Goal: Task Accomplishment & Management: Use online tool/utility

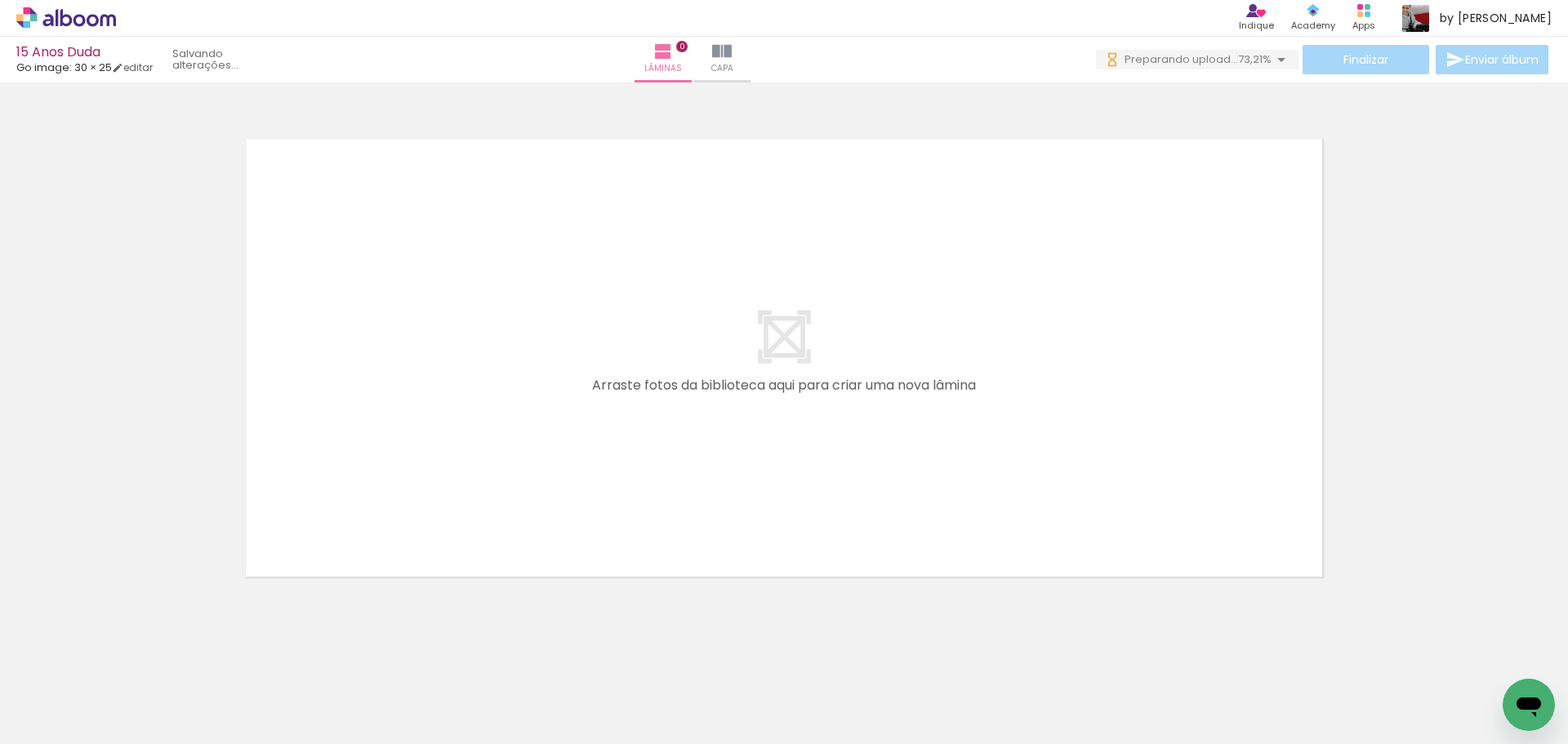
click at [136, 658] on iron-icon at bounding box center [128, 656] width 18 height 18
click at [133, 655] on iron-icon at bounding box center [128, 656] width 18 height 18
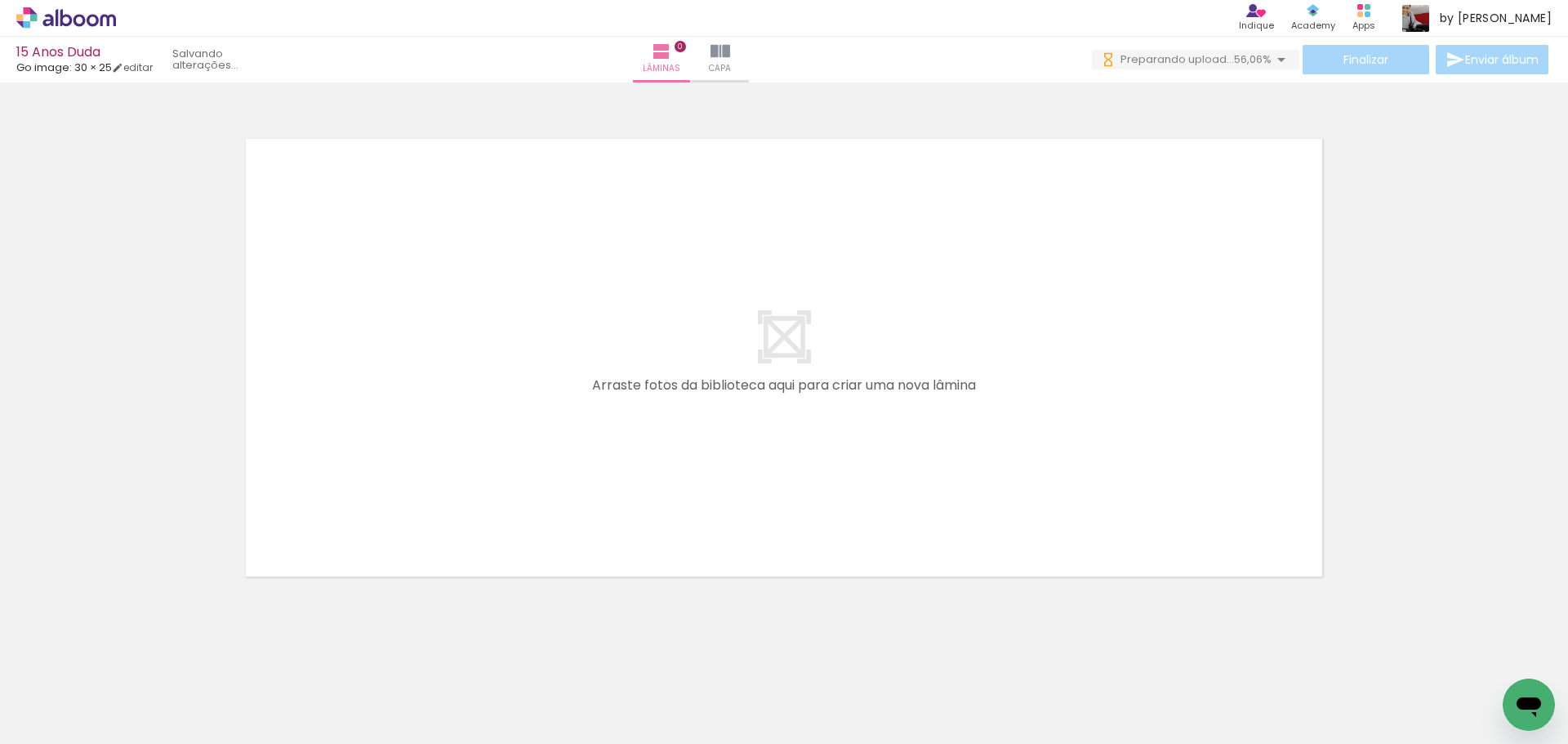
click at [133, 655] on iron-icon at bounding box center [128, 656] width 18 height 18
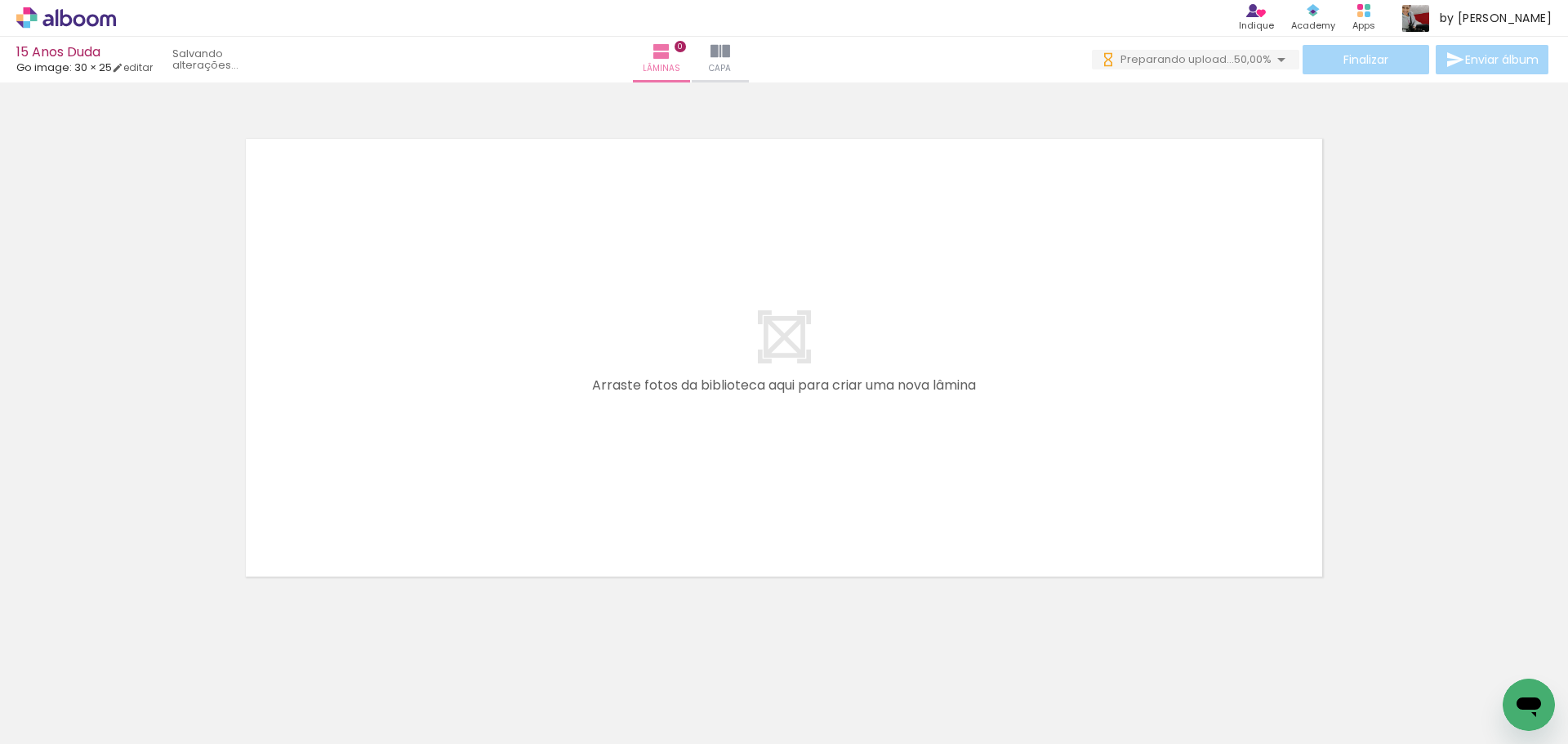
click at [133, 655] on iron-icon at bounding box center [128, 656] width 18 height 18
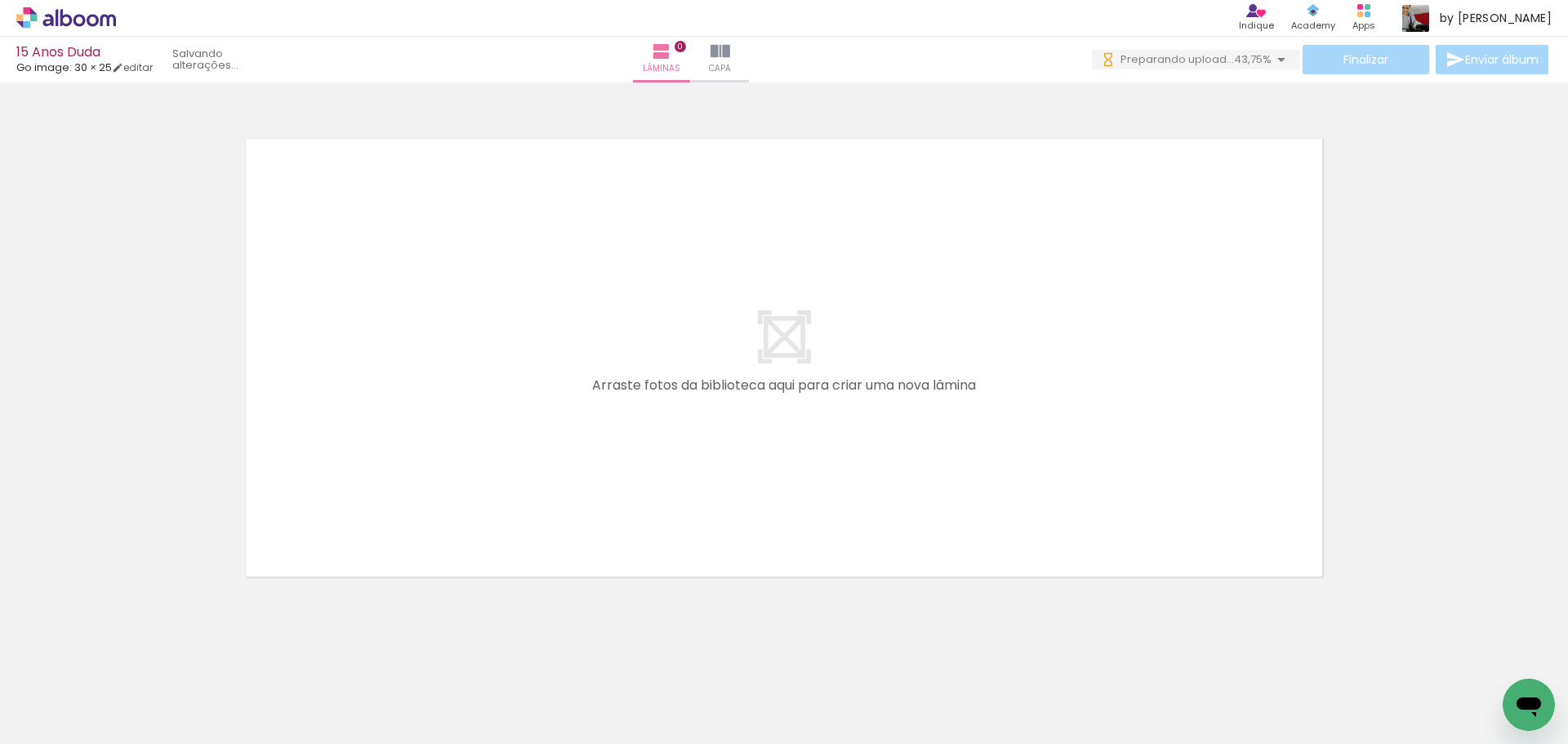
click at [133, 655] on iron-icon at bounding box center [128, 656] width 18 height 18
click at [181, 691] on div at bounding box center [163, 688] width 54 height 81
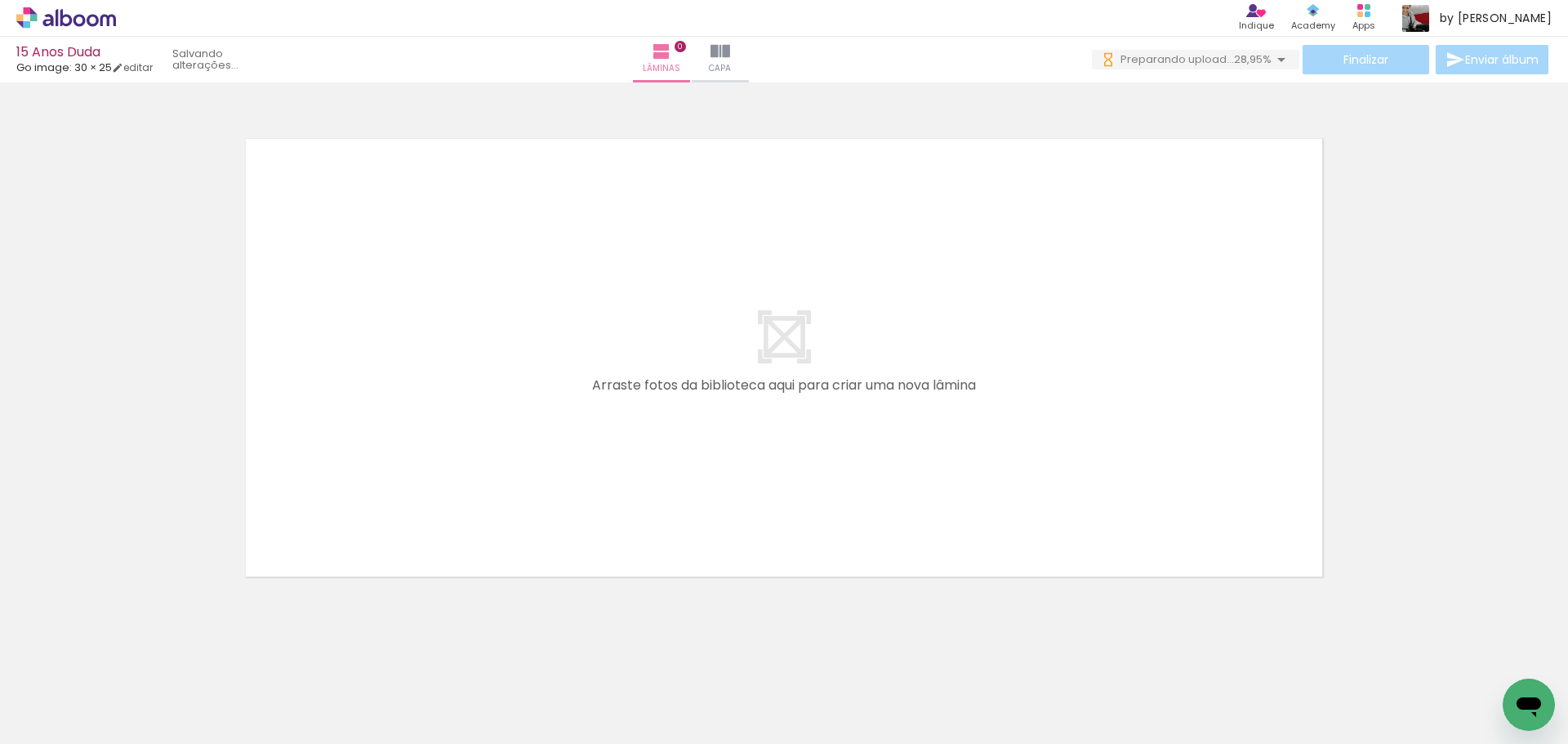
scroll to position [0, 23725]
click at [134, 695] on iron-horizontal-list at bounding box center [117, 693] width 33 height 102
click at [134, 679] on iron-horizontal-list at bounding box center [117, 693] width 33 height 102
drag, startPoint x: 1487, startPoint y: 730, endPoint x: 1115, endPoint y: 755, distance: 372.8
click at [1115, 743] on html "link( href="../../bower_components/polymer/polymer.html" rel="import" ) picture…" at bounding box center [784, 372] width 1568 height 744
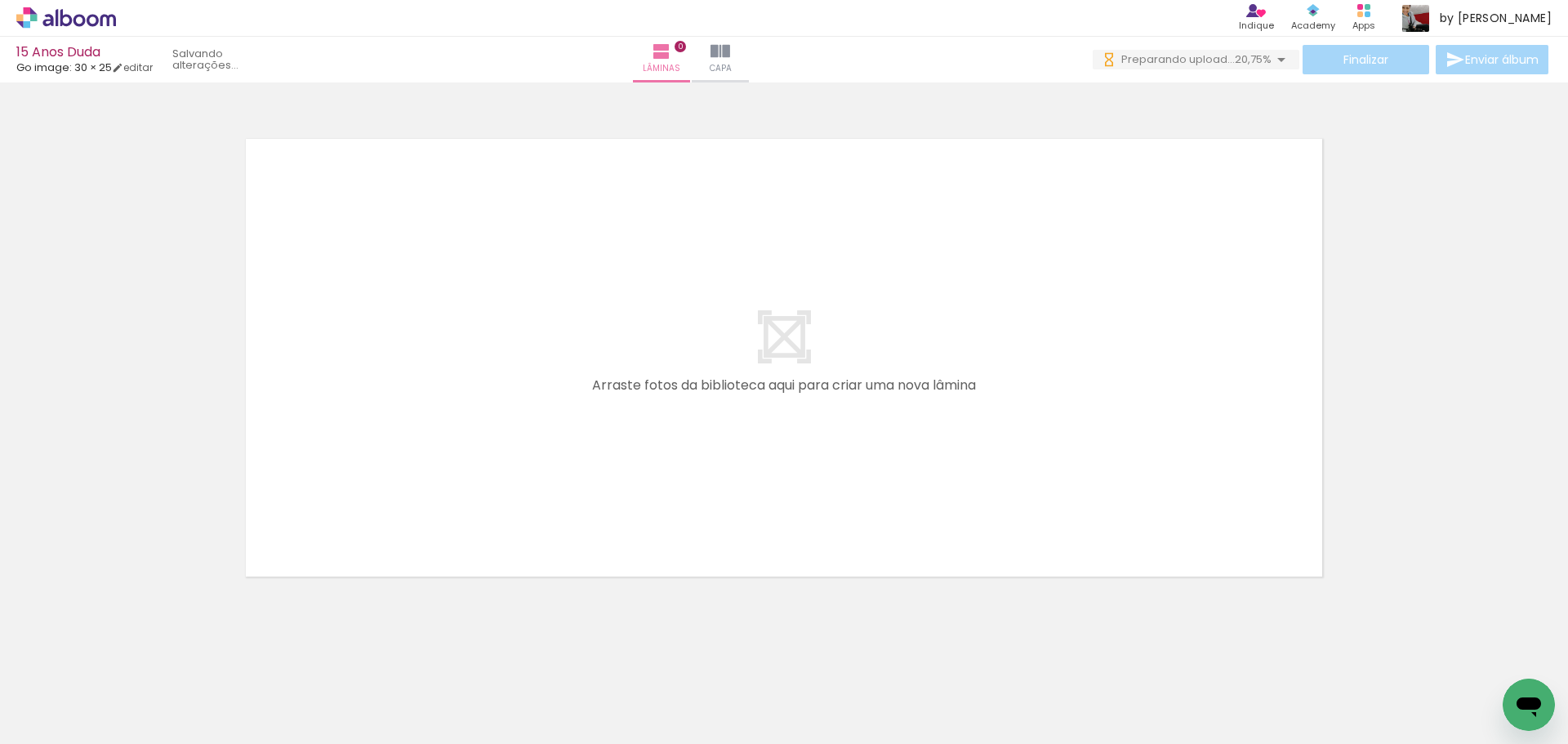
scroll to position [0, 0]
click at [135, 652] on iron-icon at bounding box center [128, 656] width 18 height 18
click at [135, 651] on iron-icon at bounding box center [128, 656] width 18 height 18
click at [134, 651] on iron-icon at bounding box center [128, 656] width 18 height 18
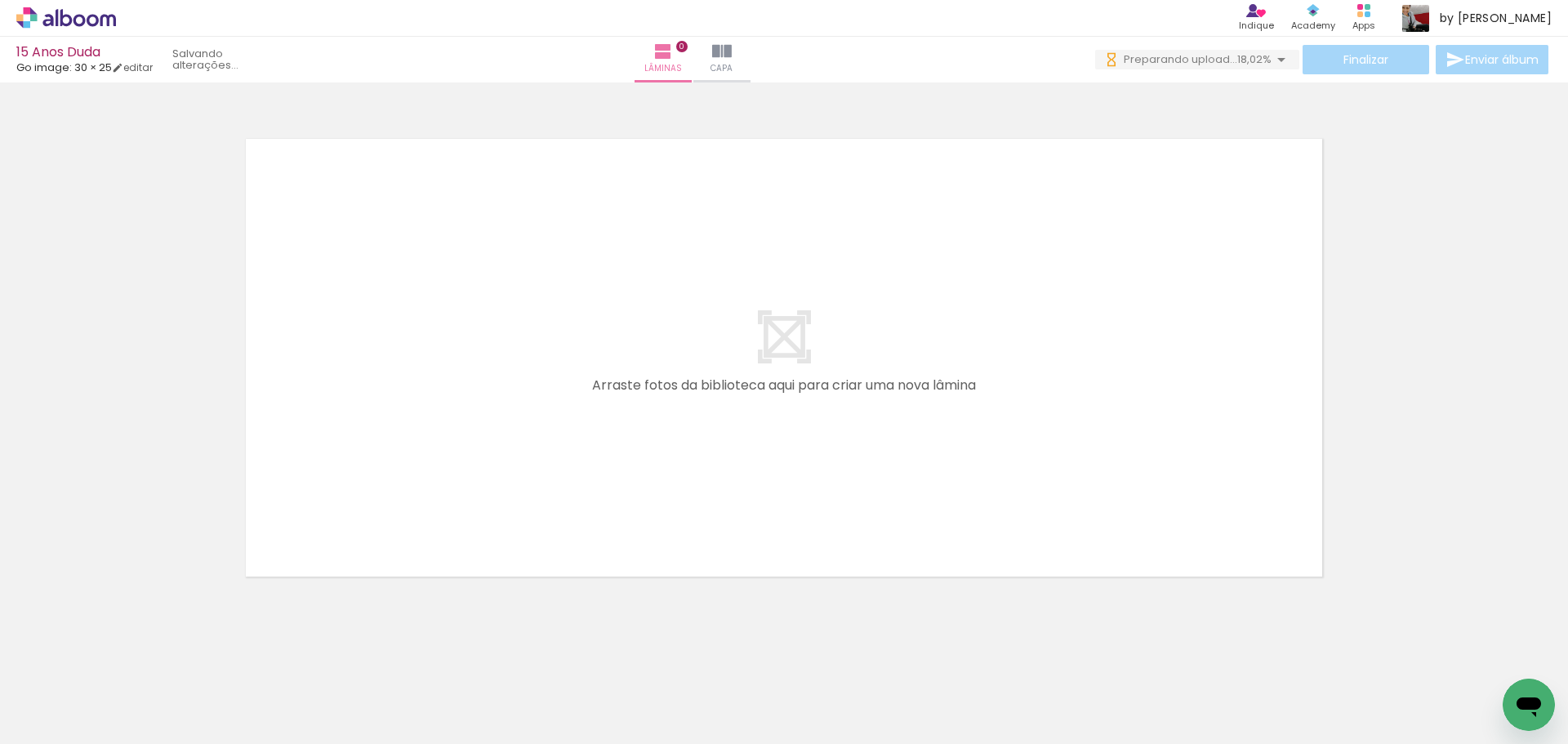
click at [134, 651] on iron-icon at bounding box center [128, 656] width 18 height 18
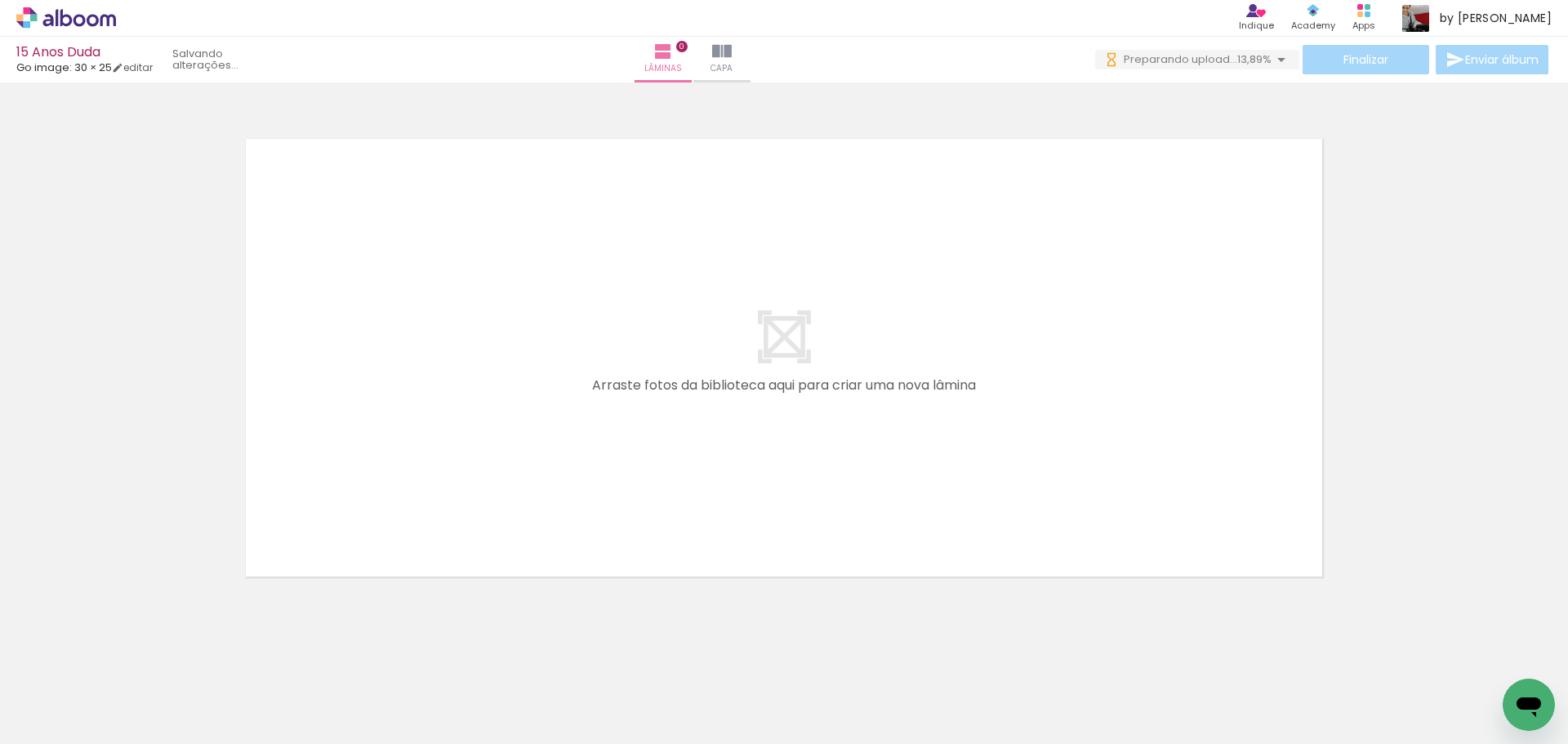
click at [134, 651] on iron-icon at bounding box center [128, 656] width 18 height 18
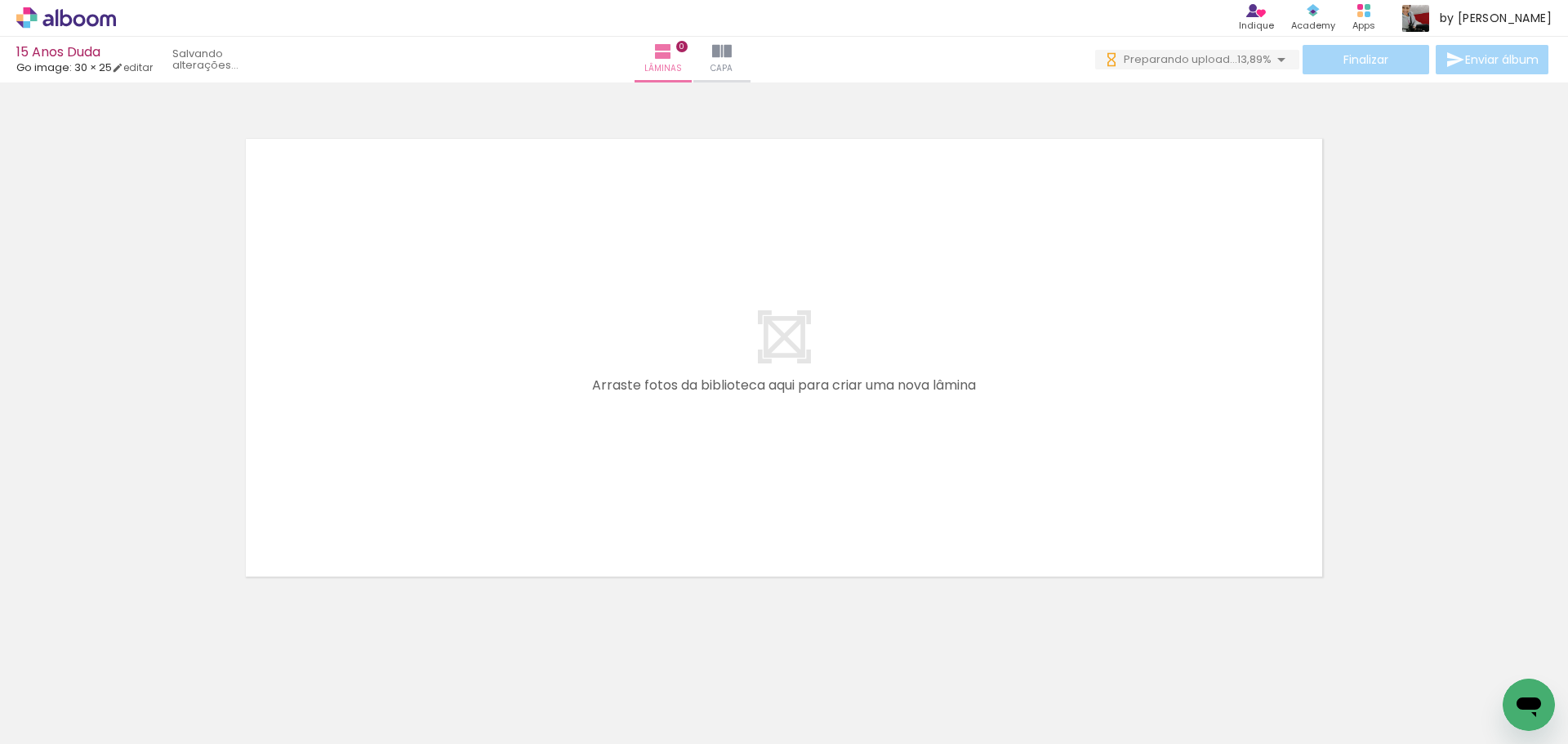
click at [134, 651] on iron-icon at bounding box center [128, 656] width 18 height 18
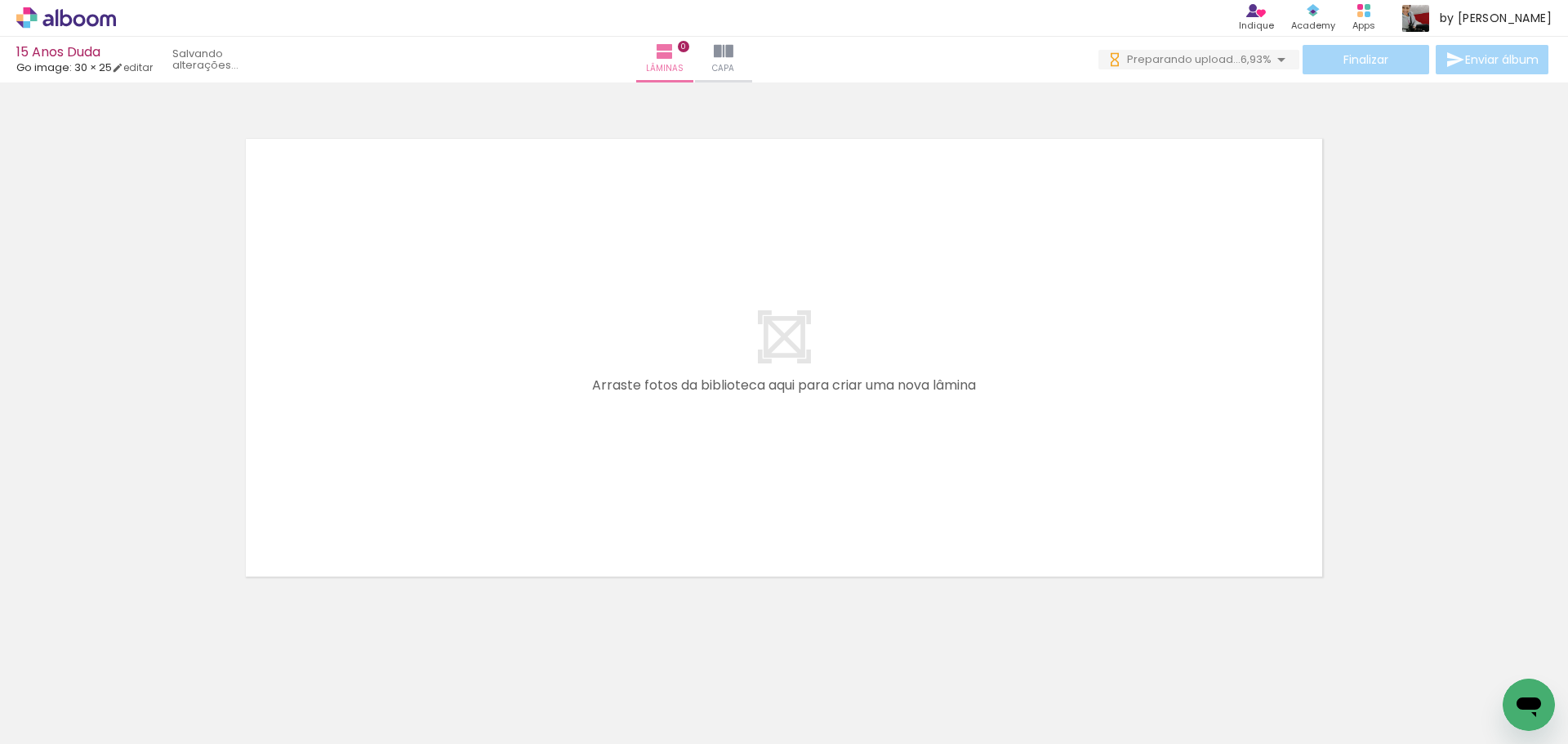
click at [134, 651] on iron-icon at bounding box center [128, 656] width 18 height 18
click at [74, 694] on input "Todas as fotos" at bounding box center [46, 694] width 62 height 14
click at [0, 0] on slot "Todas as fotos" at bounding box center [0, 0] width 0 height 0
click at [132, 656] on iron-icon at bounding box center [128, 656] width 18 height 18
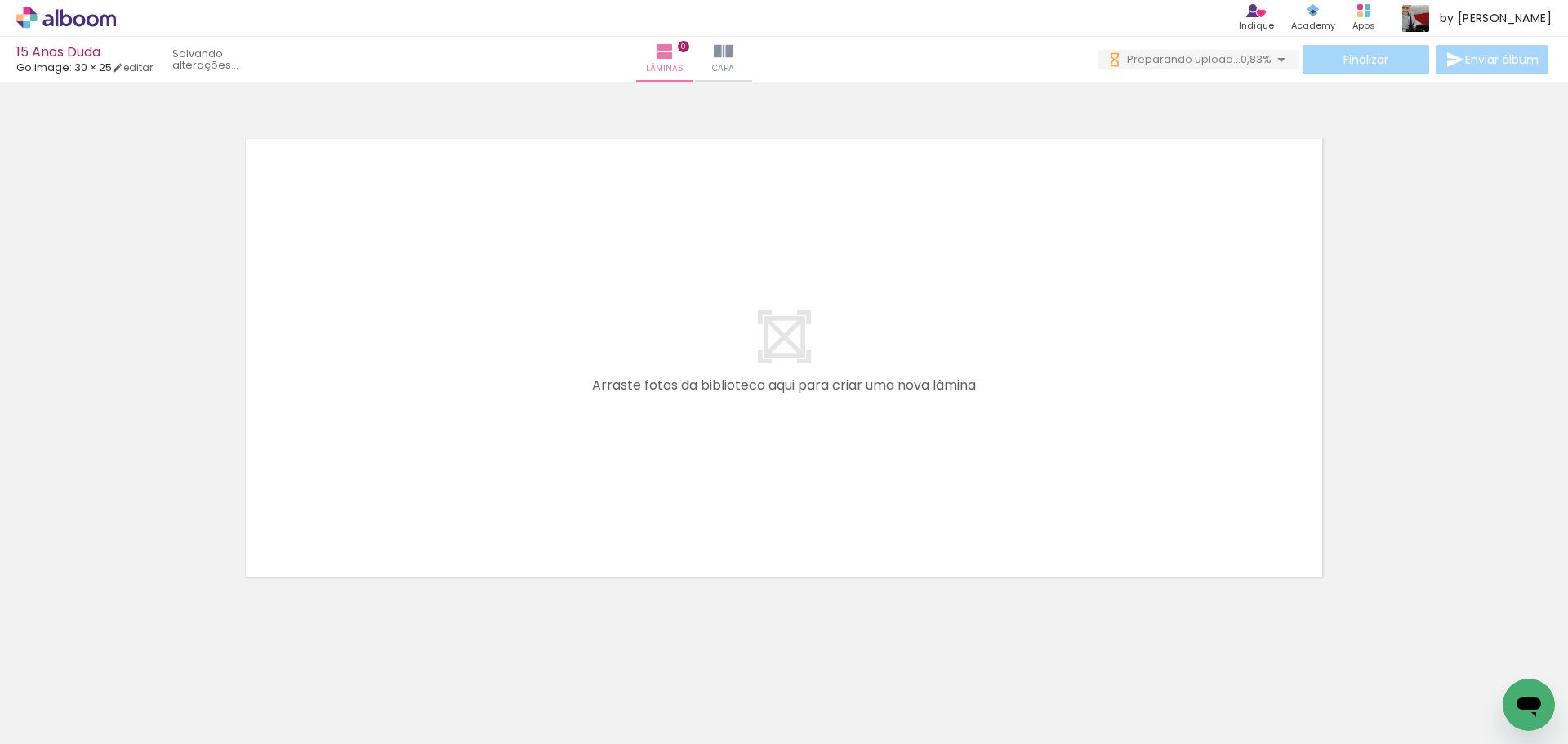
click at [132, 656] on iron-icon at bounding box center [128, 656] width 18 height 18
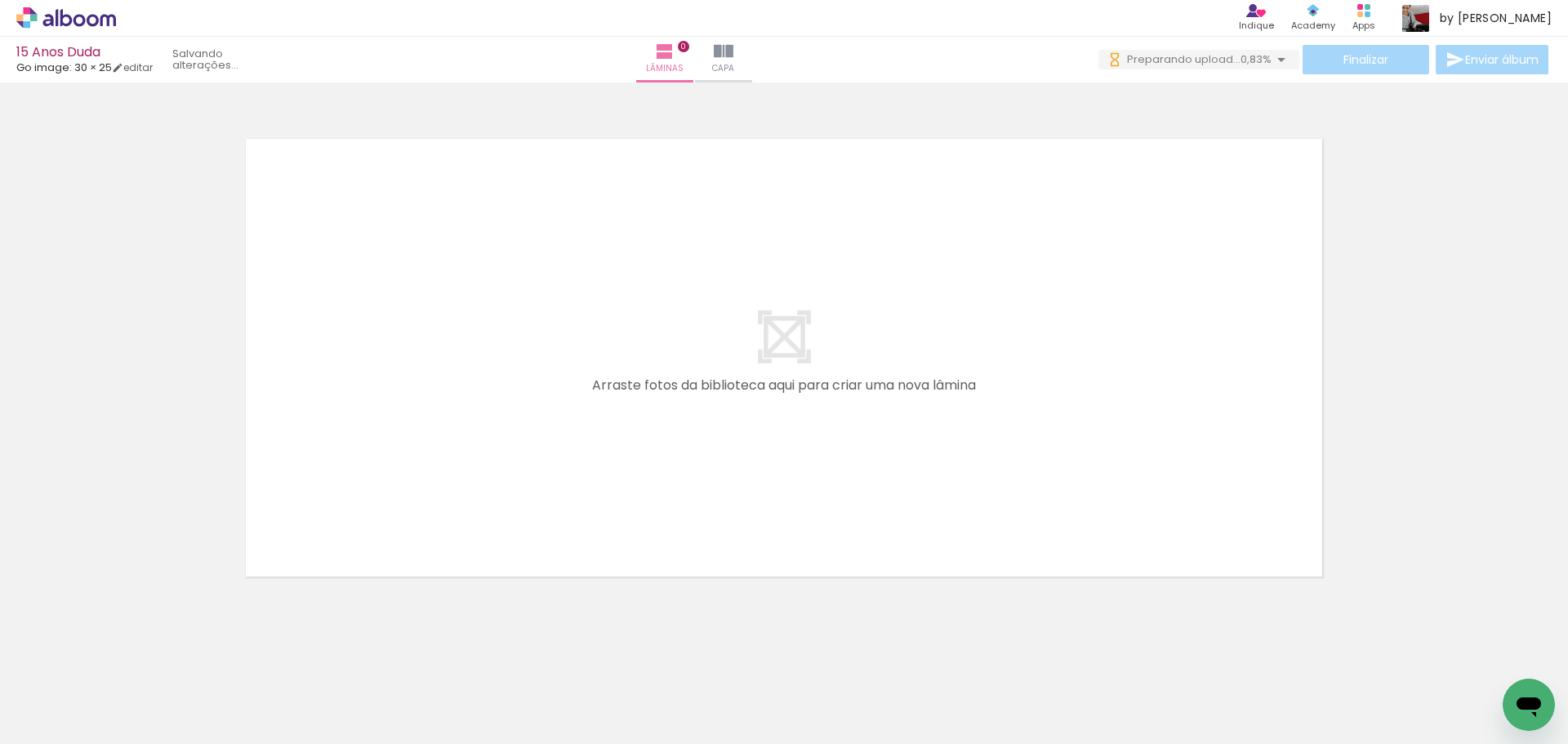
click at [132, 656] on iron-icon at bounding box center [128, 656] width 18 height 18
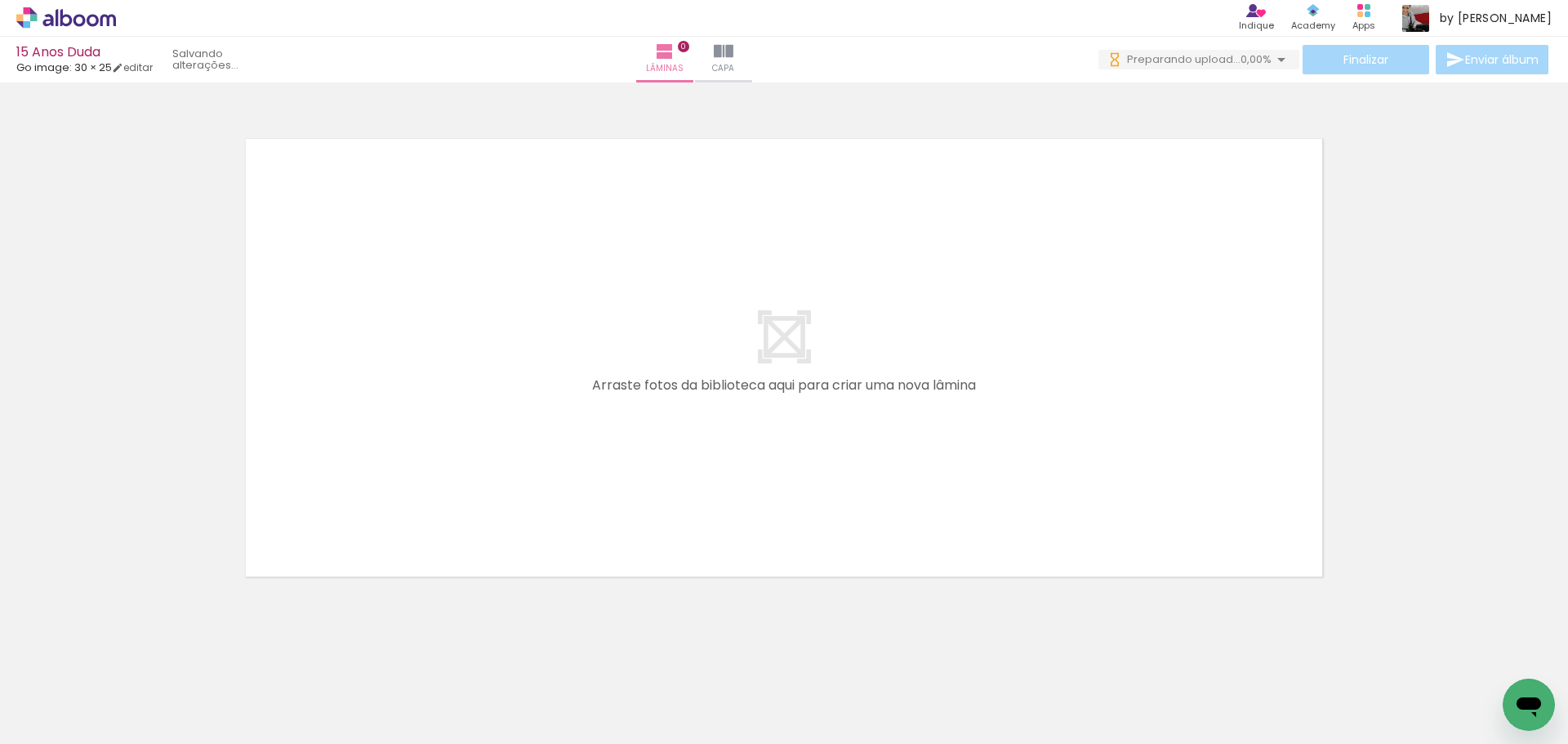
click at [132, 656] on iron-icon at bounding box center [128, 656] width 18 height 18
click at [131, 656] on iron-icon at bounding box center [128, 656] width 18 height 18
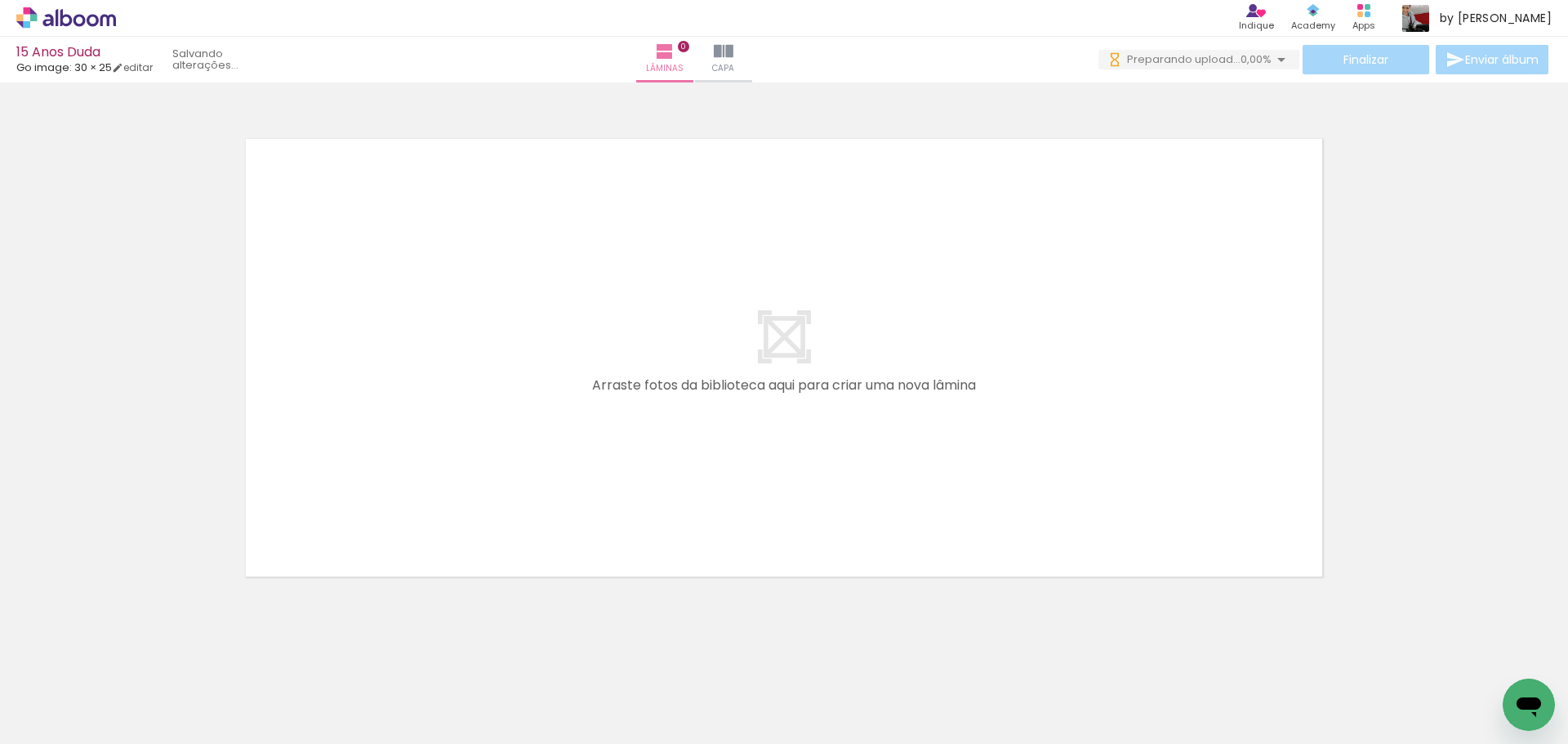
click at [130, 656] on iron-icon at bounding box center [128, 656] width 18 height 18
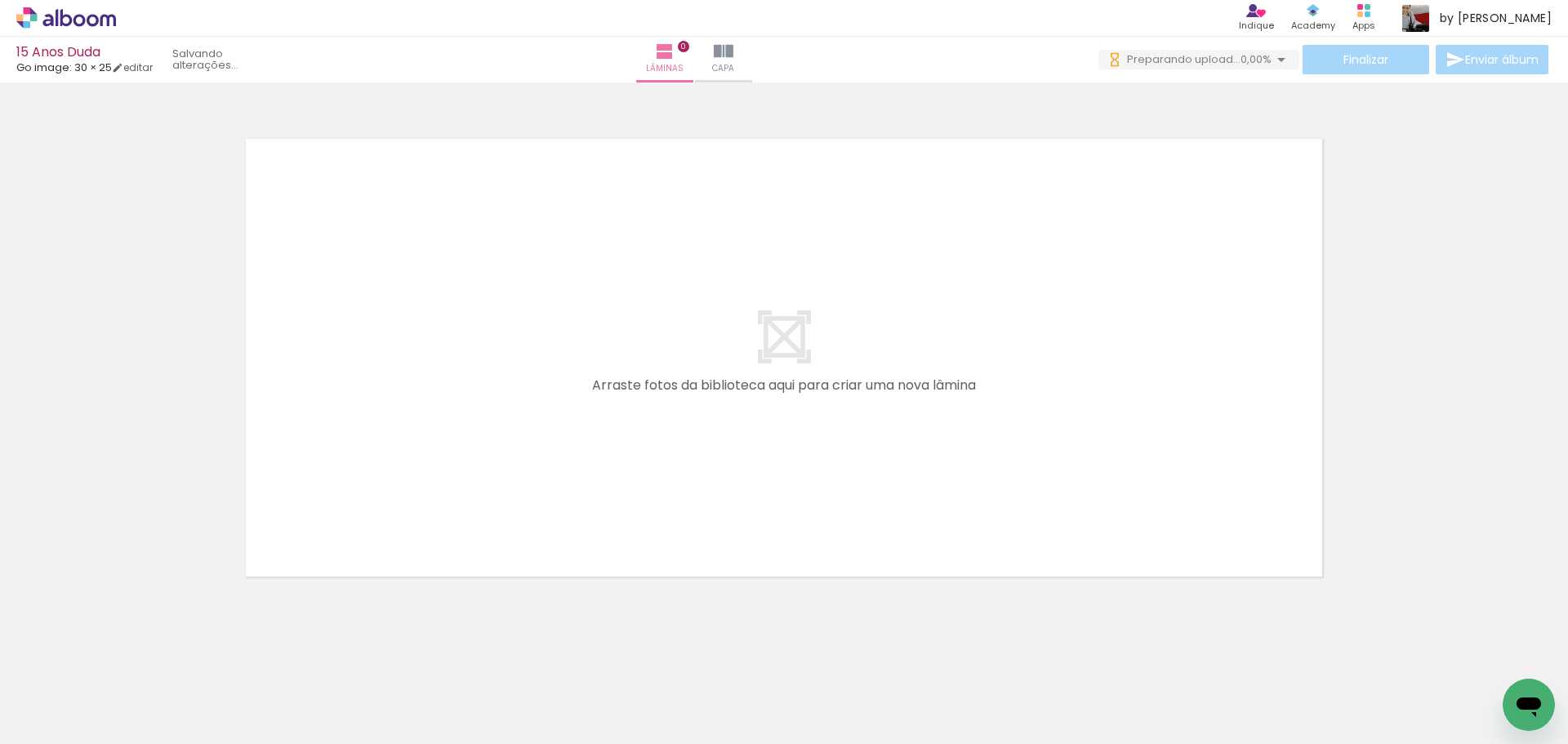
click at [130, 656] on iron-icon at bounding box center [128, 656] width 18 height 18
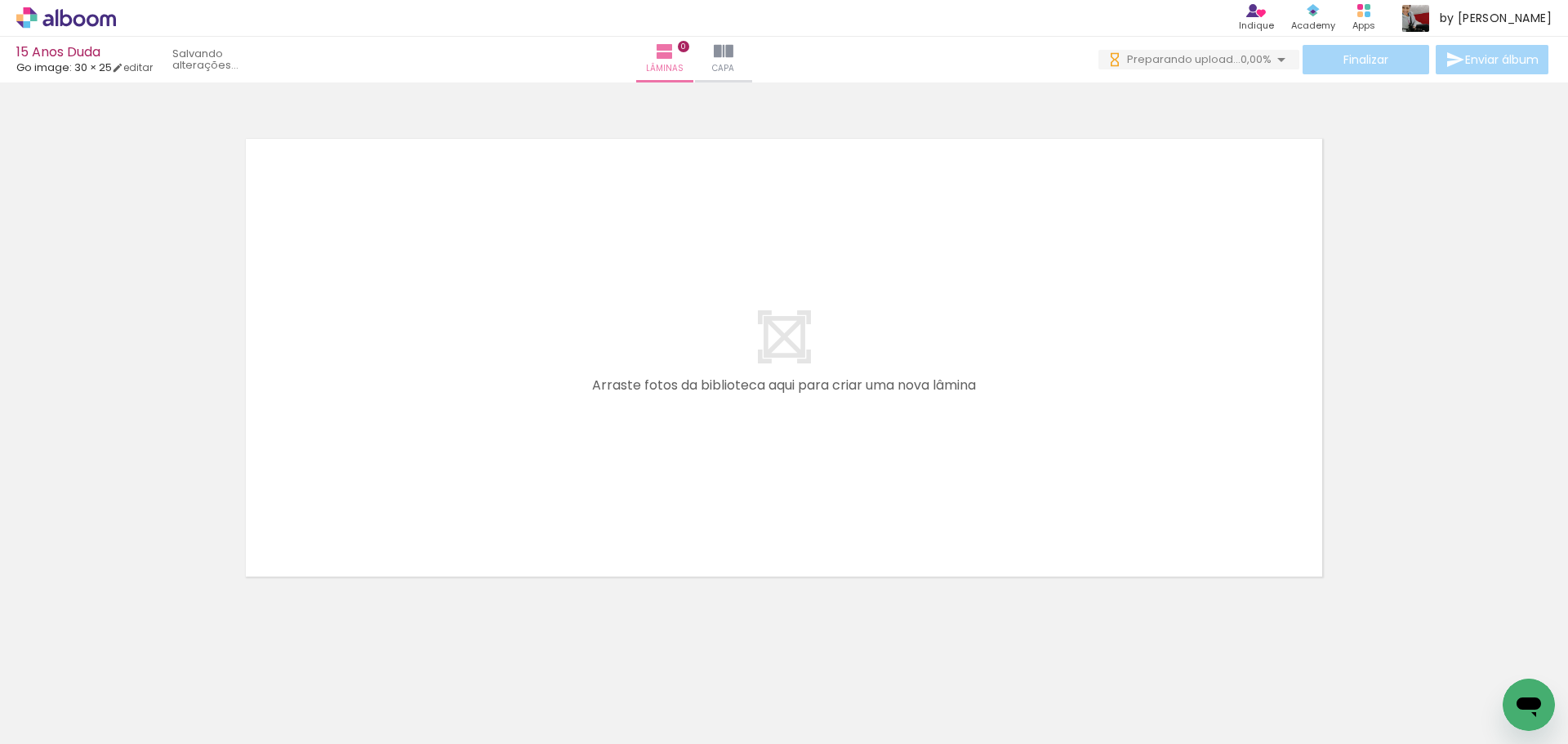
click at [130, 656] on iron-icon at bounding box center [128, 656] width 18 height 18
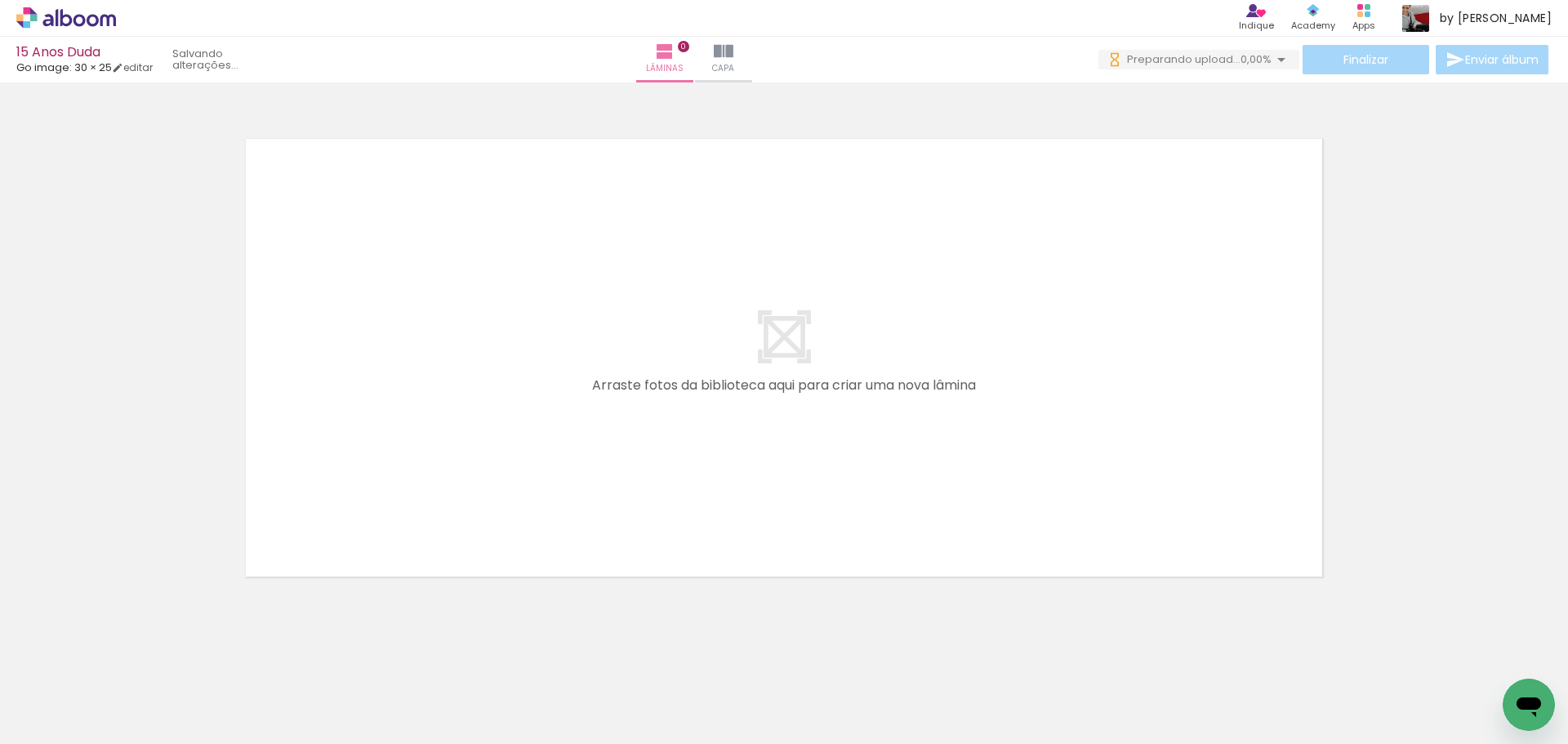
click at [130, 656] on iron-icon at bounding box center [128, 656] width 18 height 18
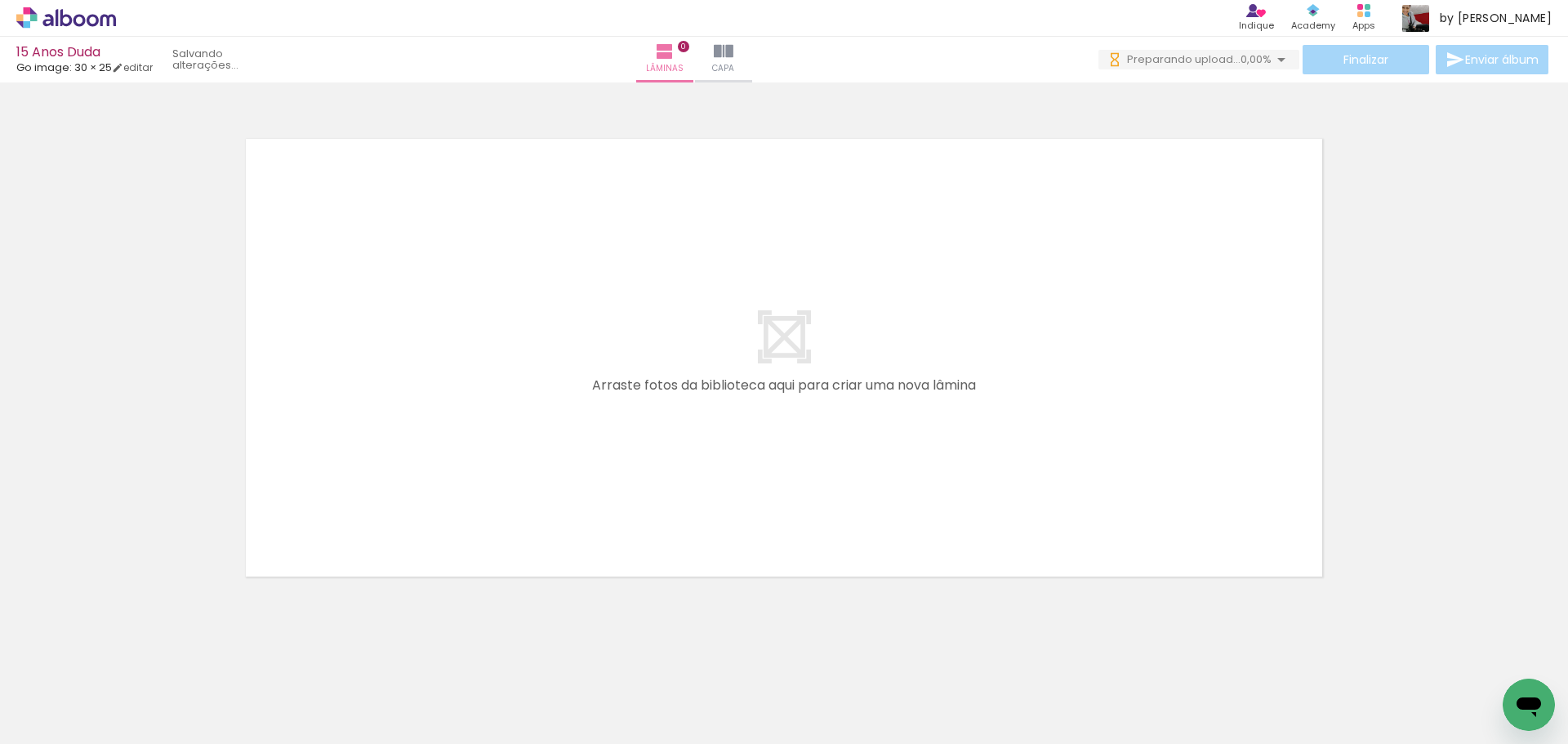
click at [130, 656] on iron-icon at bounding box center [128, 656] width 18 height 18
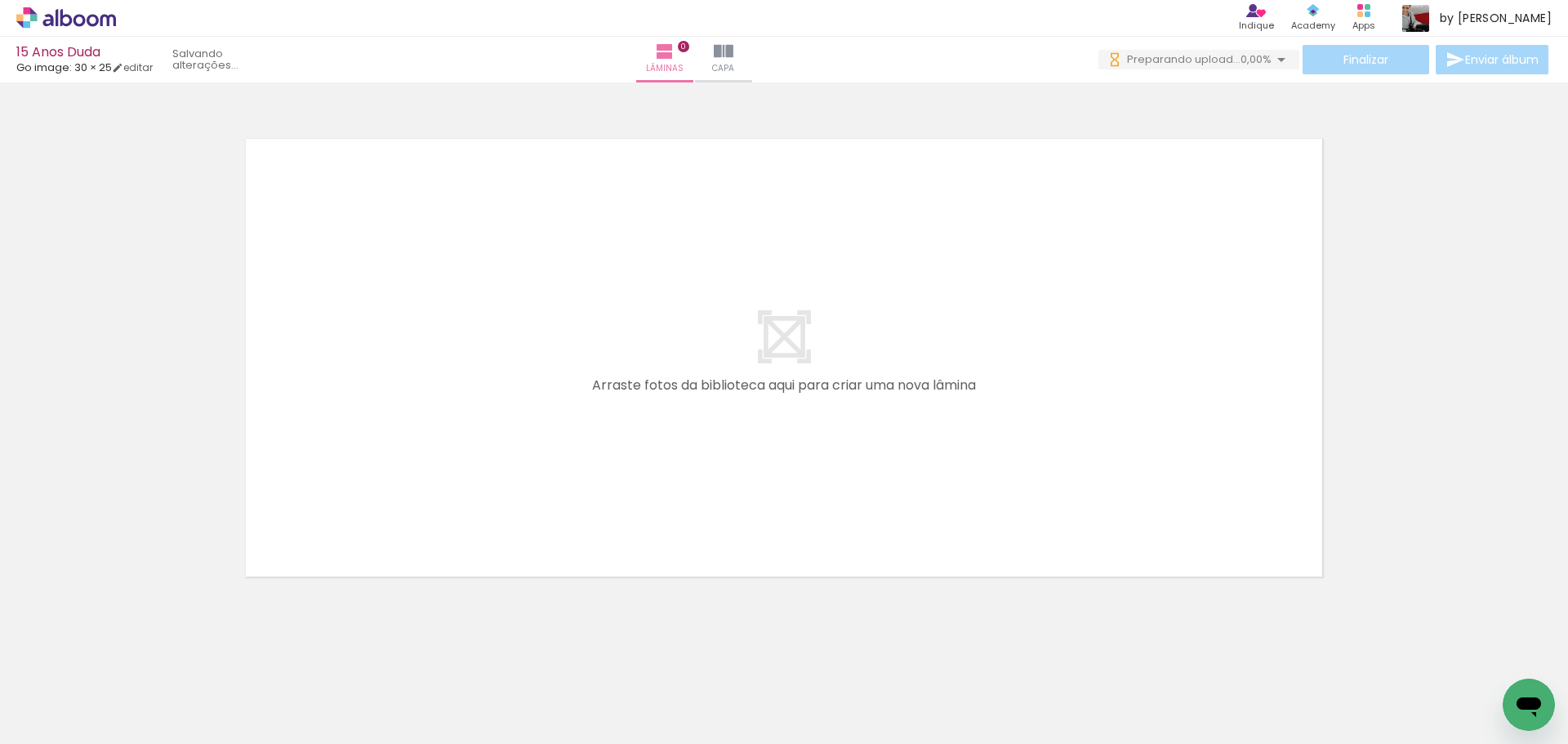
click at [130, 656] on iron-icon at bounding box center [128, 656] width 18 height 18
click at [1370, 15] on rect at bounding box center [1367, 14] width 6 height 6
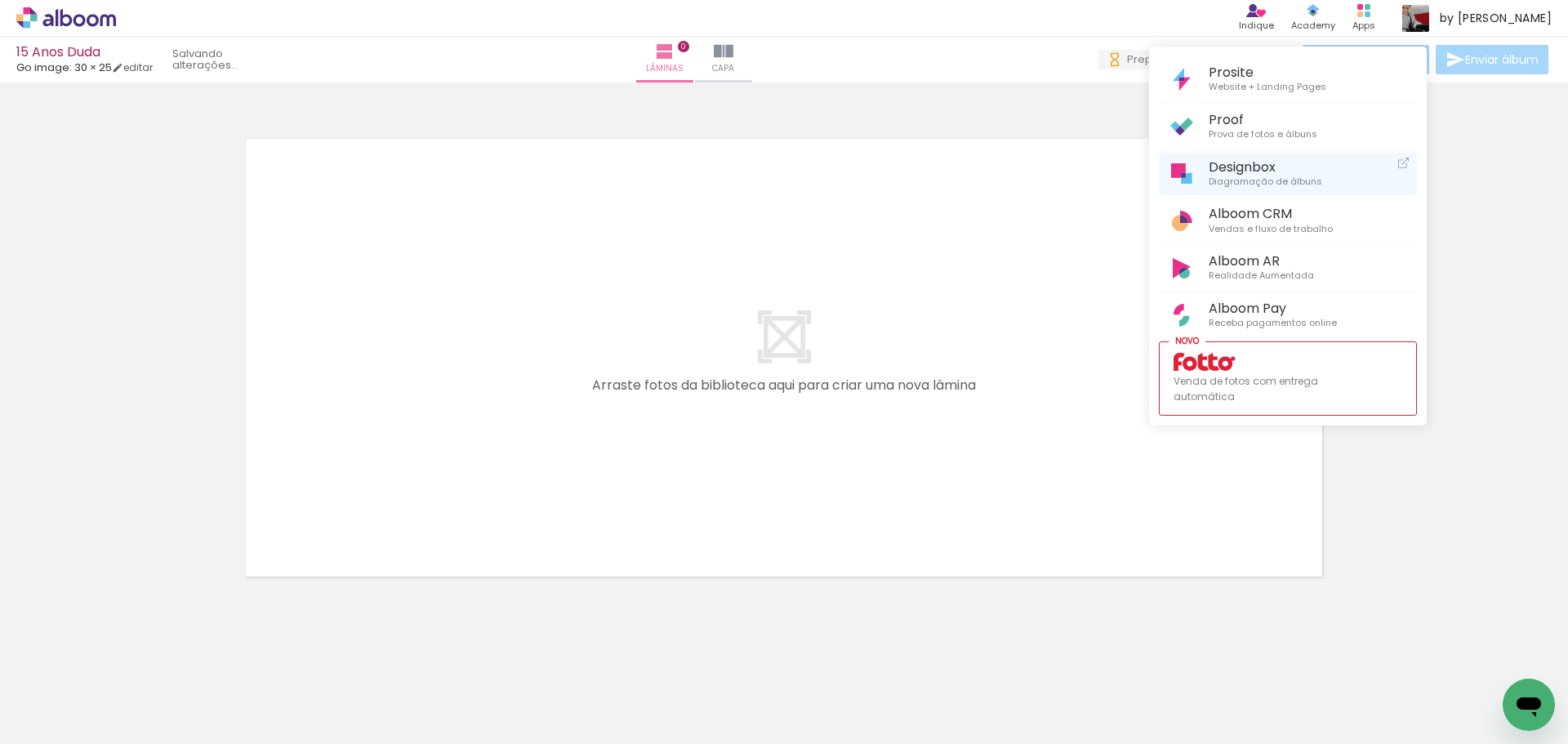
click at [1262, 166] on span "Designbox" at bounding box center [1265, 167] width 113 height 16
click at [128, 668] on div at bounding box center [784, 372] width 1568 height 744
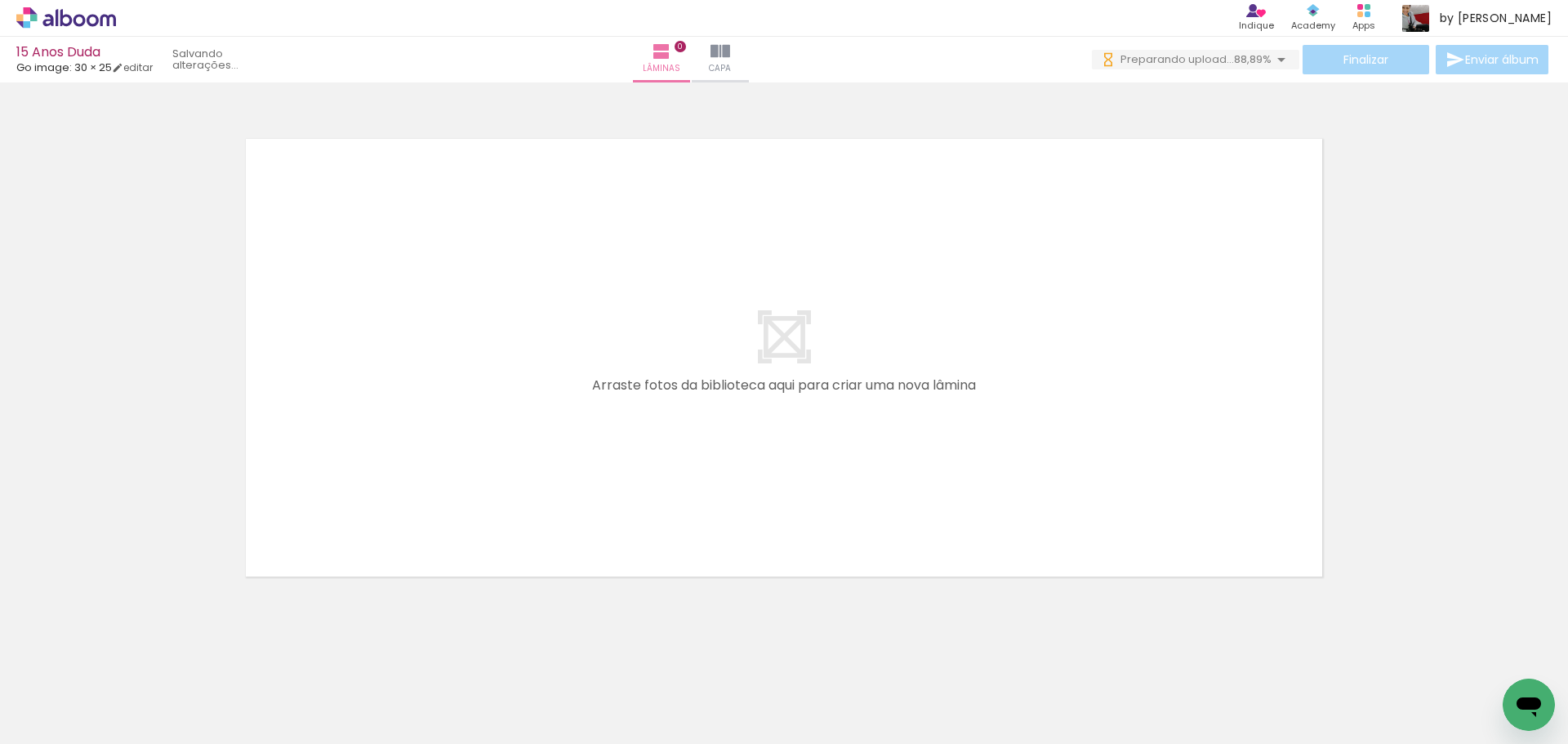
click at [131, 656] on iron-icon at bounding box center [128, 656] width 18 height 18
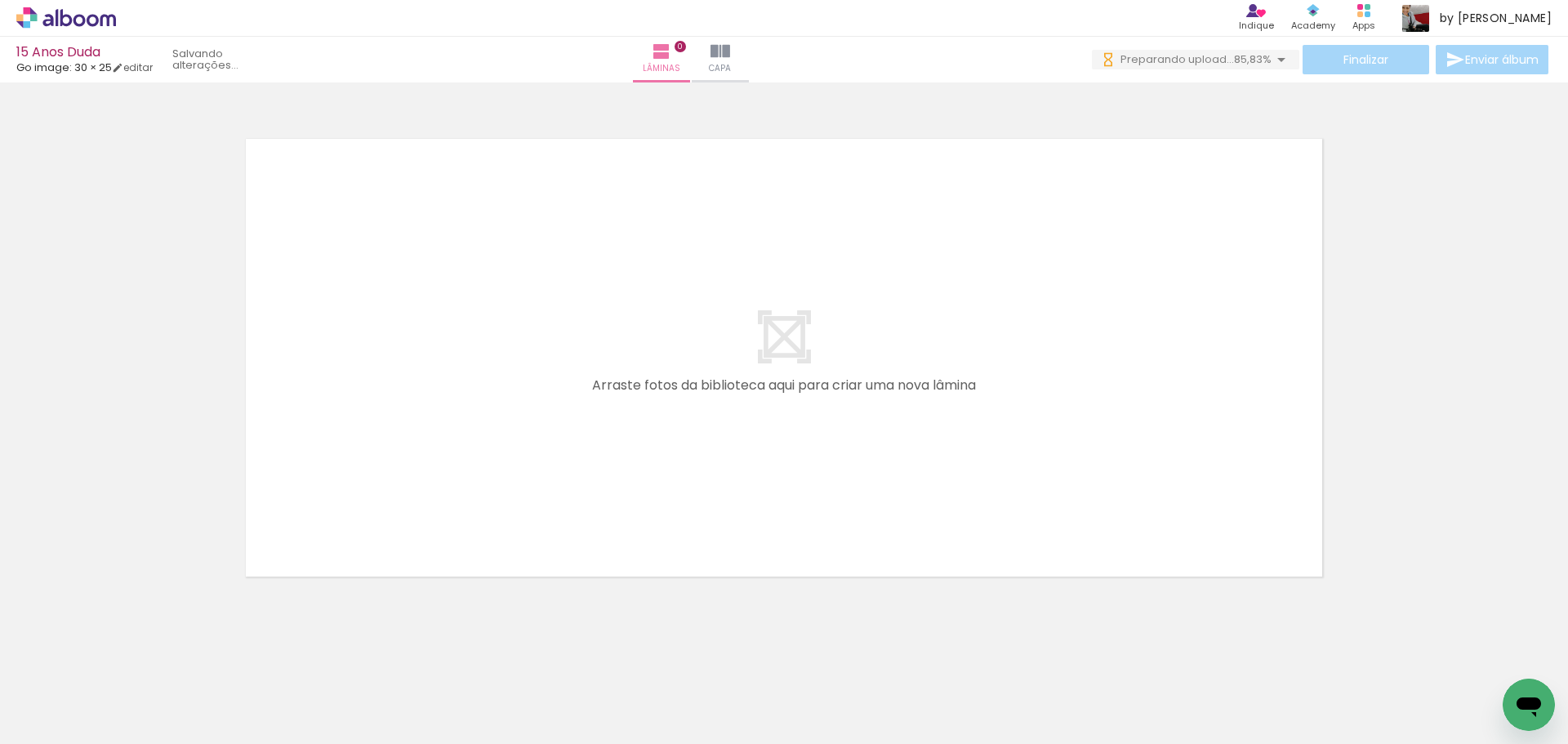
click at [131, 656] on quentale-thumb at bounding box center [163, 689] width 92 height 94
click at [131, 656] on iron-icon at bounding box center [128, 656] width 18 height 18
click at [131, 656] on quentale-thumb at bounding box center [163, 689] width 92 height 94
click at [131, 656] on iron-icon at bounding box center [128, 656] width 18 height 18
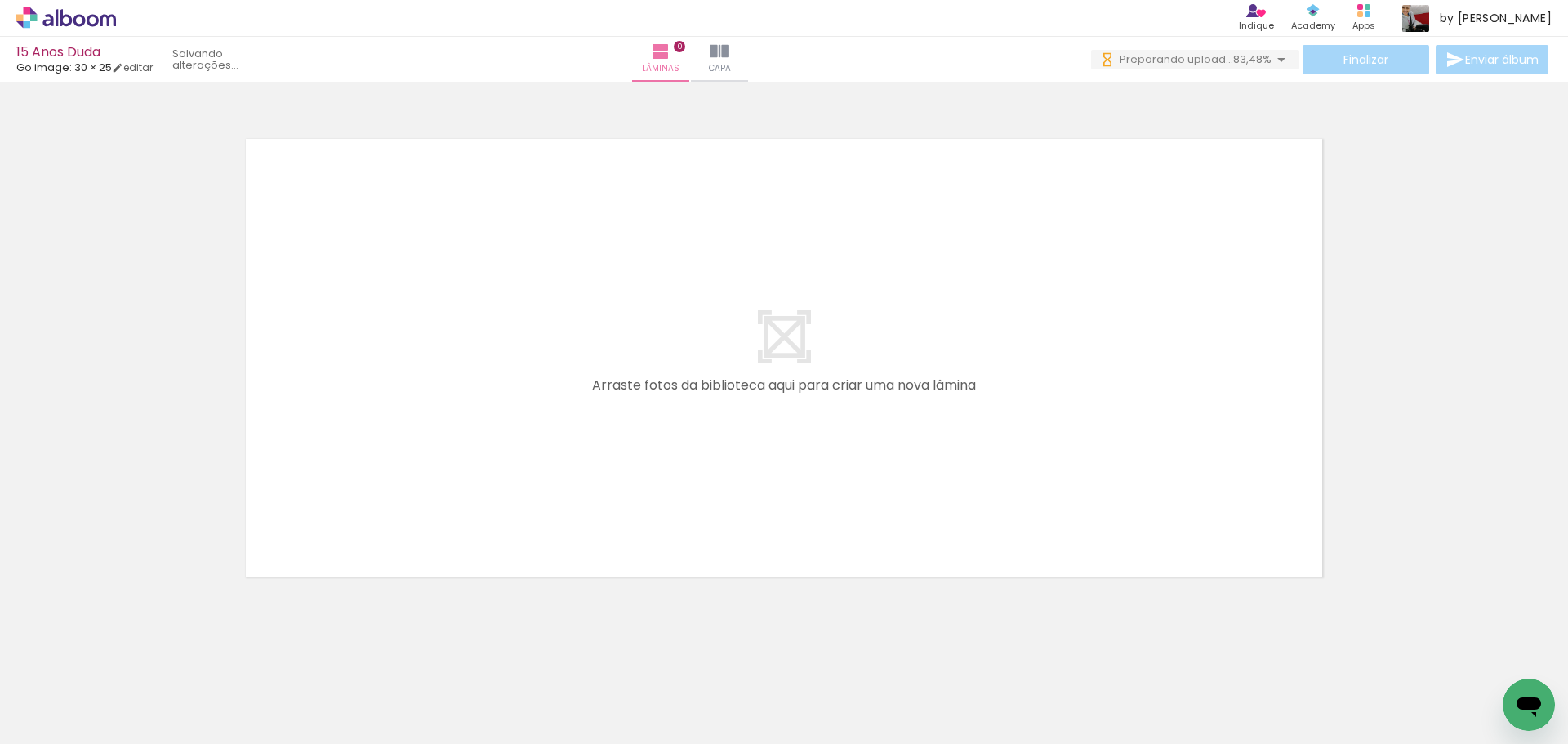
click at [133, 655] on iron-icon at bounding box center [128, 656] width 18 height 18
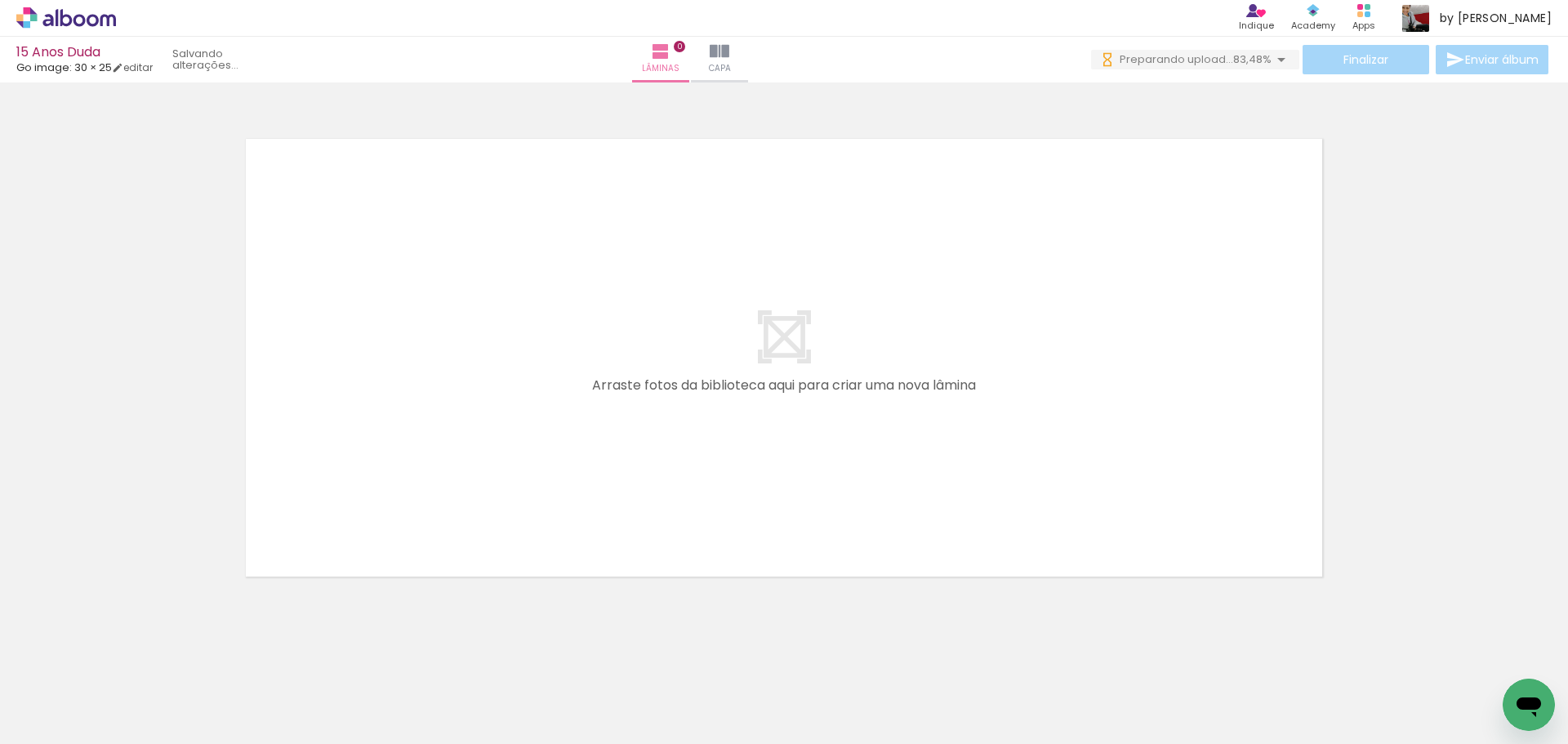
click at [133, 655] on iron-icon at bounding box center [128, 656] width 18 height 18
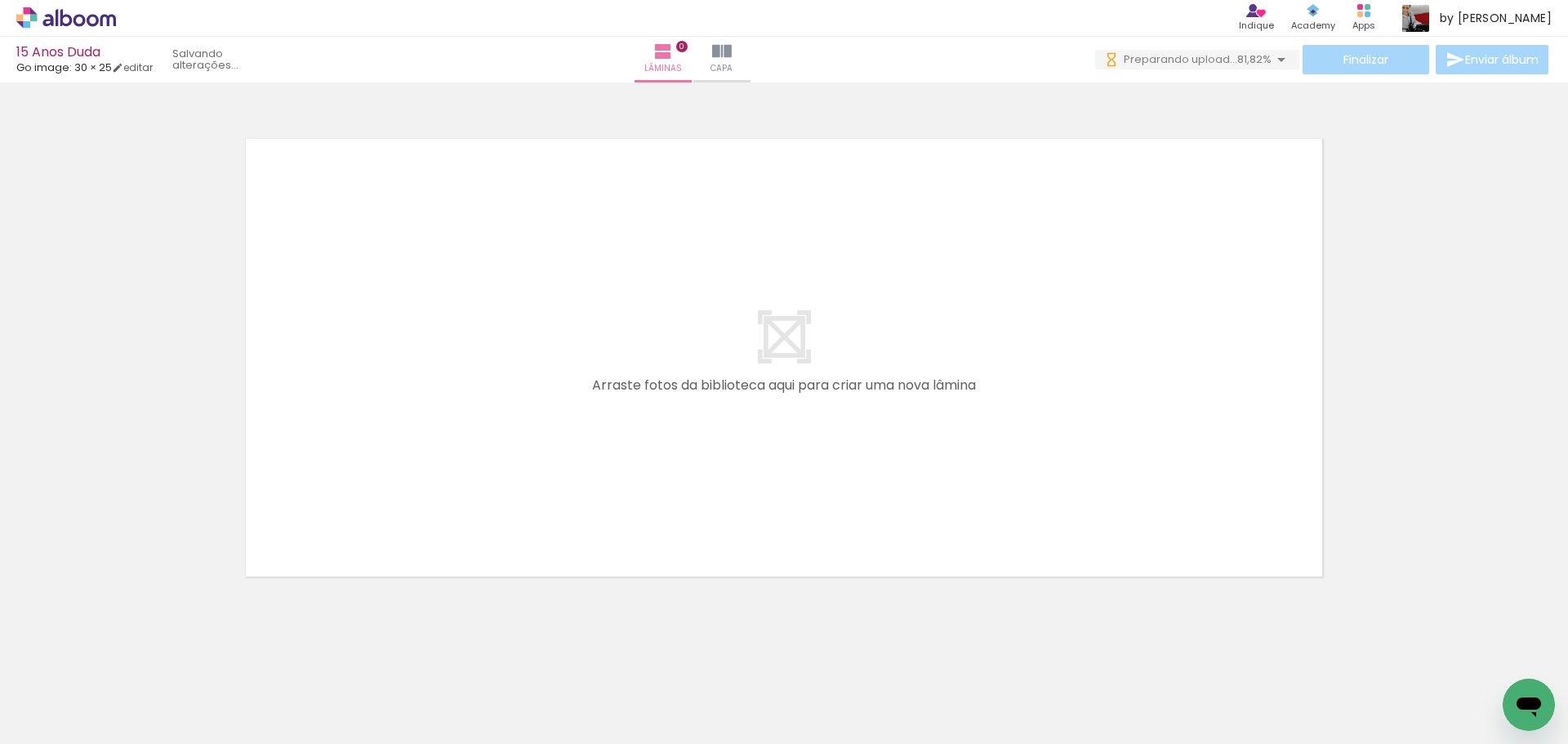
click at [133, 655] on iron-icon at bounding box center [128, 656] width 18 height 18
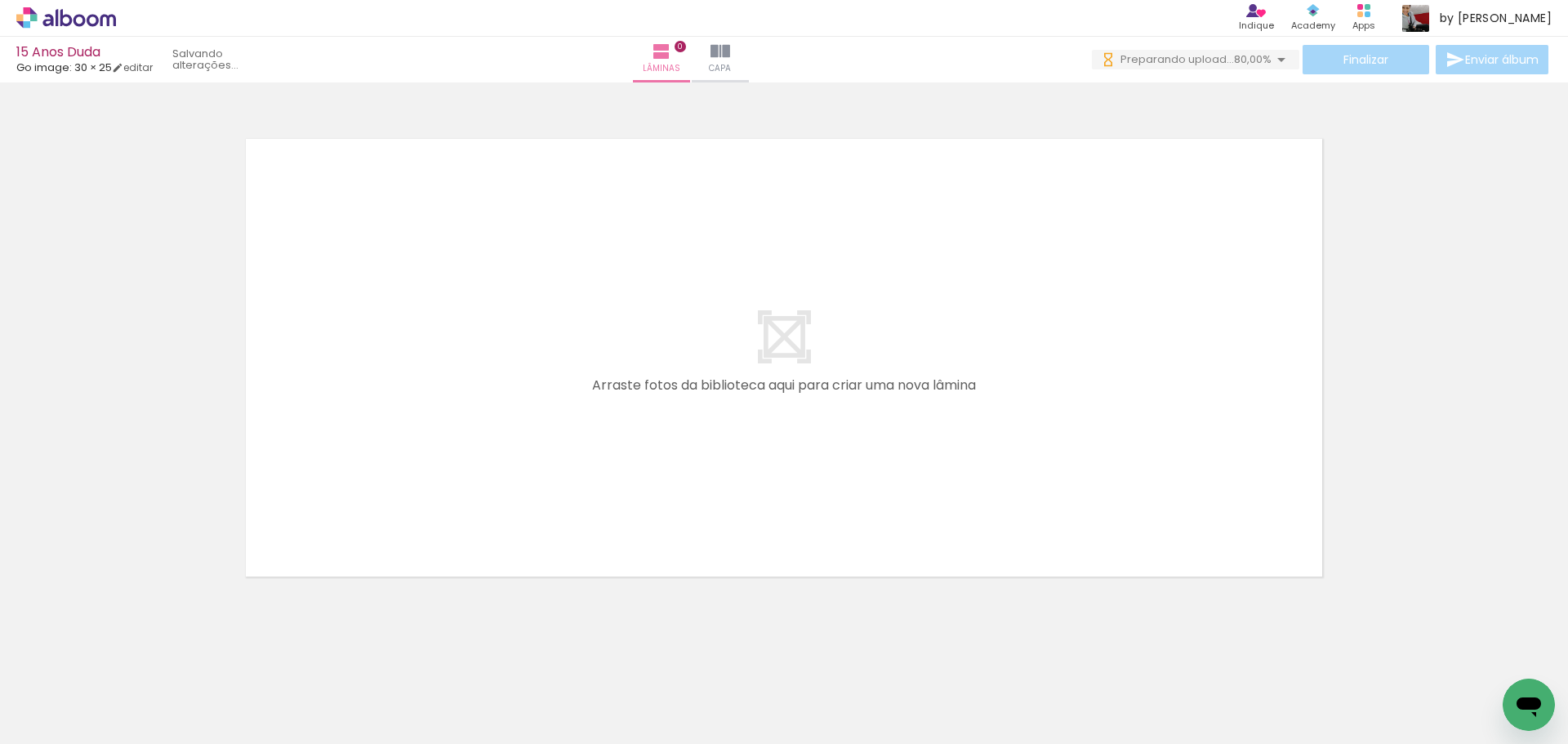
click at [133, 655] on iron-icon at bounding box center [128, 656] width 18 height 18
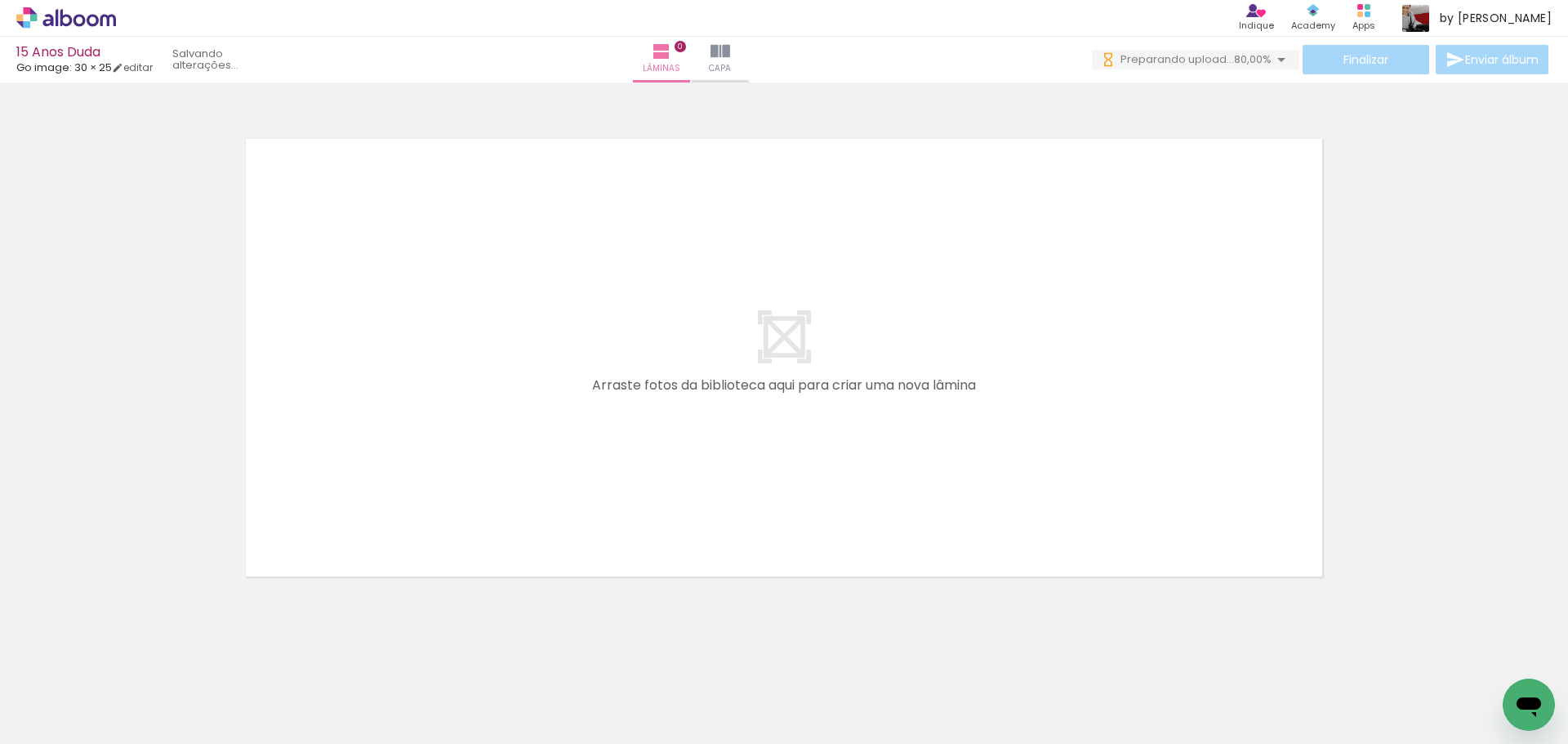
click at [133, 655] on quentale-thumb at bounding box center [163, 689] width 92 height 94
click at [133, 655] on iron-icon at bounding box center [128, 656] width 18 height 18
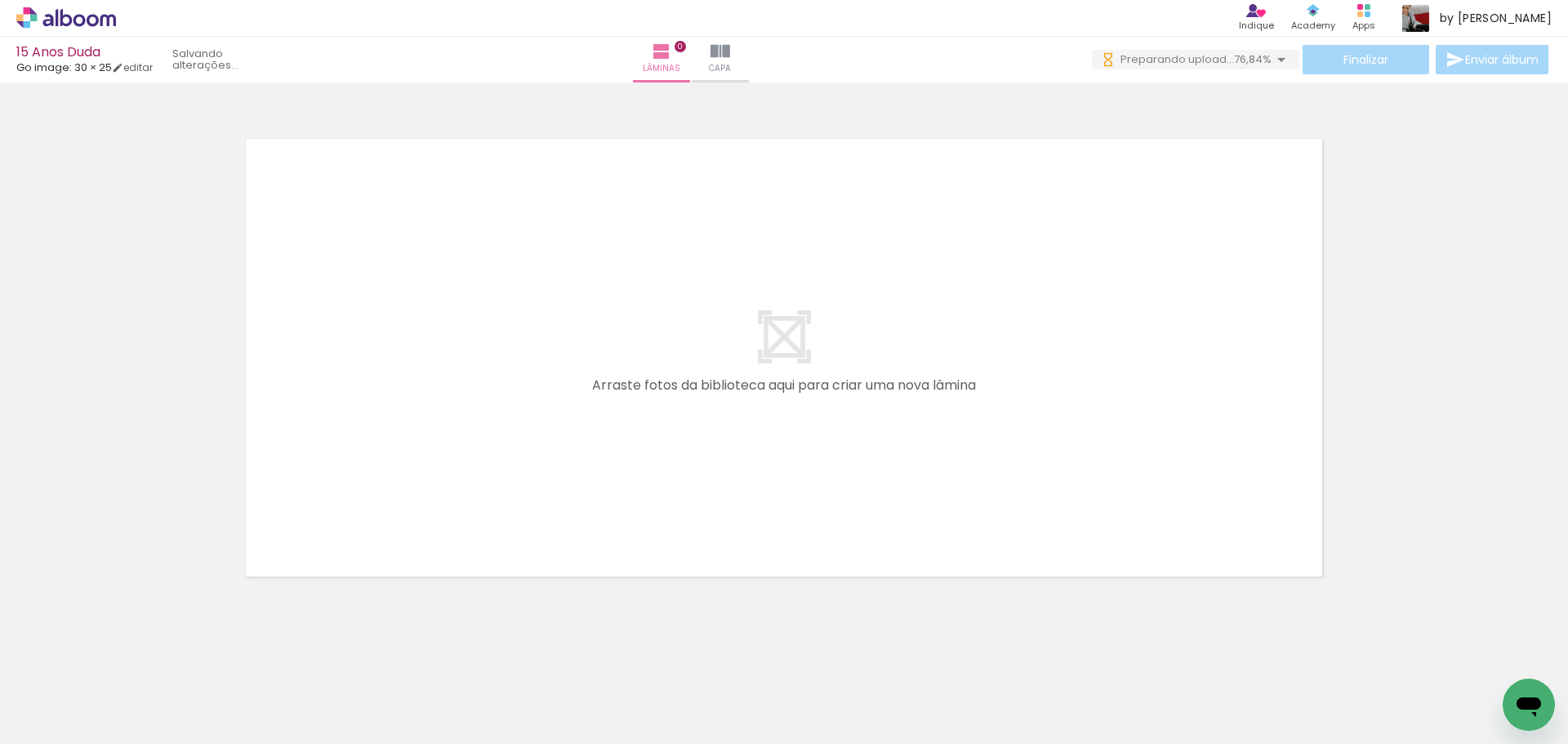
click at [133, 655] on iron-icon at bounding box center [128, 656] width 18 height 18
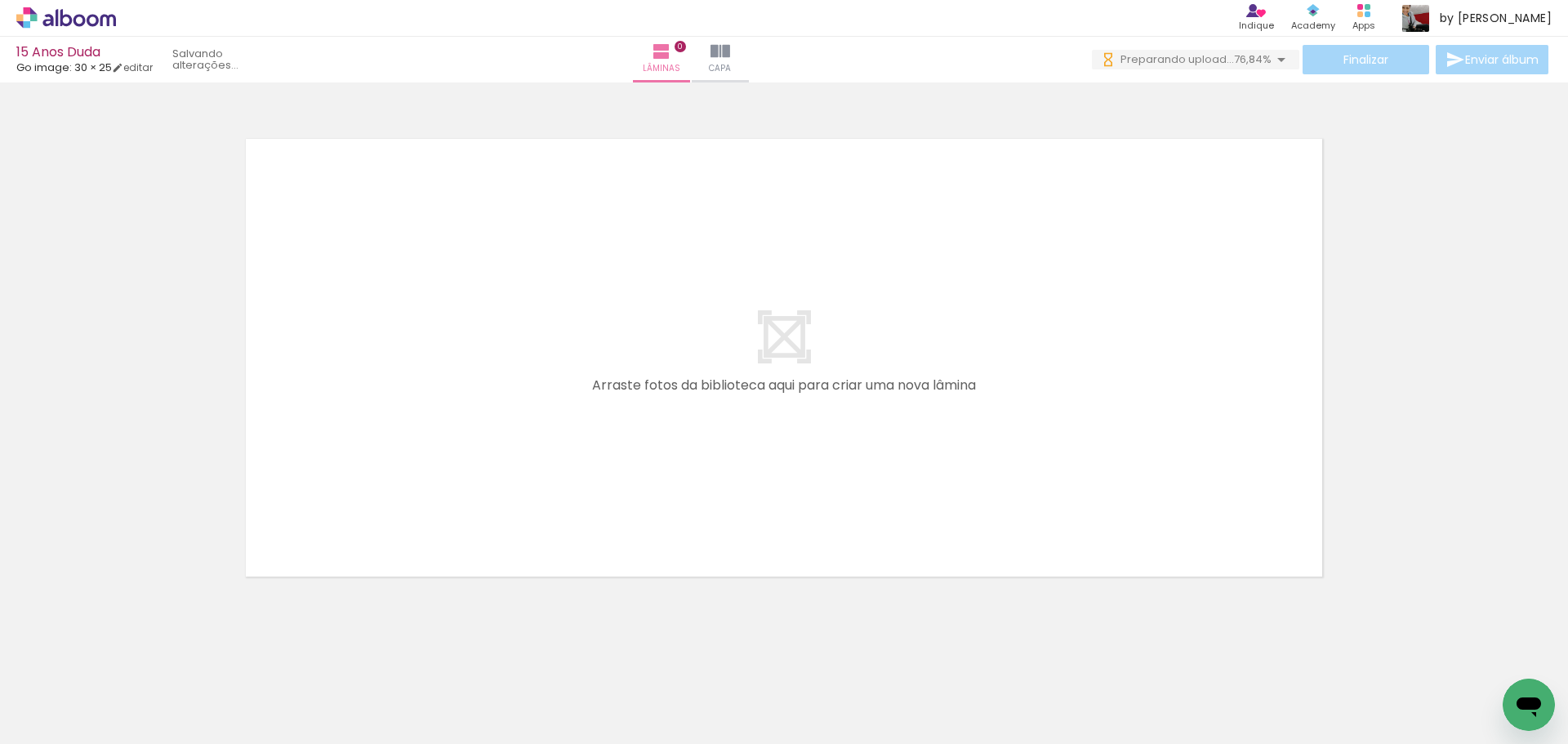
click at [133, 655] on iron-icon at bounding box center [128, 656] width 18 height 18
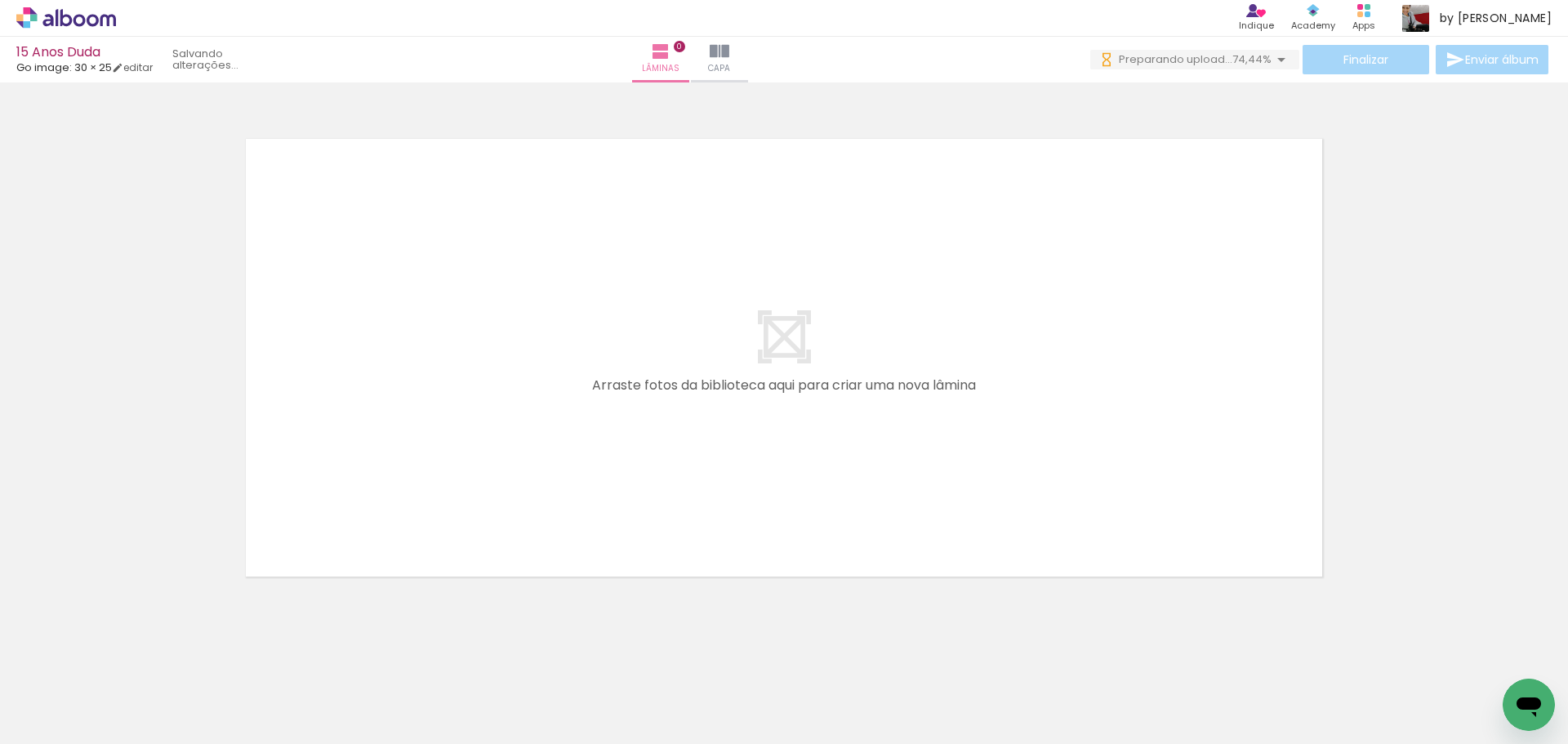
click at [133, 655] on iron-icon at bounding box center [128, 656] width 18 height 18
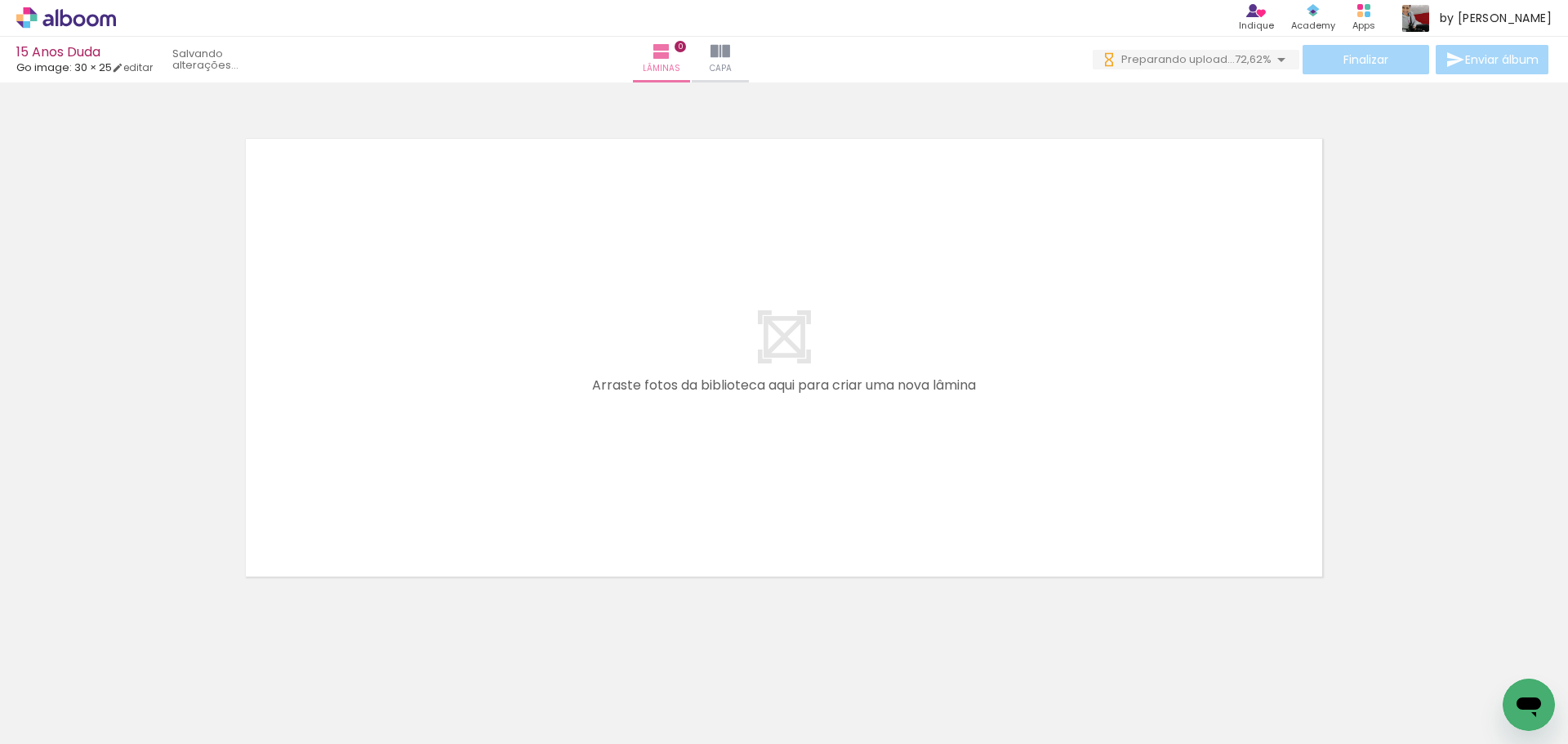
click at [133, 655] on iron-icon at bounding box center [128, 656] width 18 height 18
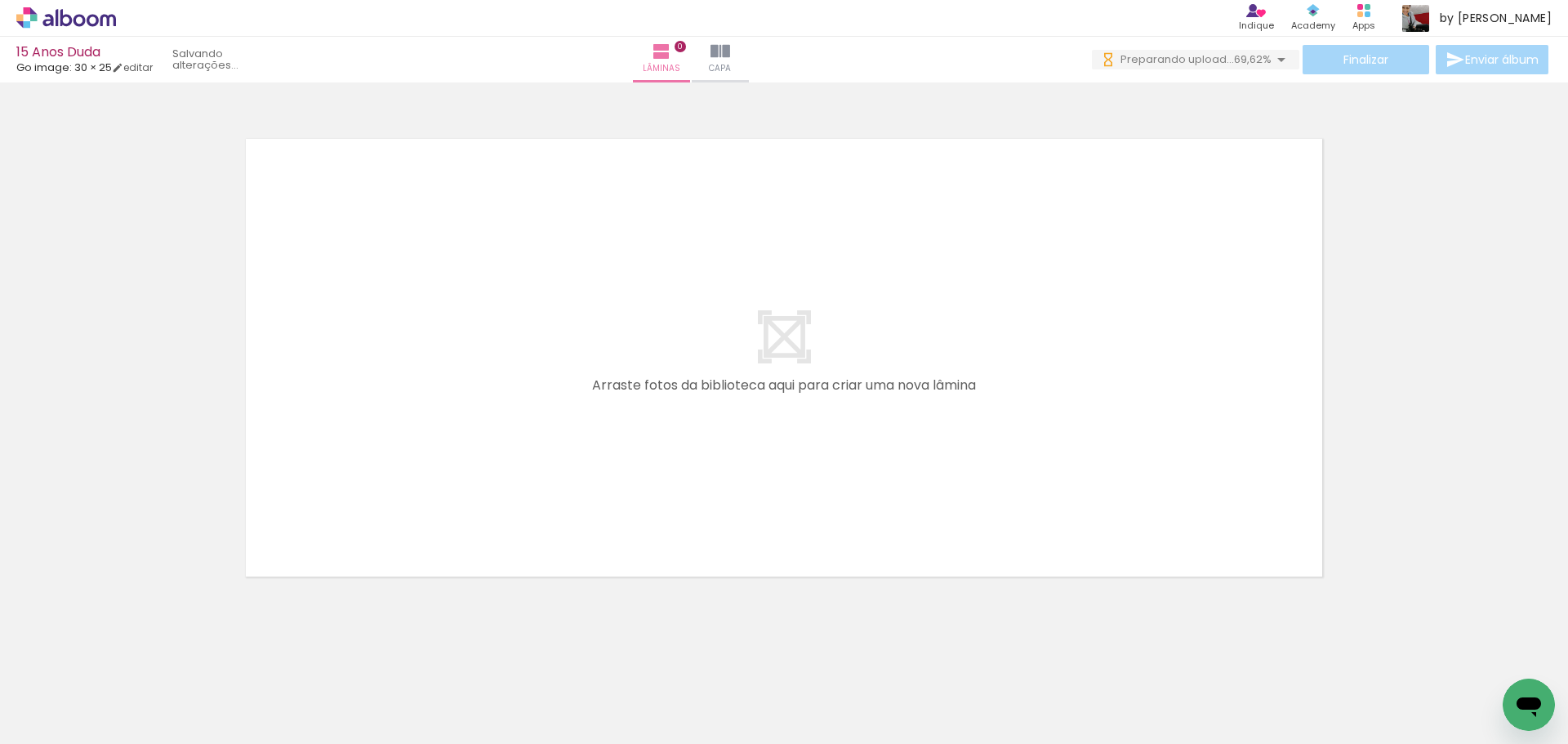
click at [133, 655] on iron-icon at bounding box center [128, 656] width 18 height 18
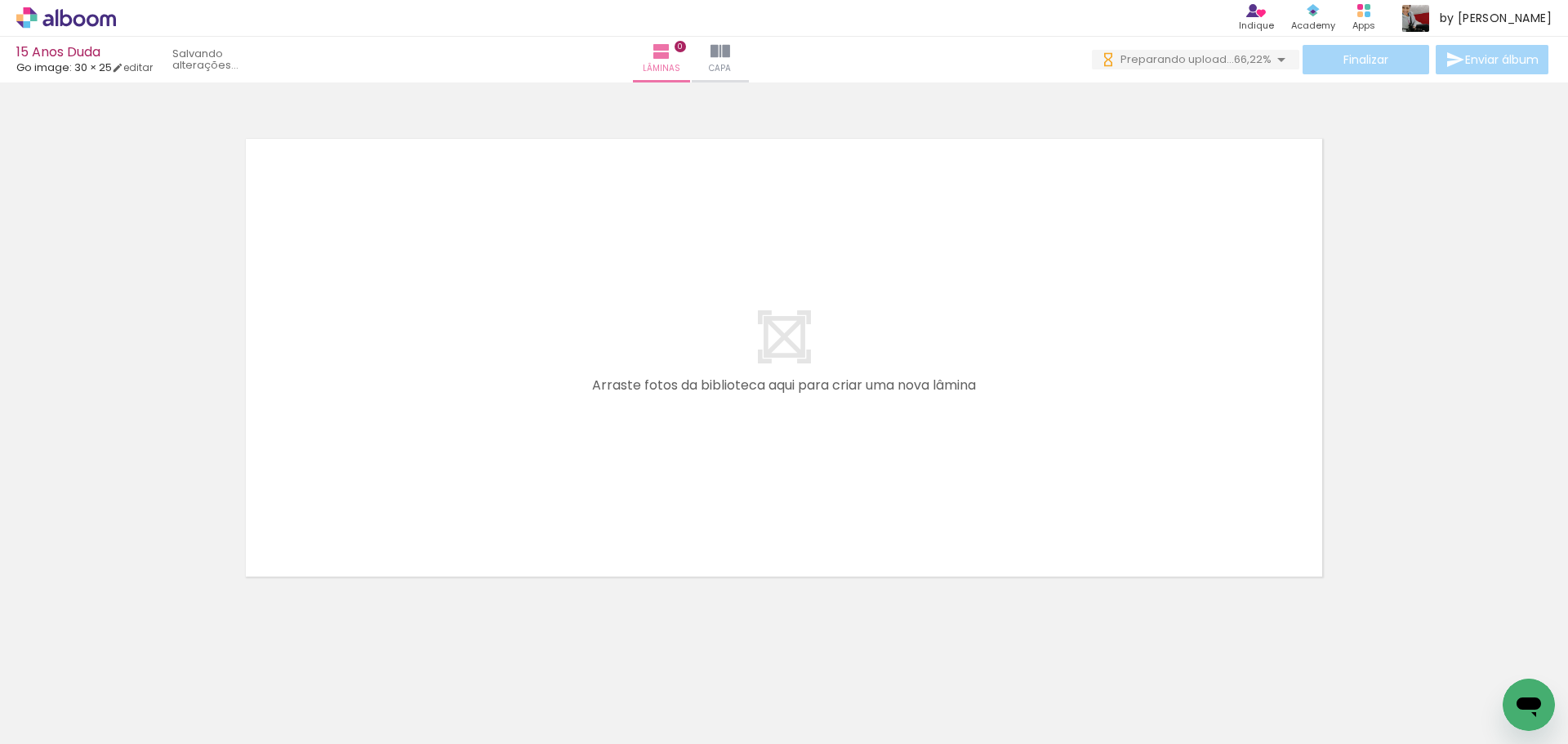
click at [133, 655] on iron-icon at bounding box center [128, 656] width 18 height 18
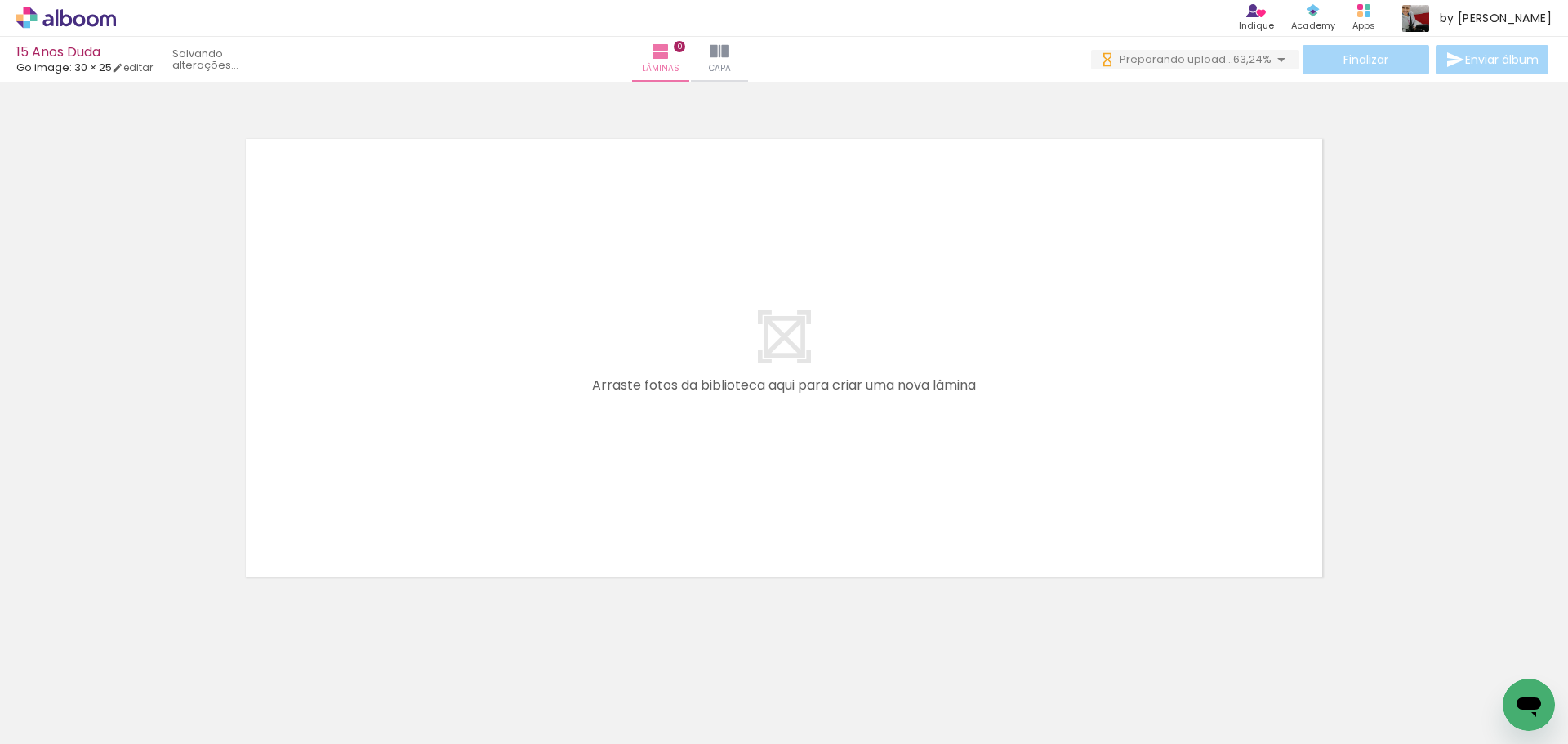
click at [133, 655] on iron-icon at bounding box center [128, 656] width 18 height 18
click at [133, 655] on quentale-thumb at bounding box center [163, 689] width 92 height 94
click at [133, 655] on iron-icon at bounding box center [128, 656] width 18 height 18
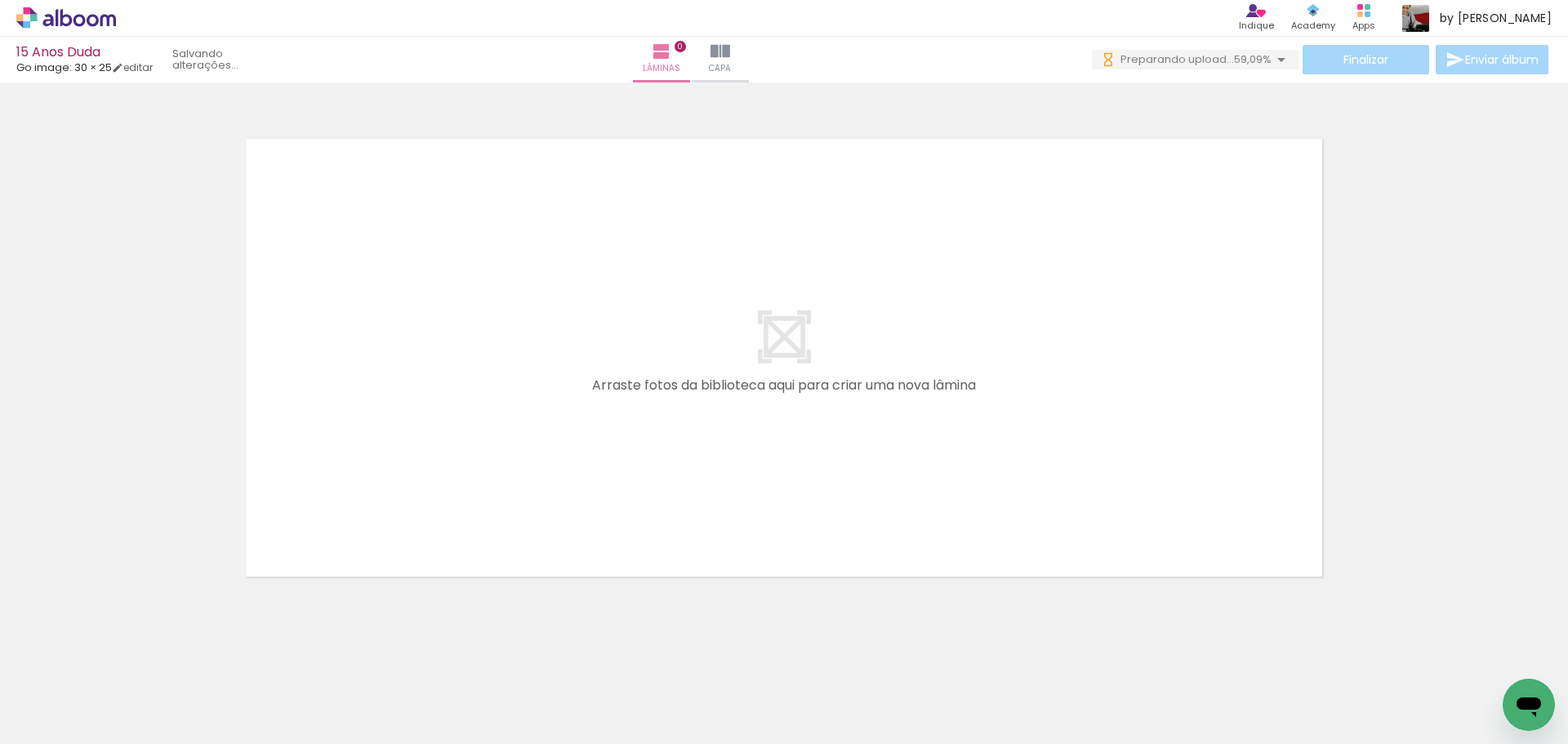
click at [133, 655] on iron-icon at bounding box center [128, 656] width 18 height 18
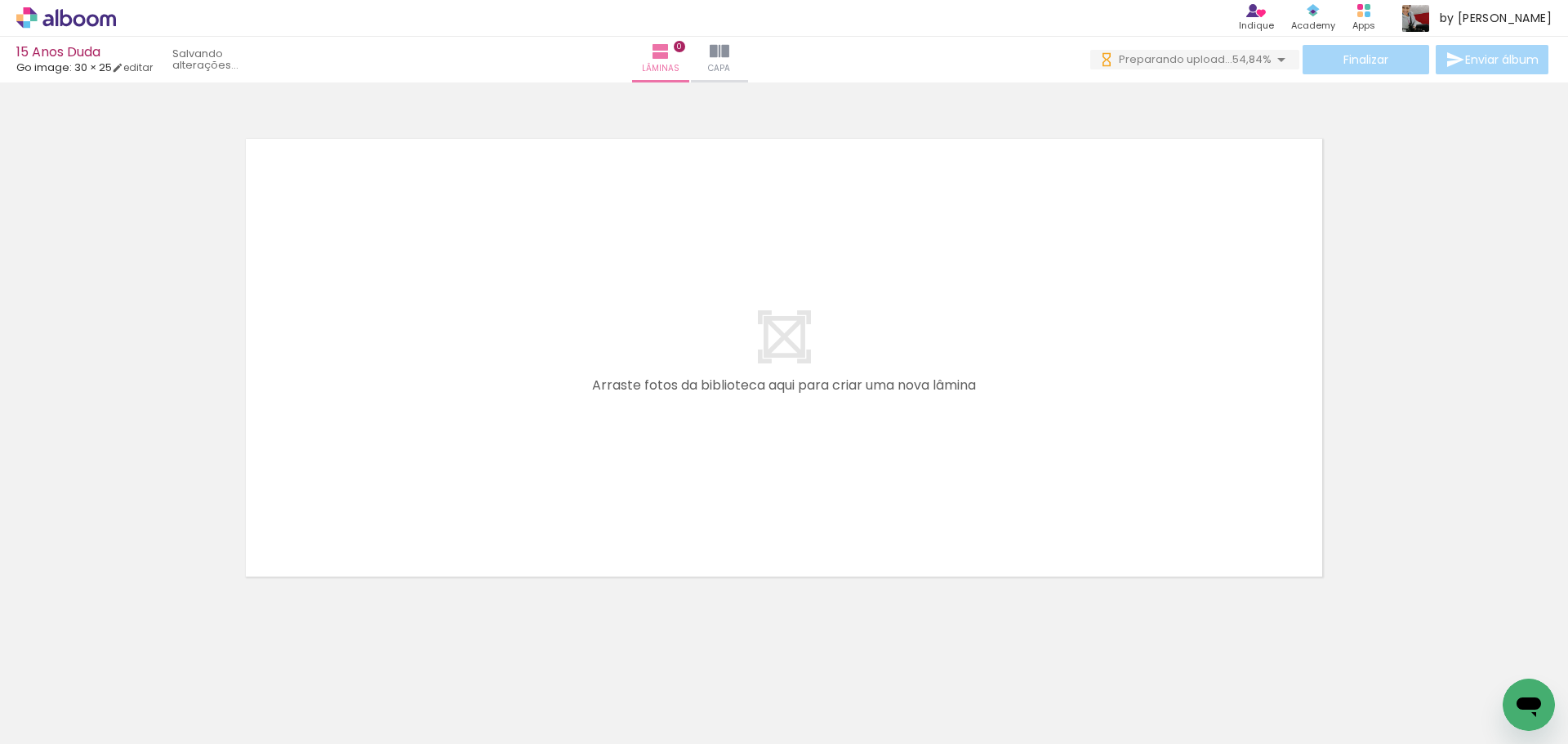
click at [133, 655] on iron-icon at bounding box center [128, 656] width 18 height 18
click at [0, 0] on iron-icon at bounding box center [0, 0] width 0 height 0
click at [133, 655] on iron-icon at bounding box center [128, 656] width 18 height 18
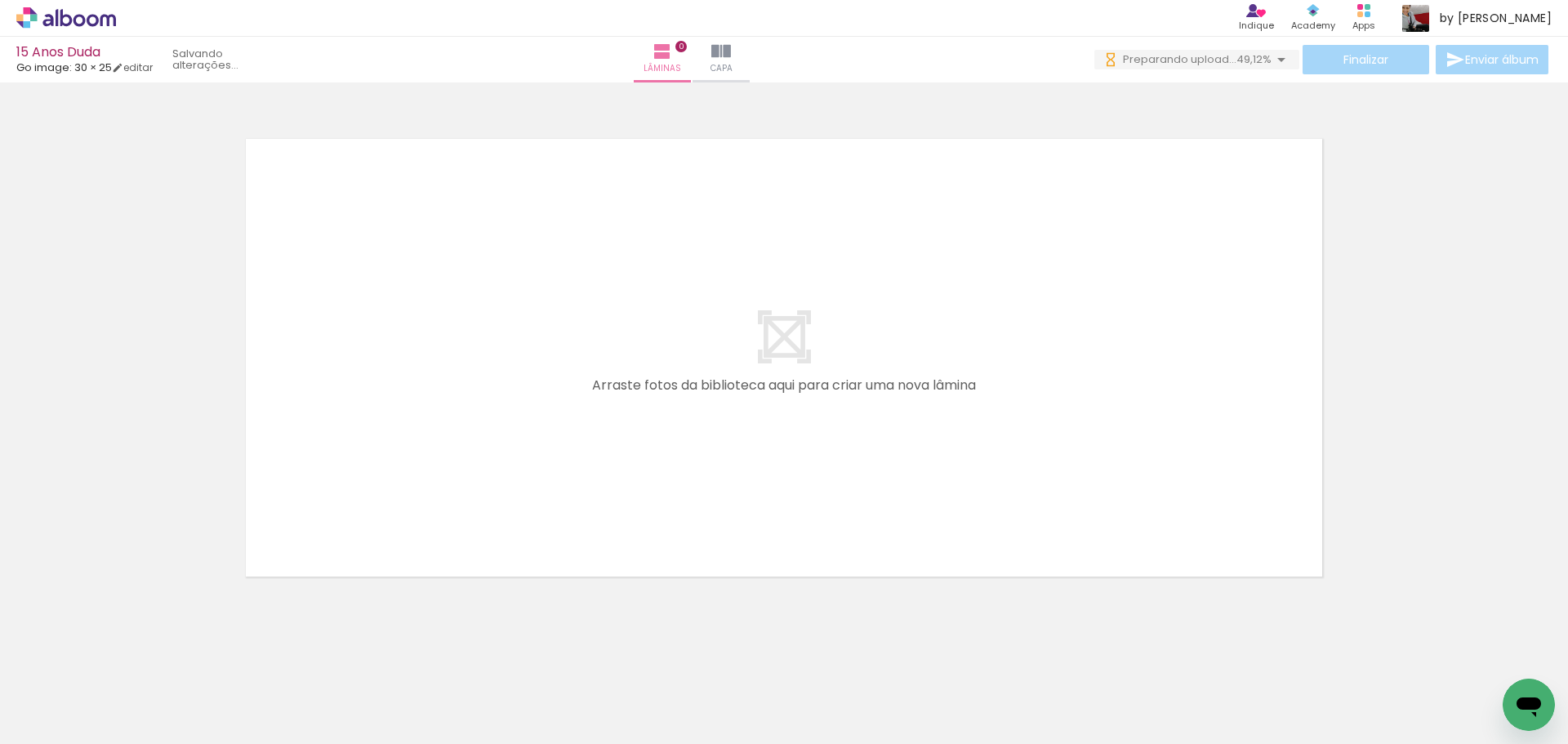
click at [133, 655] on iron-icon at bounding box center [128, 656] width 18 height 18
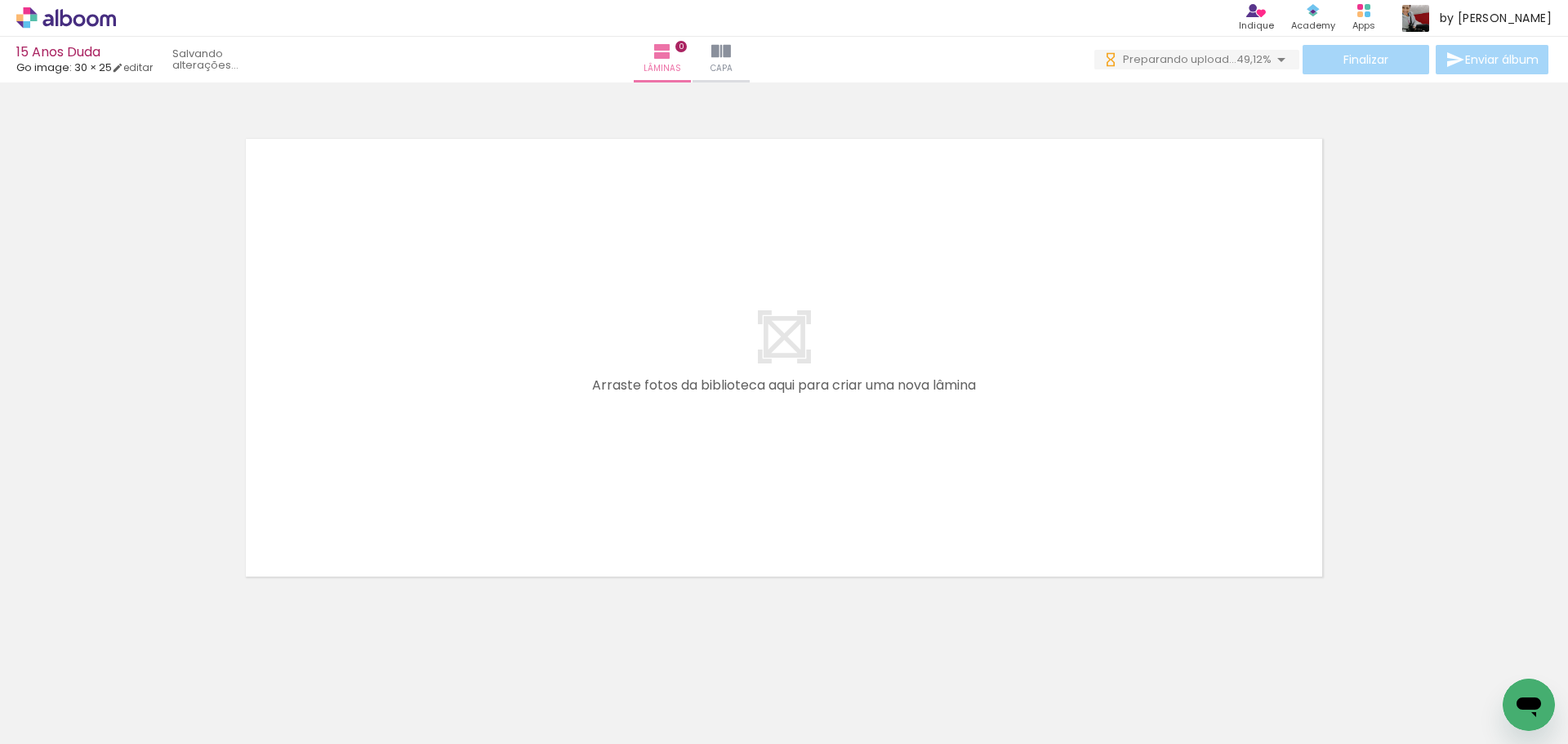
click at [133, 655] on iron-icon at bounding box center [128, 656] width 18 height 18
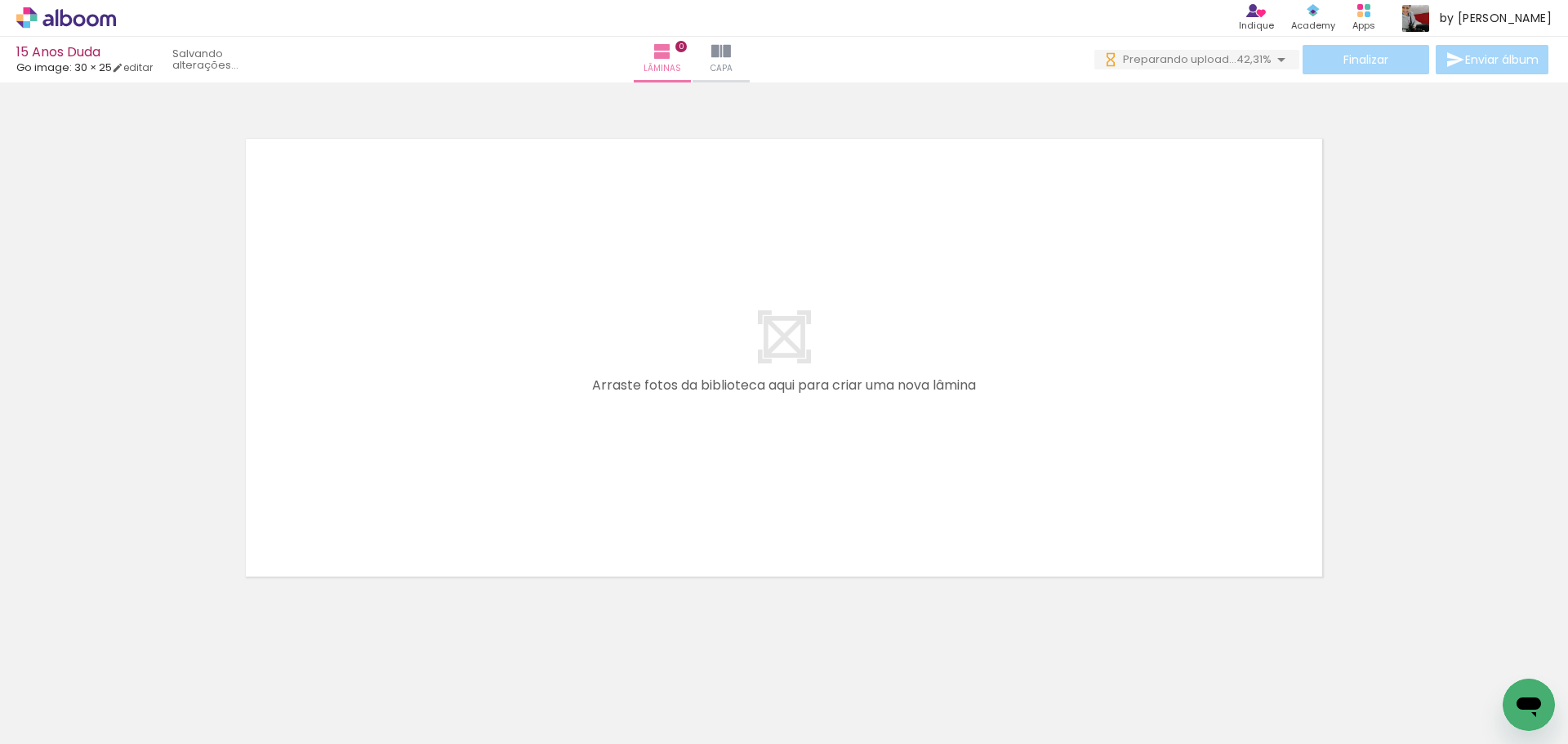
click at [133, 655] on iron-icon at bounding box center [128, 656] width 18 height 18
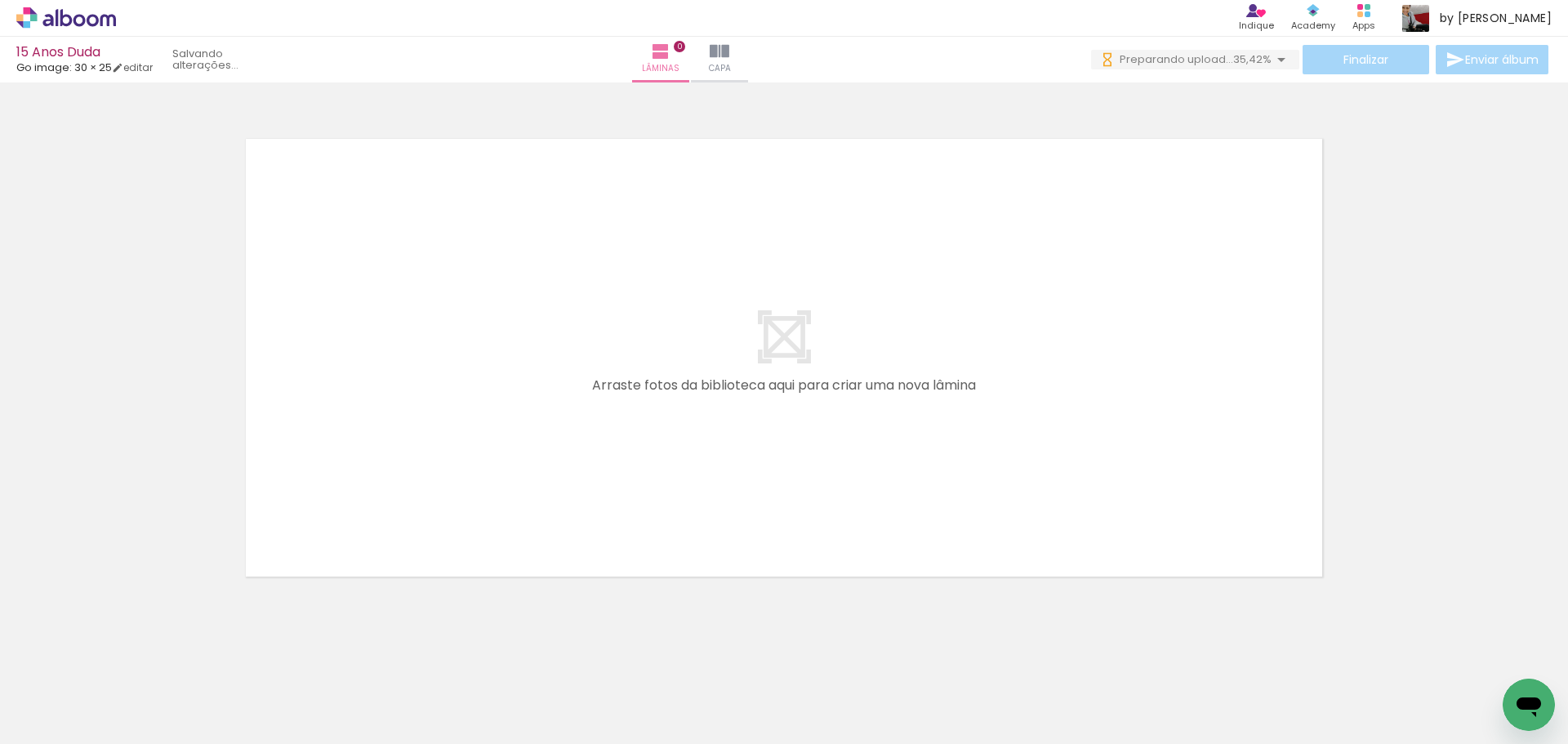
click at [133, 655] on iron-icon at bounding box center [128, 656] width 18 height 18
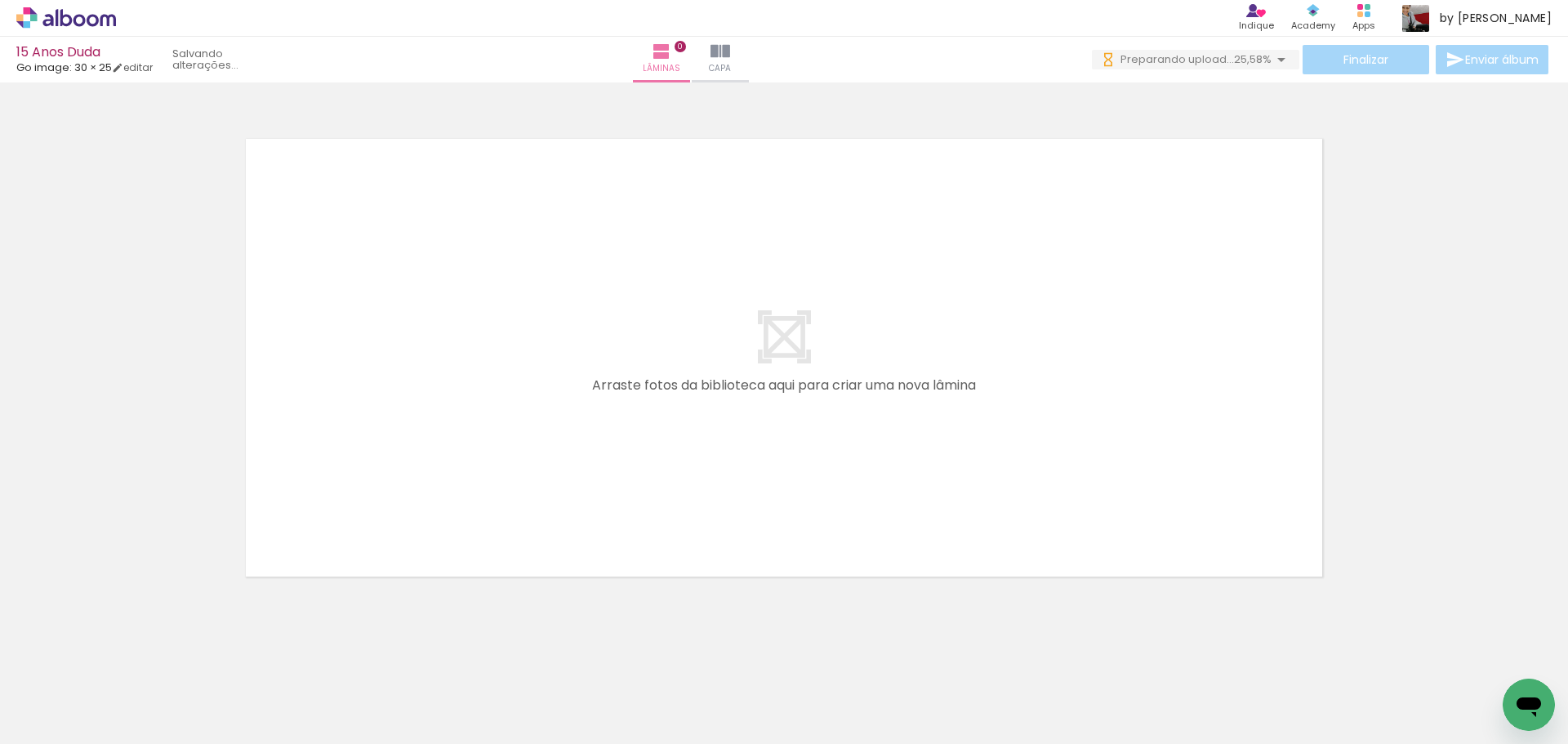
click at [133, 655] on iron-icon at bounding box center [128, 656] width 18 height 18
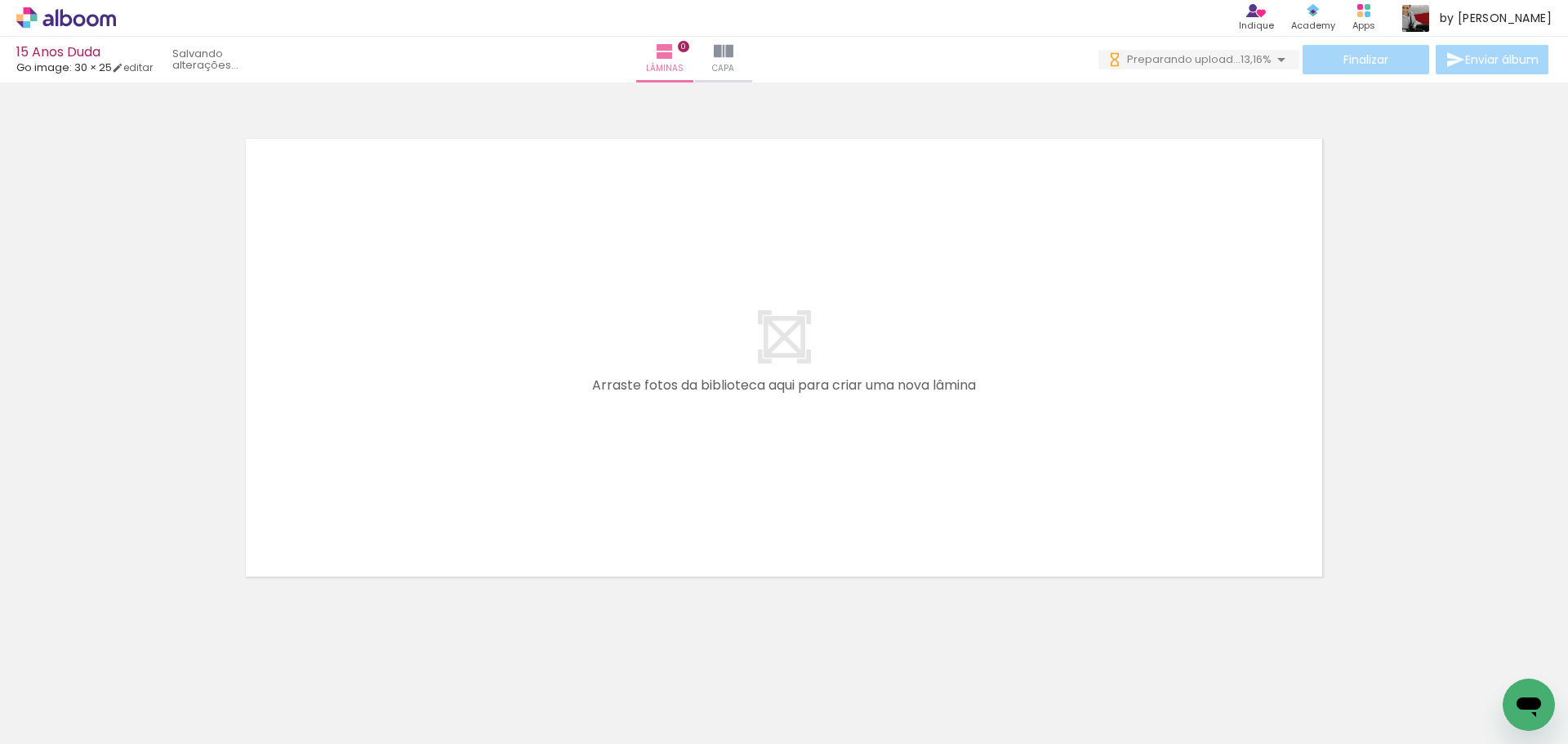
click at [133, 655] on iron-icon at bounding box center [128, 656] width 18 height 18
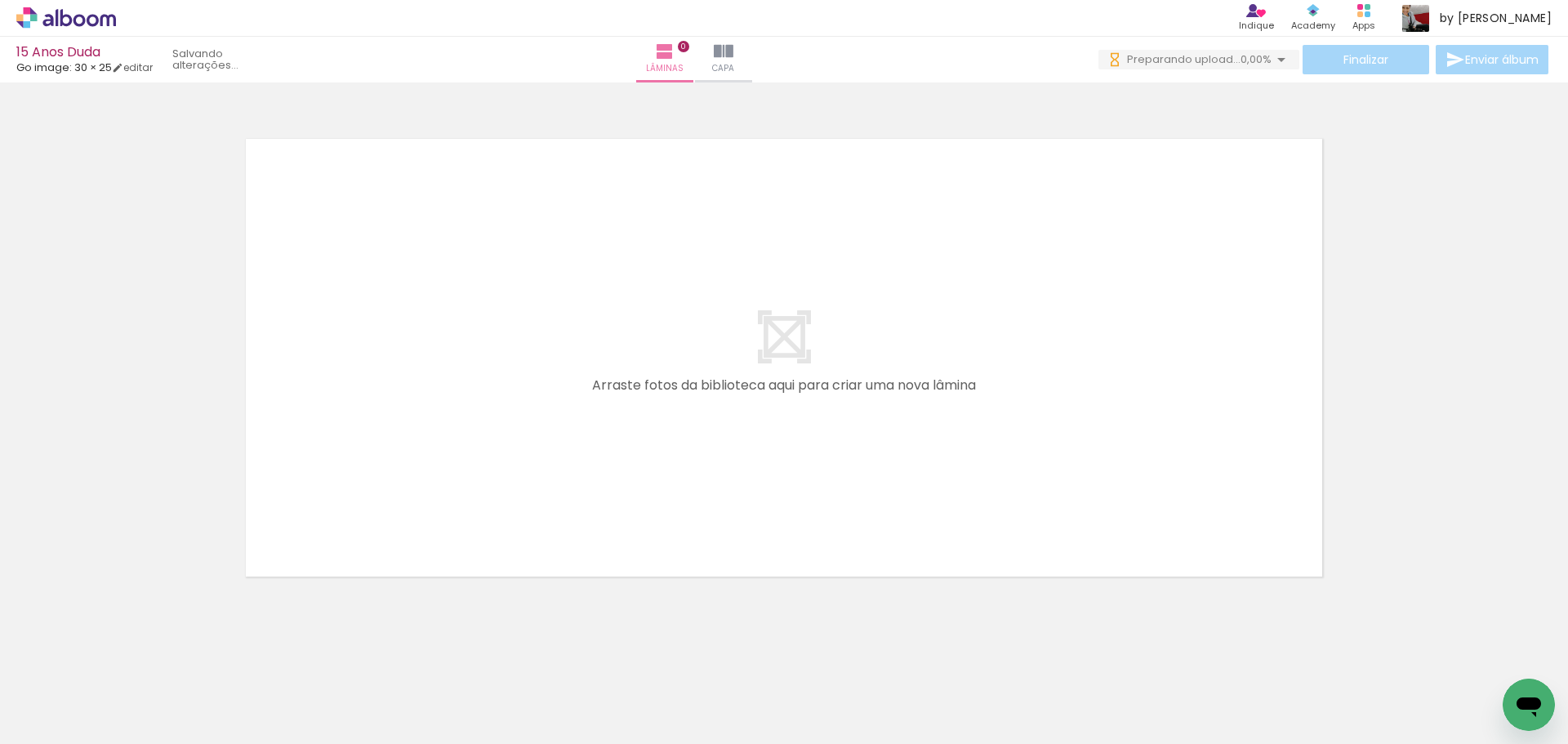
click at [133, 655] on iron-icon at bounding box center [128, 656] width 18 height 18
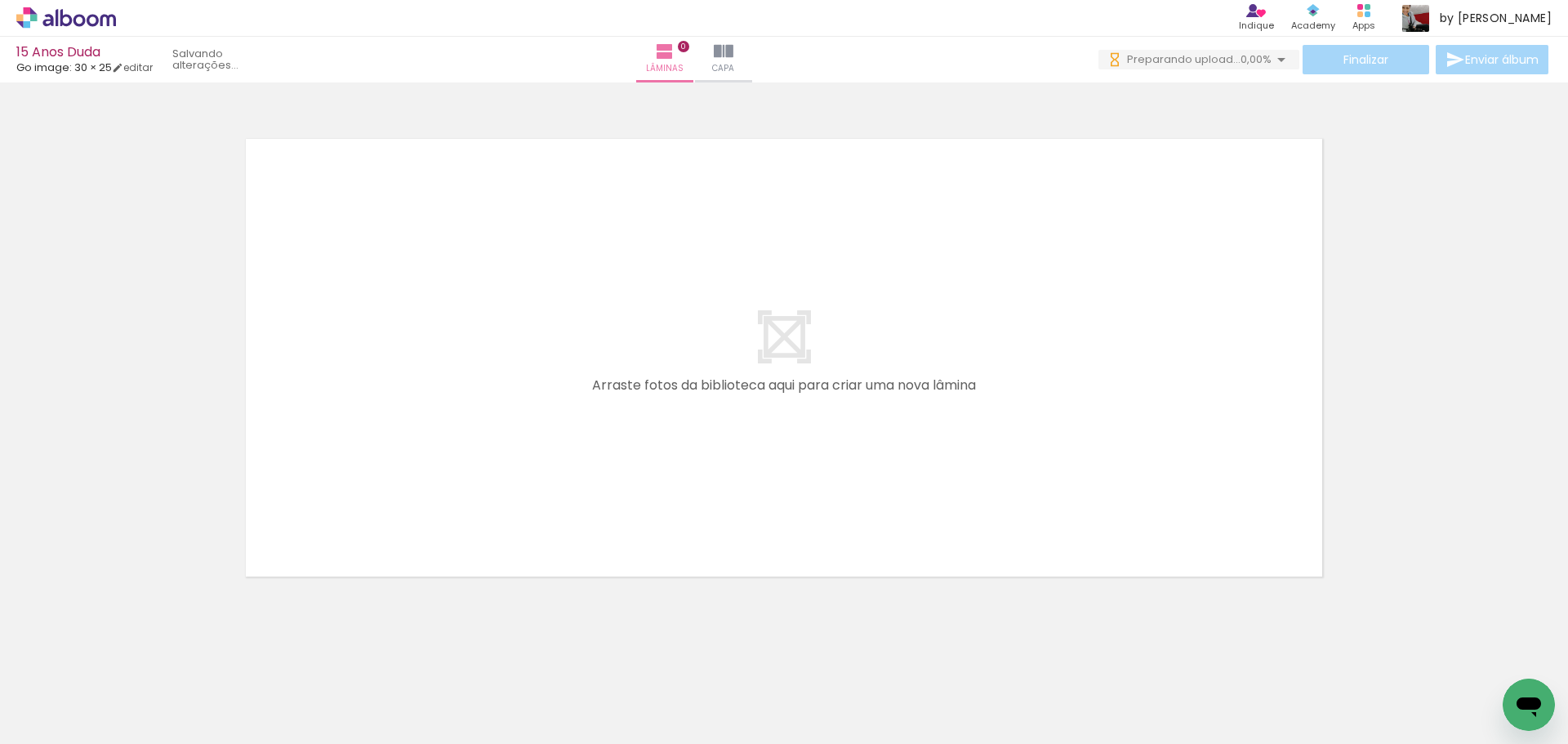
click at [133, 655] on iron-icon at bounding box center [128, 656] width 18 height 18
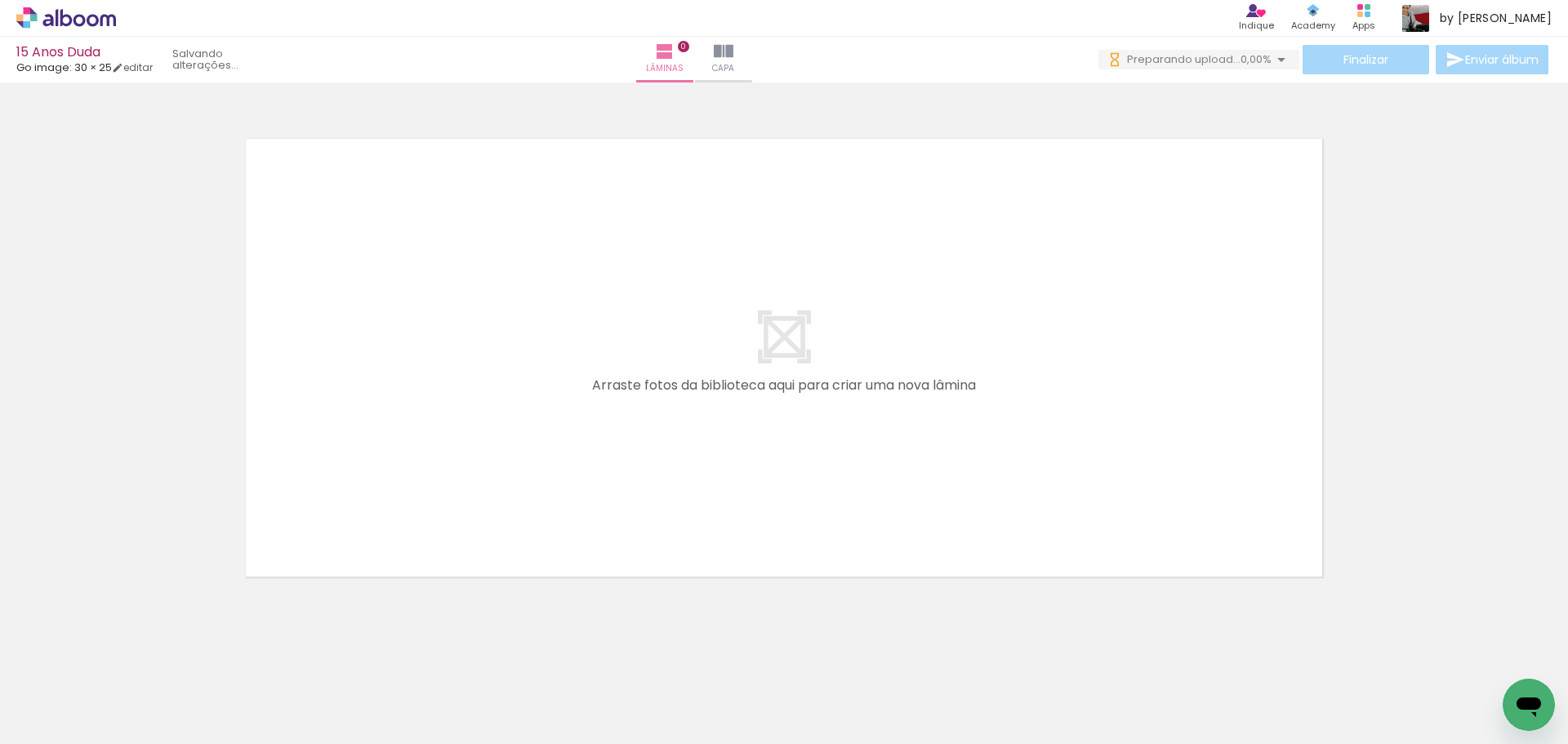
click at [133, 655] on iron-icon at bounding box center [128, 656] width 18 height 18
click at [133, 655] on quentale-thumb at bounding box center [163, 689] width 92 height 94
click at [133, 655] on iron-icon at bounding box center [128, 656] width 18 height 18
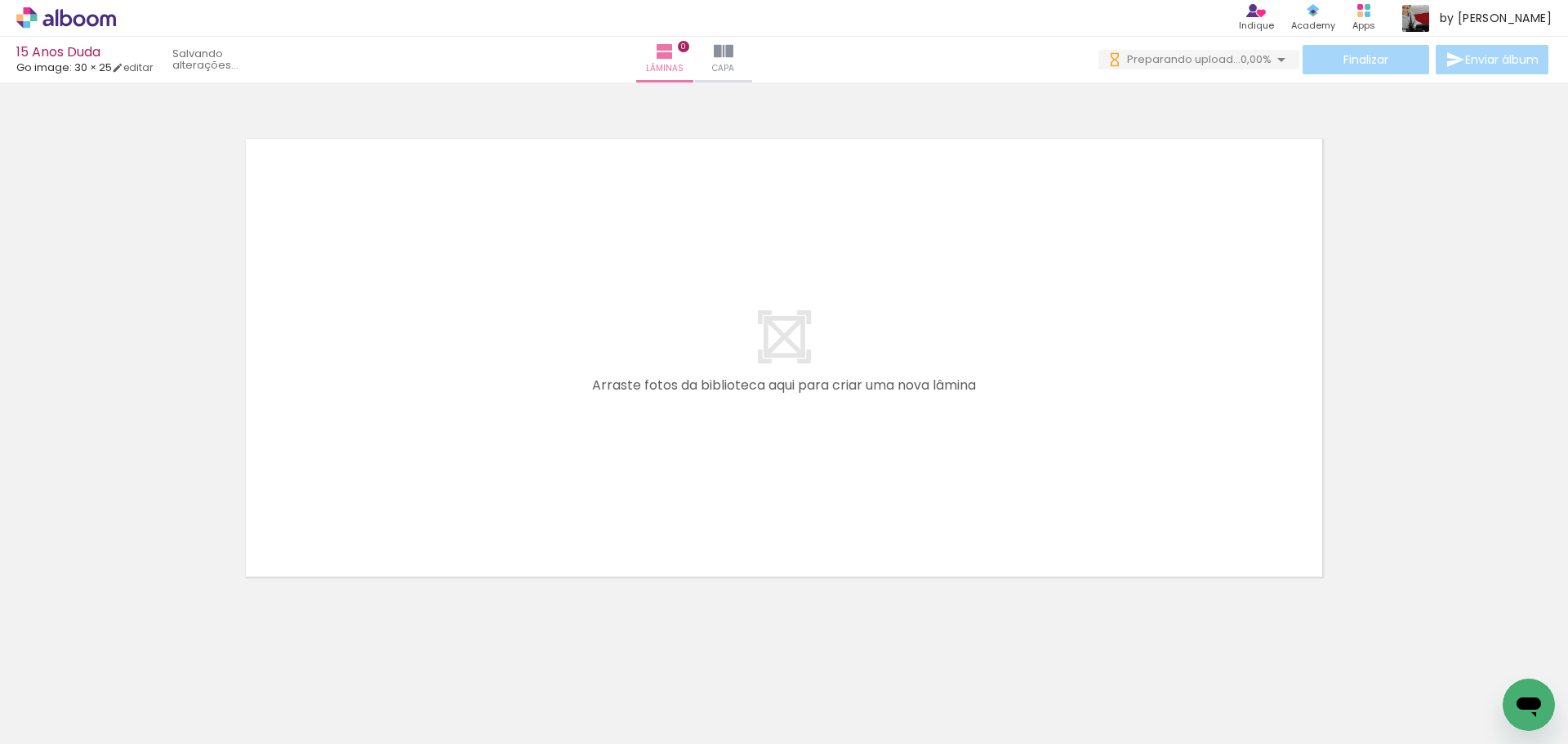
click at [133, 655] on iron-icon at bounding box center [128, 656] width 18 height 18
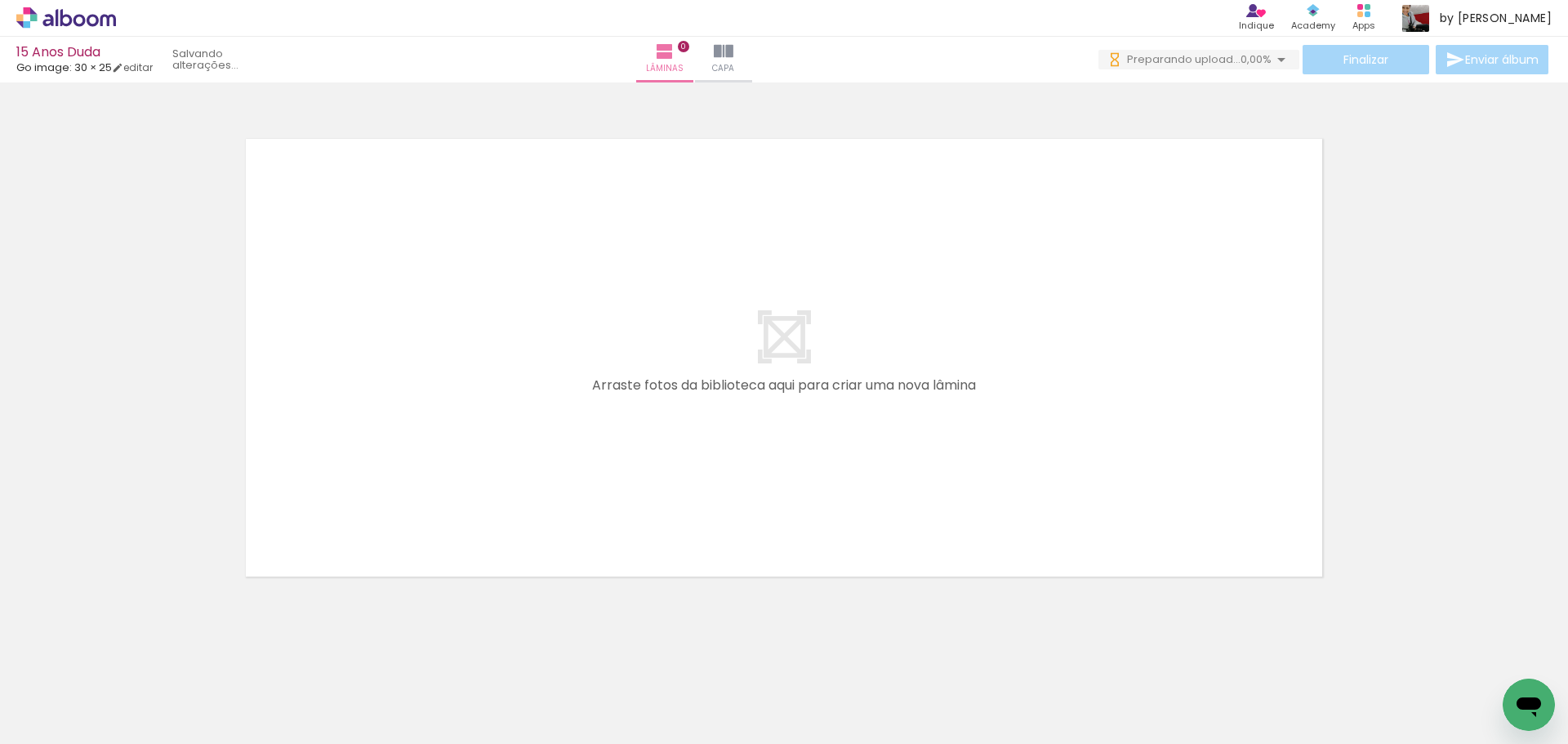
click at [133, 655] on iron-icon at bounding box center [128, 656] width 18 height 18
click at [133, 655] on quentale-thumb at bounding box center [163, 689] width 92 height 94
click at [133, 655] on iron-icon at bounding box center [128, 656] width 18 height 18
click at [133, 655] on quentale-thumb at bounding box center [163, 689] width 92 height 94
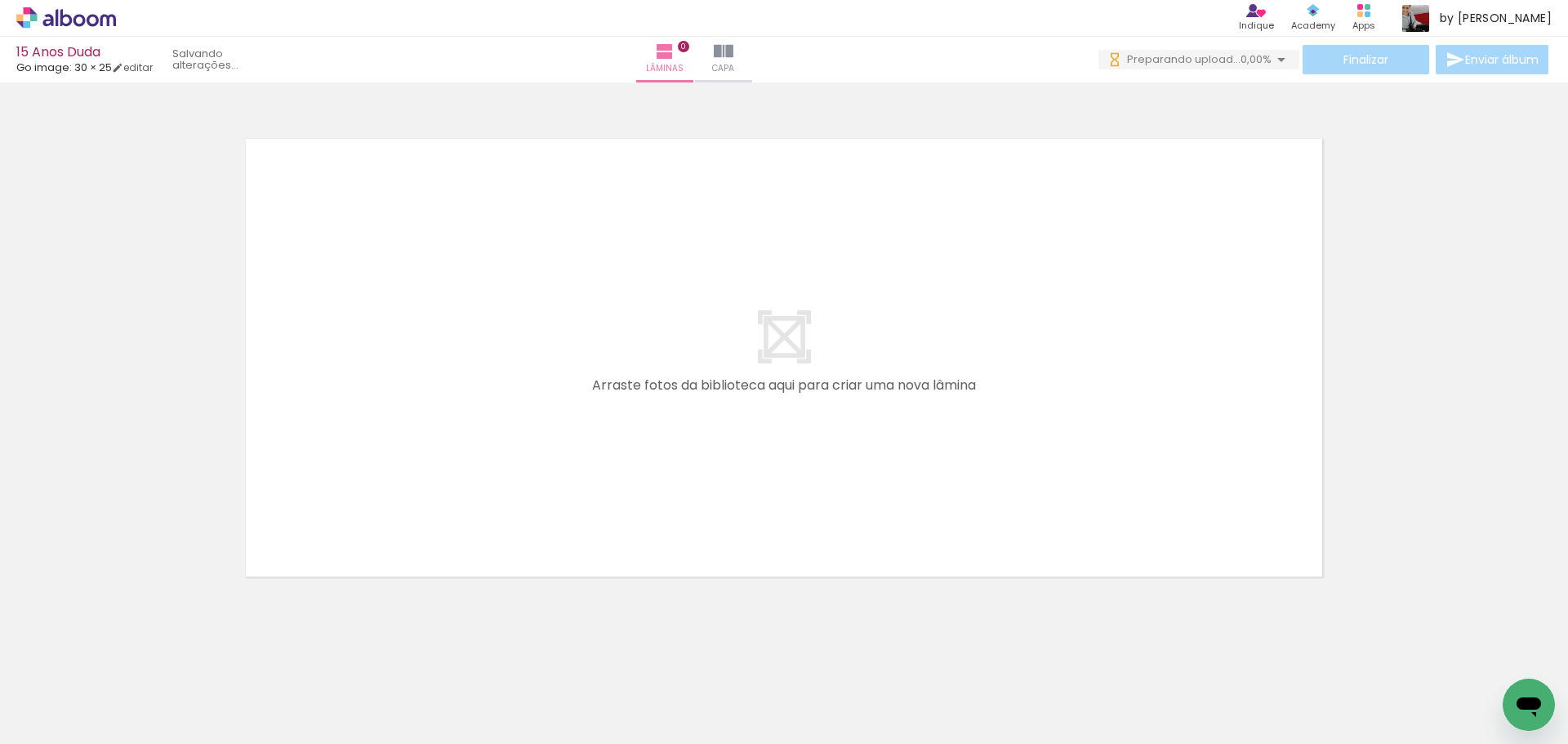
click at [133, 655] on iron-icon at bounding box center [128, 656] width 18 height 18
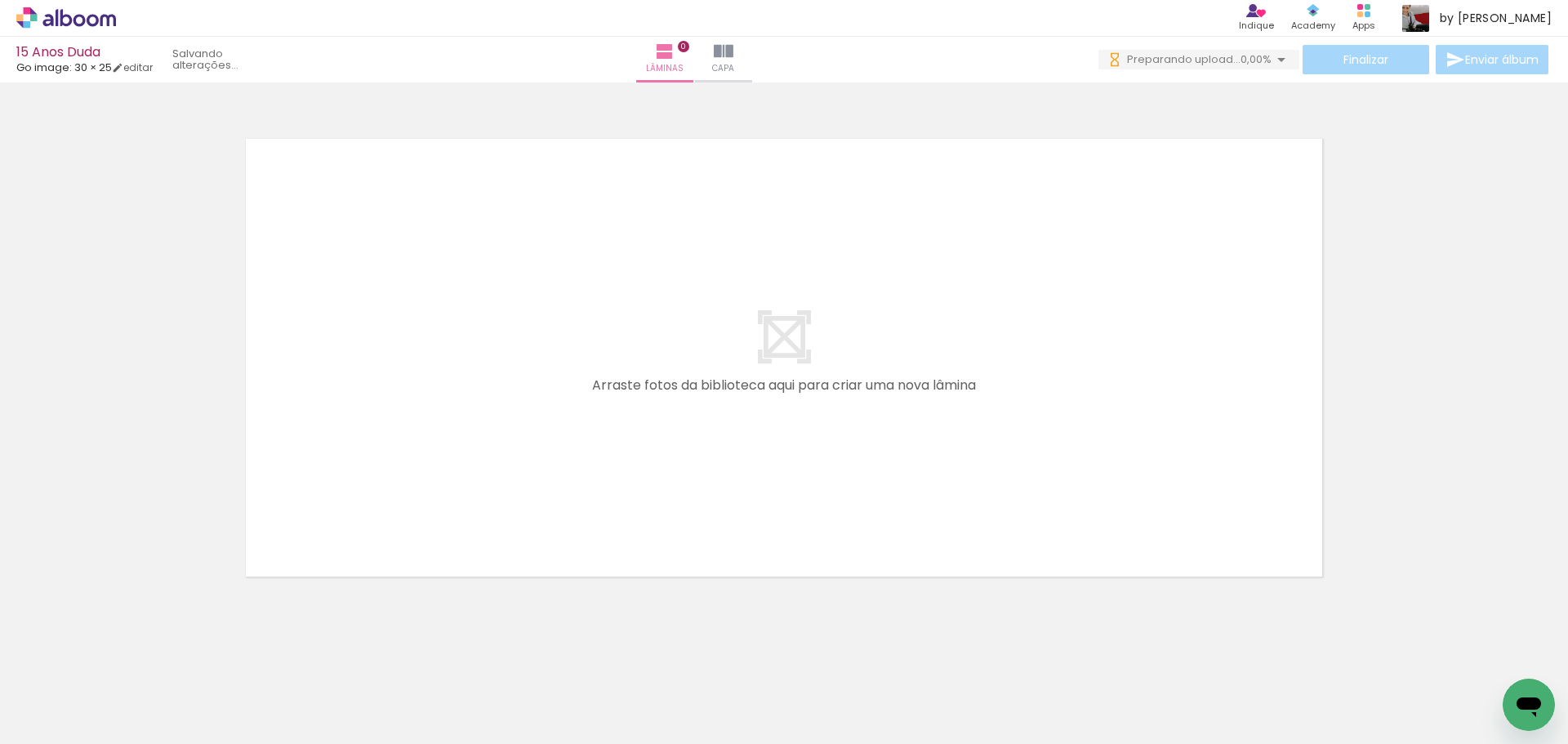
click at [133, 655] on iron-icon at bounding box center [128, 656] width 18 height 18
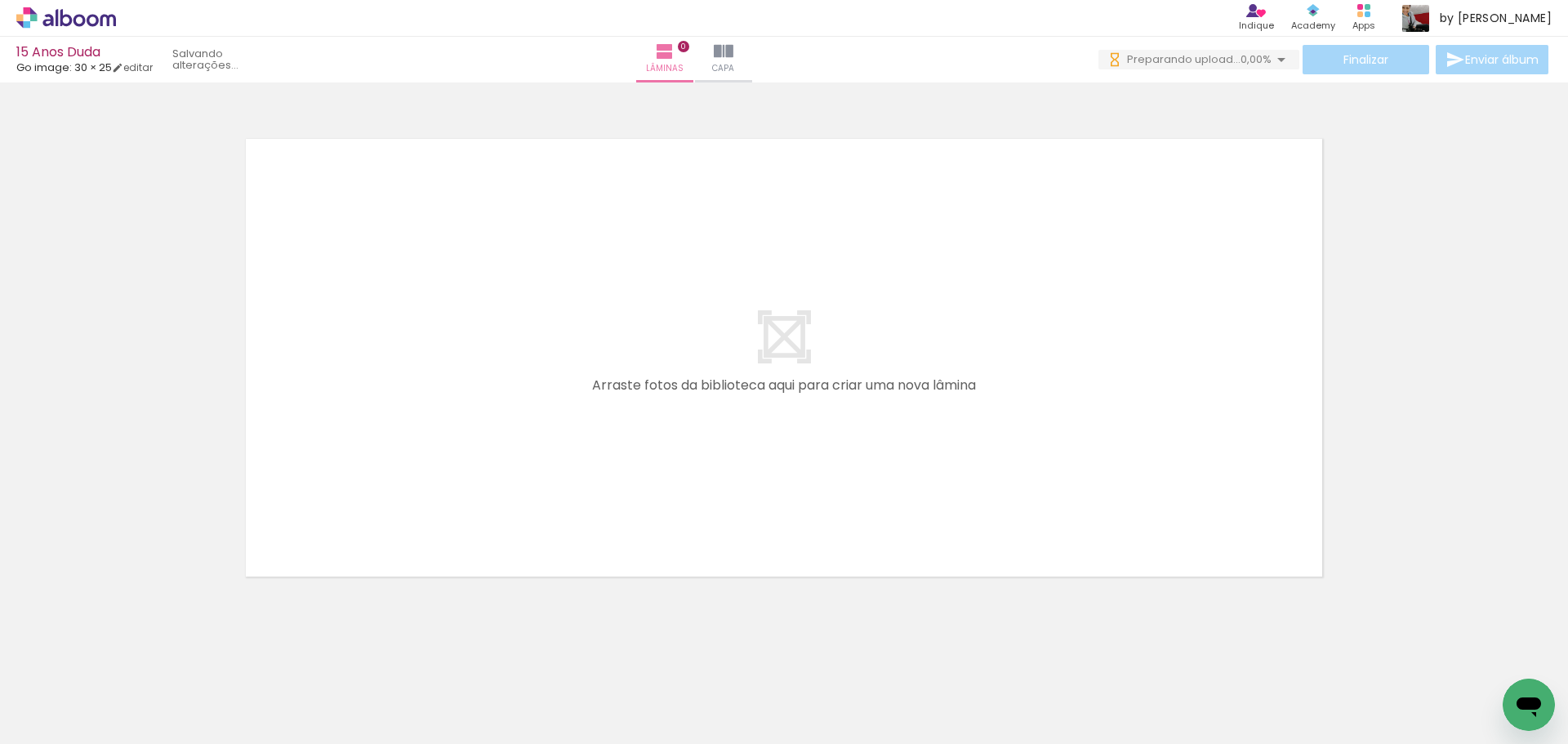
click at [133, 655] on iron-icon at bounding box center [128, 656] width 18 height 18
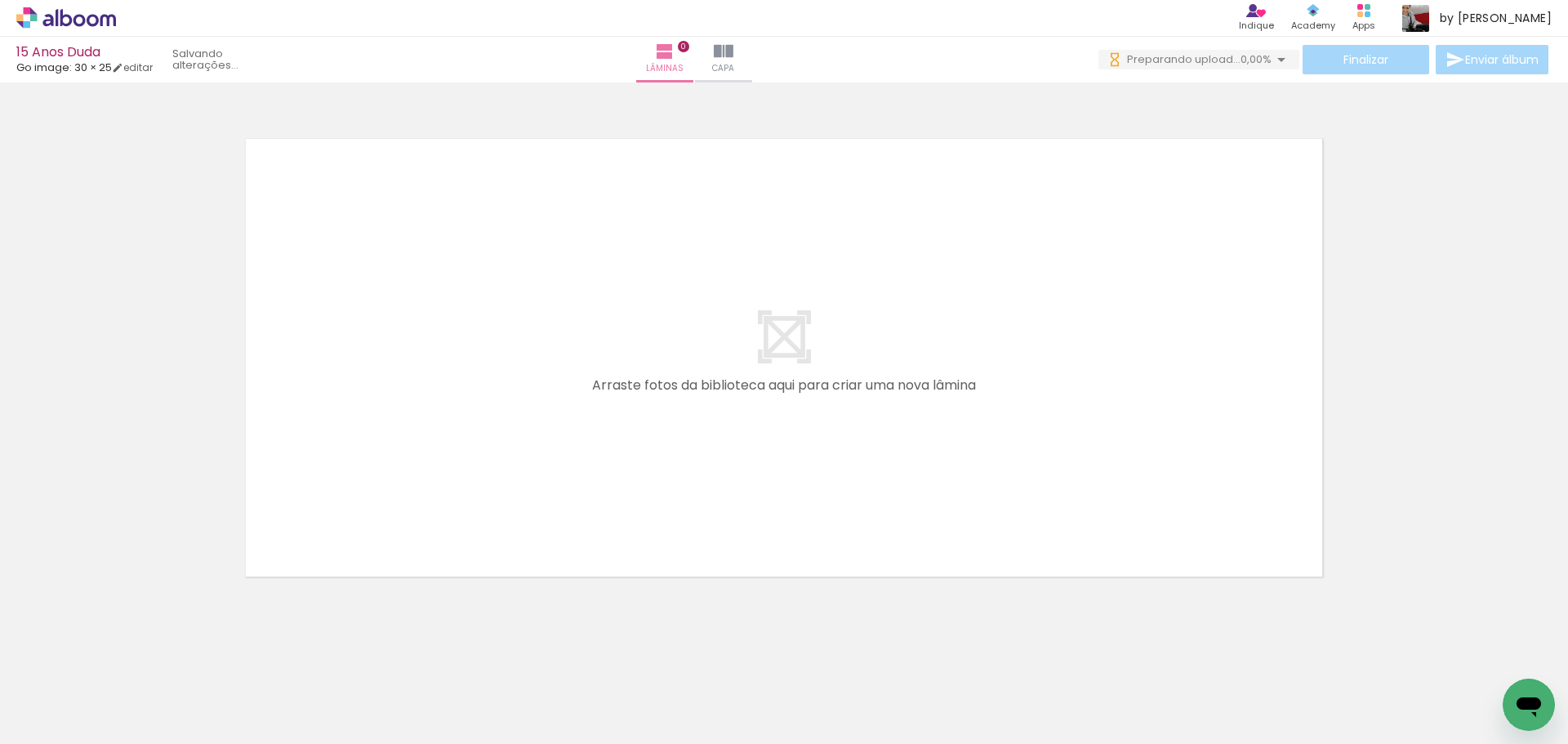
click at [133, 655] on iron-icon at bounding box center [128, 656] width 18 height 18
click at [133, 655] on iron-horizontal-list at bounding box center [117, 693] width 33 height 102
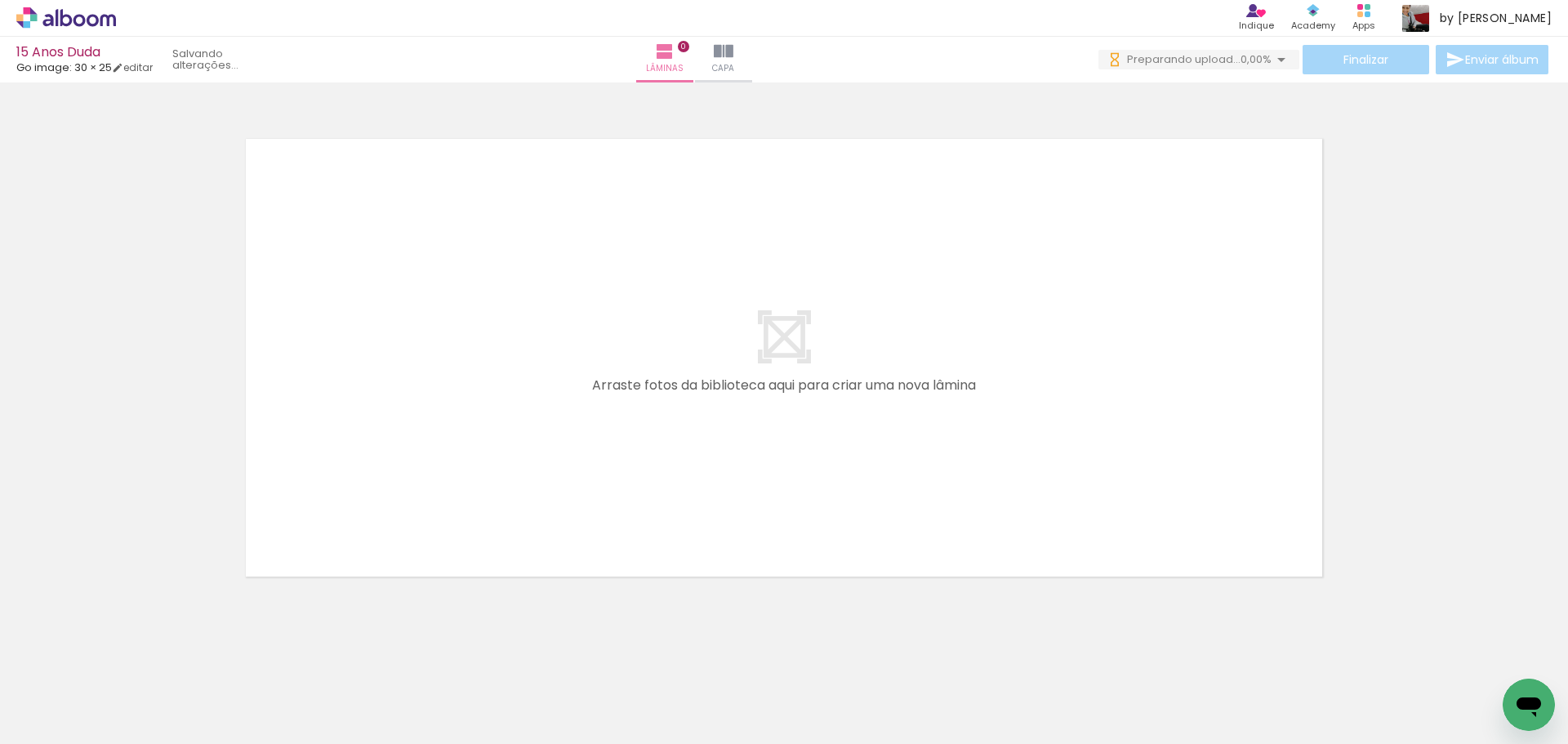
click at [133, 655] on iron-icon at bounding box center [128, 656] width 18 height 18
click at [133, 655] on iron-horizontal-list at bounding box center [117, 693] width 33 height 102
click at [133, 655] on iron-icon at bounding box center [128, 656] width 18 height 18
click at [133, 655] on iron-horizontal-list at bounding box center [117, 693] width 33 height 102
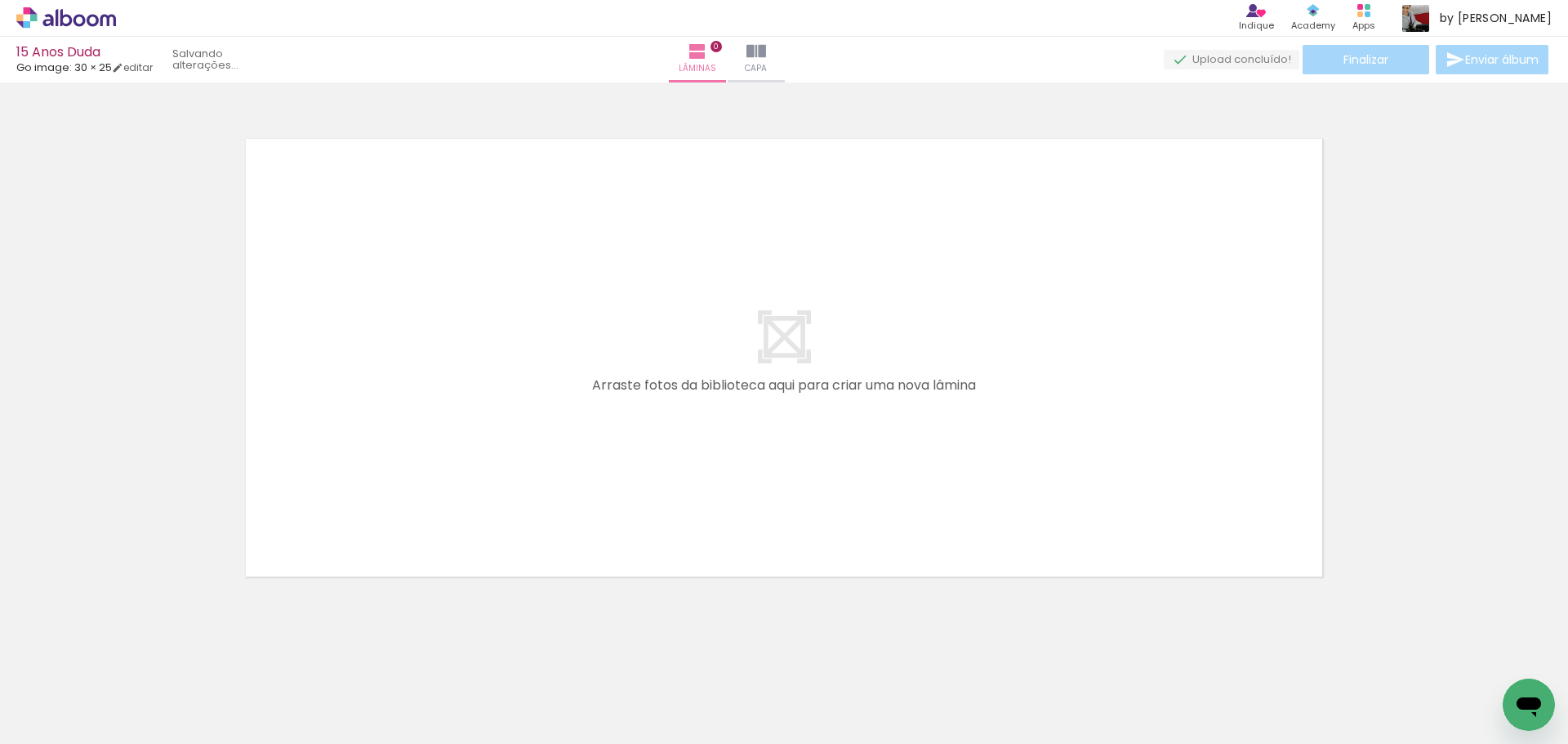
click at [133, 655] on iron-icon at bounding box center [128, 656] width 18 height 18
click at [133, 655] on iron-horizontal-list at bounding box center [117, 693] width 33 height 102
click at [133, 655] on iron-icon at bounding box center [128, 656] width 18 height 18
click at [133, 655] on quentale-thumb at bounding box center [163, 689] width 92 height 94
click at [133, 655] on iron-icon at bounding box center [128, 656] width 18 height 18
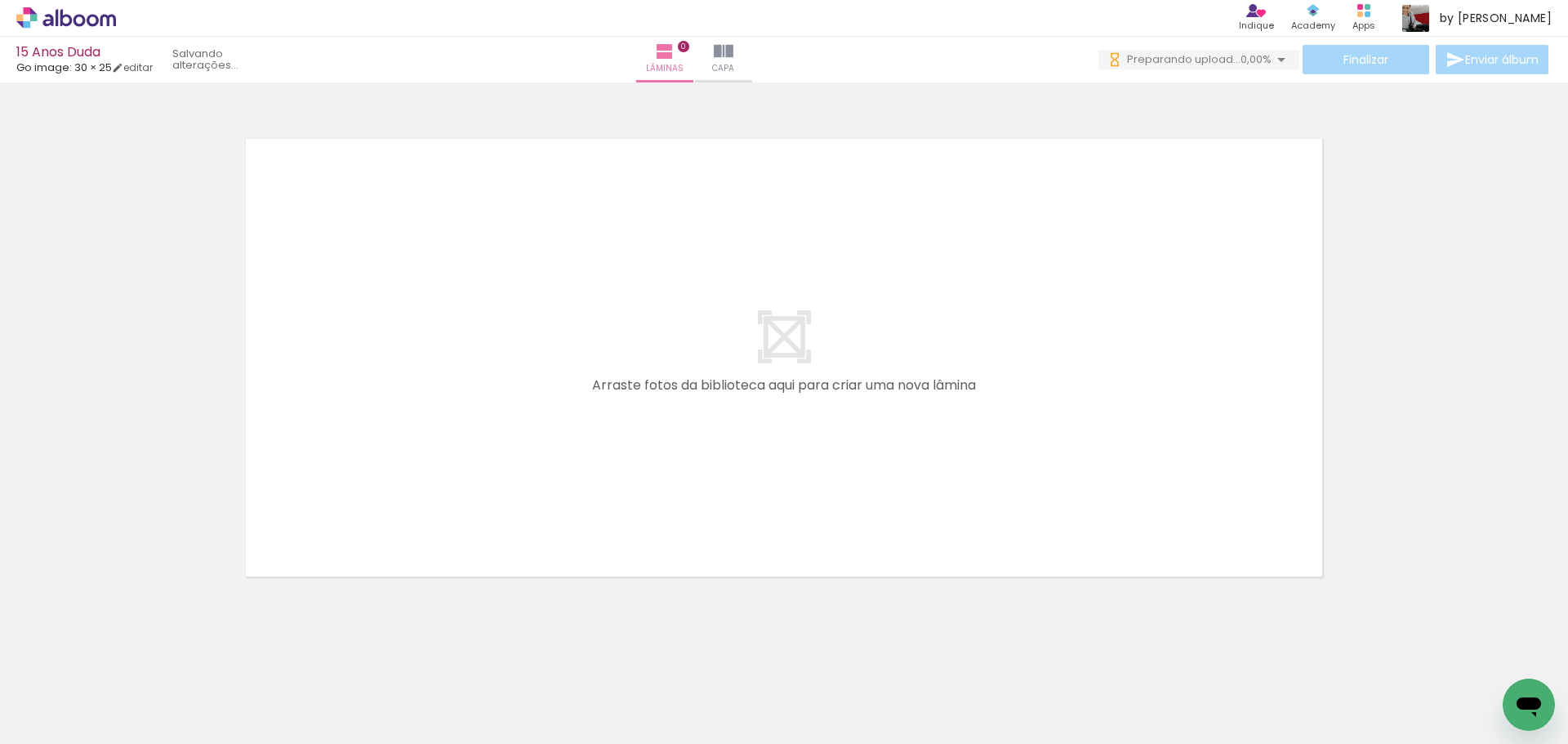
click at [133, 655] on iron-icon at bounding box center [128, 656] width 18 height 18
click at [133, 655] on iron-horizontal-list at bounding box center [117, 693] width 33 height 102
click at [133, 655] on iron-icon at bounding box center [128, 656] width 18 height 18
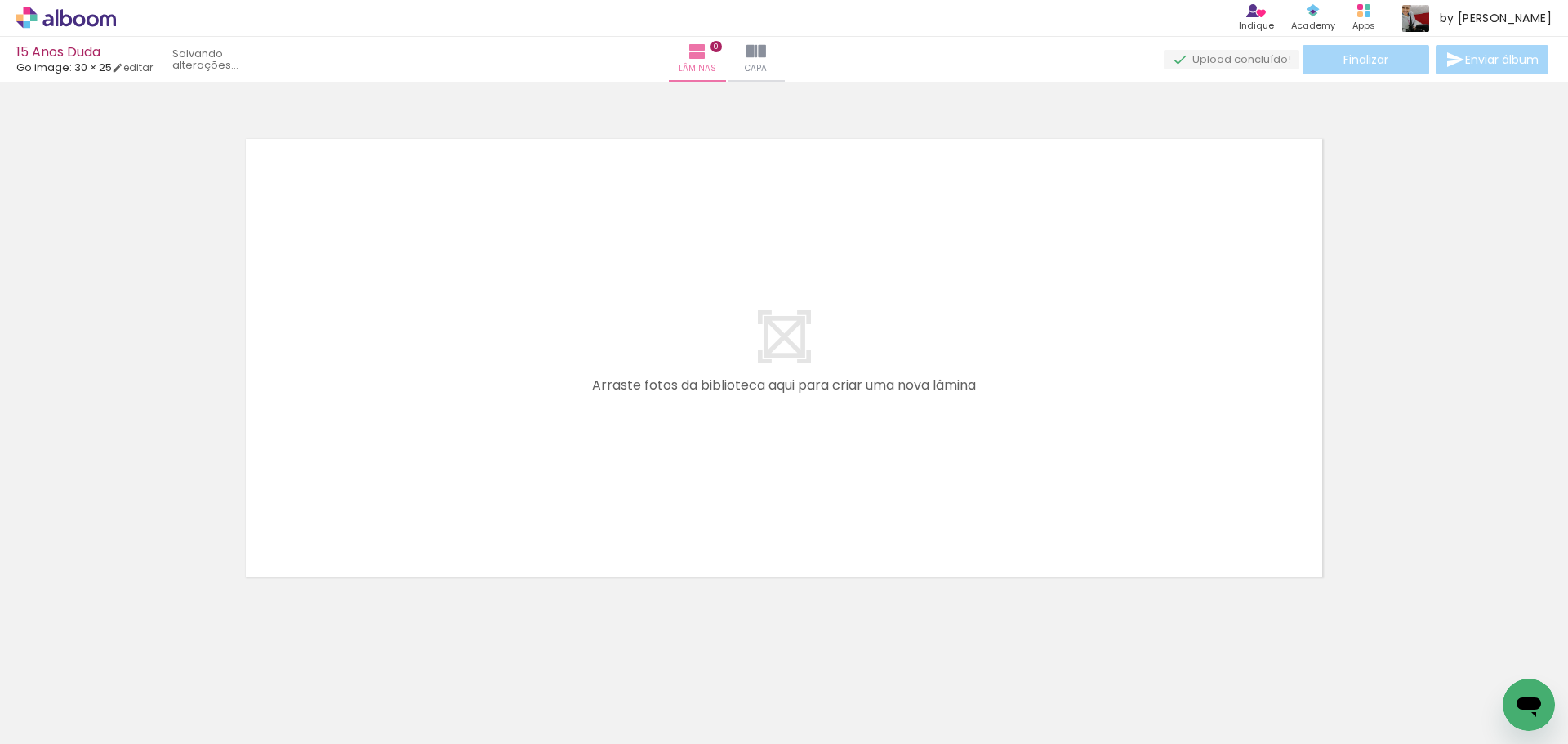
click at [133, 655] on iron-horizontal-list at bounding box center [117, 693] width 33 height 102
click at [133, 655] on iron-icon at bounding box center [128, 656] width 18 height 18
click at [133, 655] on iron-horizontal-list at bounding box center [117, 693] width 33 height 102
click at [133, 655] on iron-icon at bounding box center [128, 656] width 18 height 18
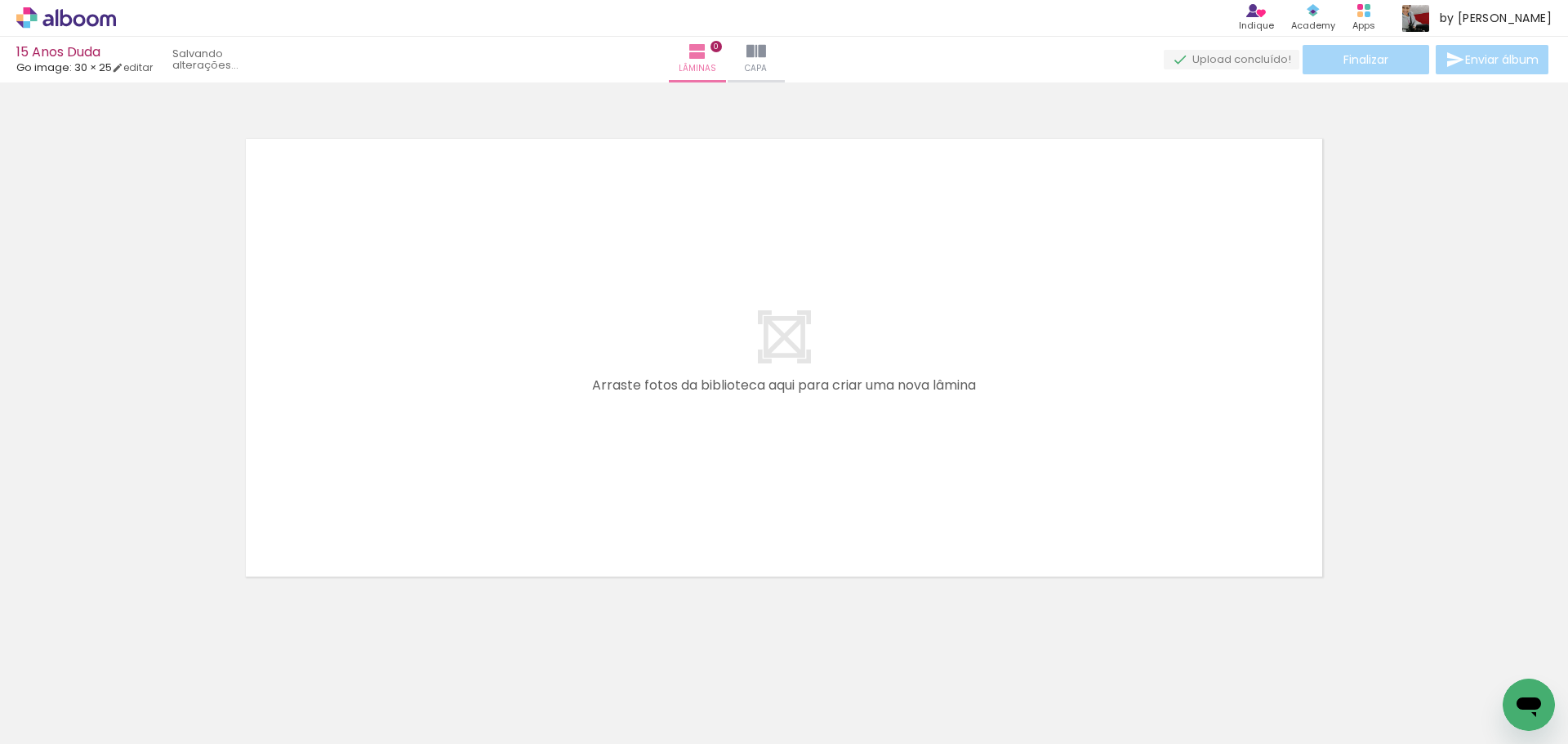
click at [133, 655] on iron-icon at bounding box center [128, 656] width 18 height 18
click at [133, 655] on iron-horizontal-list at bounding box center [117, 693] width 33 height 102
click at [133, 655] on iron-icon at bounding box center [128, 656] width 18 height 18
click at [133, 655] on iron-horizontal-list at bounding box center [117, 693] width 33 height 102
click at [133, 655] on iron-icon at bounding box center [128, 656] width 18 height 18
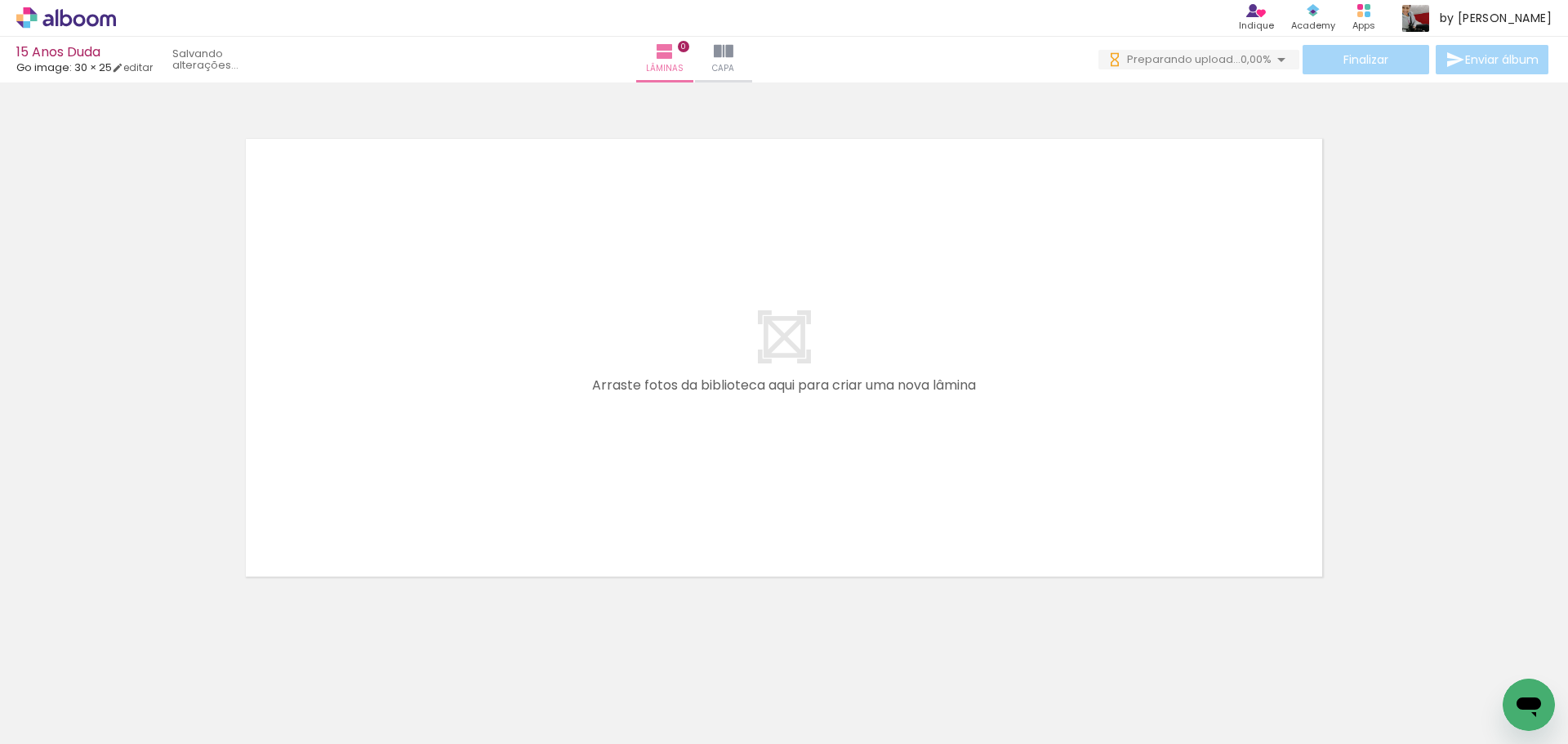
click at [133, 655] on iron-horizontal-list at bounding box center [117, 693] width 33 height 102
click at [133, 655] on iron-icon at bounding box center [128, 656] width 18 height 18
click at [133, 655] on iron-horizontal-list at bounding box center [117, 693] width 33 height 102
click at [133, 655] on iron-icon at bounding box center [128, 656] width 18 height 18
click at [133, 655] on iron-horizontal-list at bounding box center [117, 693] width 33 height 102
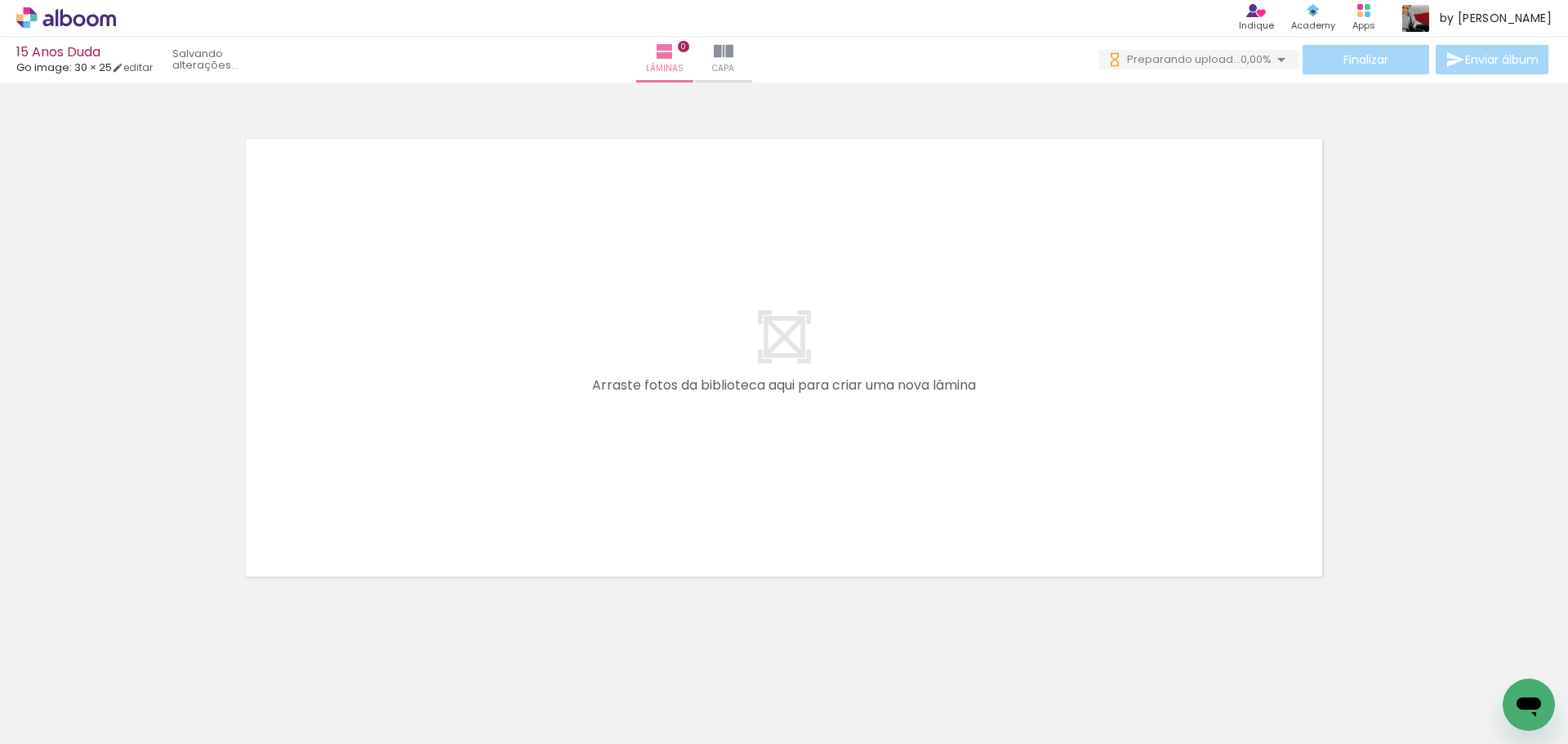
click at [133, 655] on iron-icon at bounding box center [128, 656] width 18 height 18
click at [133, 655] on iron-horizontal-list at bounding box center [117, 693] width 33 height 102
click at [133, 655] on iron-icon at bounding box center [128, 656] width 18 height 18
click at [133, 655] on iron-horizontal-list at bounding box center [117, 693] width 33 height 102
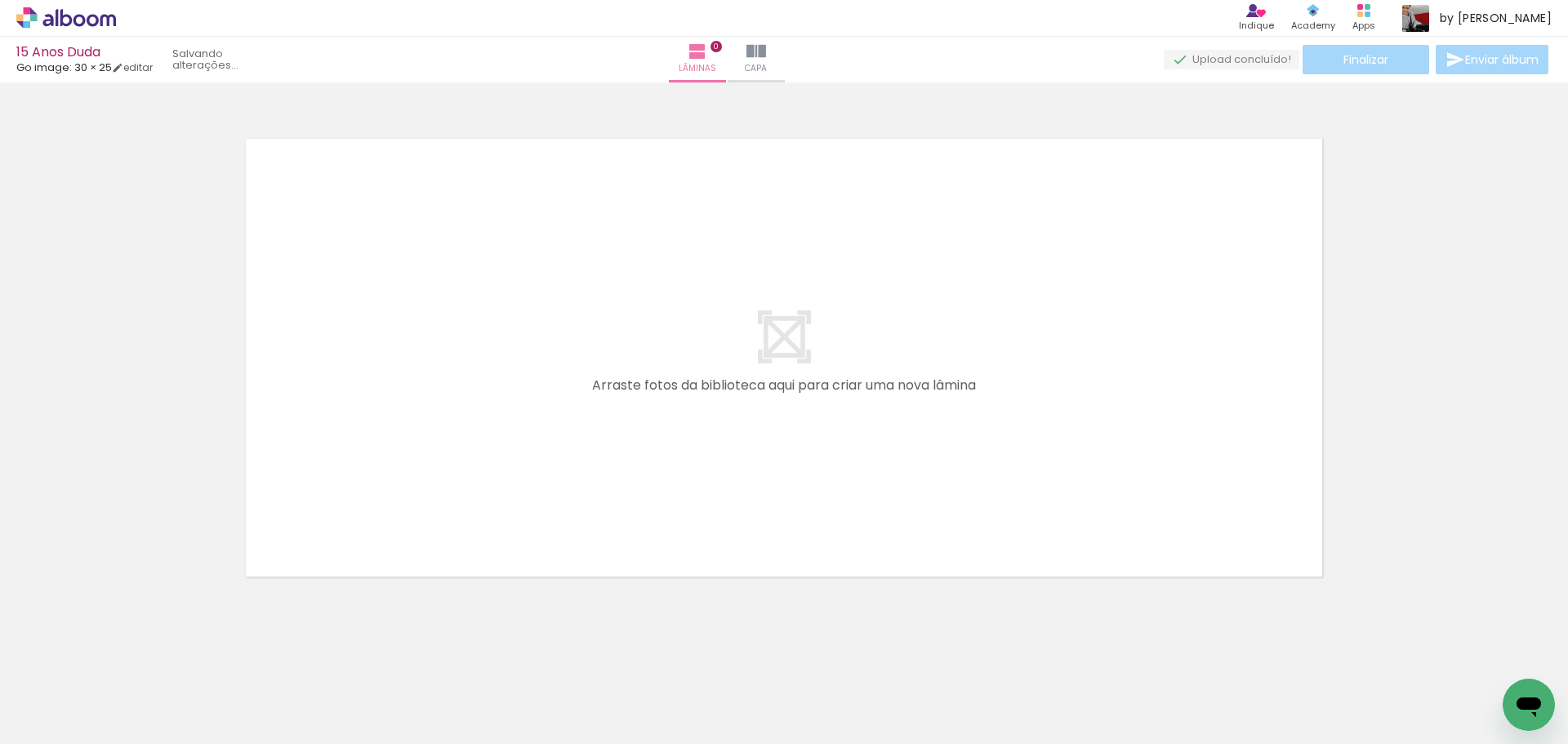
click at [133, 655] on iron-icon at bounding box center [128, 656] width 18 height 18
click at [133, 655] on iron-horizontal-list at bounding box center [117, 693] width 33 height 102
click at [133, 655] on iron-icon at bounding box center [128, 656] width 18 height 18
click at [133, 655] on iron-horizontal-list at bounding box center [117, 693] width 33 height 102
click at [133, 655] on iron-icon at bounding box center [128, 656] width 18 height 18
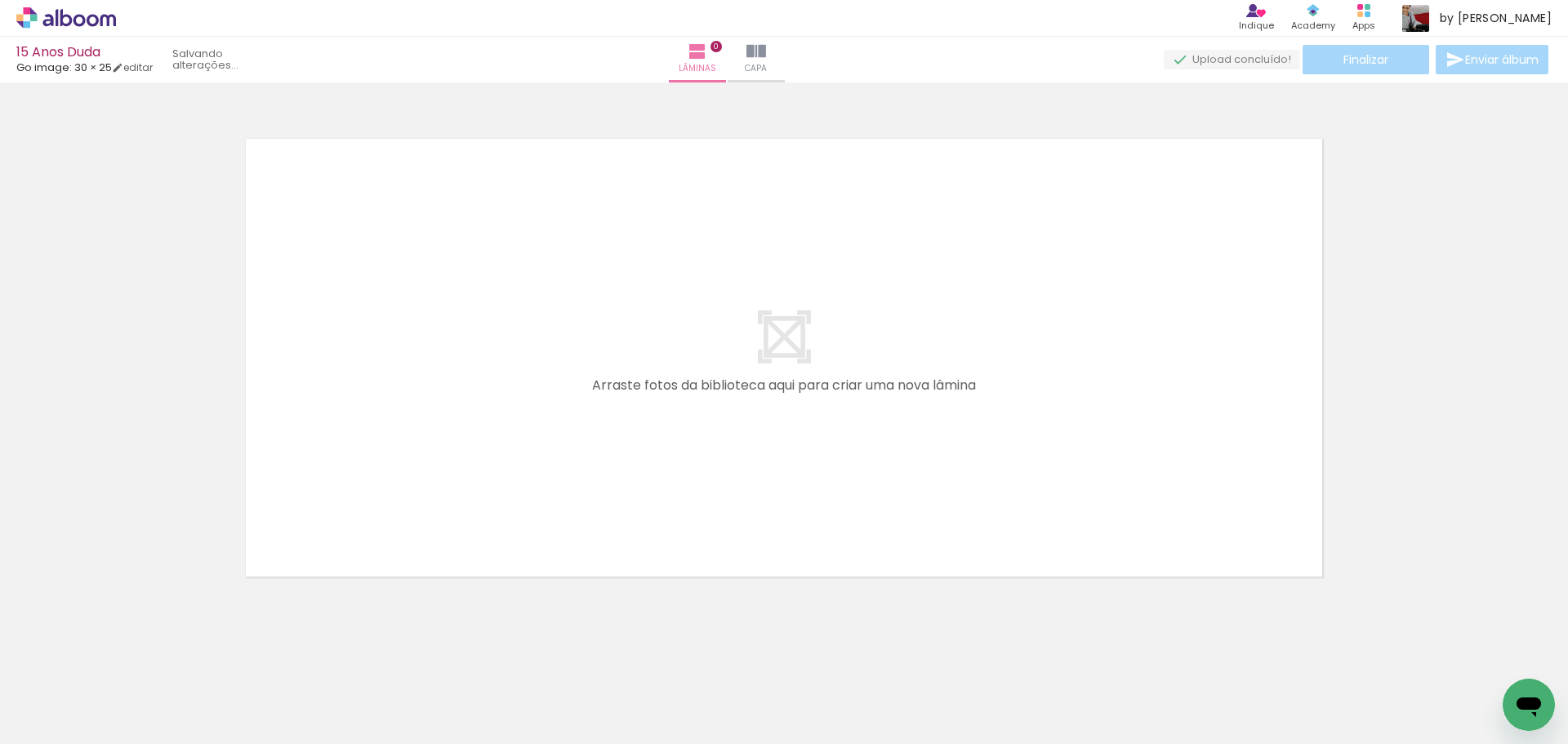
click at [133, 655] on iron-horizontal-list at bounding box center [117, 693] width 33 height 102
click at [133, 655] on iron-icon at bounding box center [128, 656] width 18 height 18
click at [133, 655] on iron-horizontal-list at bounding box center [117, 693] width 33 height 102
click at [133, 655] on iron-icon at bounding box center [128, 656] width 18 height 18
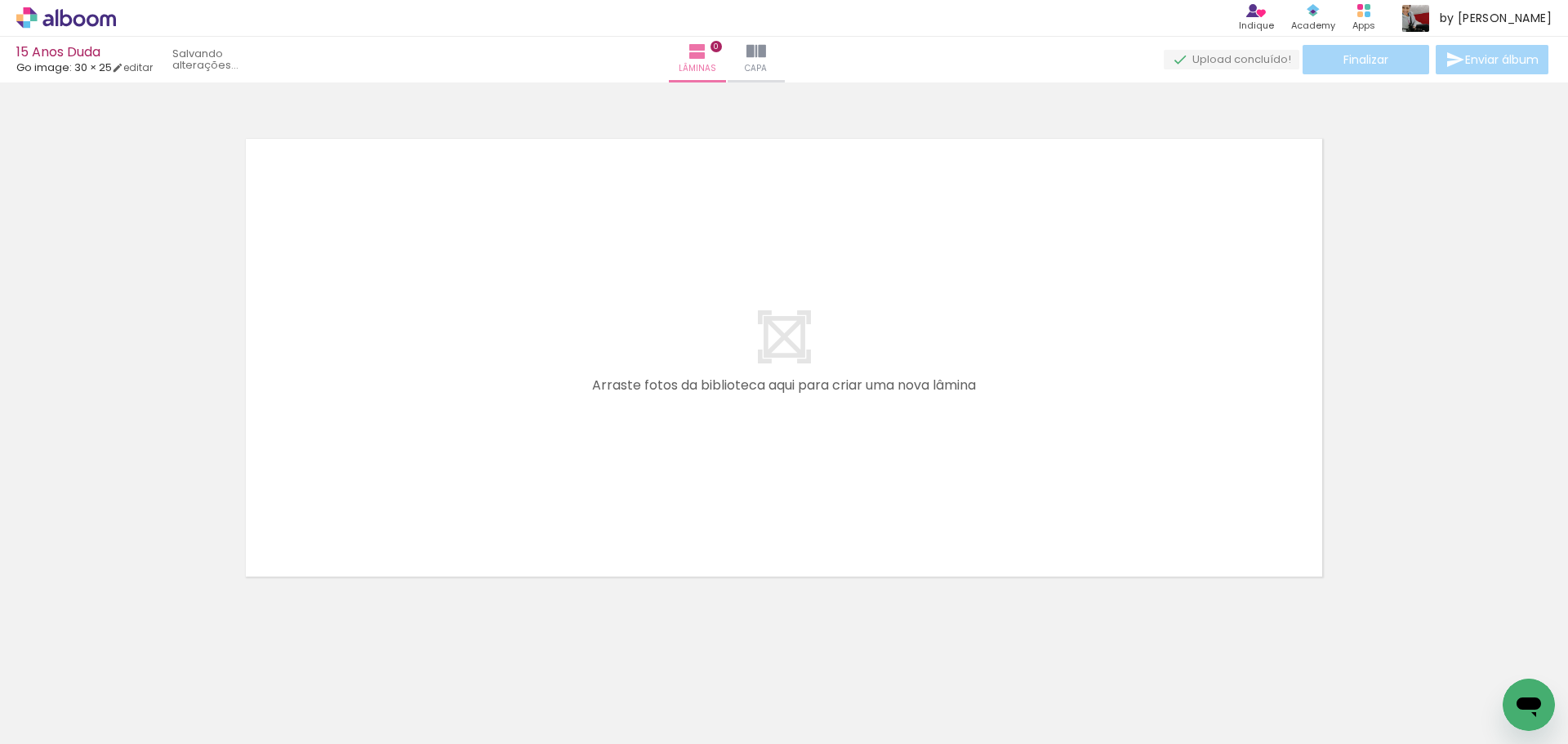
click at [133, 655] on iron-icon at bounding box center [128, 656] width 18 height 18
click at [133, 655] on iron-horizontal-list at bounding box center [117, 693] width 33 height 102
click at [133, 655] on iron-icon at bounding box center [128, 656] width 18 height 18
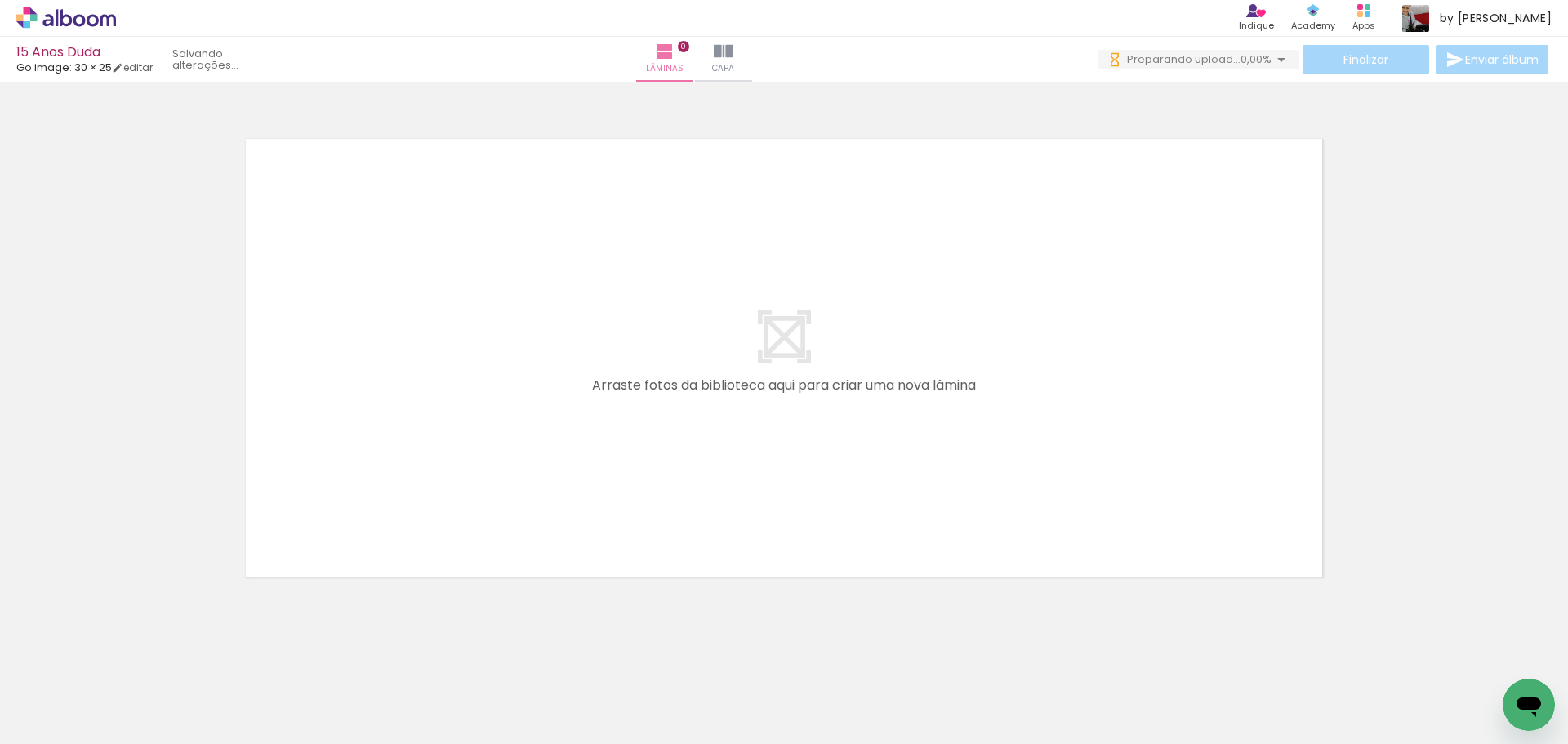
click at [133, 655] on iron-horizontal-list at bounding box center [117, 693] width 33 height 102
click at [133, 655] on iron-icon at bounding box center [128, 656] width 18 height 18
click at [133, 655] on iron-horizontal-list at bounding box center [117, 693] width 33 height 102
click at [133, 655] on iron-icon at bounding box center [128, 656] width 18 height 18
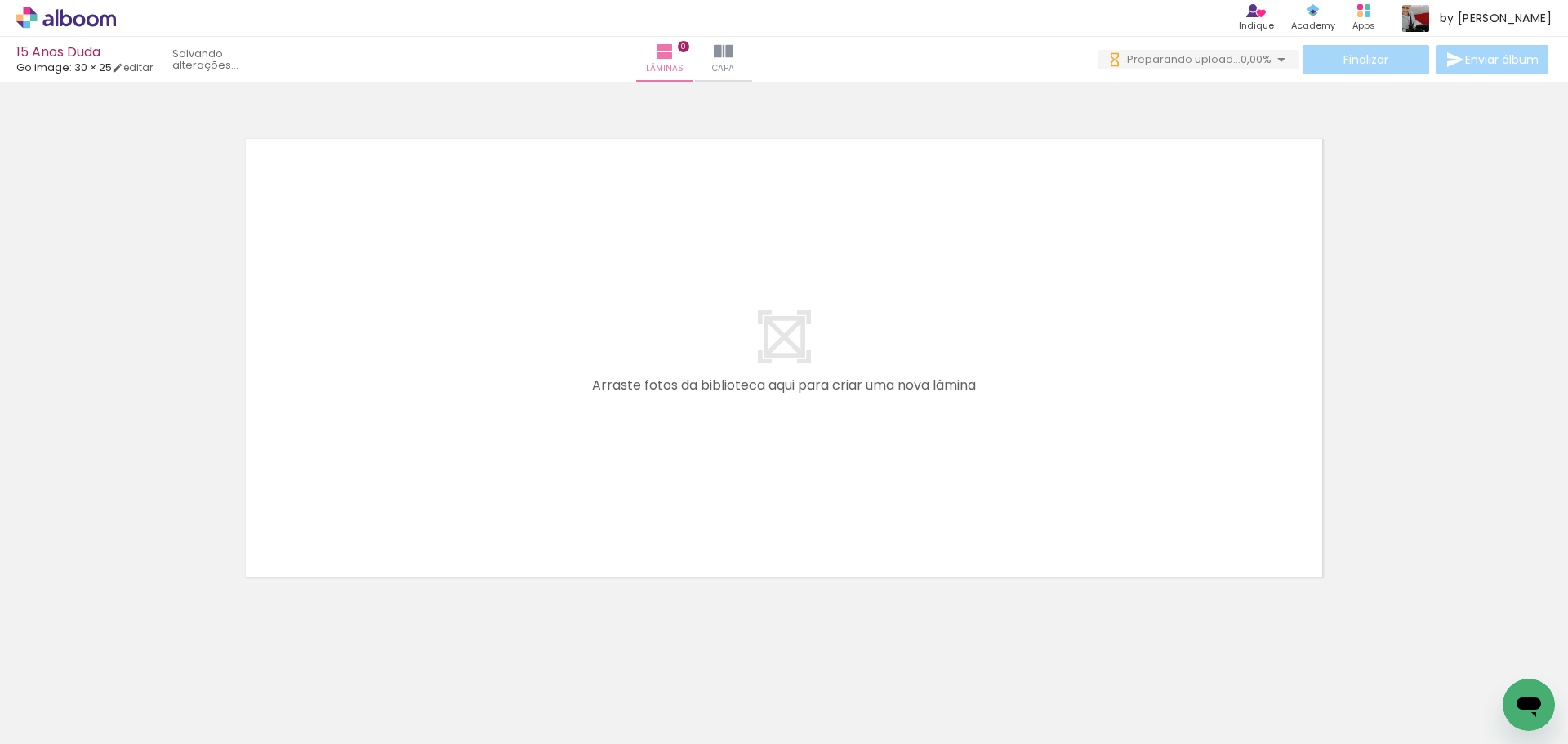
click at [133, 655] on iron-horizontal-list at bounding box center [117, 693] width 33 height 102
click at [133, 655] on iron-icon at bounding box center [128, 656] width 18 height 18
click at [133, 655] on iron-horizontal-list at bounding box center [117, 693] width 33 height 102
click at [133, 655] on iron-icon at bounding box center [128, 656] width 18 height 18
click at [133, 655] on iron-horizontal-list at bounding box center [117, 693] width 33 height 102
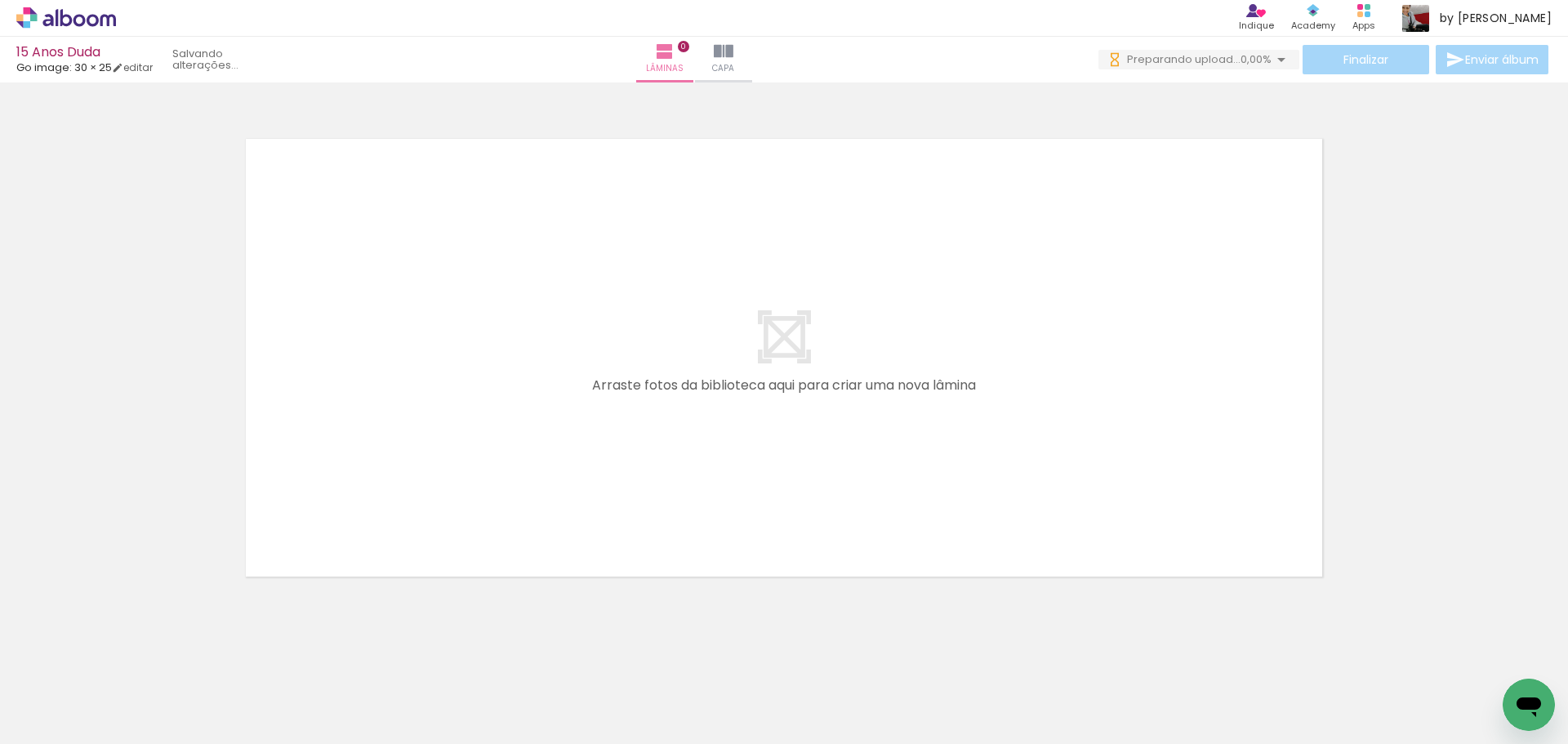
click at [133, 655] on iron-icon at bounding box center [128, 656] width 18 height 18
click at [133, 655] on iron-horizontal-list at bounding box center [117, 693] width 33 height 102
click at [133, 655] on iron-icon at bounding box center [128, 656] width 18 height 18
click at [133, 655] on iron-horizontal-list at bounding box center [117, 693] width 33 height 102
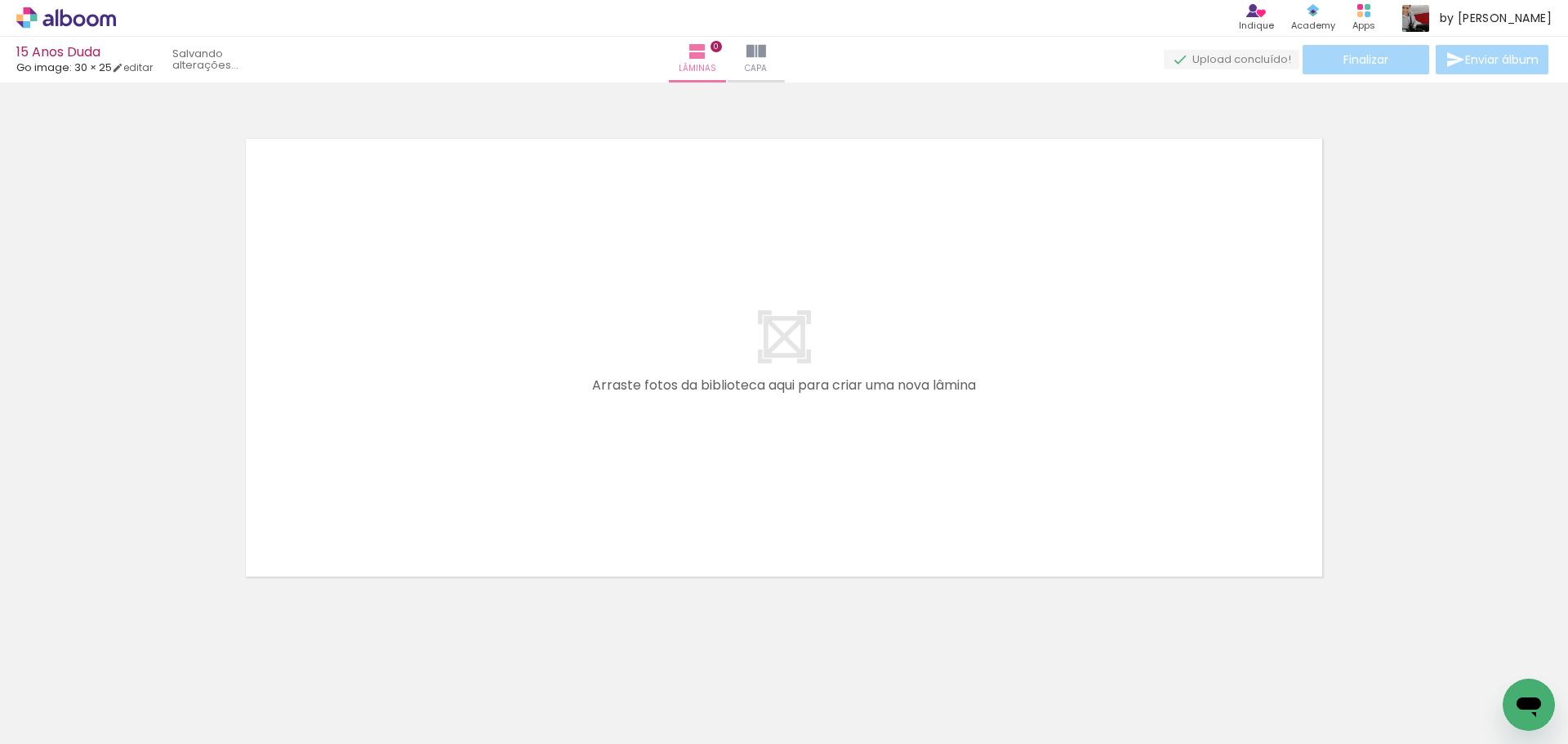
click at [133, 655] on iron-icon at bounding box center [128, 656] width 18 height 18
click at [133, 655] on iron-horizontal-list at bounding box center [117, 693] width 33 height 102
click at [133, 655] on iron-icon at bounding box center [128, 656] width 18 height 18
click at [133, 655] on iron-horizontal-list at bounding box center [117, 693] width 33 height 102
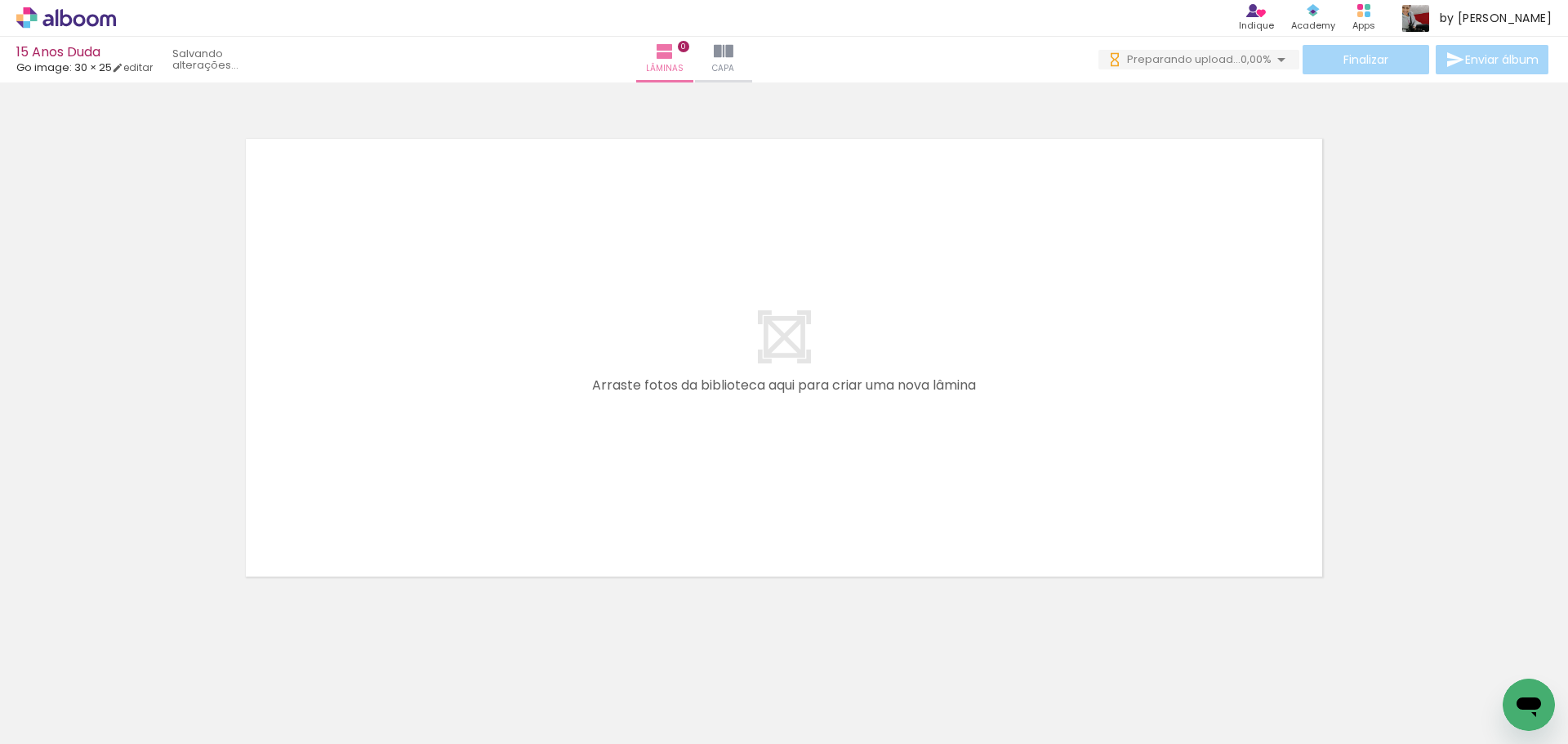
click at [133, 655] on iron-icon at bounding box center [128, 656] width 18 height 18
click at [133, 655] on iron-horizontal-list at bounding box center [117, 693] width 33 height 102
click at [133, 655] on iron-icon at bounding box center [128, 656] width 18 height 18
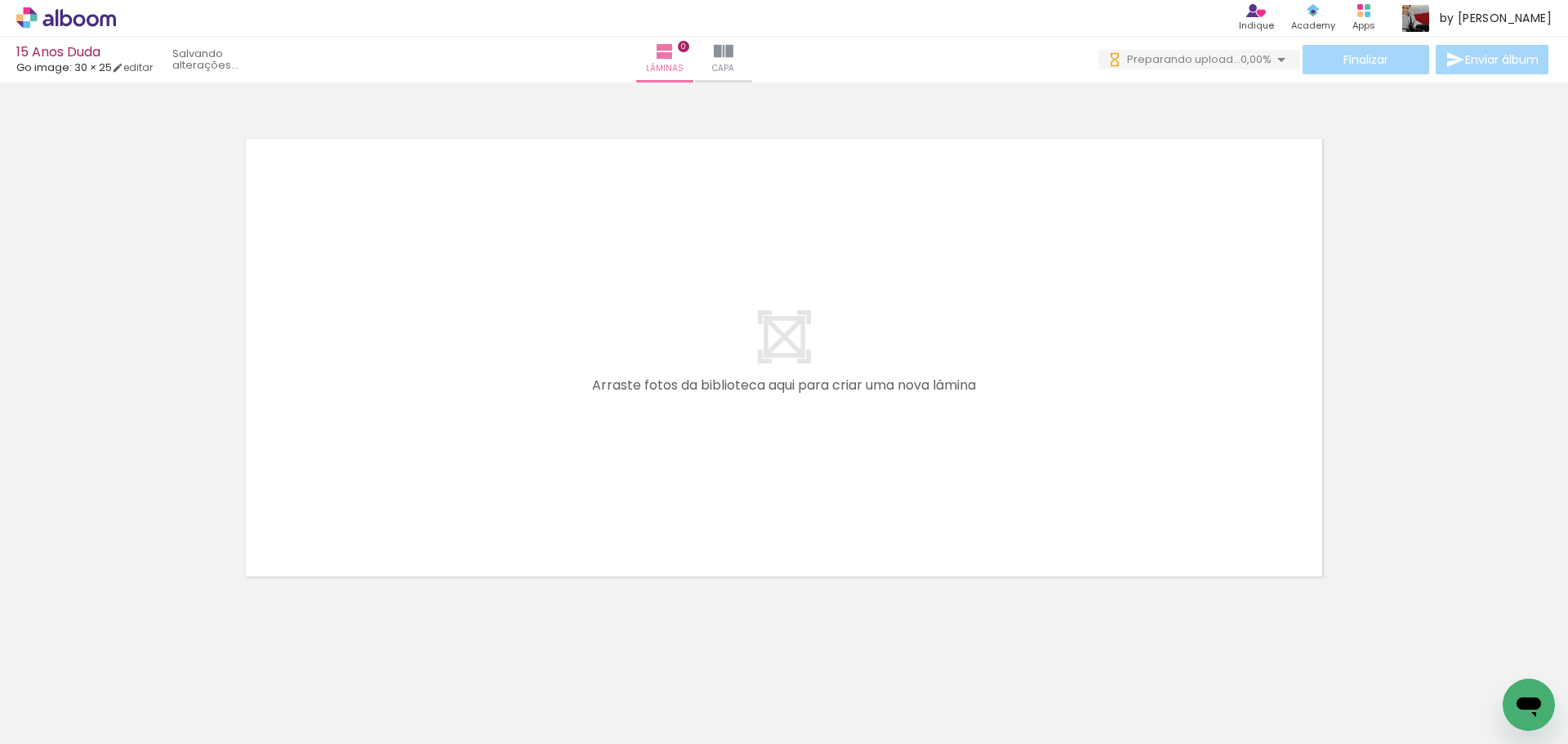
click at [133, 655] on iron-icon at bounding box center [128, 656] width 18 height 18
click at [133, 655] on iron-horizontal-list at bounding box center [117, 693] width 33 height 102
click at [133, 655] on iron-icon at bounding box center [128, 656] width 18 height 18
click at [133, 655] on iron-horizontal-list at bounding box center [117, 693] width 33 height 102
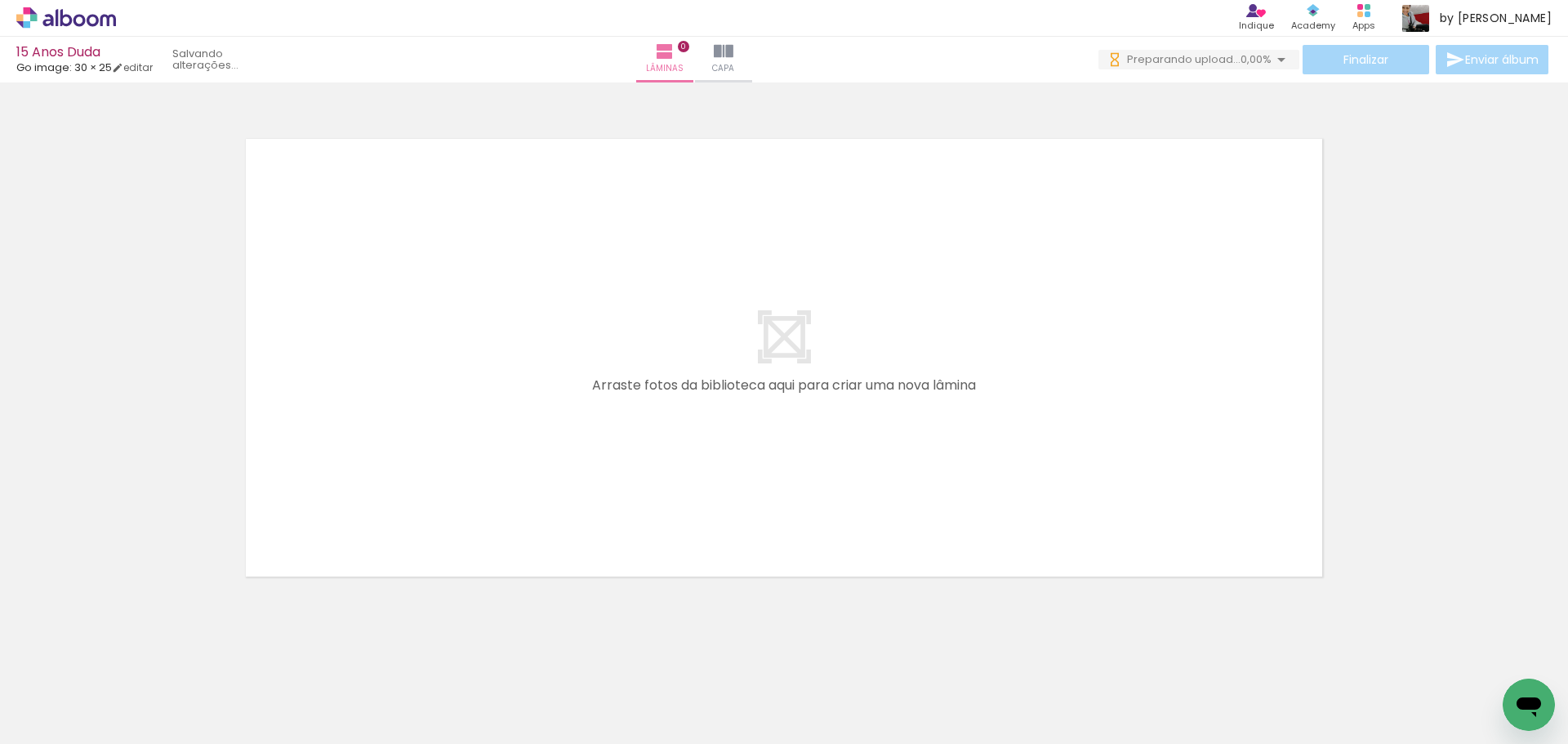
click at [133, 655] on iron-icon at bounding box center [128, 656] width 18 height 18
click at [133, 655] on iron-horizontal-list at bounding box center [117, 693] width 33 height 102
click at [133, 655] on iron-icon at bounding box center [128, 656] width 18 height 18
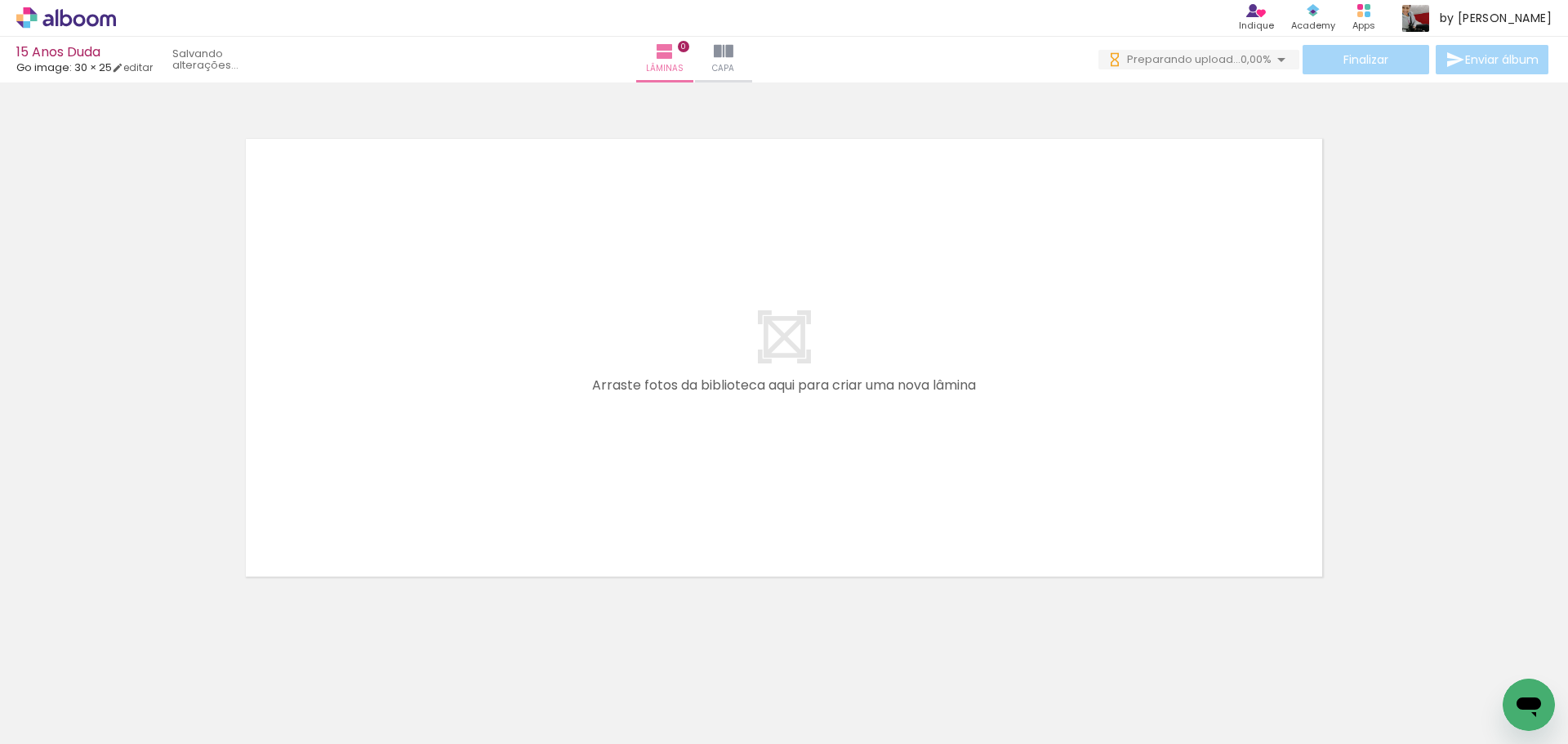
click at [133, 655] on iron-horizontal-list at bounding box center [117, 693] width 33 height 102
click at [133, 655] on iron-icon at bounding box center [128, 656] width 18 height 18
click at [133, 655] on iron-horizontal-list at bounding box center [117, 693] width 33 height 102
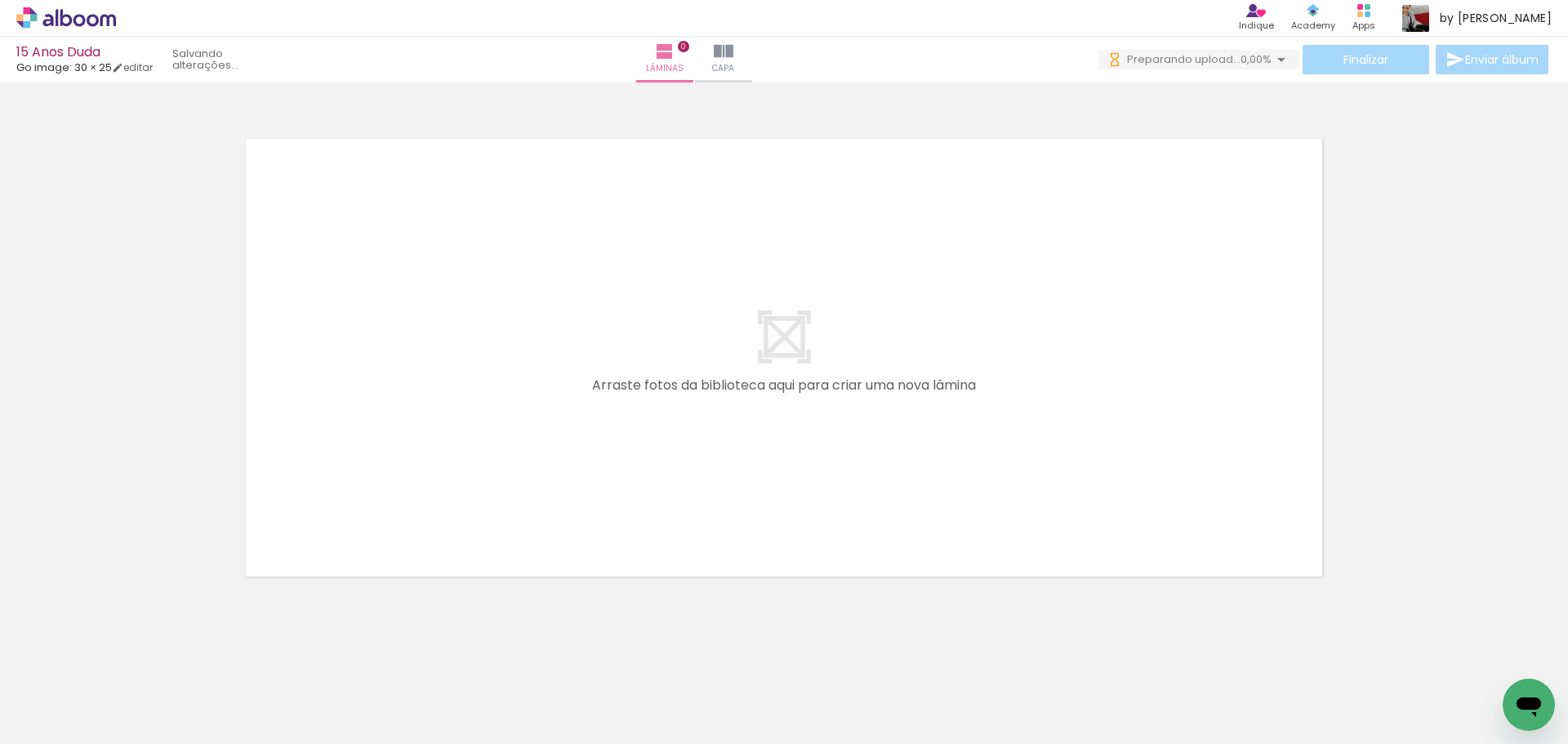
click at [133, 655] on iron-icon at bounding box center [128, 656] width 18 height 18
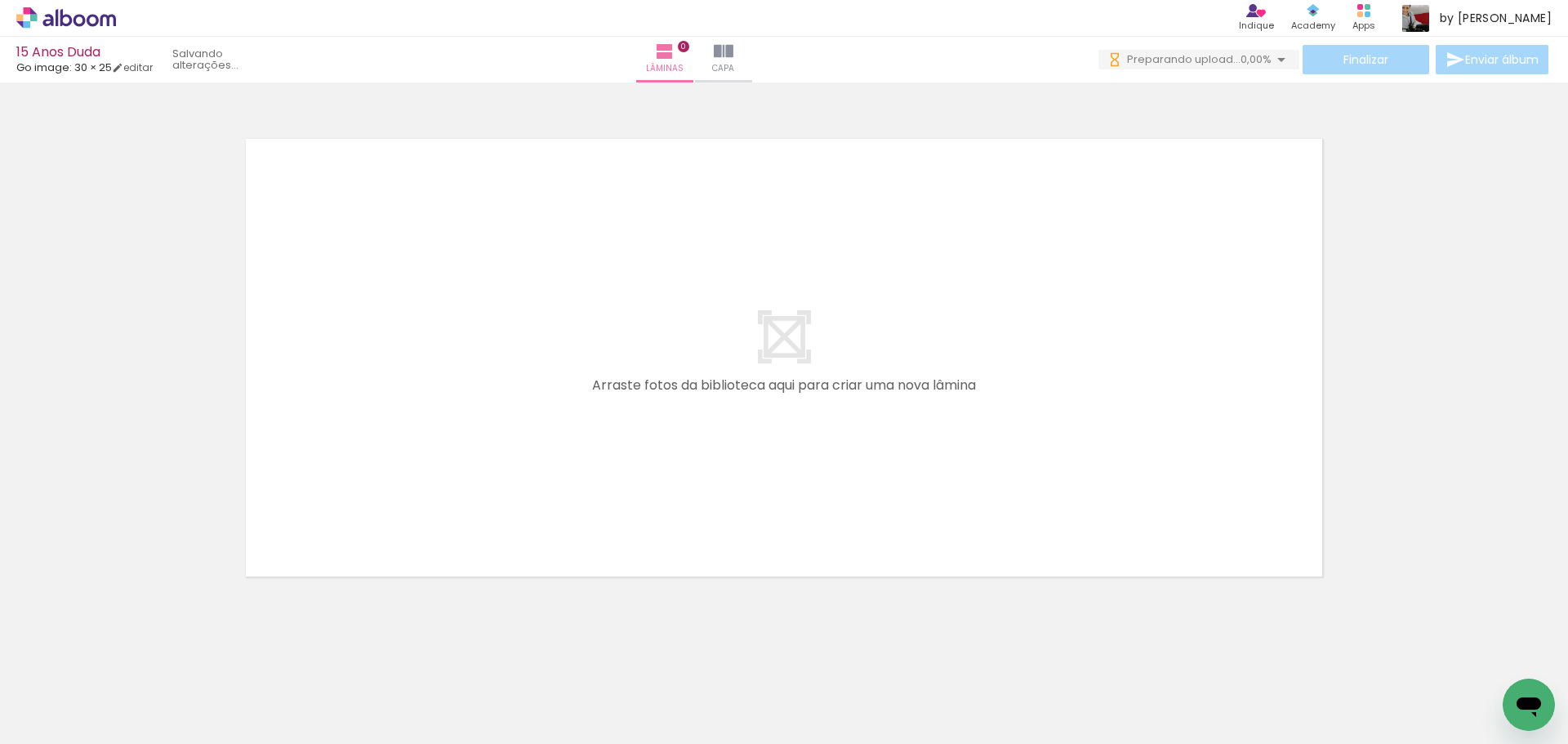
click at [133, 655] on iron-icon at bounding box center [128, 656] width 18 height 18
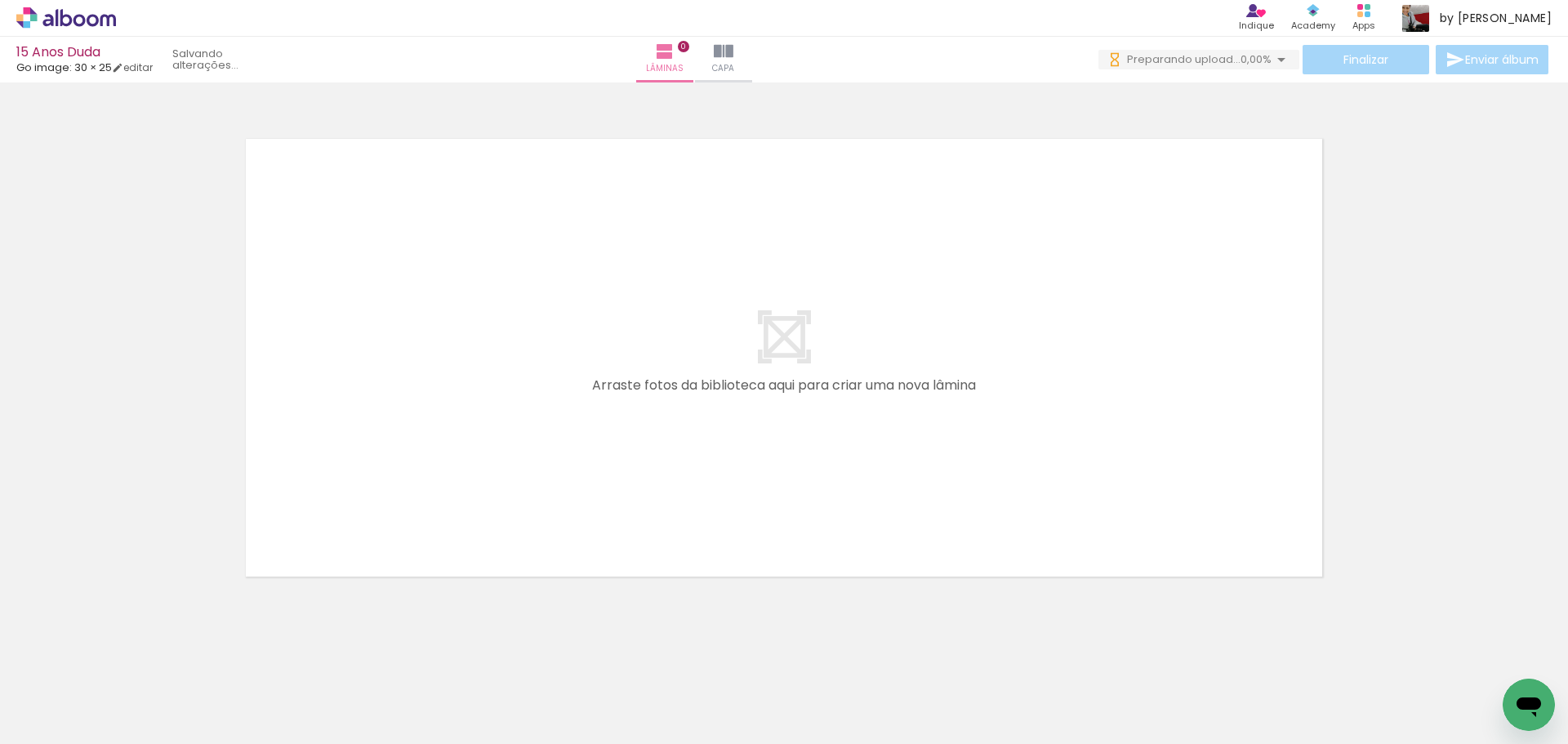
click at [133, 655] on iron-icon at bounding box center [128, 656] width 18 height 18
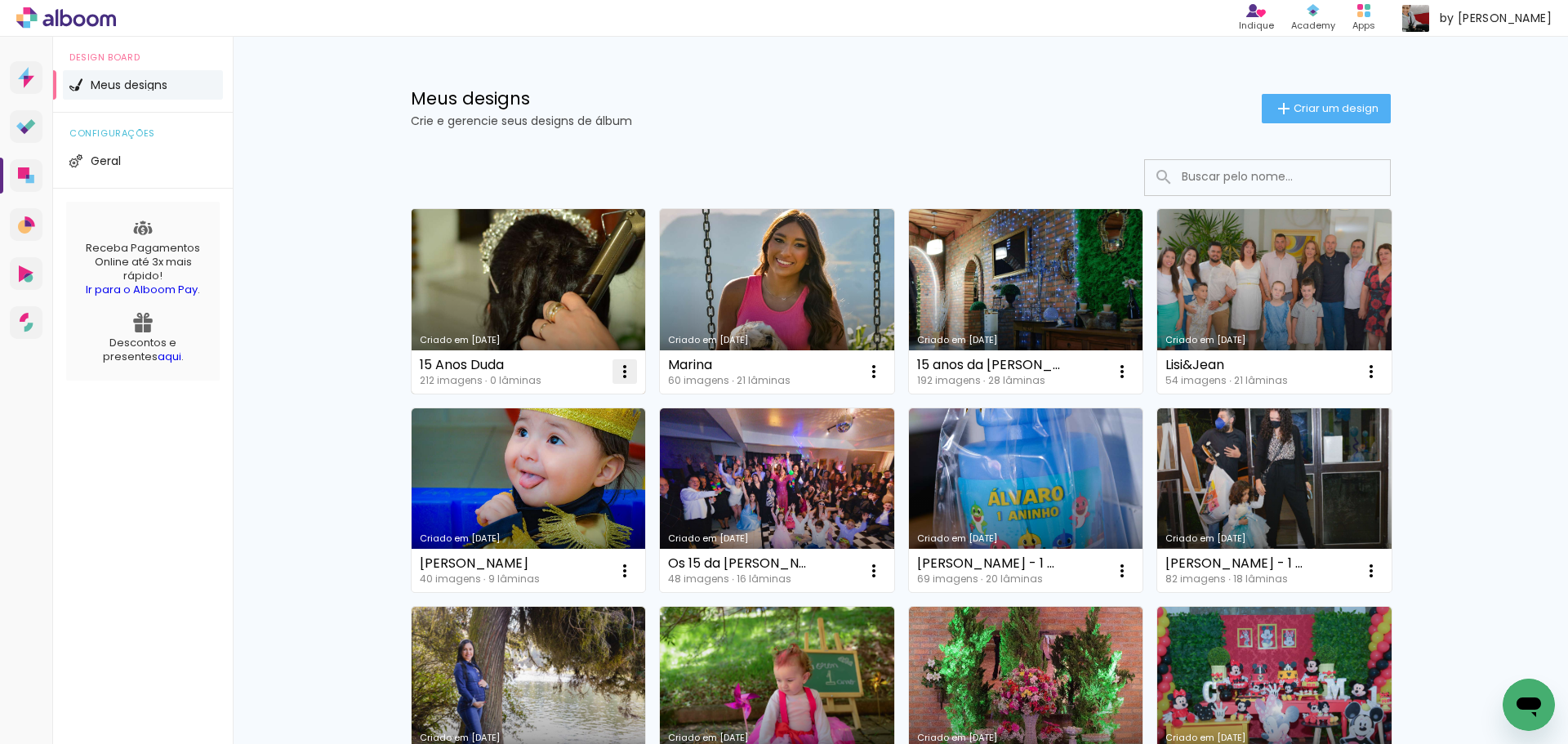
click at [615, 366] on iron-icon at bounding box center [625, 372] width 20 height 20
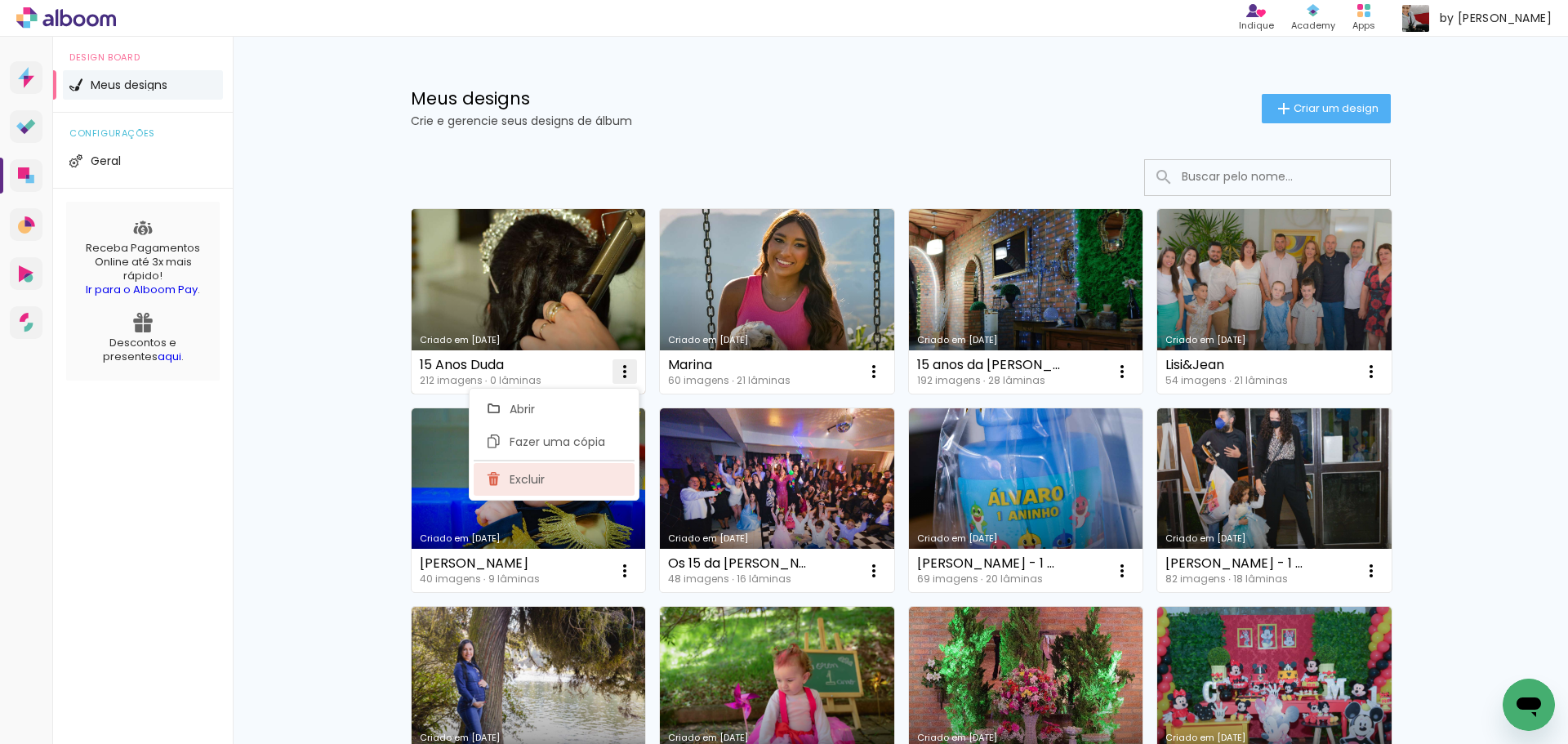
click at [510, 475] on span "Excluir" at bounding box center [527, 480] width 35 height 12
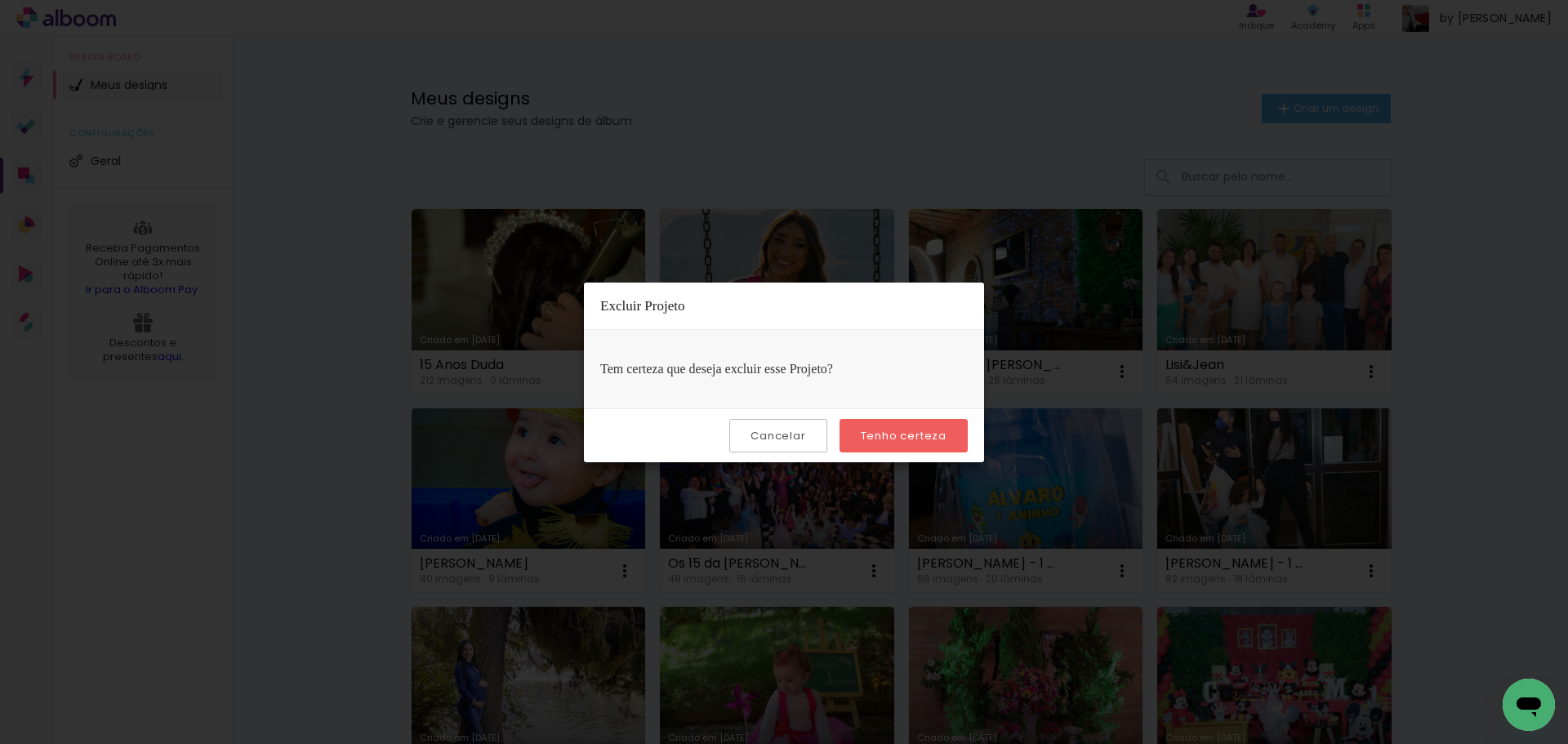
click at [0, 0] on slot "Tenho certeza" at bounding box center [0, 0] width 0 height 0
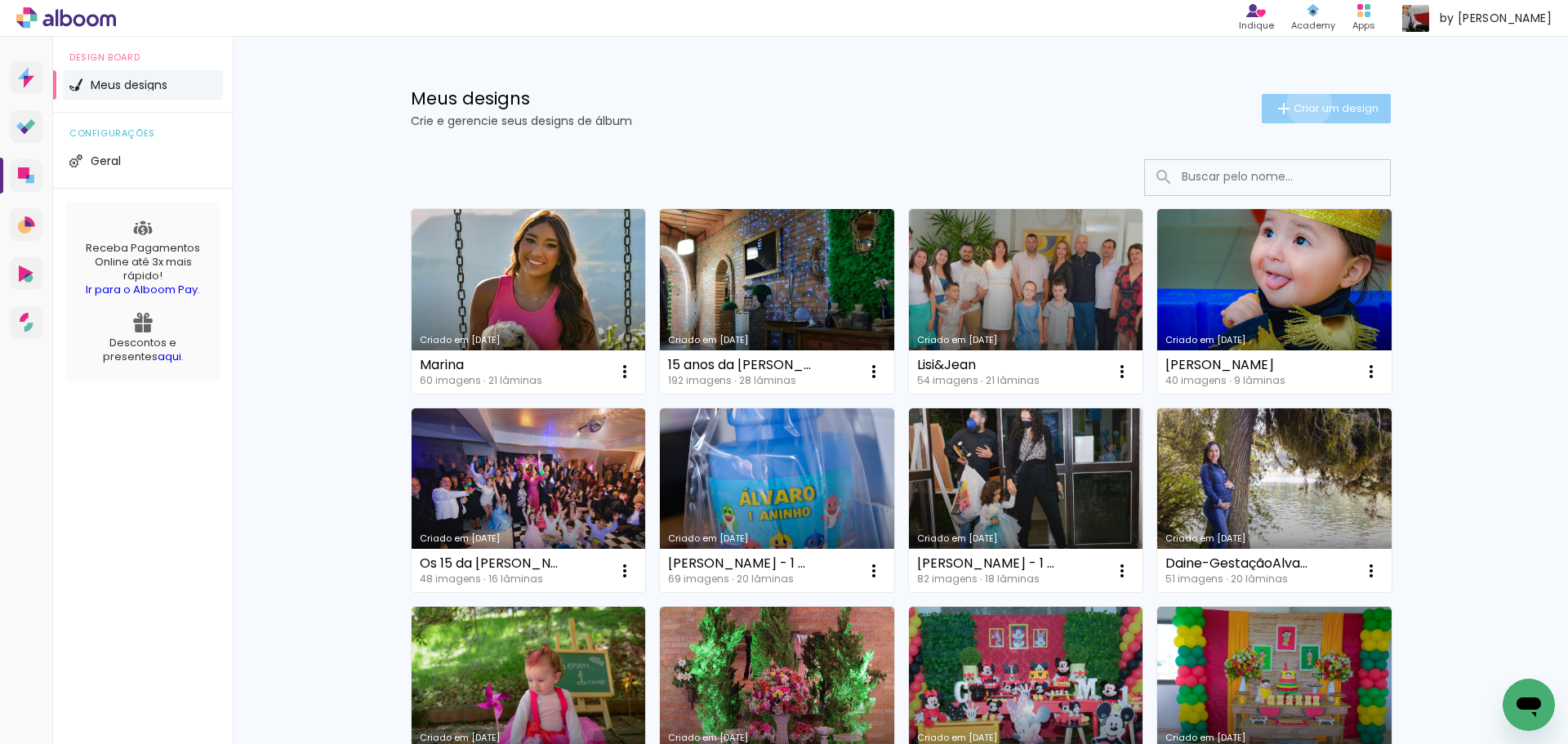
click at [1299, 104] on span "Criar um design" at bounding box center [1336, 108] width 85 height 11
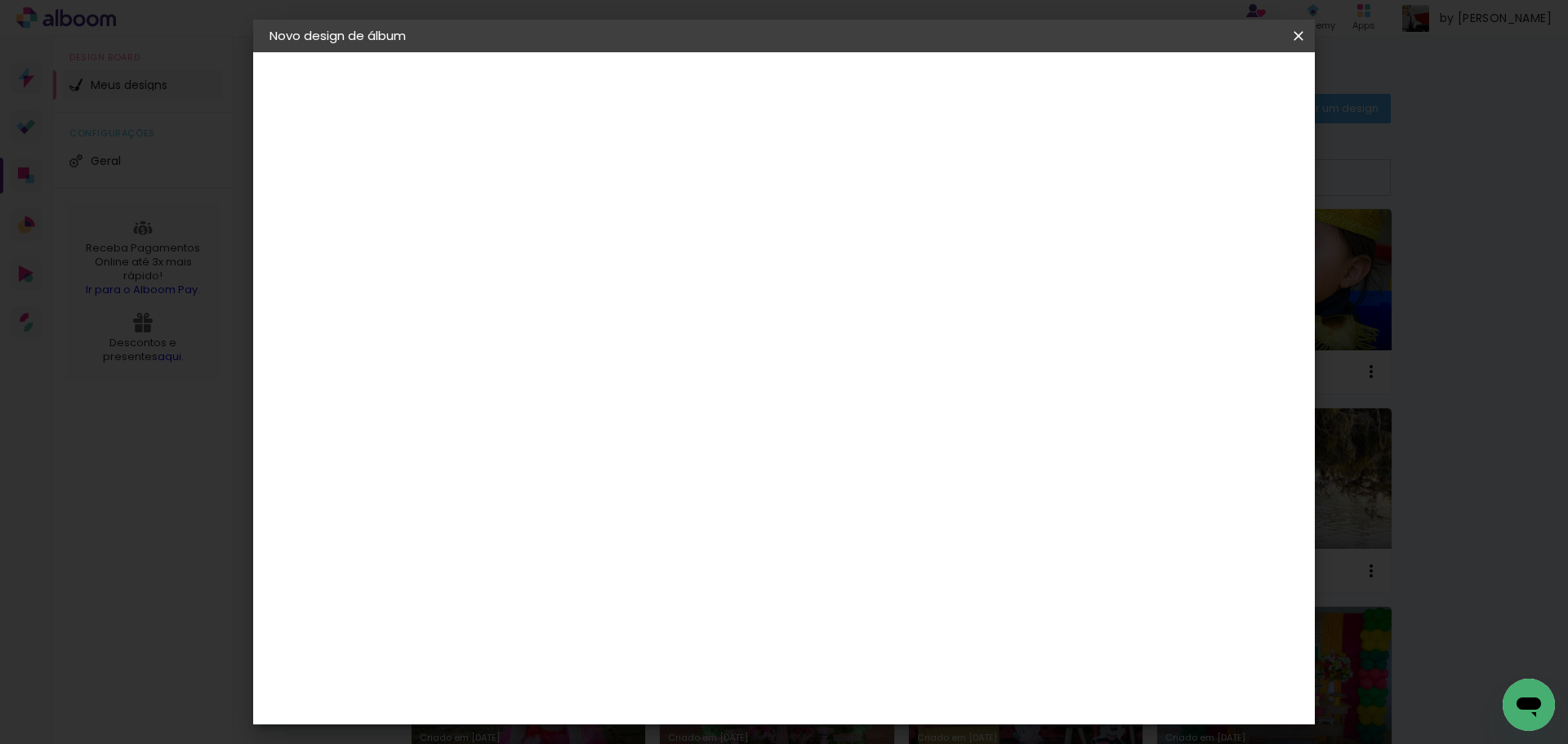
click at [536, 225] on input at bounding box center [536, 219] width 0 height 25
type input "Maria Eduarda - 15 anos"
type paper-input "Maria Eduarda - 15 anos"
click at [0, 0] on slot "Avançar" at bounding box center [0, 0] width 0 height 0
click at [661, 307] on input at bounding box center [578, 310] width 165 height 20
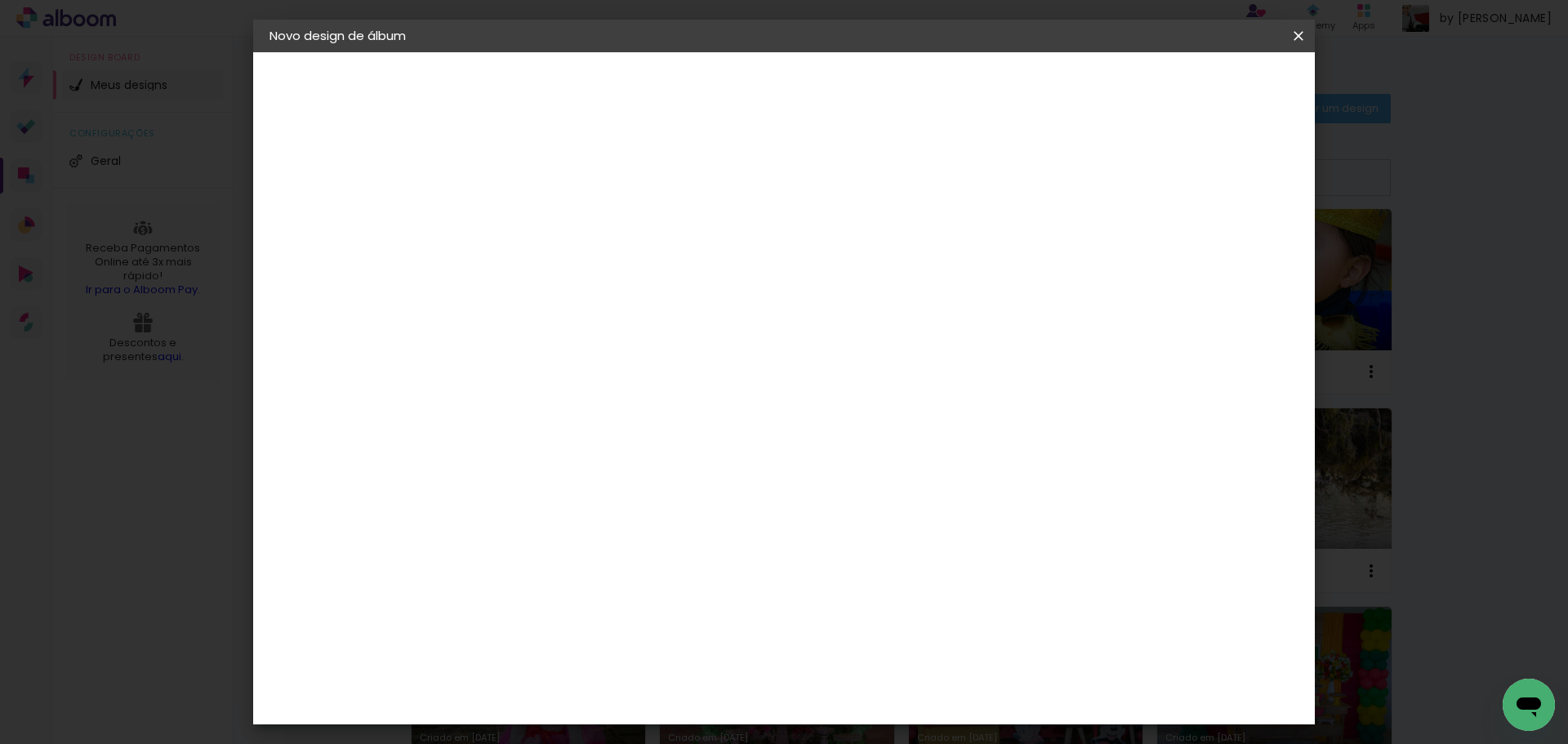
type input "go"
type paper-input "go"
click at [566, 364] on div "Go image" at bounding box center [546, 372] width 40 height 26
click at [566, 373] on div "Go image" at bounding box center [546, 372] width 40 height 26
click at [0, 0] on slot "Tamanho Livre" at bounding box center [0, 0] width 0 height 0
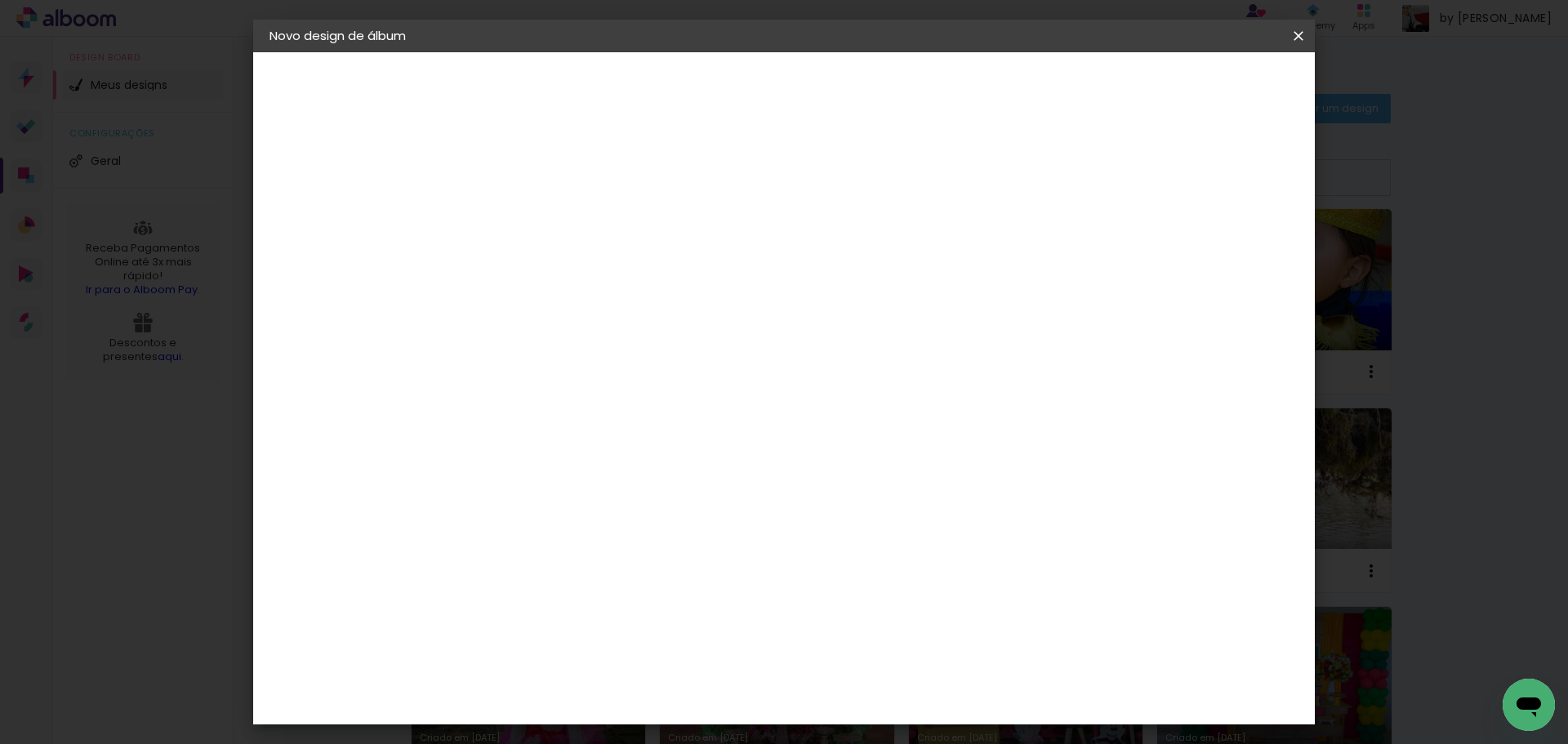
click at [634, 378] on paper-item "Go image" at bounding box center [562, 372] width 143 height 43
click at [0, 0] on slot "Avançar" at bounding box center [0, 0] width 0 height 0
click at [601, 272] on input "text" at bounding box center [568, 284] width 63 height 25
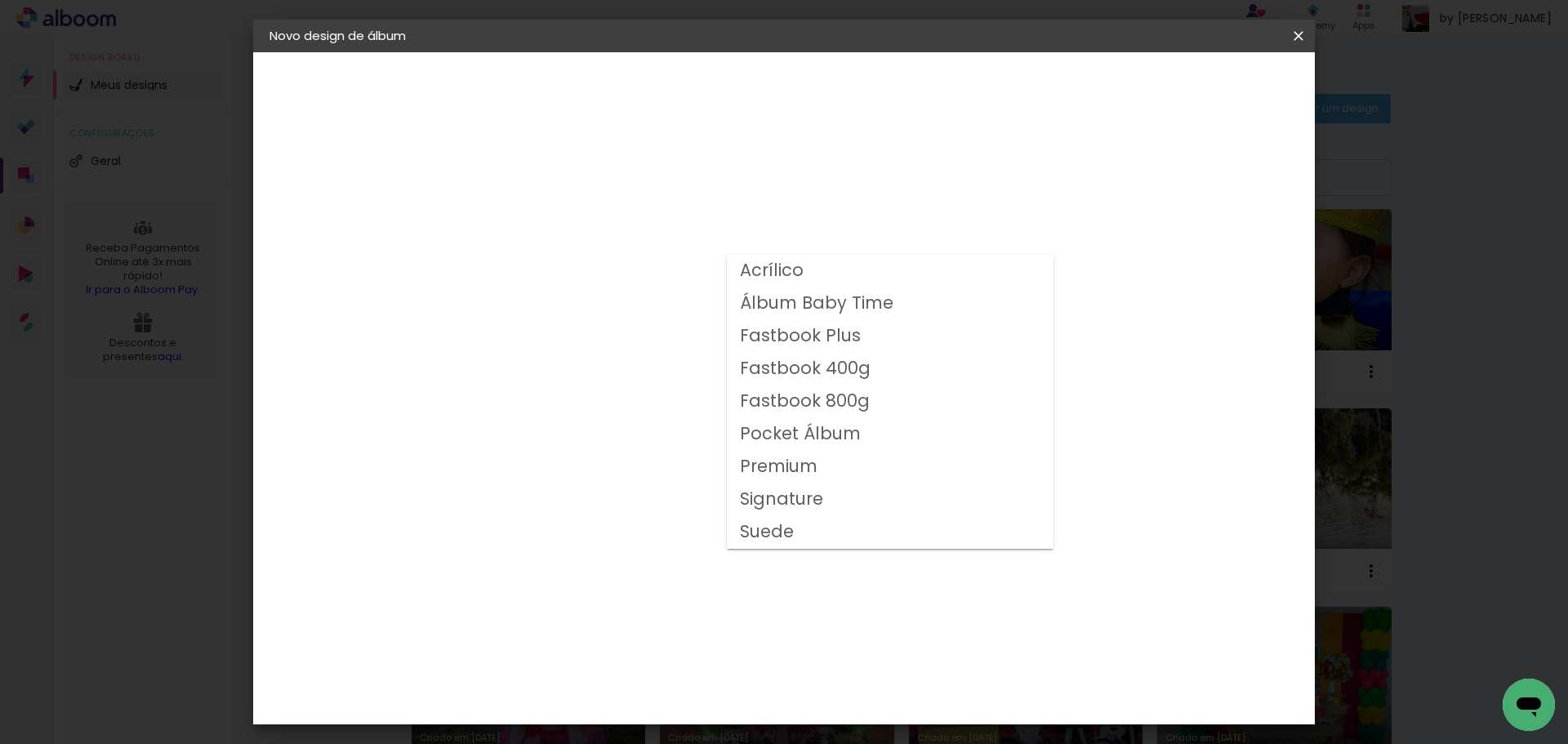
click at [0, 0] on slot "Fastbook Plus" at bounding box center [0, 0] width 0 height 0
type input "Fastbook Plus"
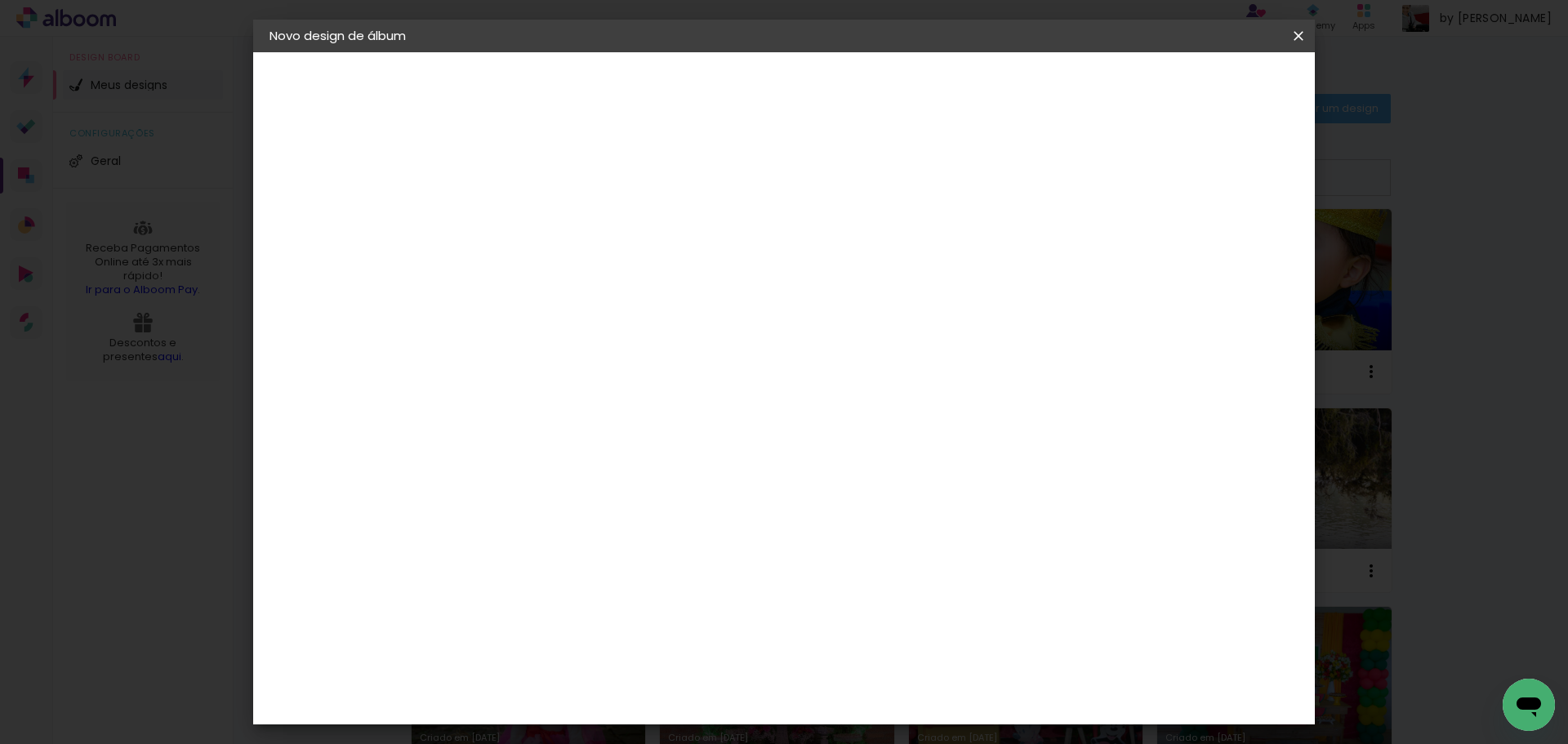
click at [647, 518] on span "30 × 25" at bounding box center [608, 540] width 76 height 43
click at [0, 0] on slot "Avançar" at bounding box center [0, 0] width 0 height 0
click at [1104, 174] on div at bounding box center [1097, 177] width 15 height 15
type paper-checkbox "on"
click at [1197, 87] on span "Iniciar design" at bounding box center [1158, 87] width 74 height 12
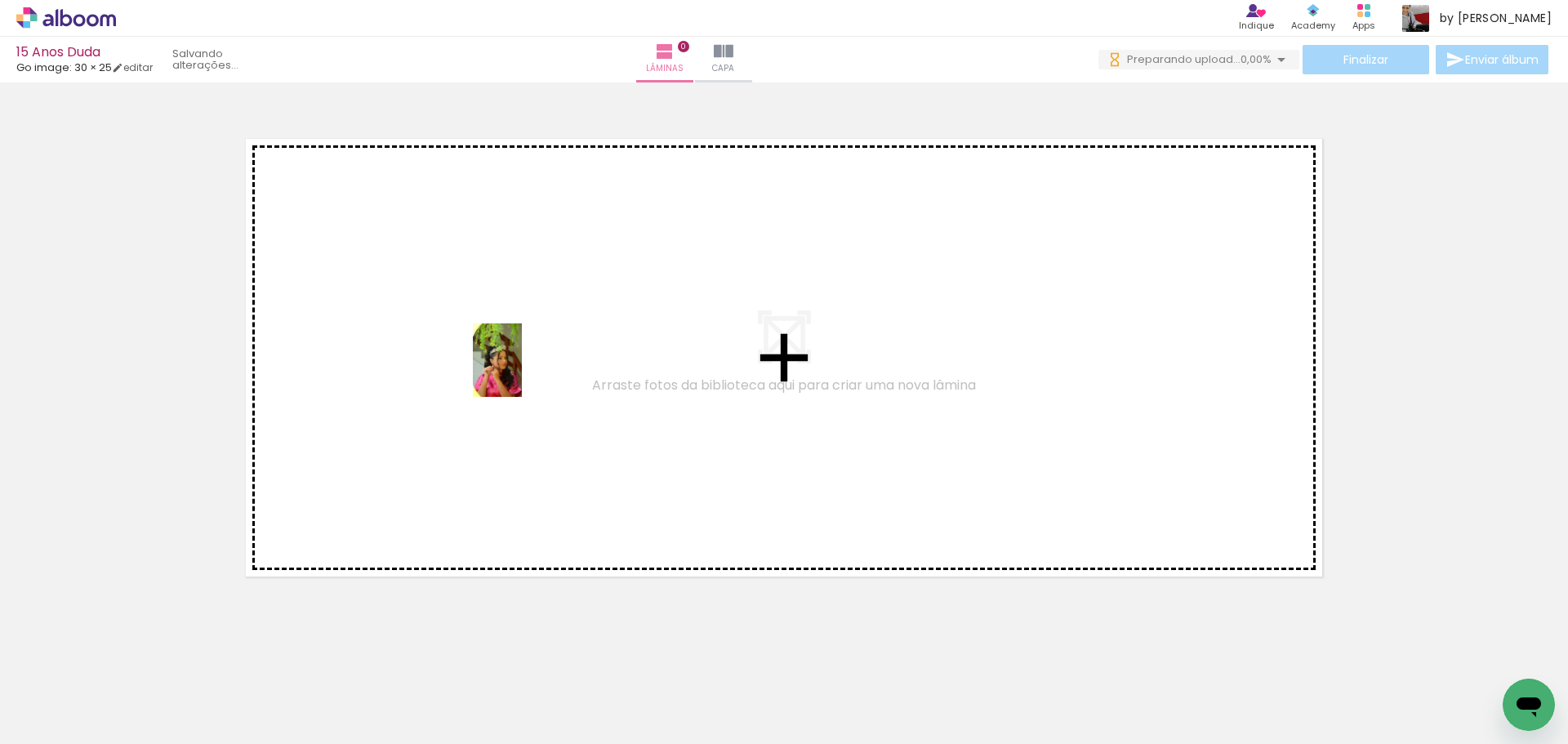
drag, startPoint x: 174, startPoint y: 706, endPoint x: 522, endPoint y: 373, distance: 481.7
click at [522, 373] on quentale-workspace at bounding box center [784, 372] width 1568 height 744
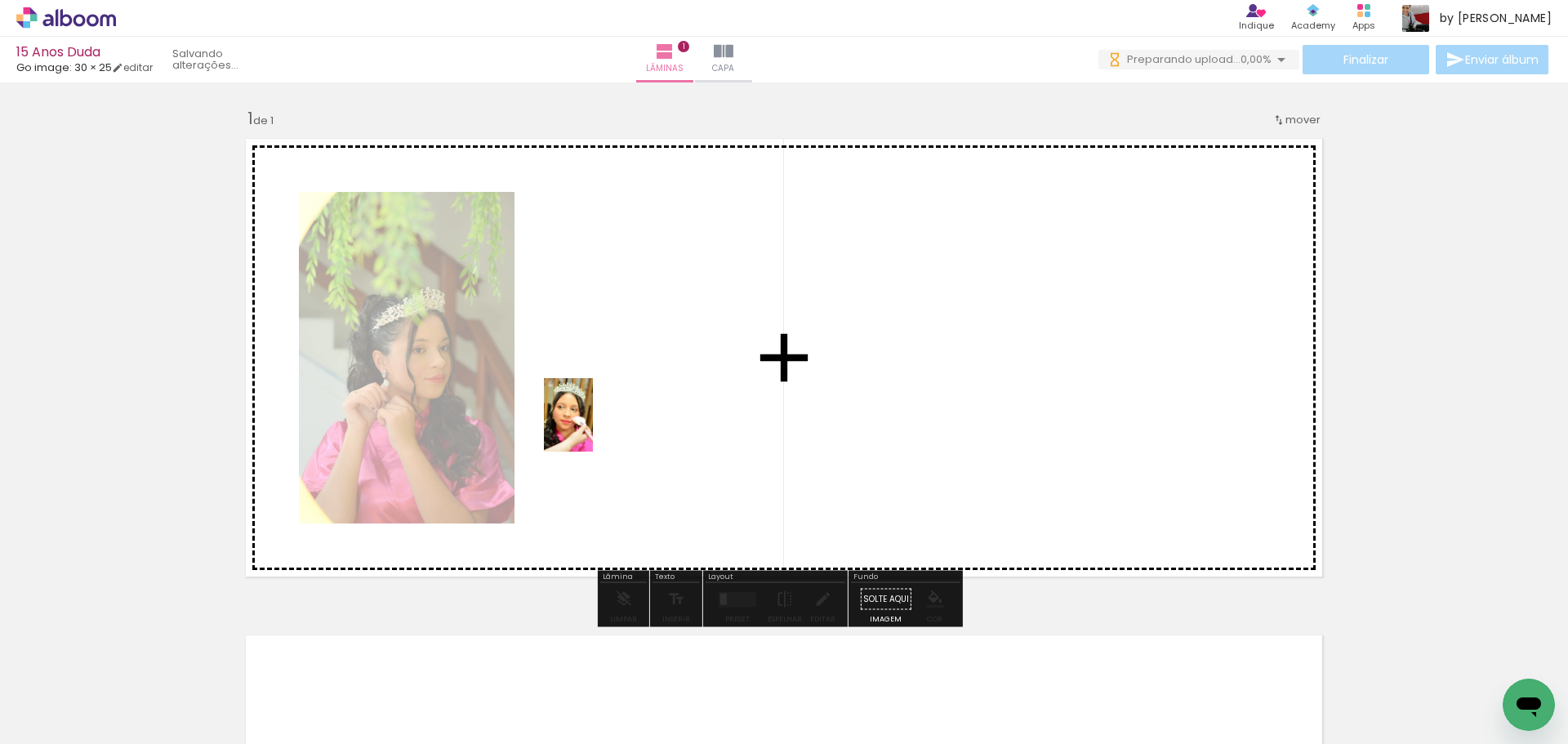
drag, startPoint x: 500, startPoint y: 508, endPoint x: 445, endPoint y: 654, distance: 156.0
click at [594, 427] on quentale-workspace at bounding box center [784, 372] width 1568 height 744
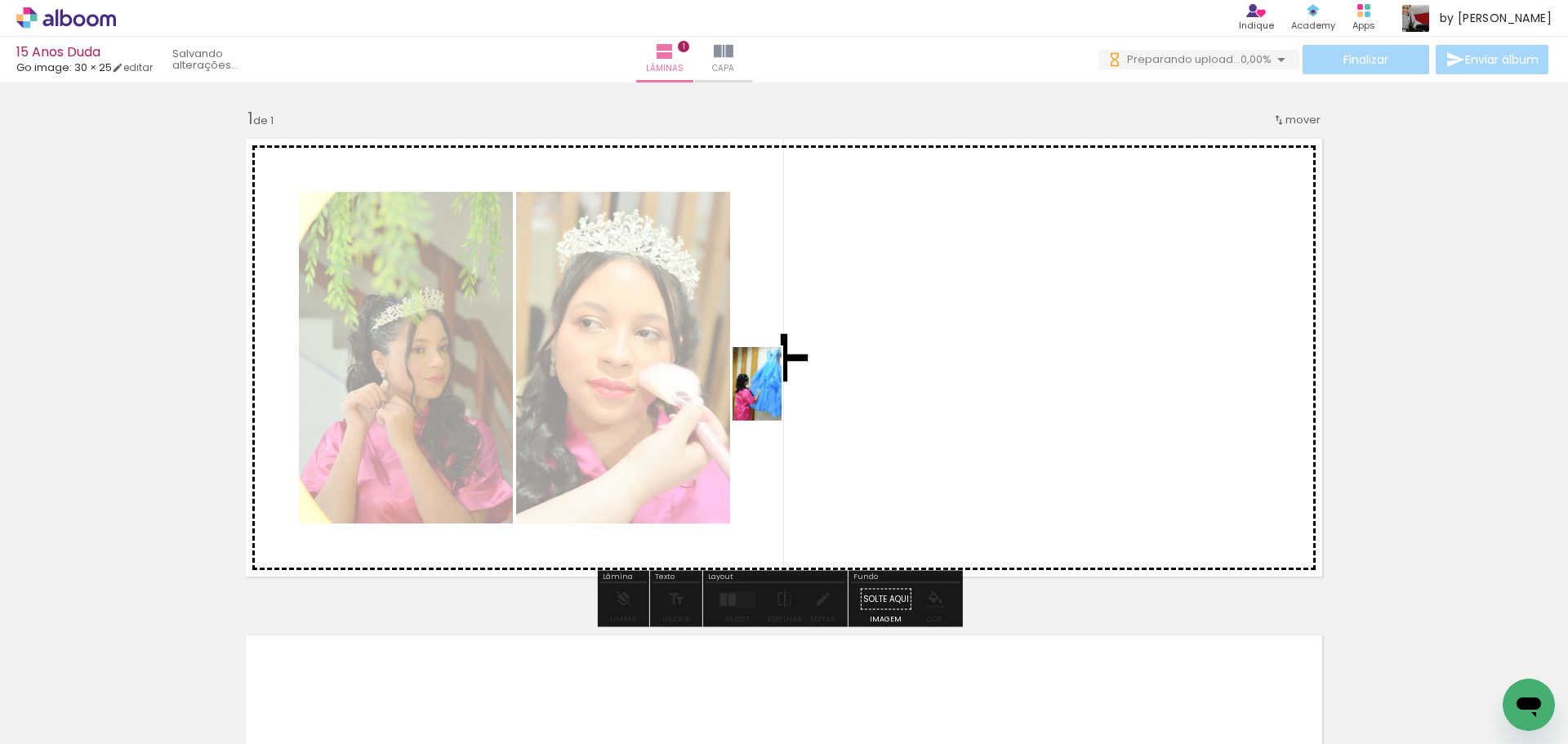
drag, startPoint x: 342, startPoint y: 692, endPoint x: 782, endPoint y: 396, distance: 530.3
click at [782, 396] on quentale-workspace at bounding box center [784, 372] width 1568 height 744
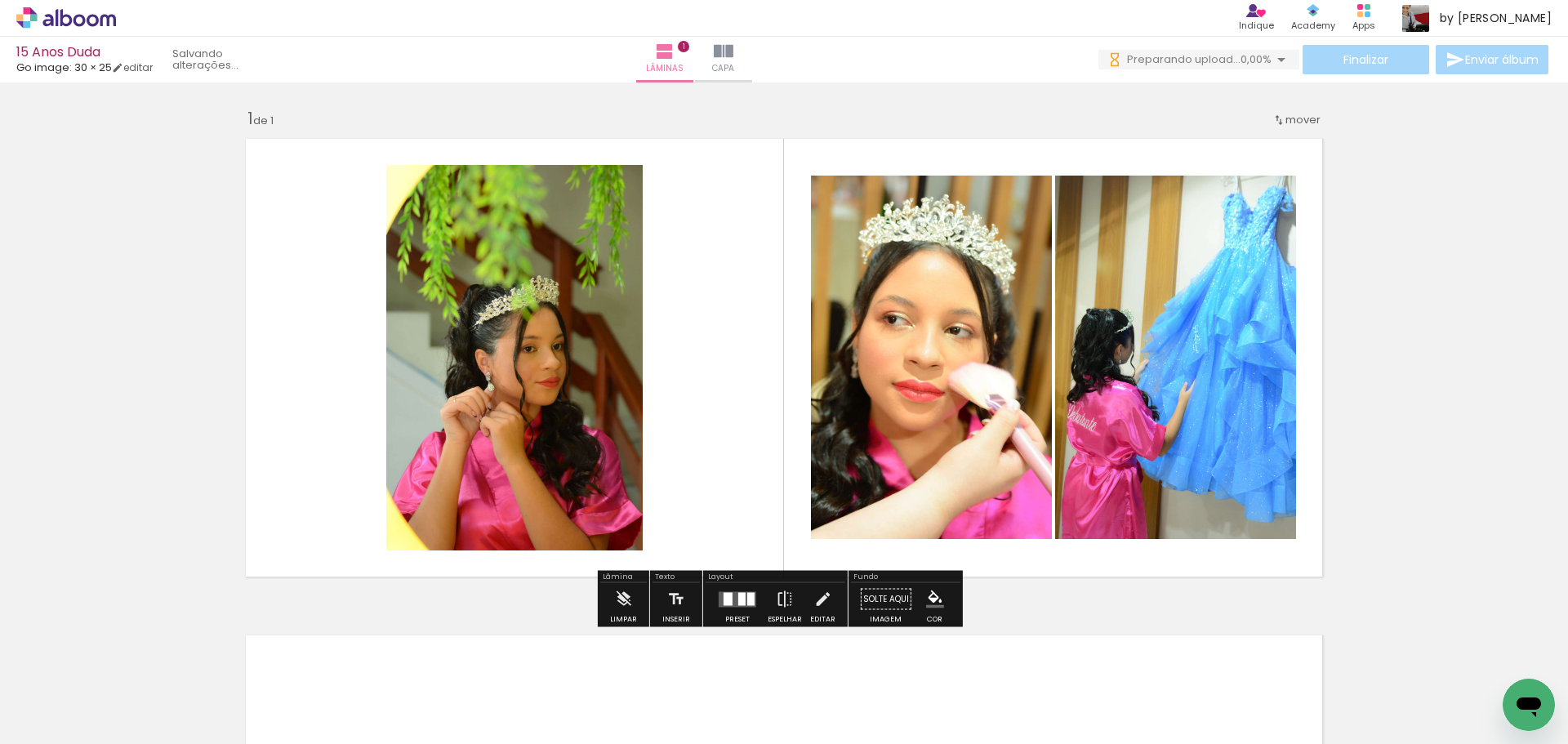
click at [725, 606] on quentale-layouter at bounding box center [737, 599] width 38 height 16
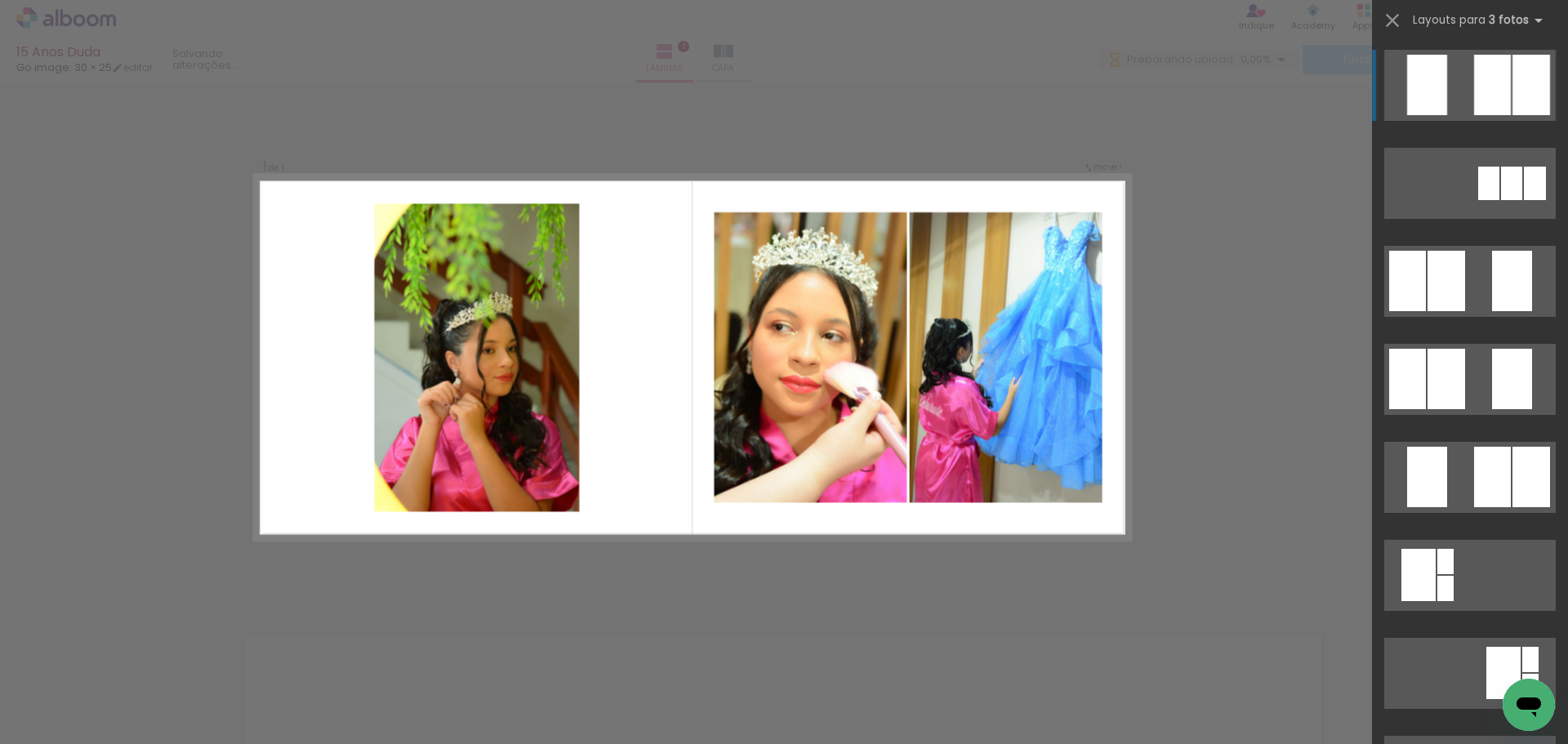
click at [1493, 80] on div at bounding box center [1492, 85] width 37 height 60
click at [1203, 366] on div "Confirmar Cancelar" at bounding box center [784, 599] width 1568 height 1033
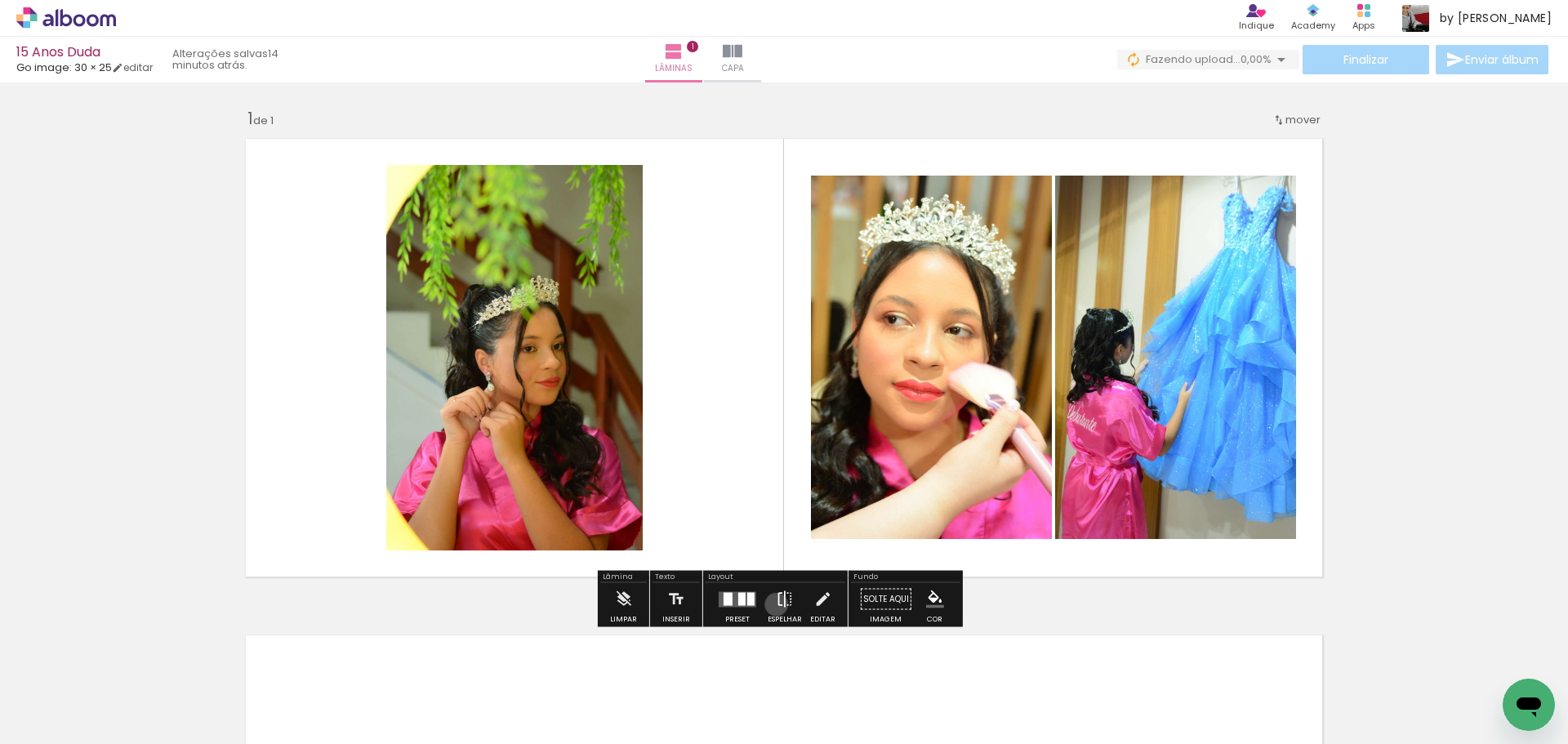
click at [776, 605] on iron-icon at bounding box center [785, 599] width 18 height 33
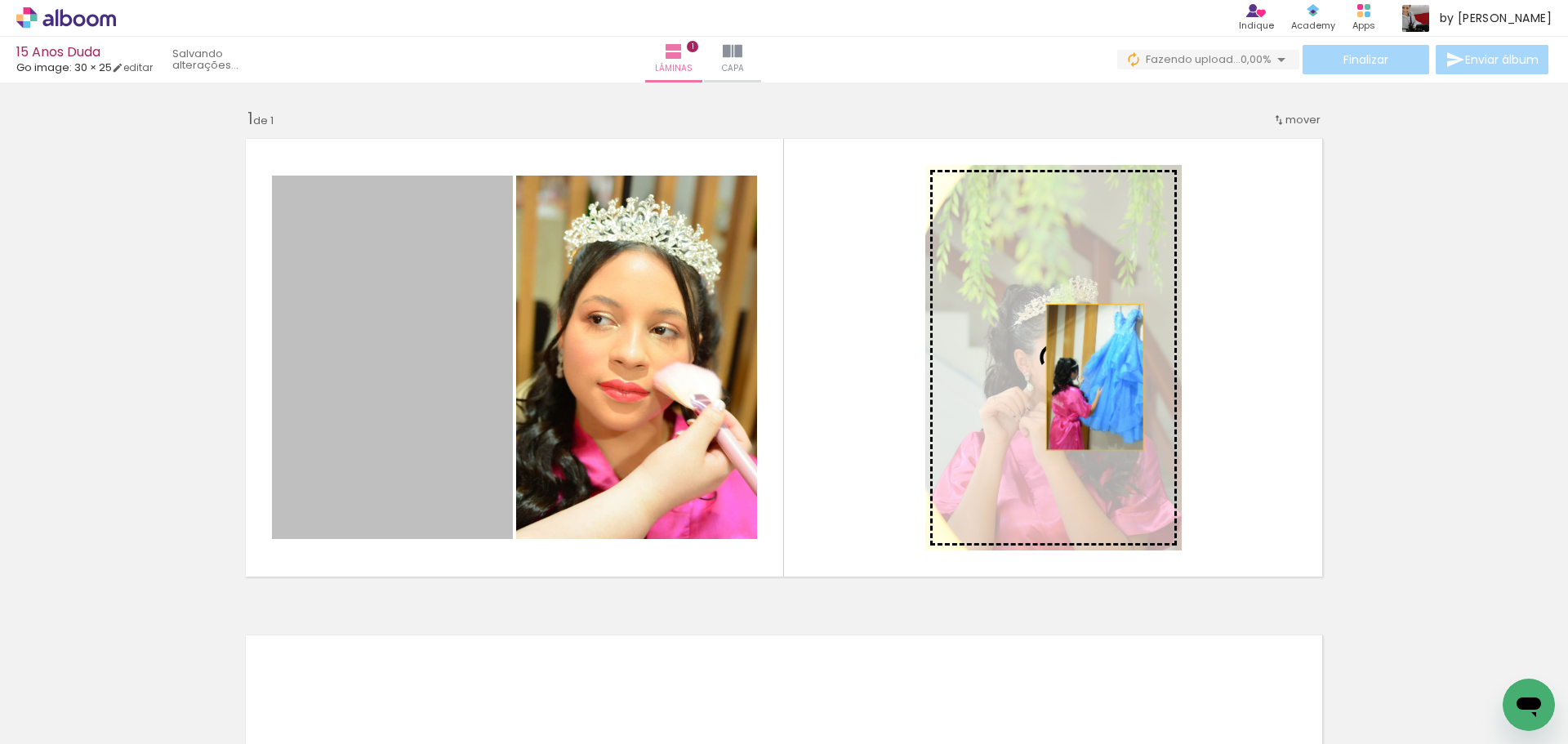
drag, startPoint x: 405, startPoint y: 394, endPoint x: 1088, endPoint y: 377, distance: 683.2
click at [0, 0] on slot at bounding box center [0, 0] width 0 height 0
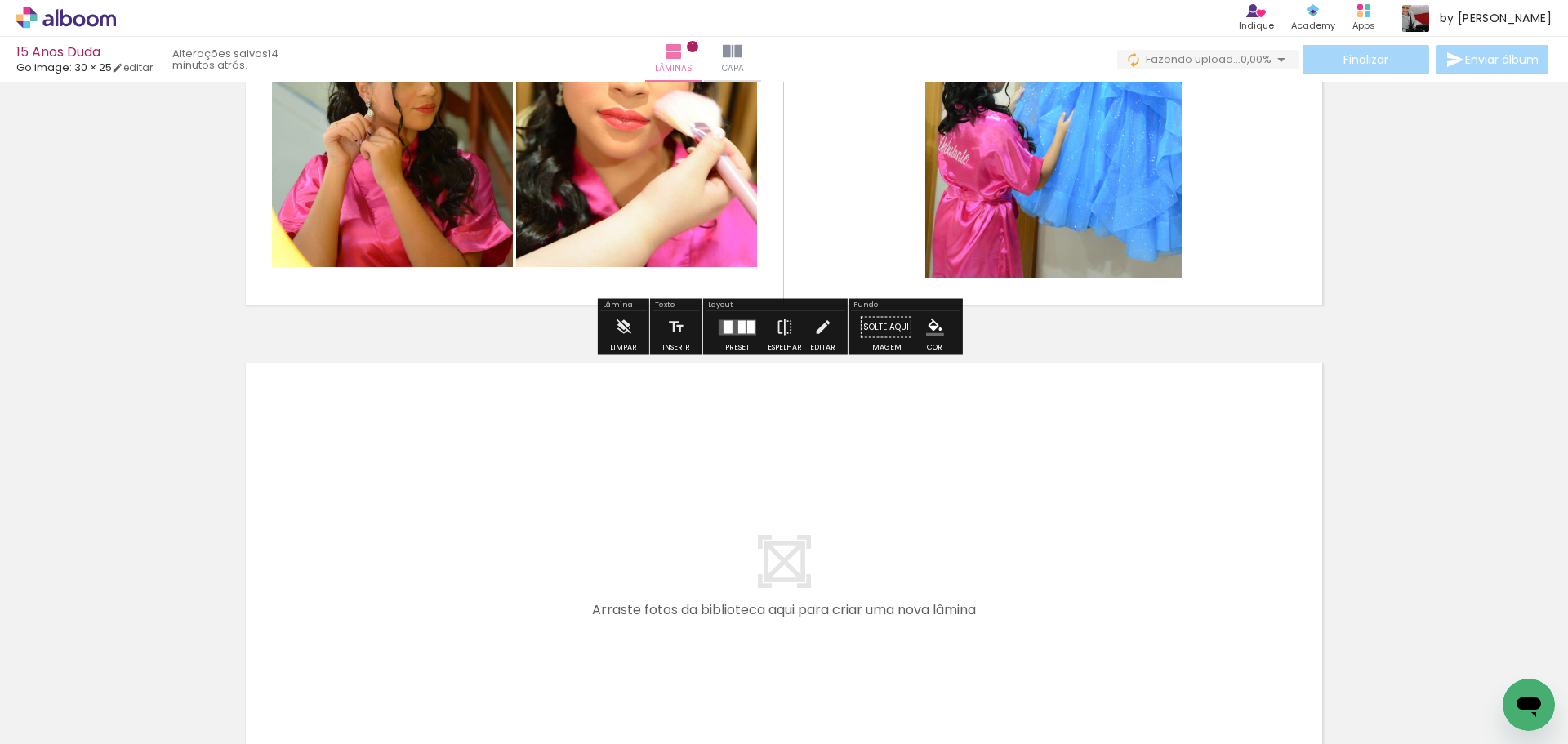
scroll to position [497, 0]
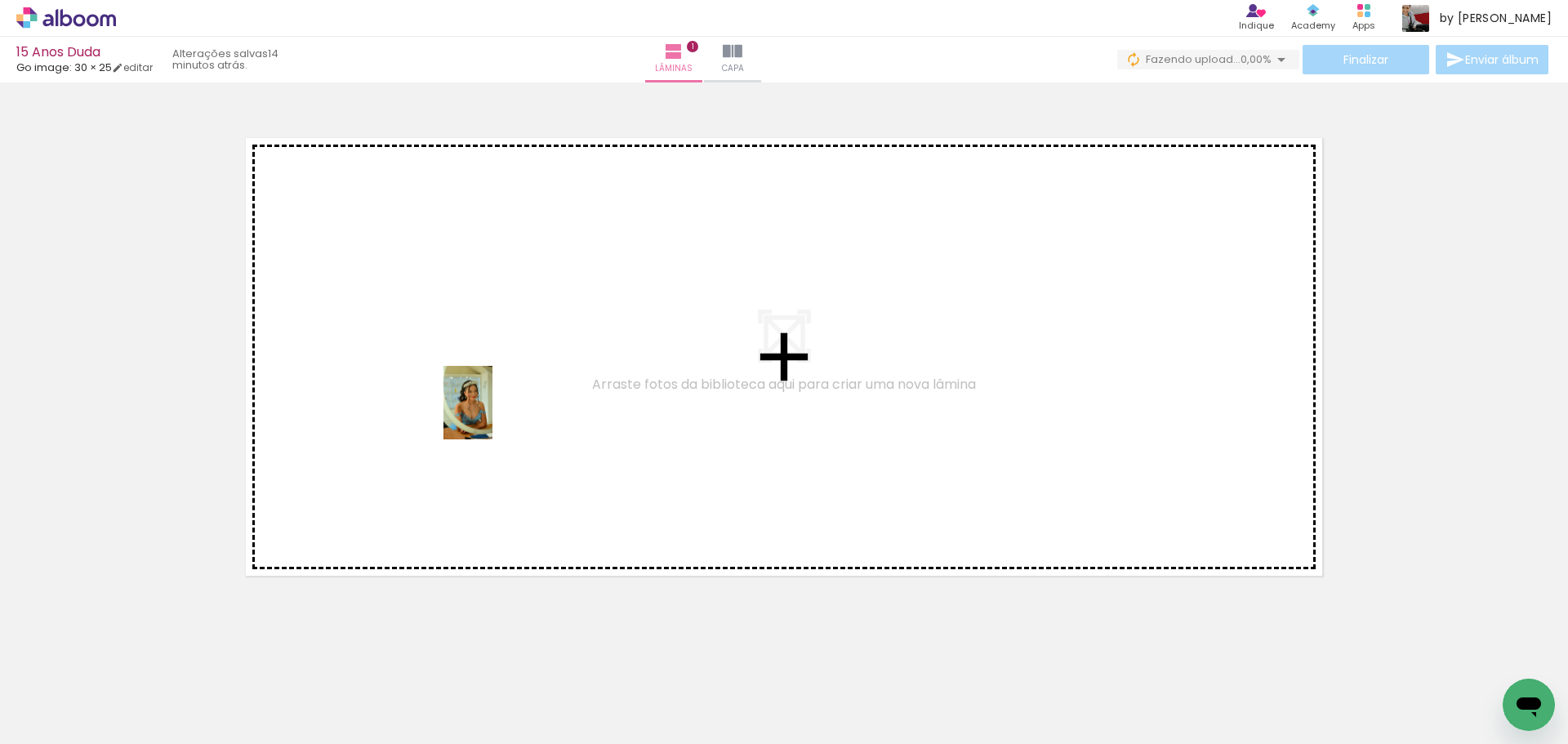
drag, startPoint x: 518, startPoint y: 709, endPoint x: 492, endPoint y: 415, distance: 295.1
click at [492, 415] on quentale-workspace at bounding box center [784, 372] width 1568 height 744
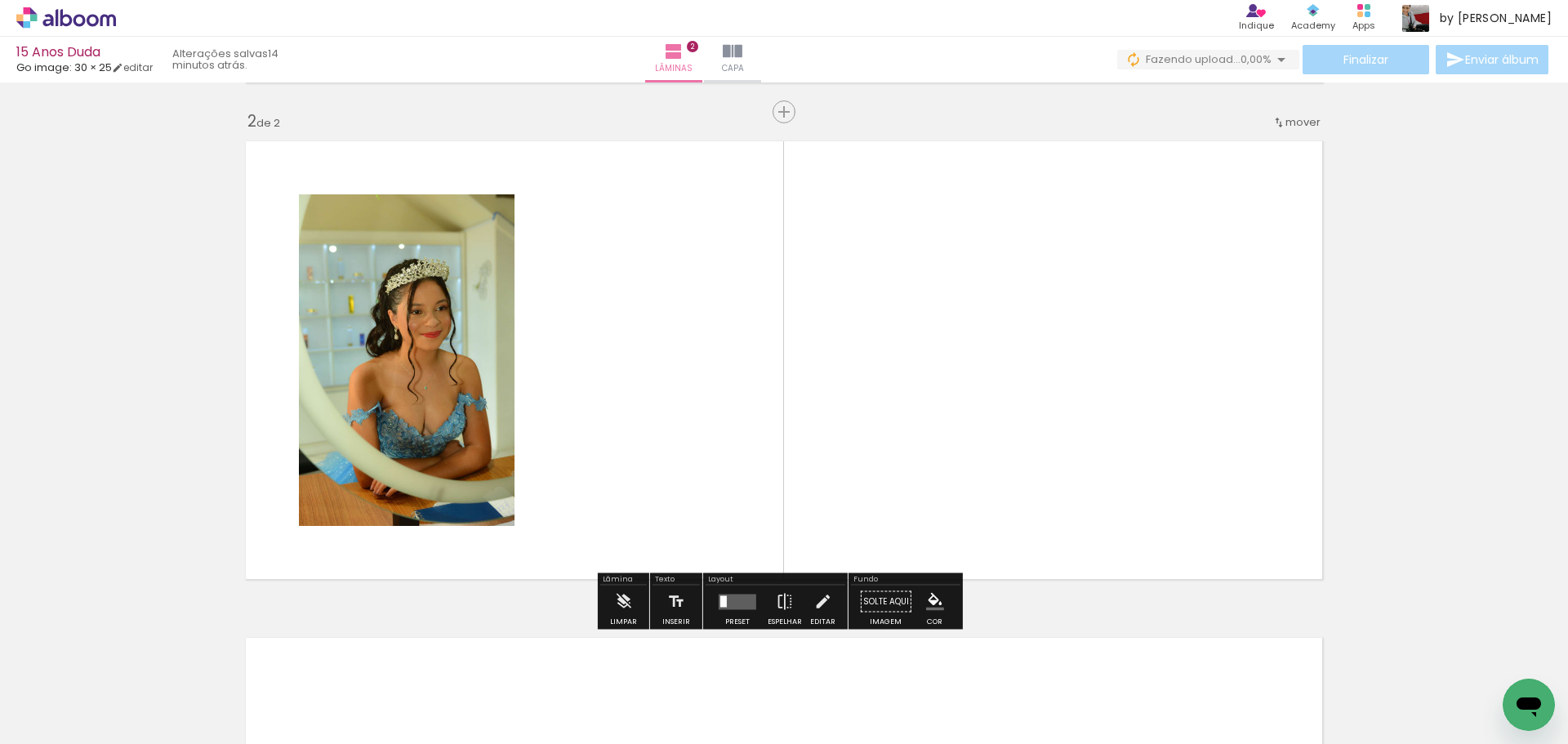
scroll to position [492, 0]
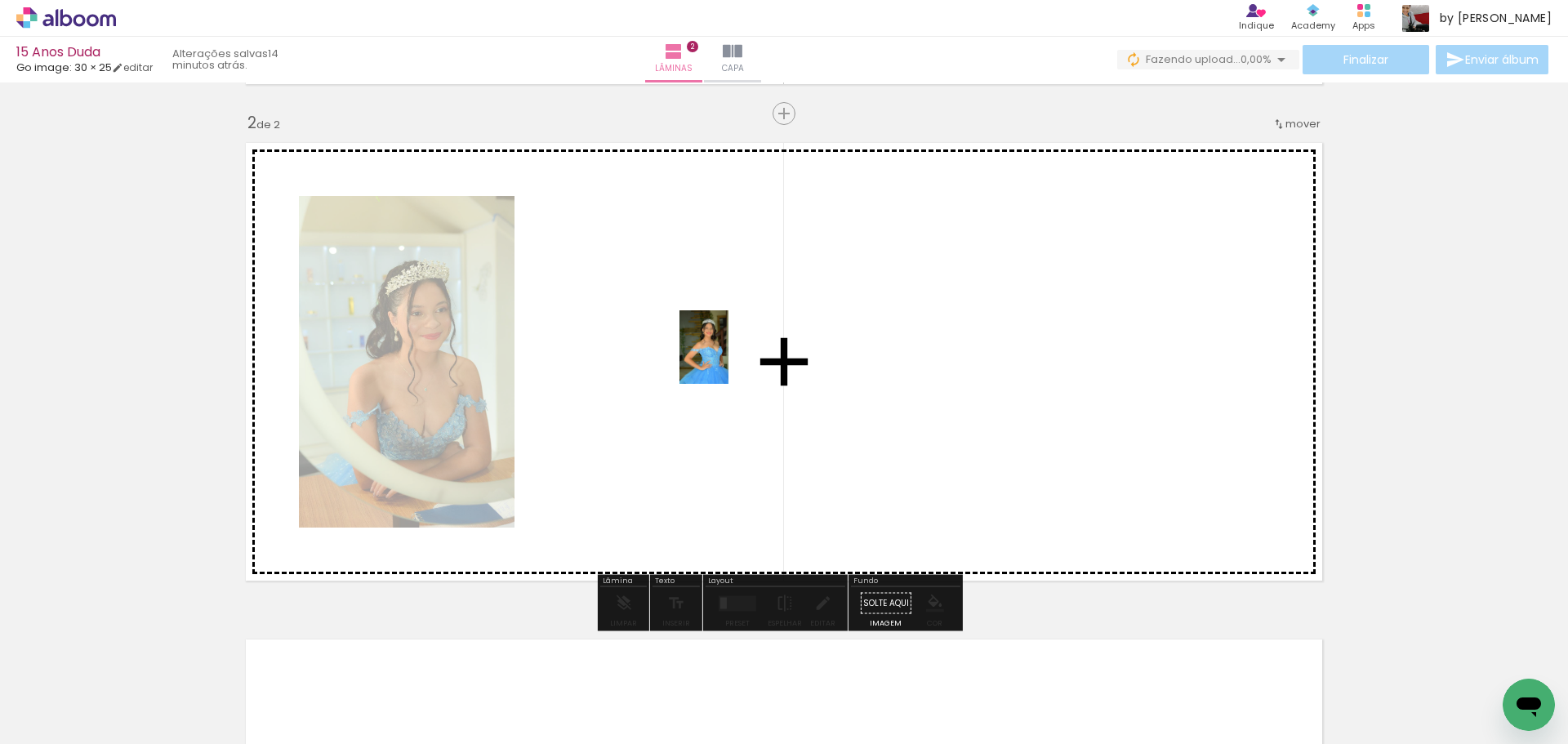
drag, startPoint x: 445, startPoint y: 696, endPoint x: 728, endPoint y: 359, distance: 440.1
click at [728, 359] on quentale-workspace at bounding box center [784, 372] width 1568 height 744
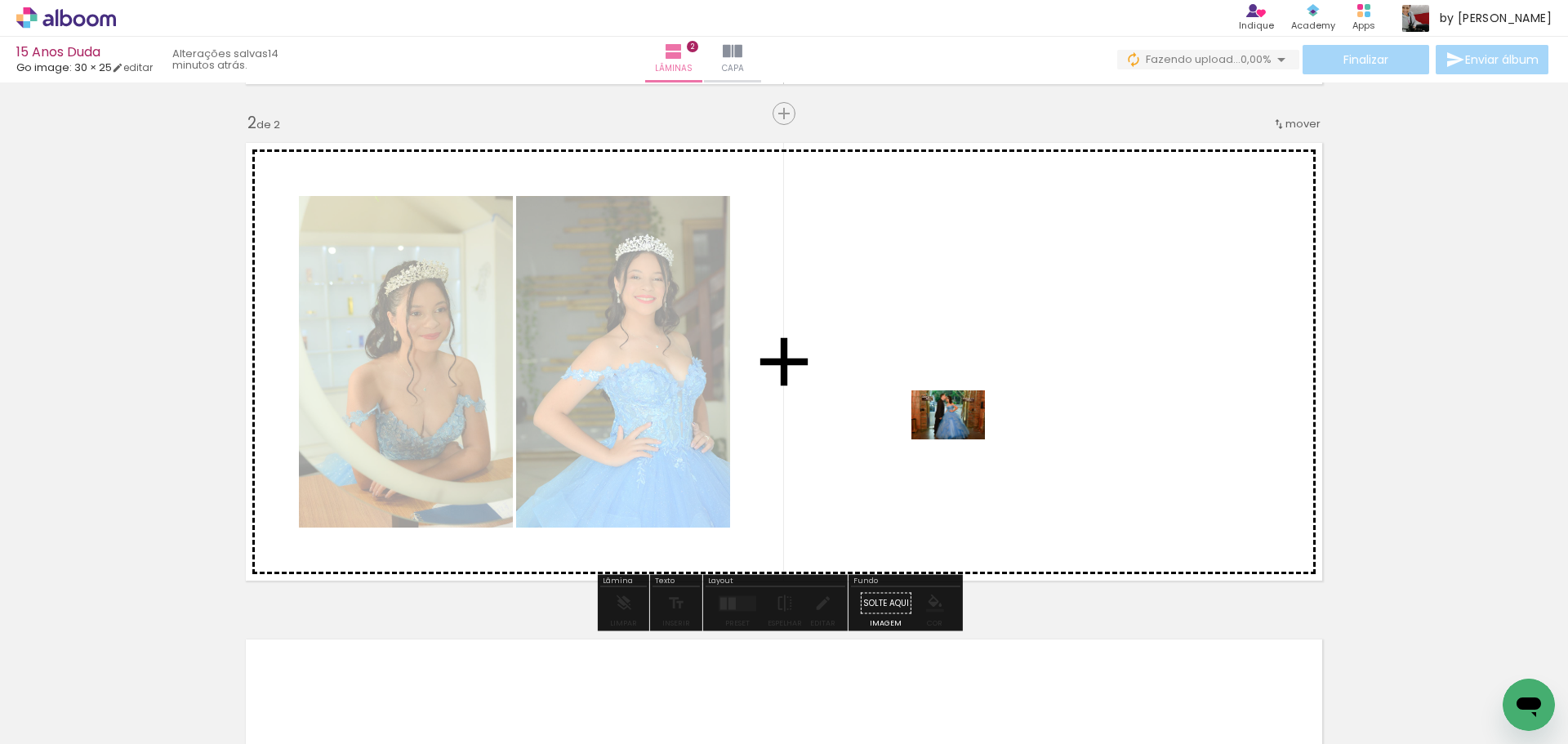
drag, startPoint x: 631, startPoint y: 702, endPoint x: 961, endPoint y: 440, distance: 421.4
click at [961, 440] on quentale-workspace at bounding box center [784, 372] width 1568 height 744
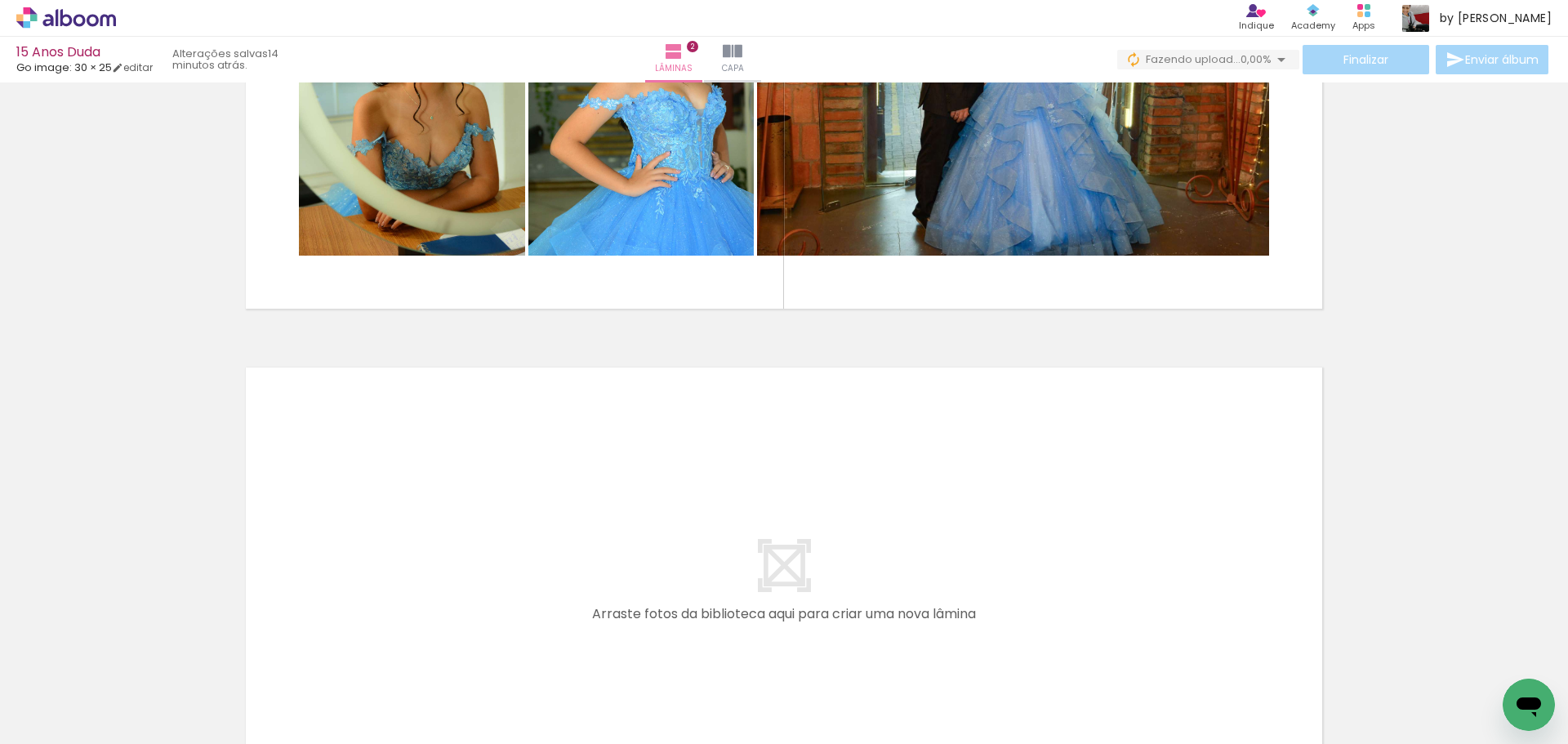
scroll to position [994, 0]
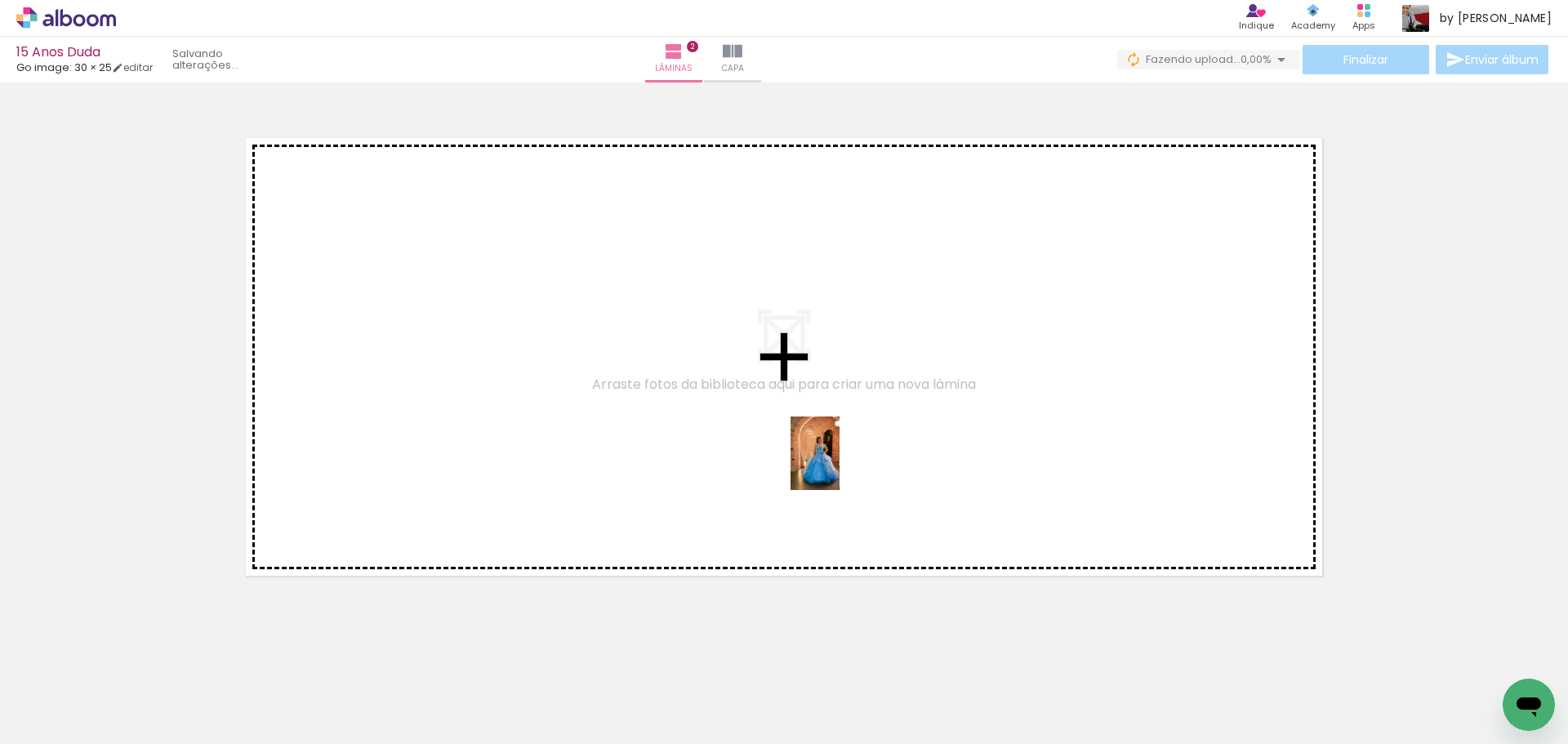
drag, startPoint x: 1168, startPoint y: 694, endPoint x: 840, endPoint y: 465, distance: 400.0
click at [840, 465] on quentale-workspace at bounding box center [784, 372] width 1568 height 744
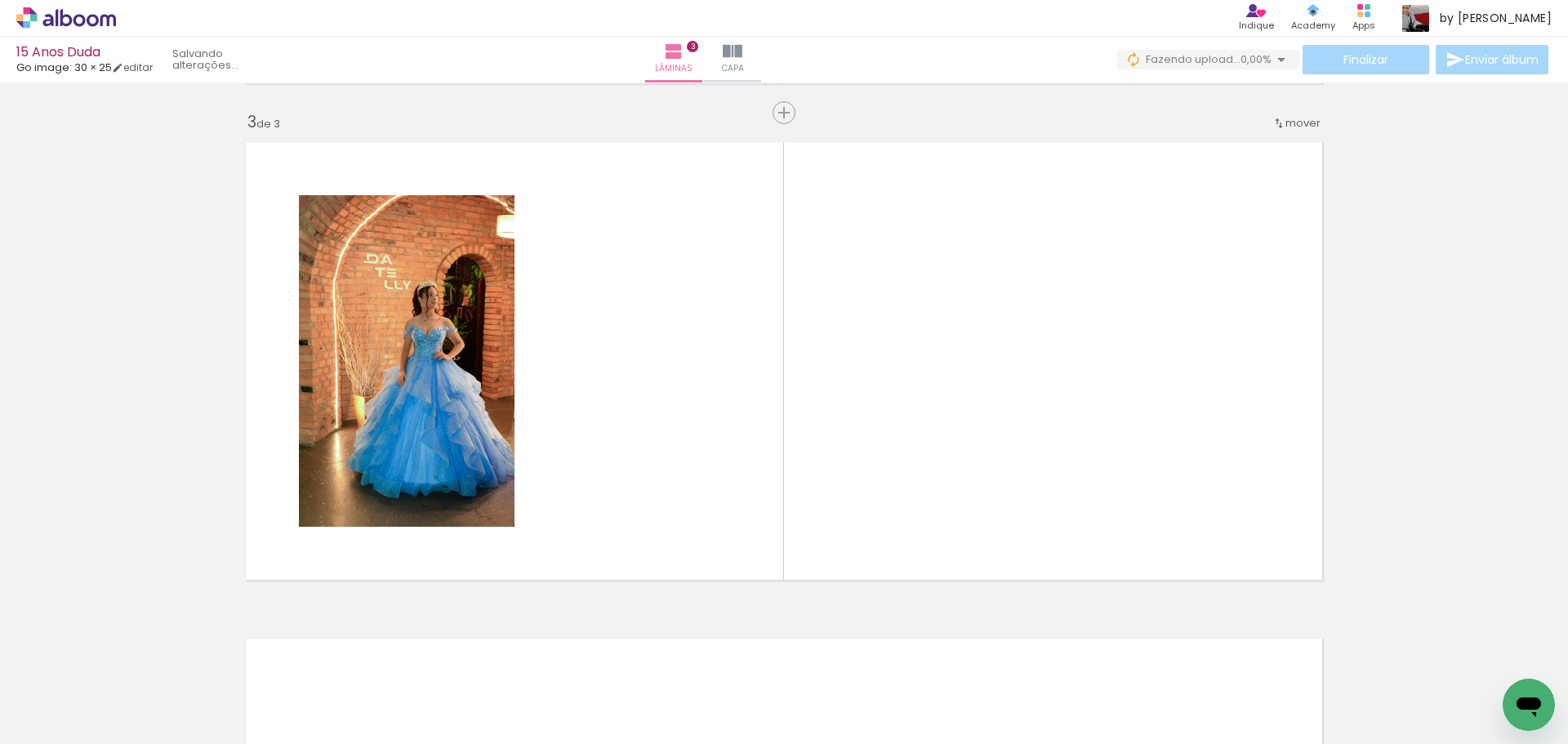
scroll to position [989, 0]
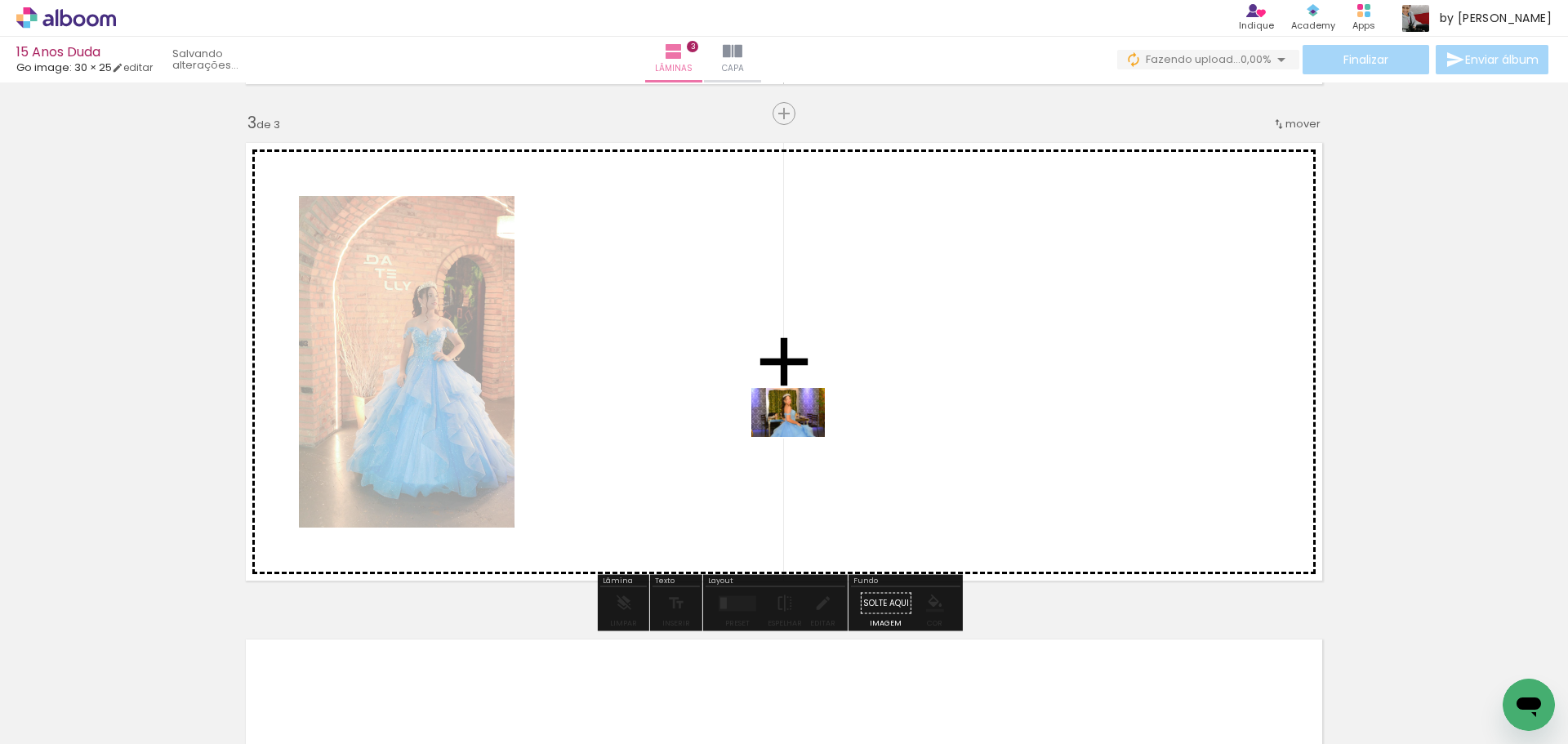
drag, startPoint x: 1269, startPoint y: 697, endPoint x: 801, endPoint y: 437, distance: 535.4
click at [801, 437] on quentale-workspace at bounding box center [784, 372] width 1568 height 744
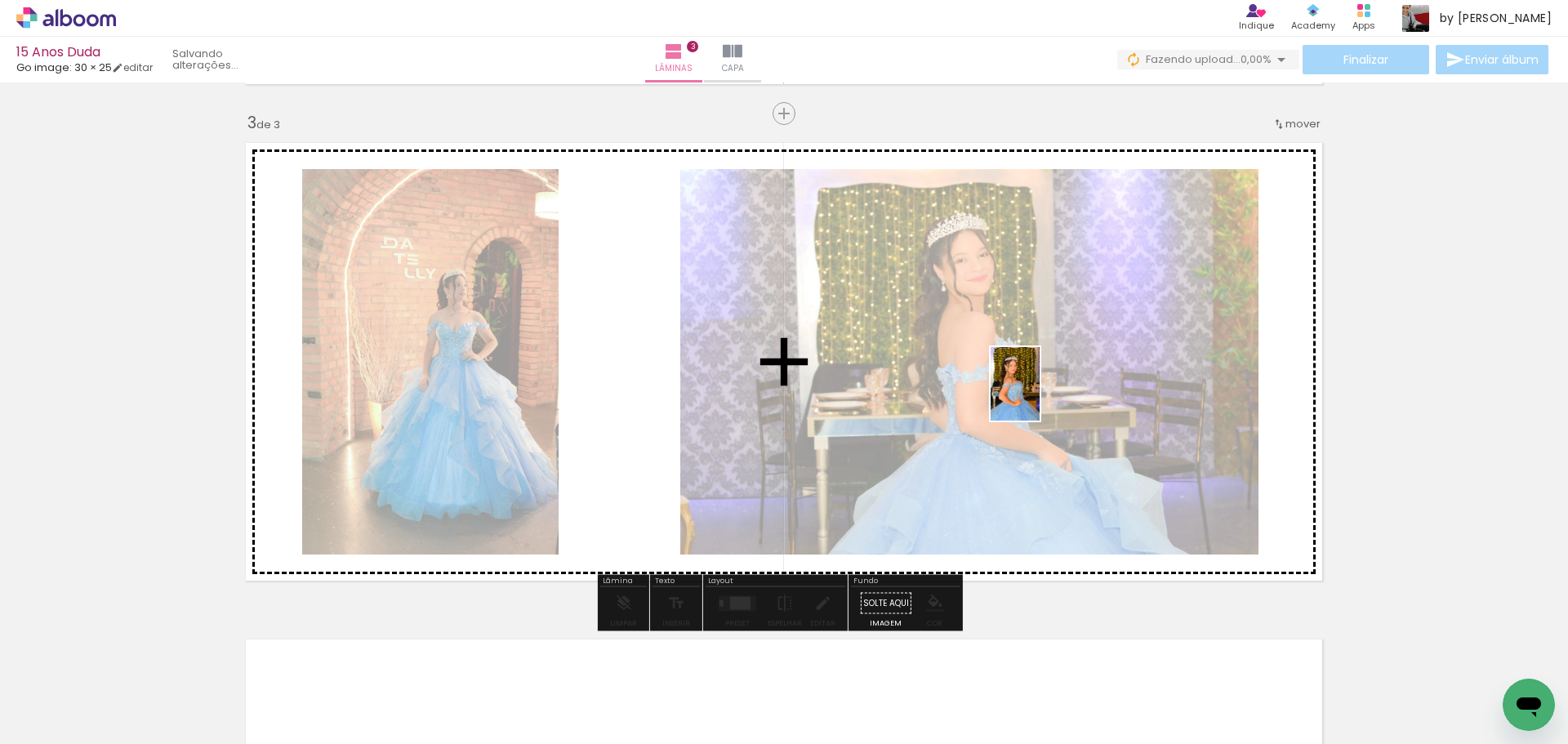
drag, startPoint x: 1356, startPoint y: 706, endPoint x: 1040, endPoint y: 396, distance: 442.7
click at [1040, 396] on quentale-workspace at bounding box center [784, 372] width 1568 height 744
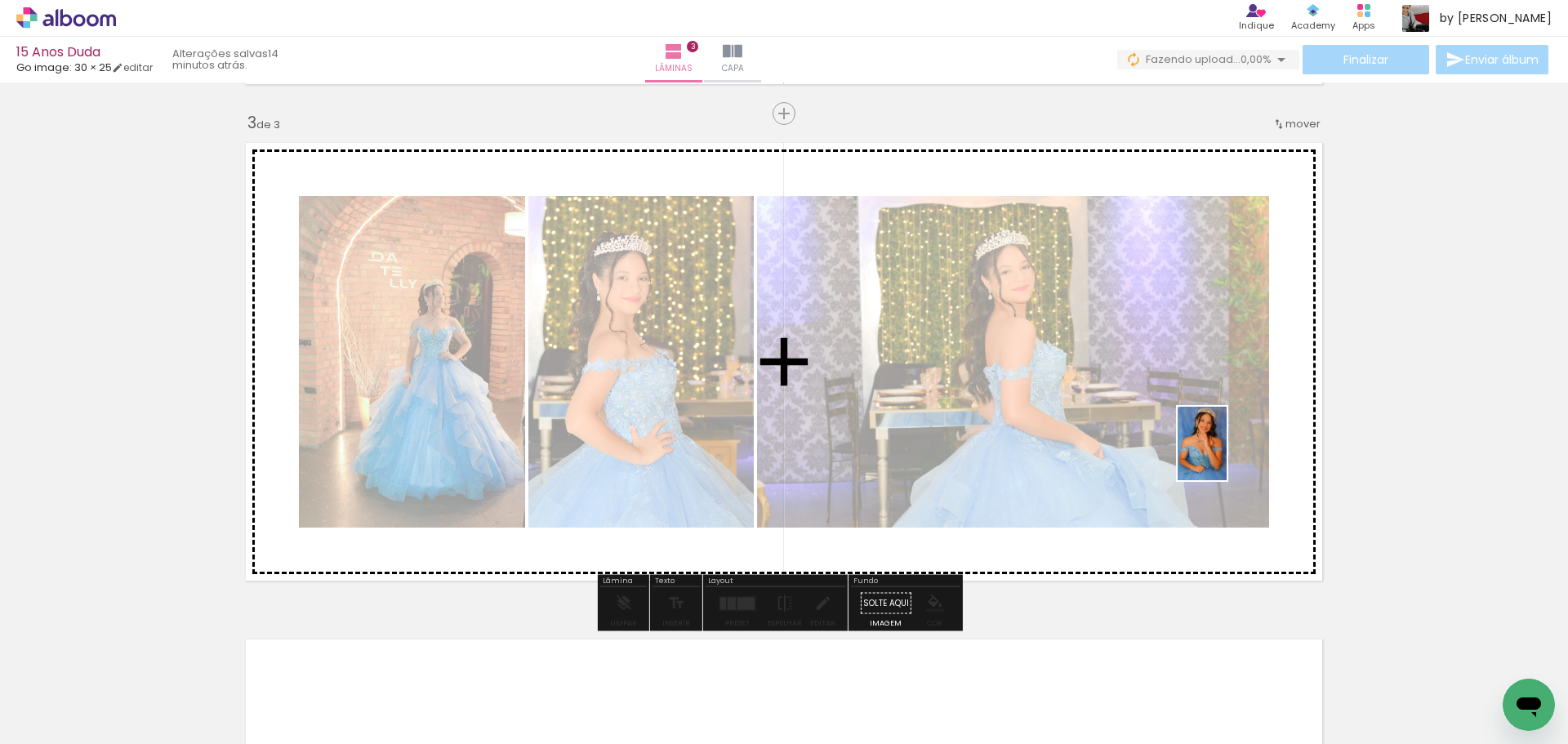
drag, startPoint x: 1461, startPoint y: 711, endPoint x: 1224, endPoint y: 450, distance: 352.5
click at [1224, 450] on quentale-workspace at bounding box center [784, 372] width 1568 height 744
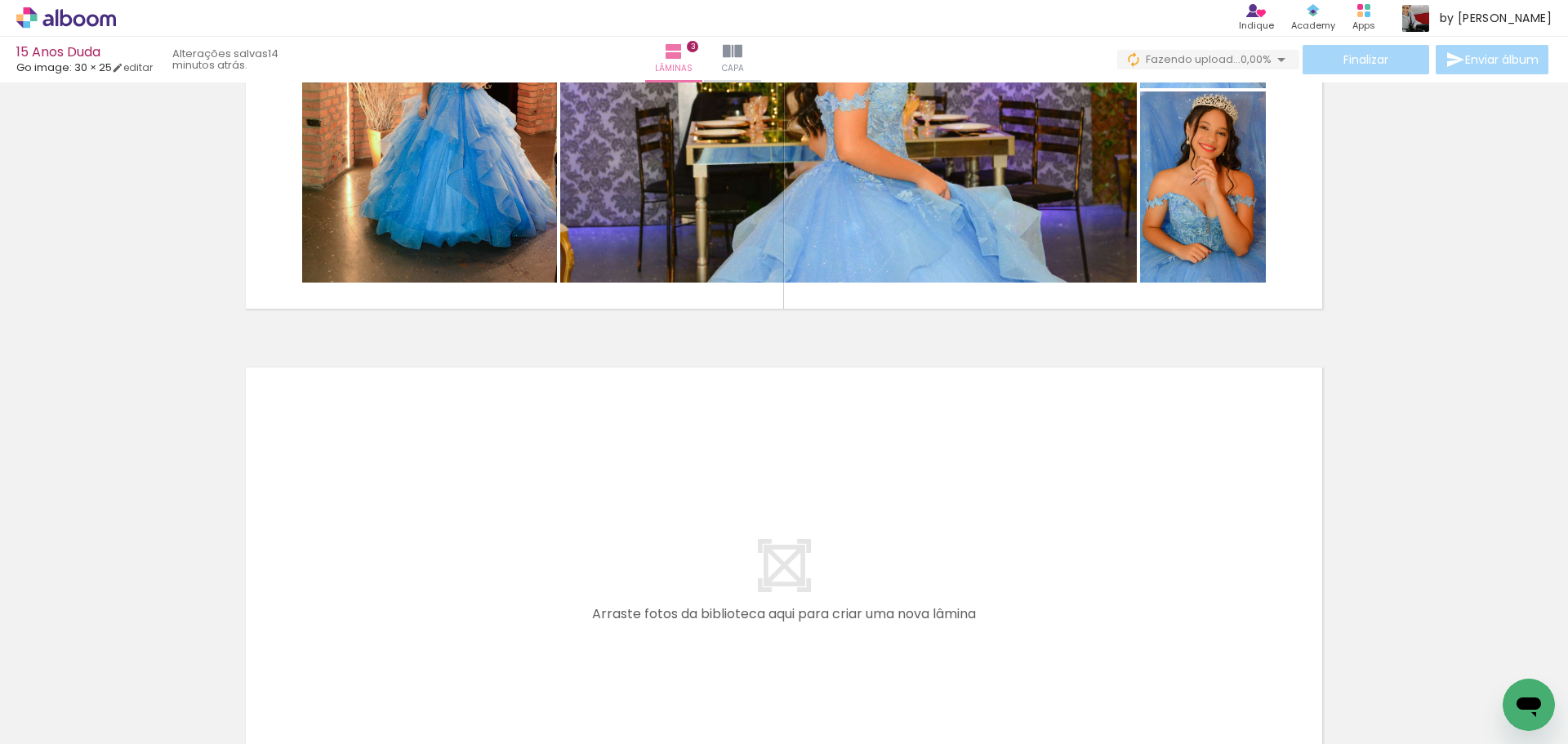
scroll to position [1491, 0]
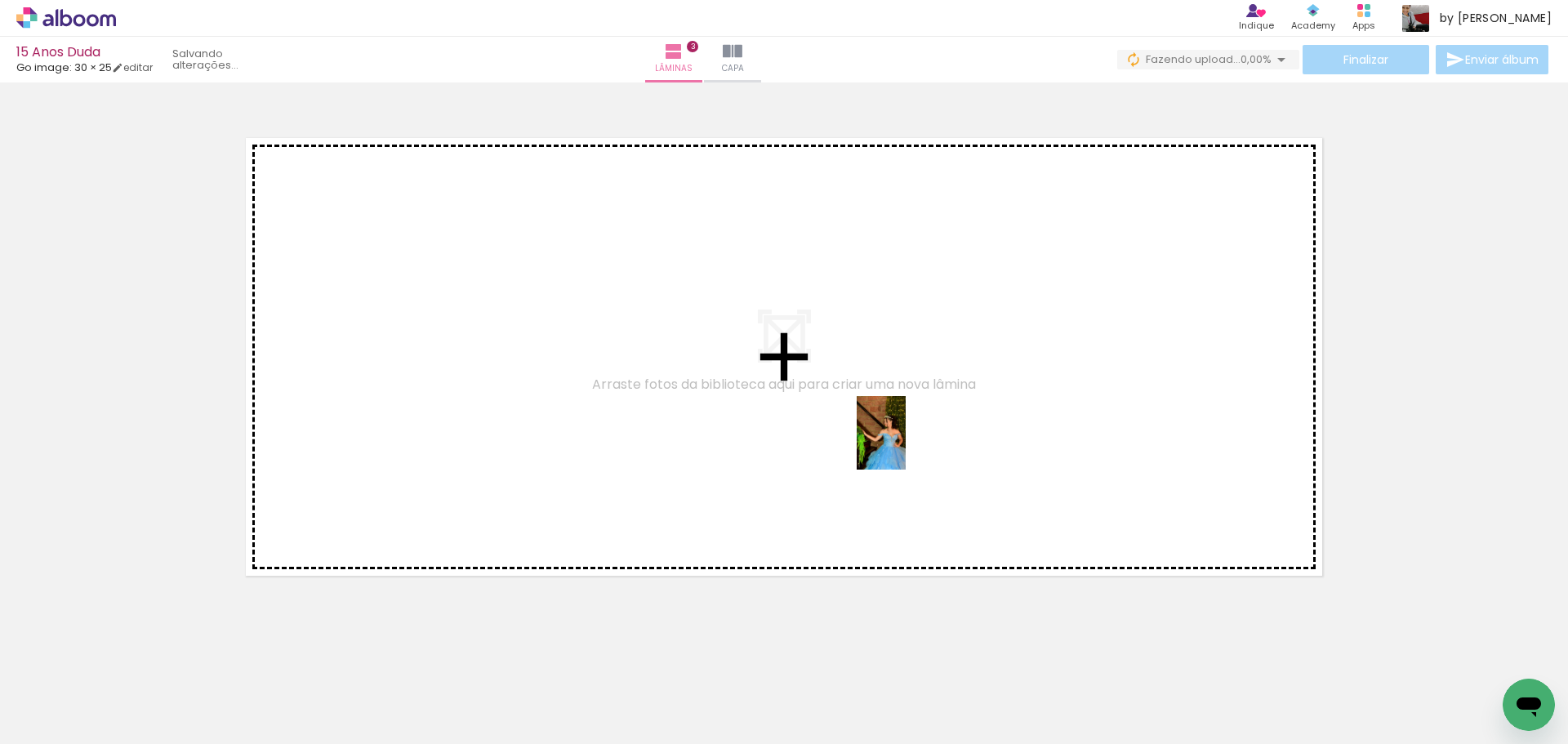
drag, startPoint x: 940, startPoint y: 671, endPoint x: 906, endPoint y: 445, distance: 228.5
click at [906, 445] on quentale-workspace at bounding box center [784, 372] width 1568 height 744
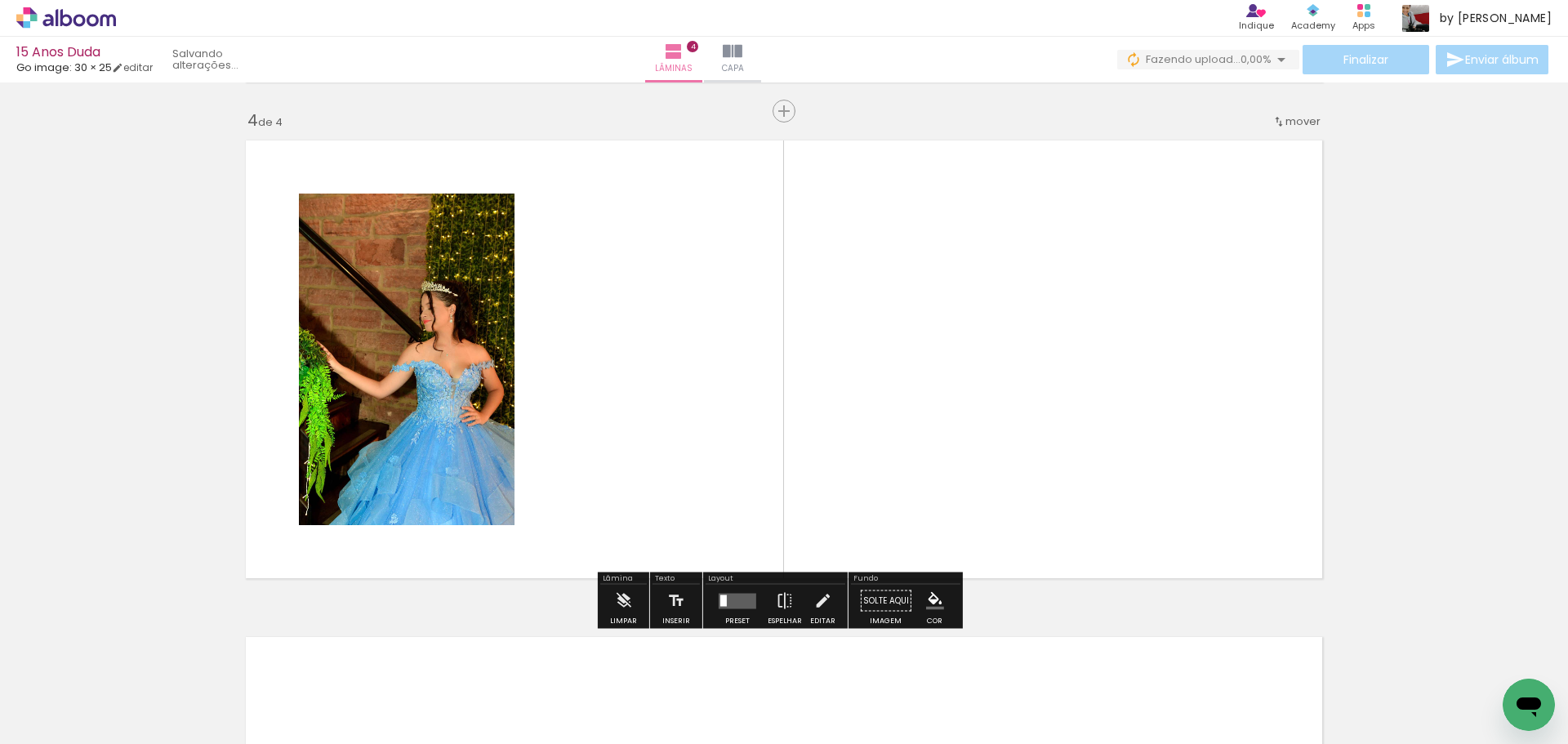
scroll to position [1485, 0]
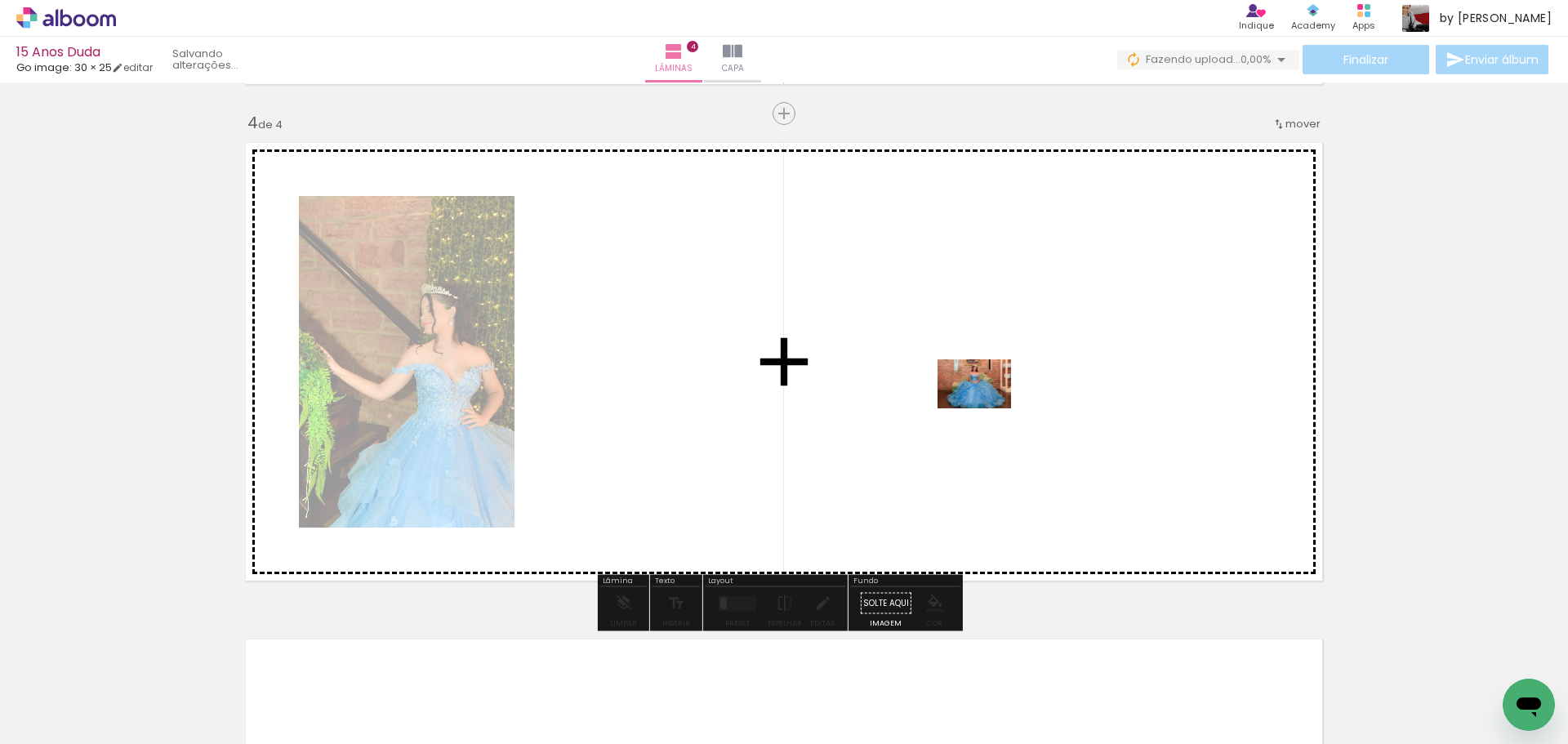
drag, startPoint x: 1033, startPoint y: 696, endPoint x: 988, endPoint y: 409, distance: 290.5
click at [988, 409] on quentale-workspace at bounding box center [784, 372] width 1568 height 744
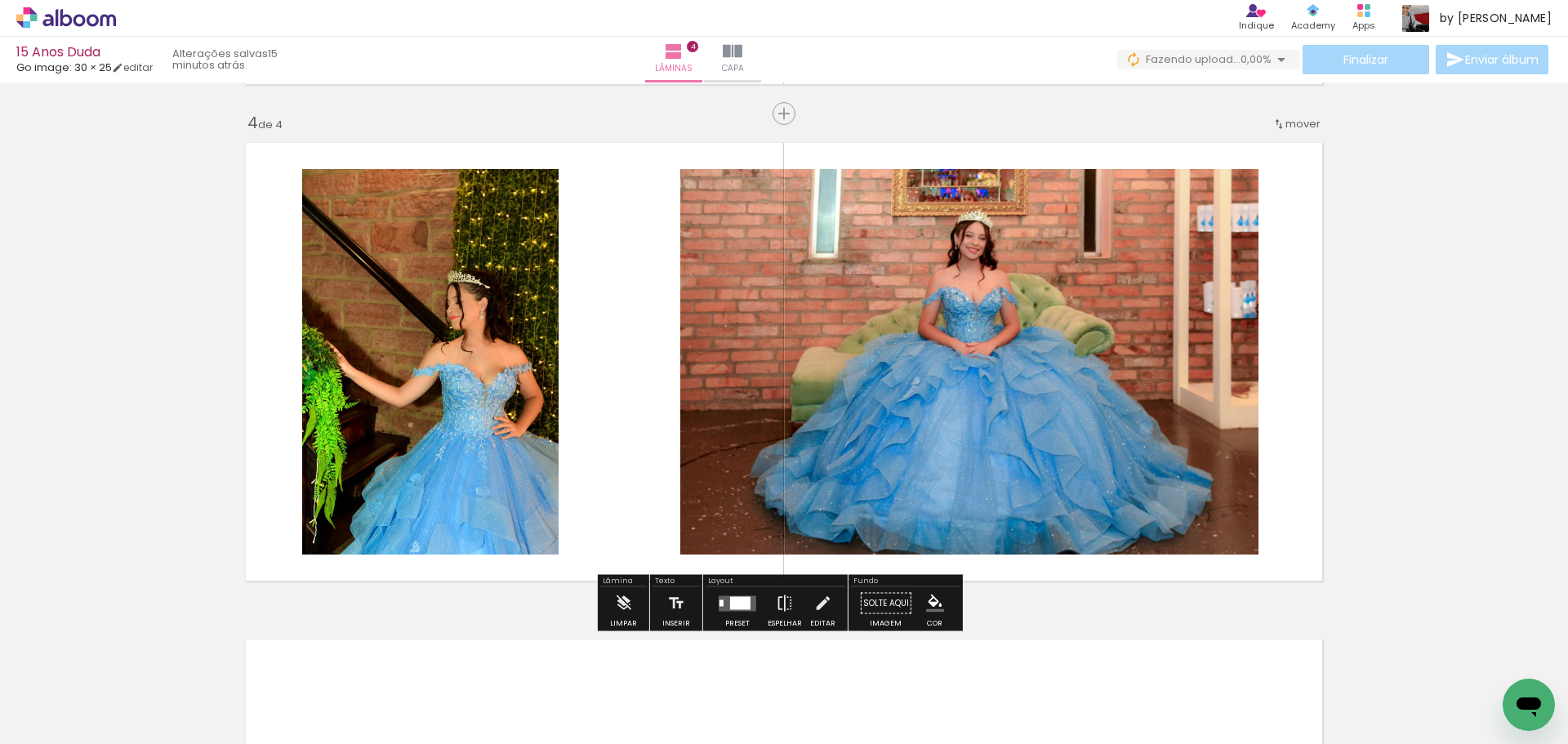
click at [735, 611] on div at bounding box center [737, 603] width 44 height 33
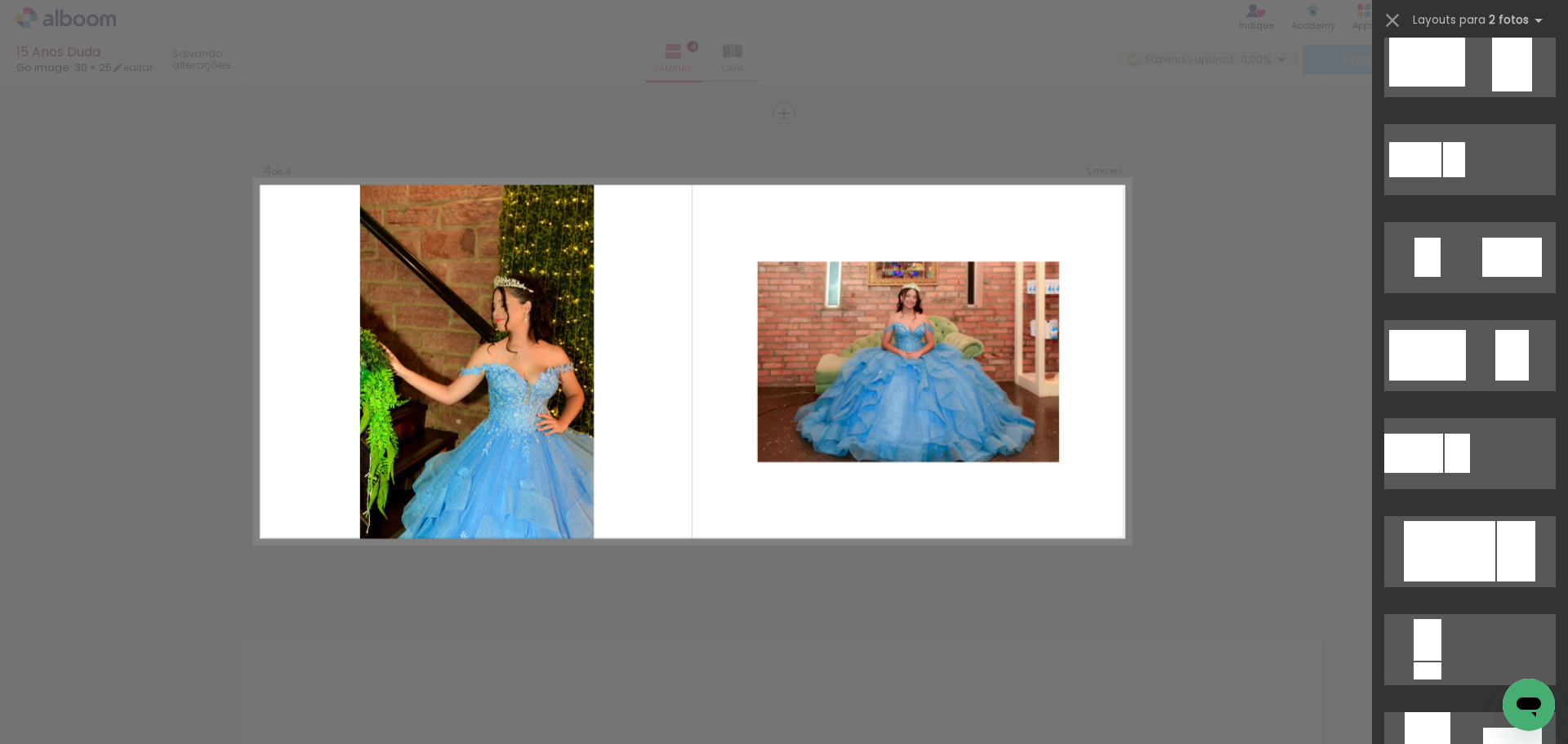
scroll to position [545, 0]
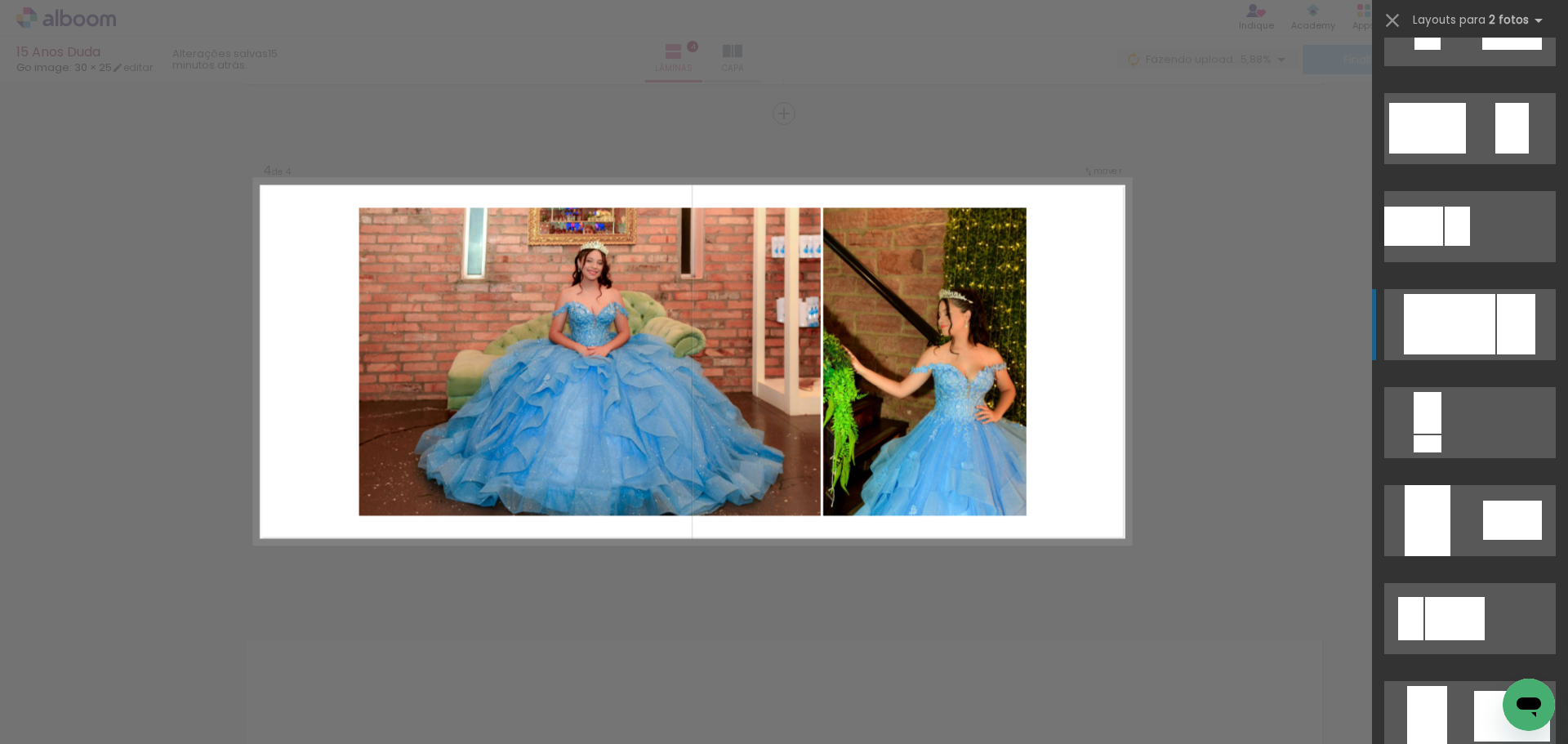
click at [1445, 336] on div at bounding box center [1450, 324] width 92 height 60
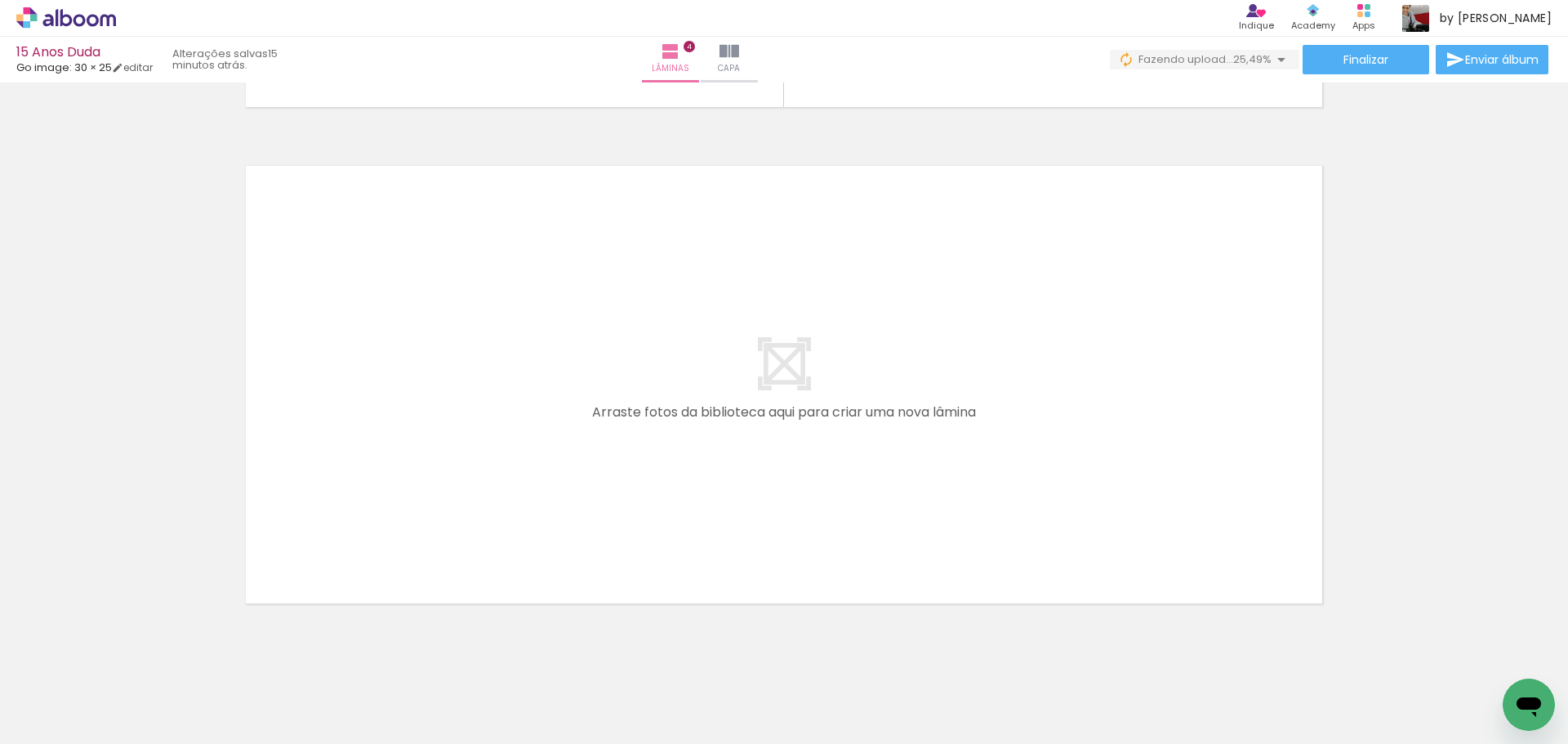
scroll to position [1987, 0]
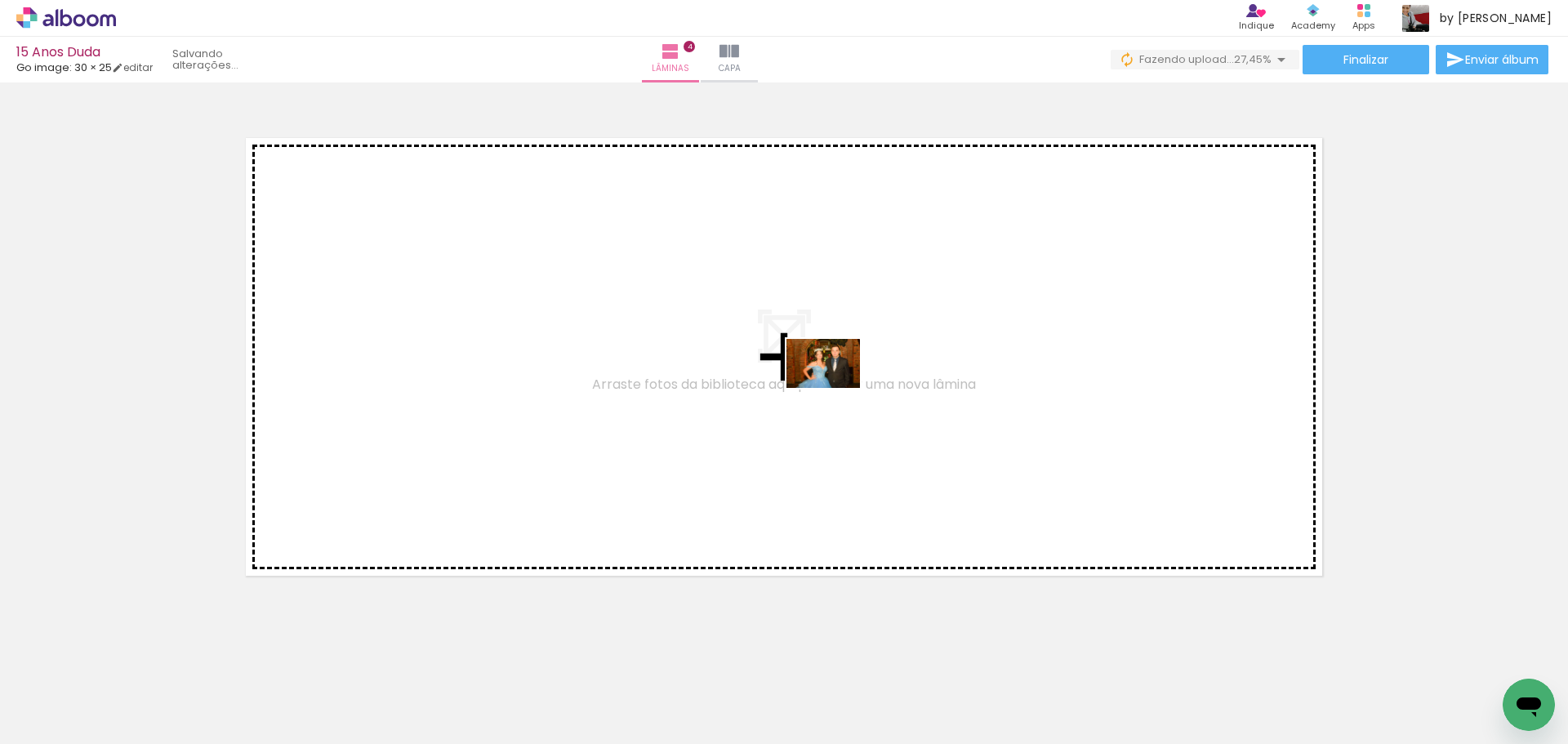
drag, startPoint x: 1156, startPoint y: 661, endPoint x: 1238, endPoint y: 636, distance: 85.7
click at [837, 388] on quentale-workspace at bounding box center [784, 372] width 1568 height 744
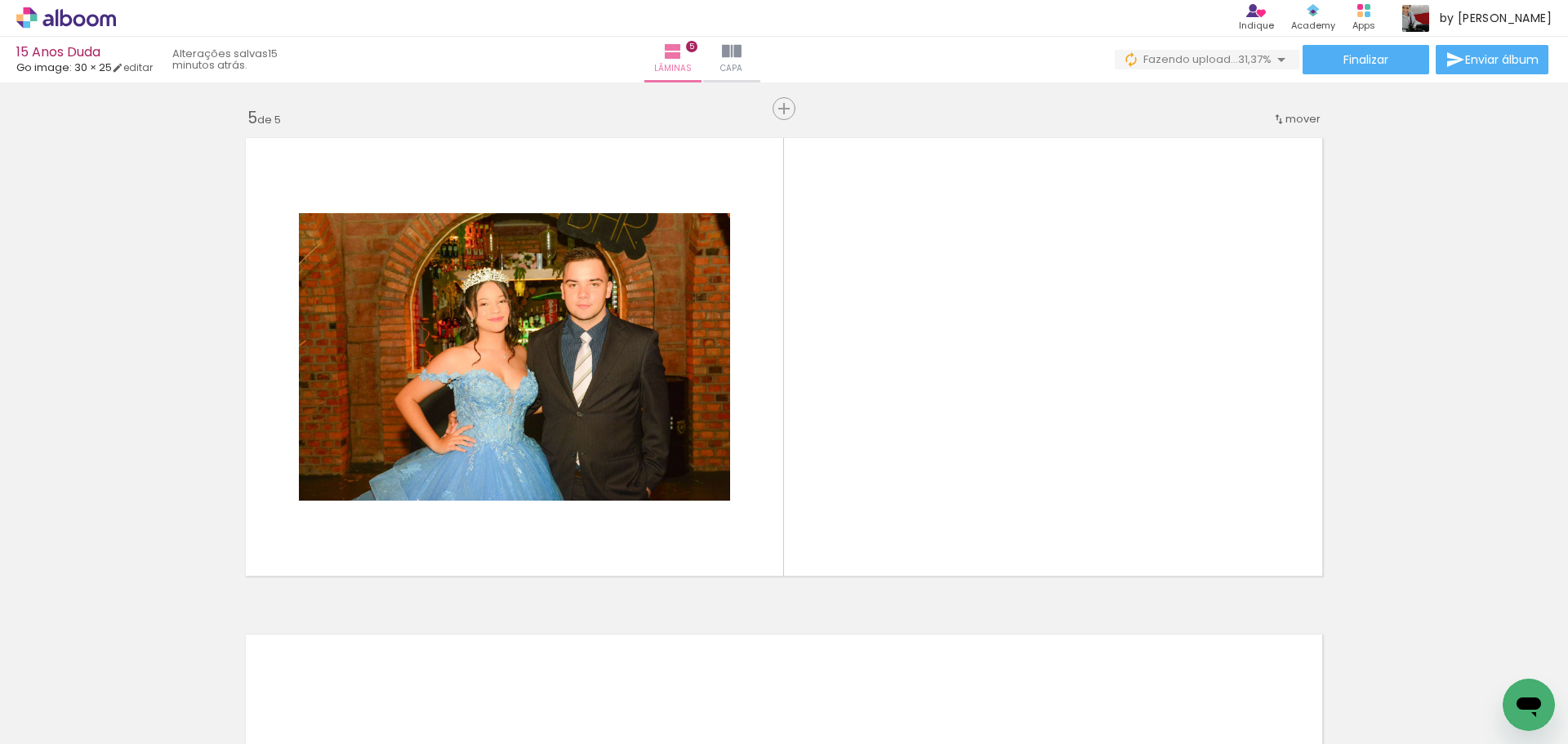
scroll to position [1983, 0]
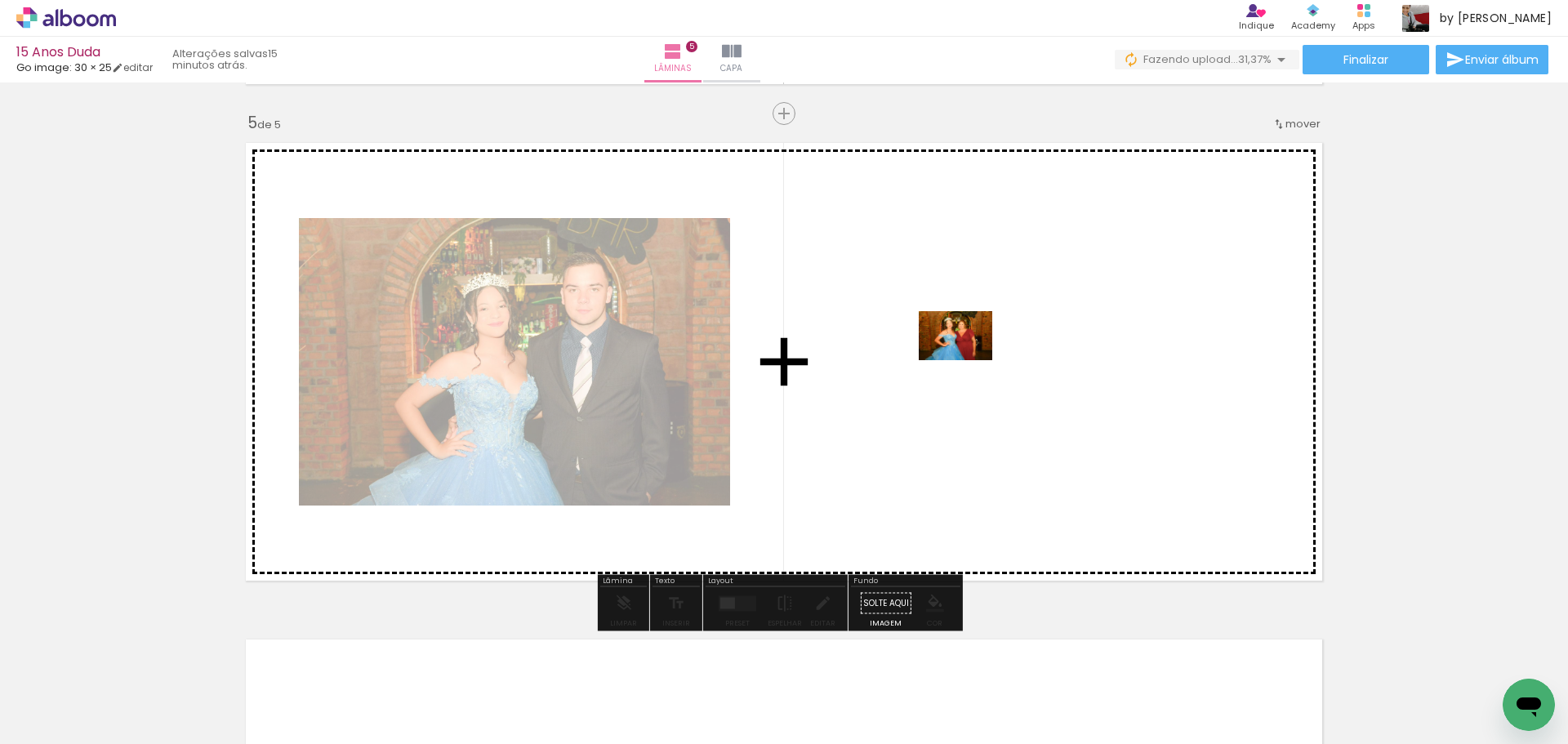
drag, startPoint x: 1329, startPoint y: 689, endPoint x: 1214, endPoint y: 550, distance: 180.4
click at [976, 358] on quentale-workspace at bounding box center [784, 372] width 1568 height 744
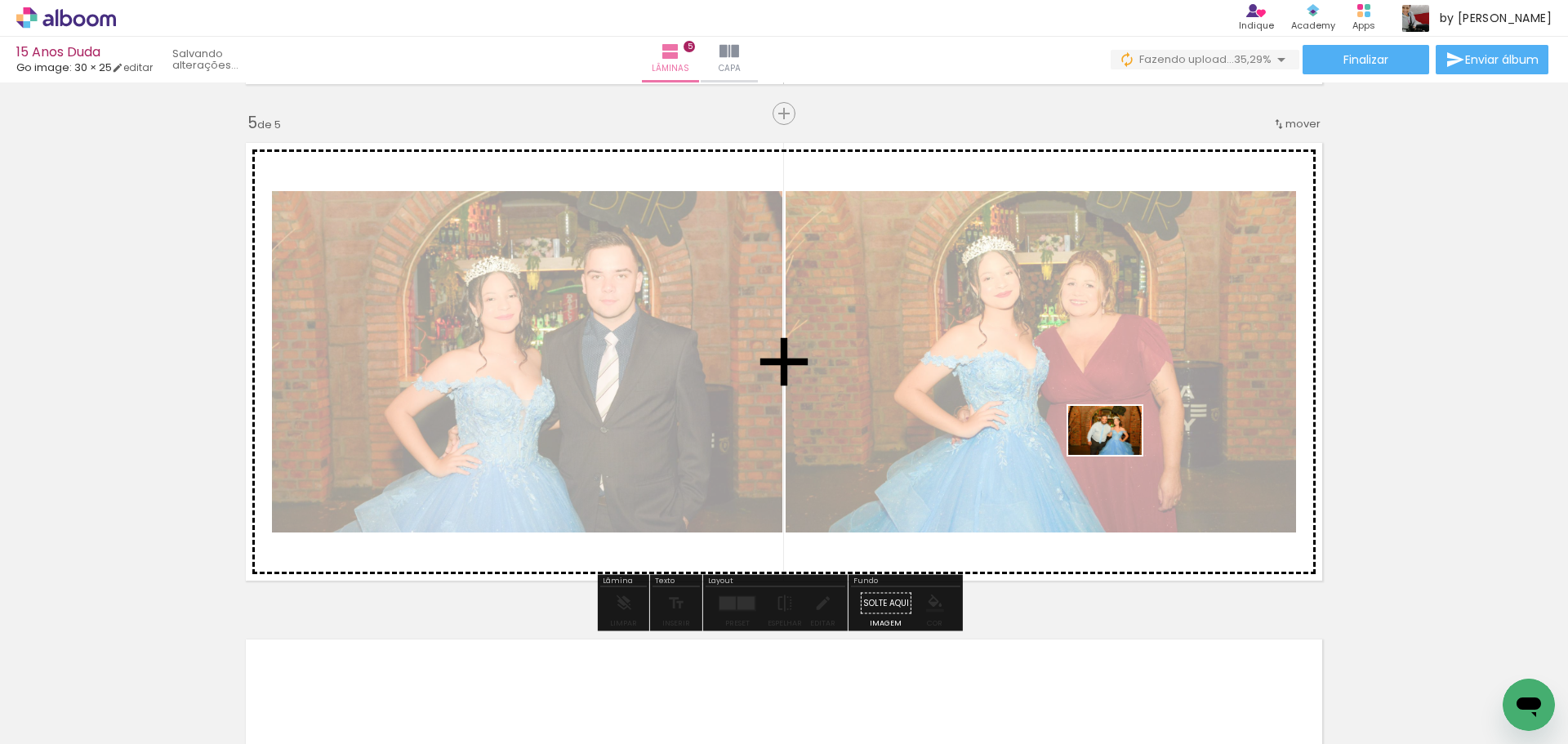
drag, startPoint x: 1181, startPoint y: 515, endPoint x: 1118, endPoint y: 455, distance: 87.0
click at [1118, 455] on quentale-workspace at bounding box center [784, 372] width 1568 height 744
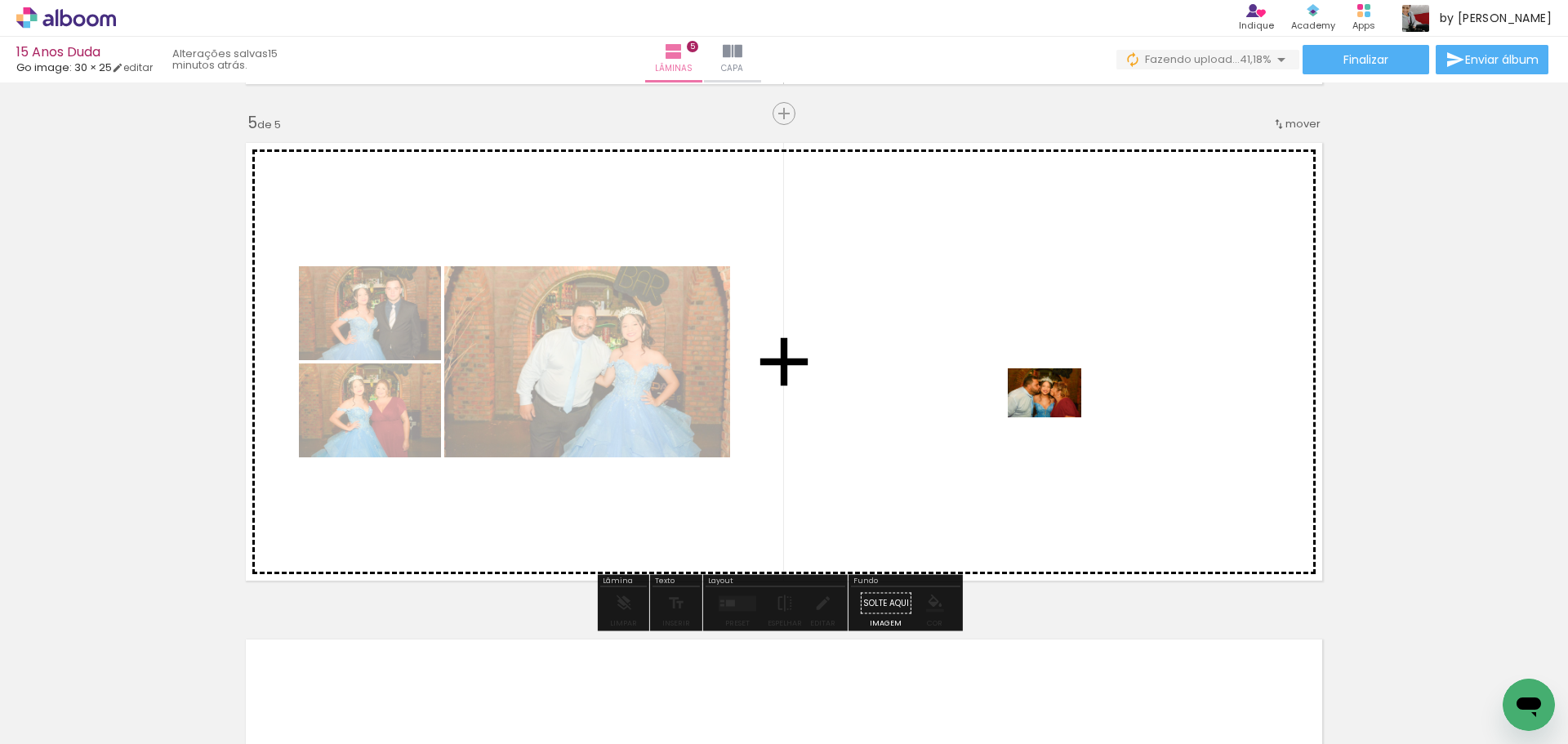
drag, startPoint x: 1482, startPoint y: 702, endPoint x: 1057, endPoint y: 417, distance: 511.7
click at [1057, 417] on quentale-workspace at bounding box center [784, 372] width 1568 height 744
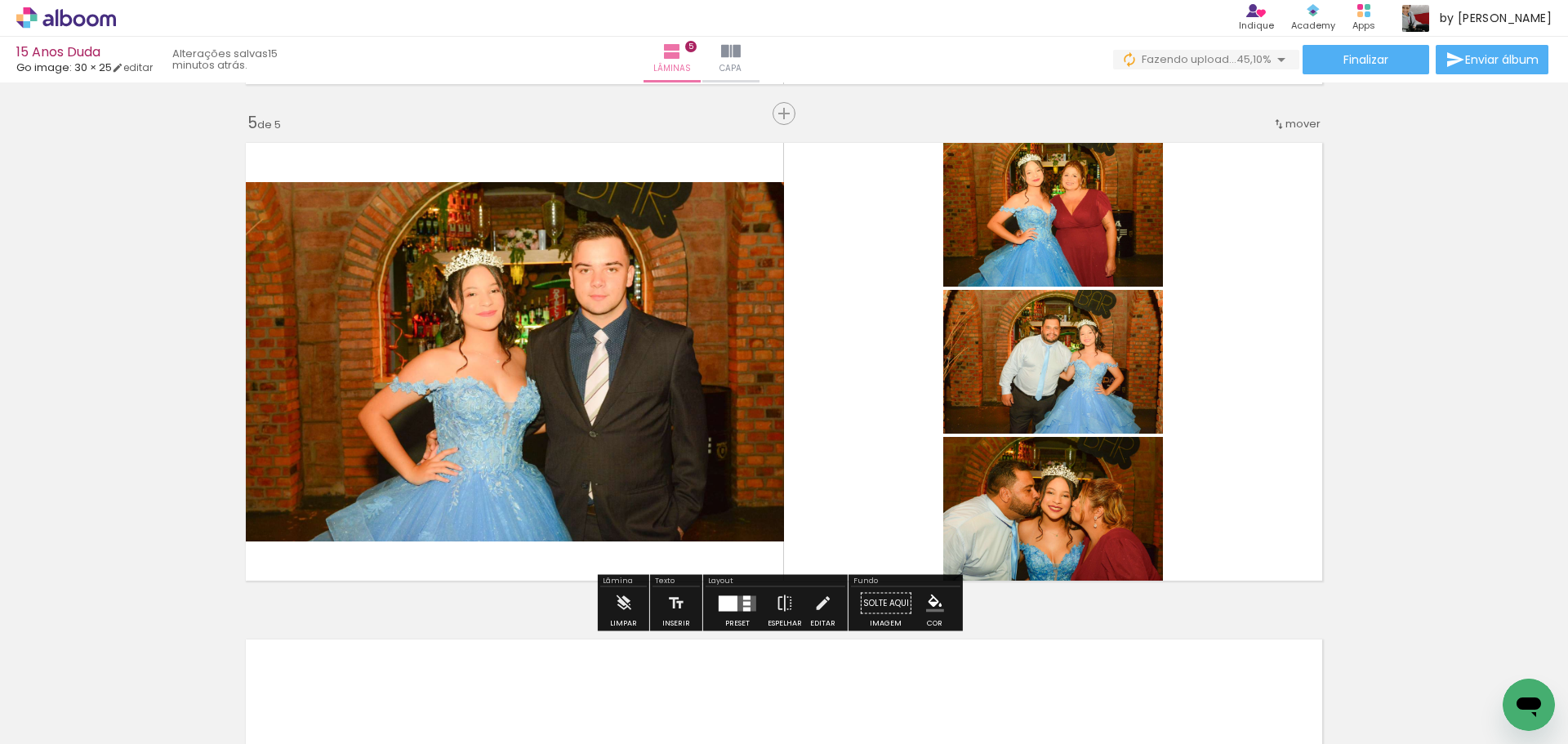
scroll to position [0, 1013]
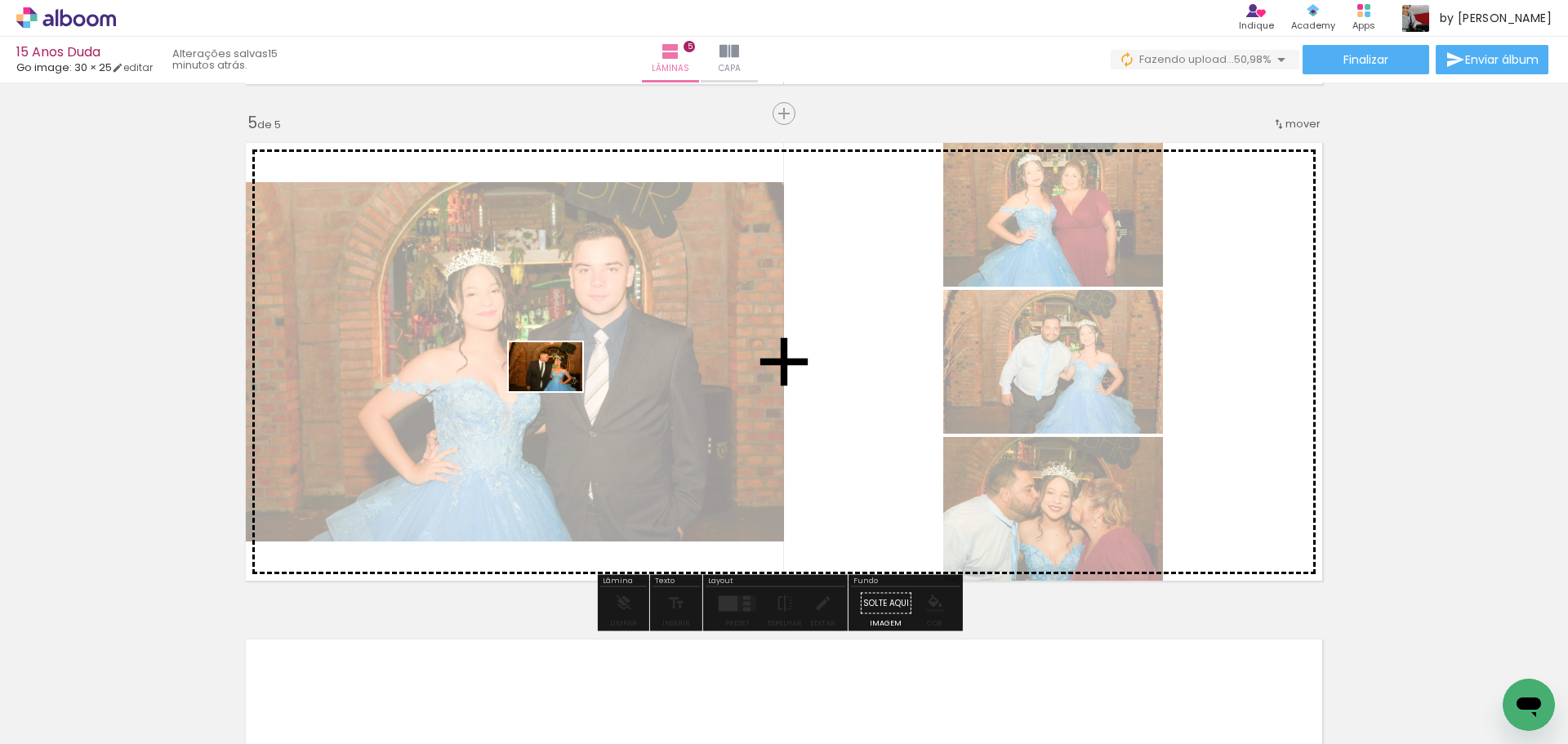
drag, startPoint x: 1174, startPoint y: 701, endPoint x: 558, endPoint y: 391, distance: 689.6
click at [558, 391] on quentale-workspace at bounding box center [784, 372] width 1568 height 744
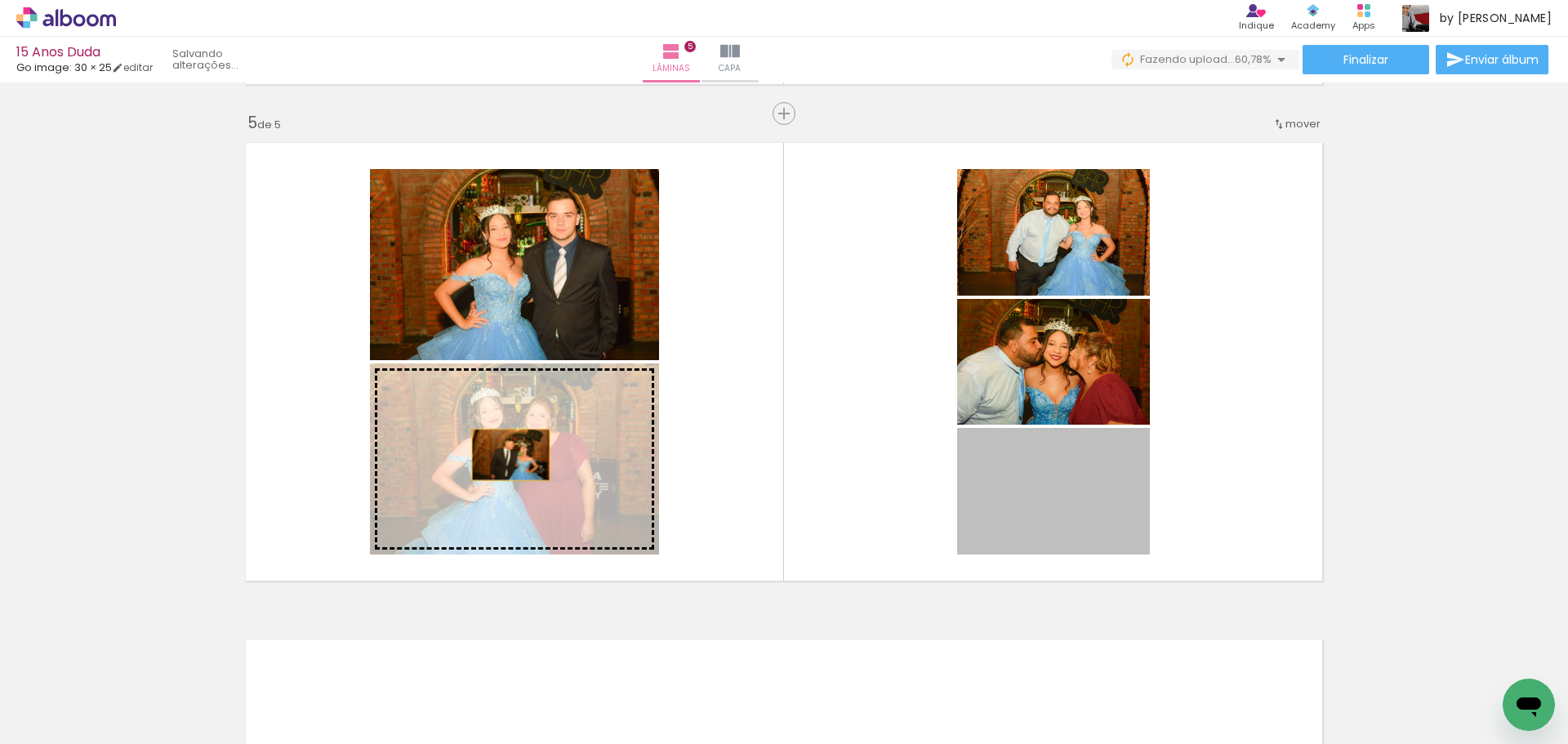
drag, startPoint x: 1045, startPoint y: 510, endPoint x: 505, endPoint y: 455, distance: 542.8
click at [0, 0] on slot at bounding box center [0, 0] width 0 height 0
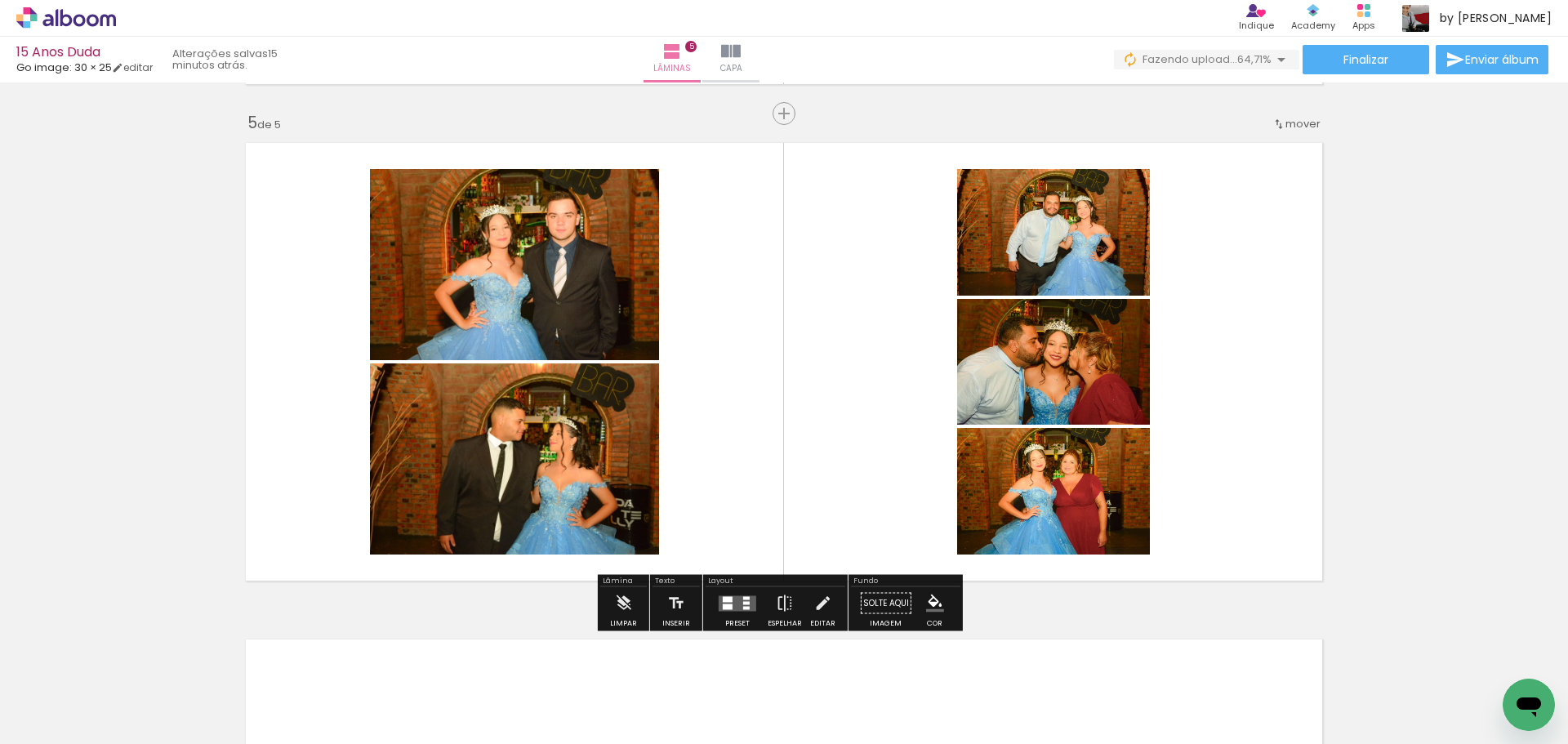
click at [744, 606] on div at bounding box center [746, 608] width 7 height 3
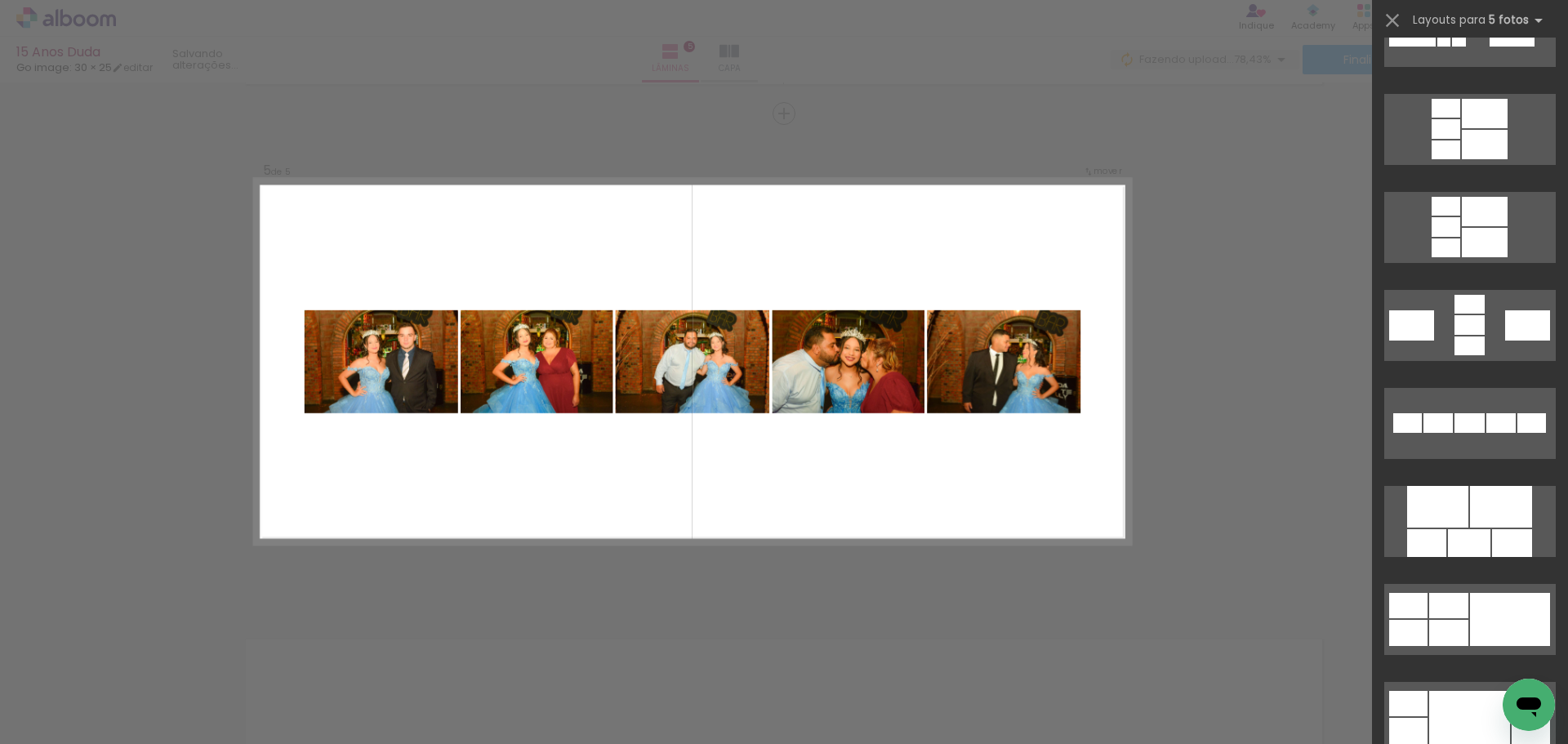
scroll to position [817, 0]
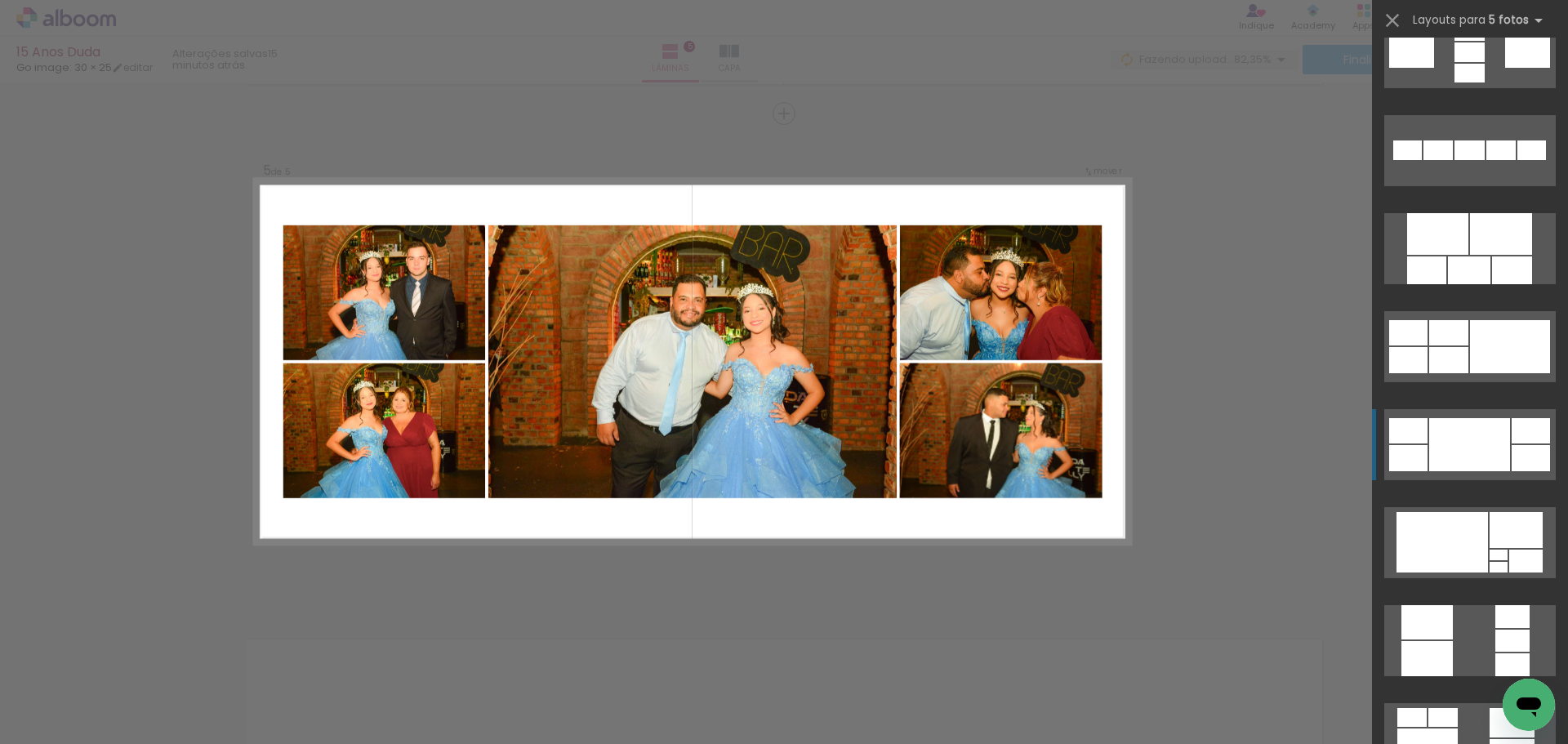
click at [1456, 444] on div at bounding box center [1470, 445] width 81 height 53
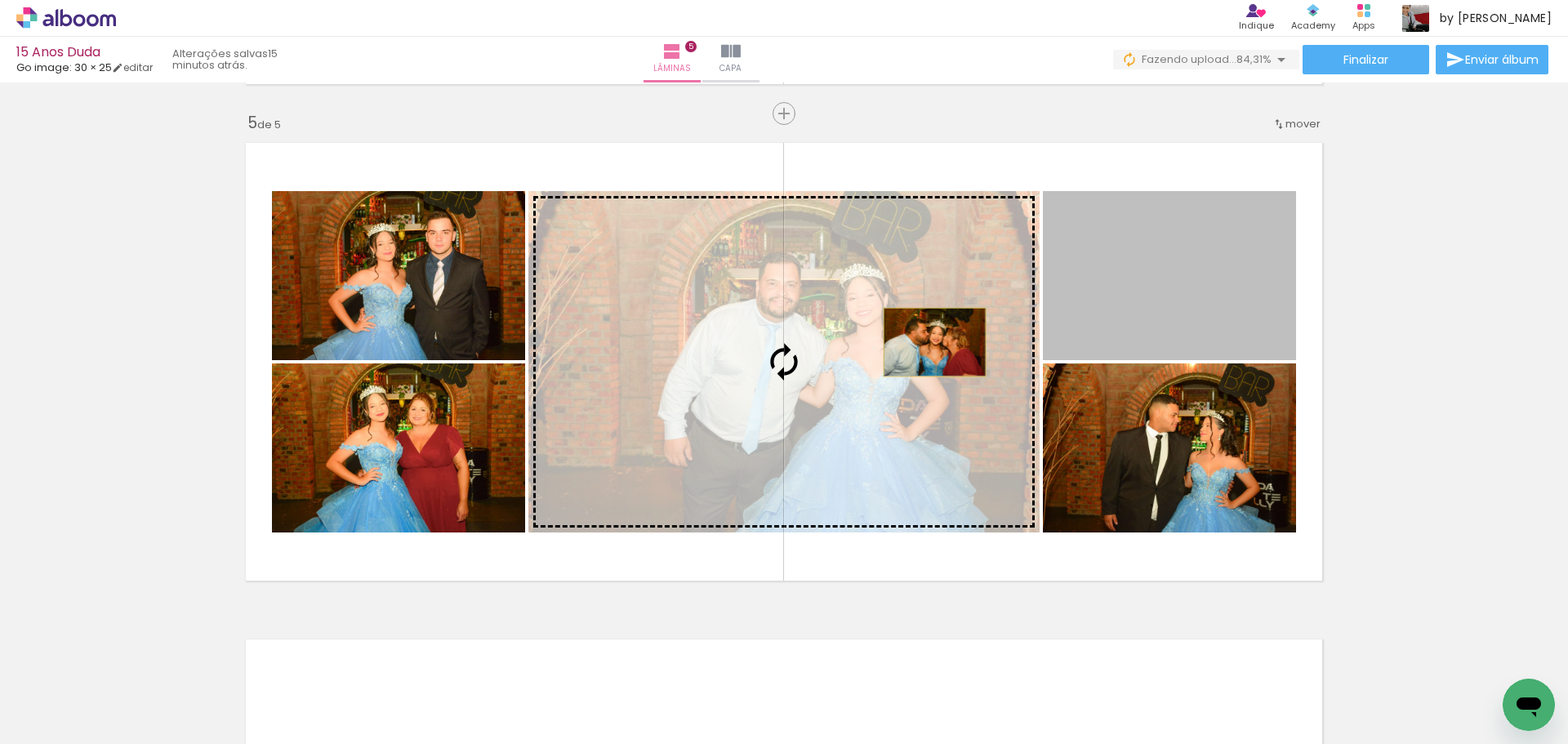
drag, startPoint x: 1155, startPoint y: 310, endPoint x: 931, endPoint y: 344, distance: 226.6
click at [0, 0] on slot at bounding box center [0, 0] width 0 height 0
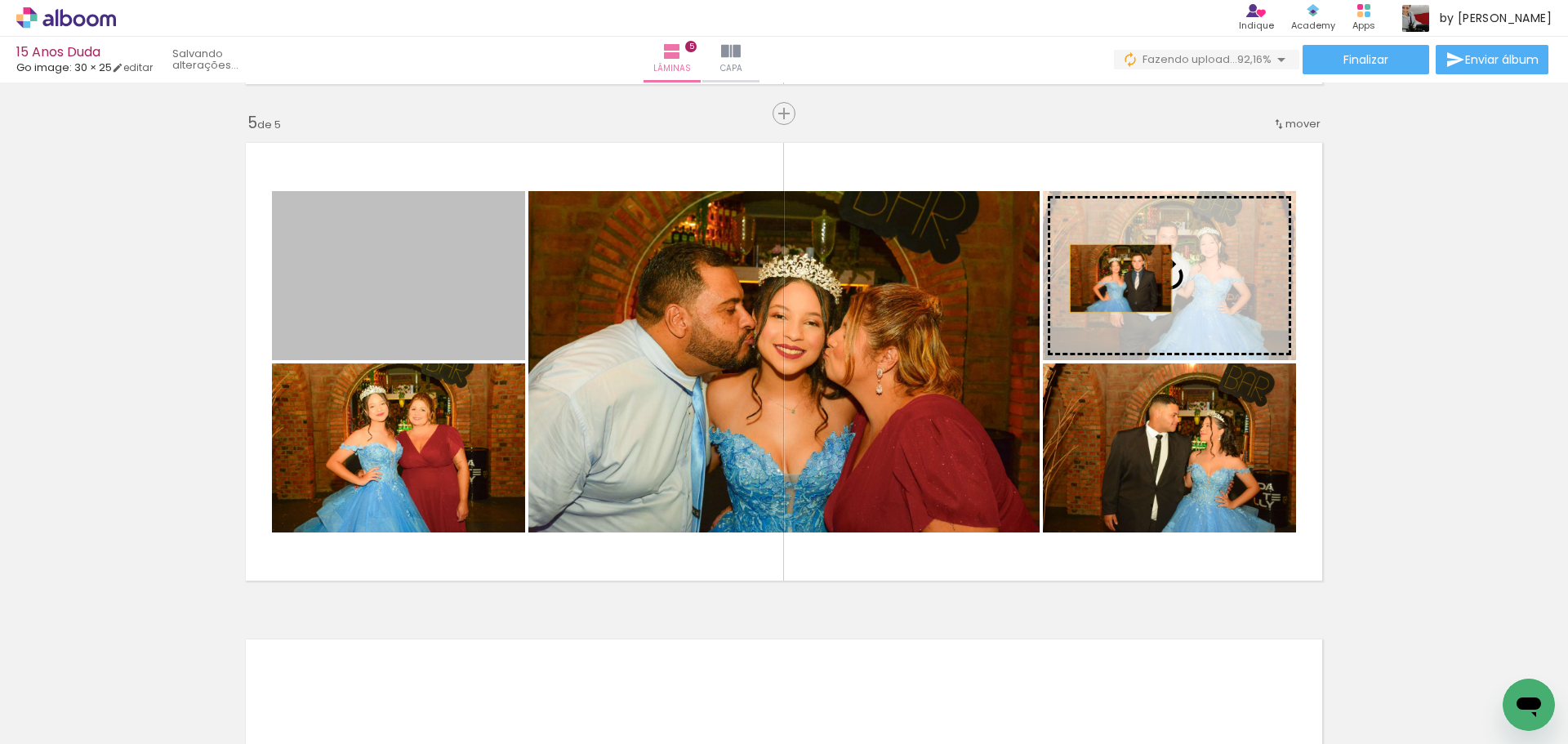
drag, startPoint x: 416, startPoint y: 309, endPoint x: 1115, endPoint y: 279, distance: 699.6
click at [0, 0] on slot at bounding box center [0, 0] width 0 height 0
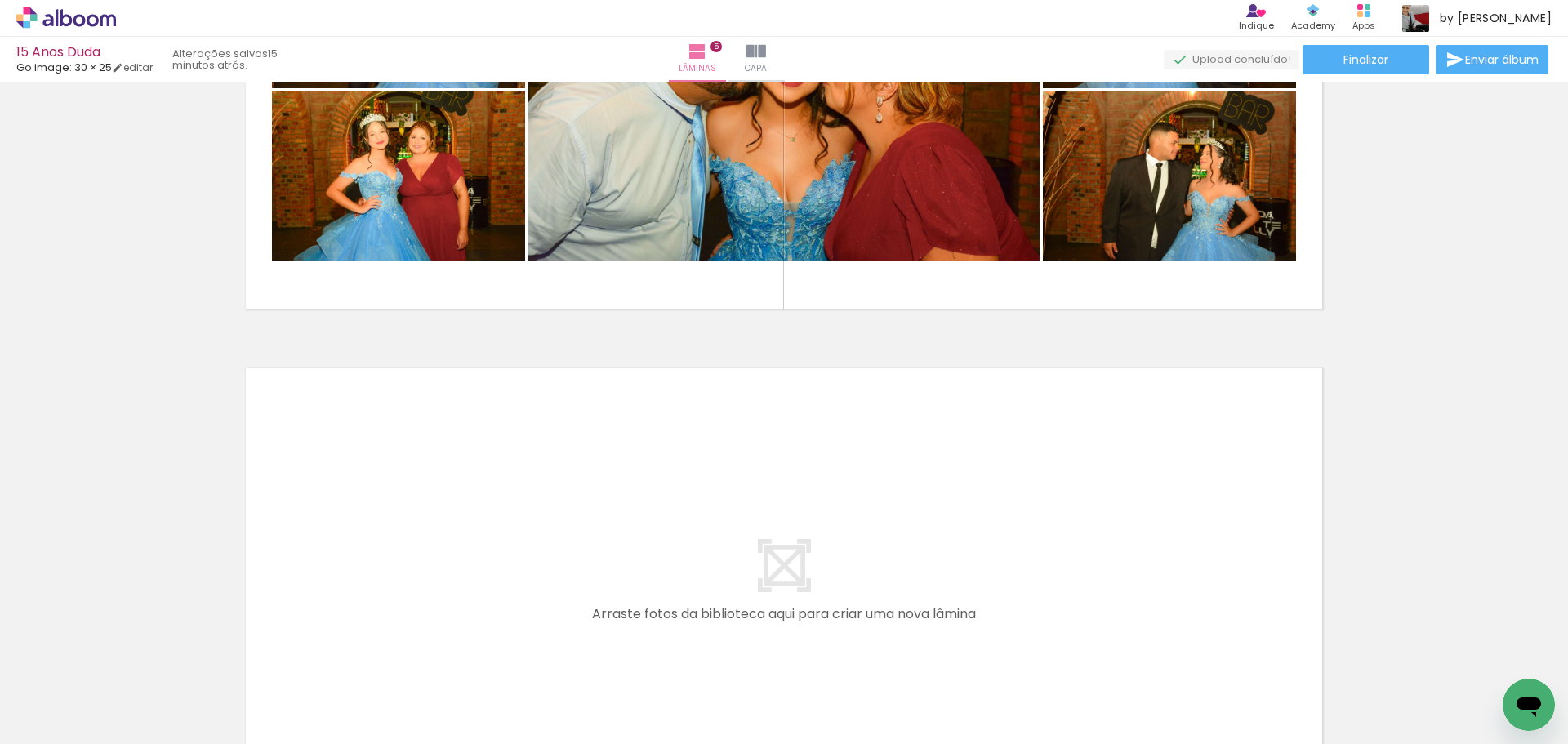
scroll to position [2484, 0]
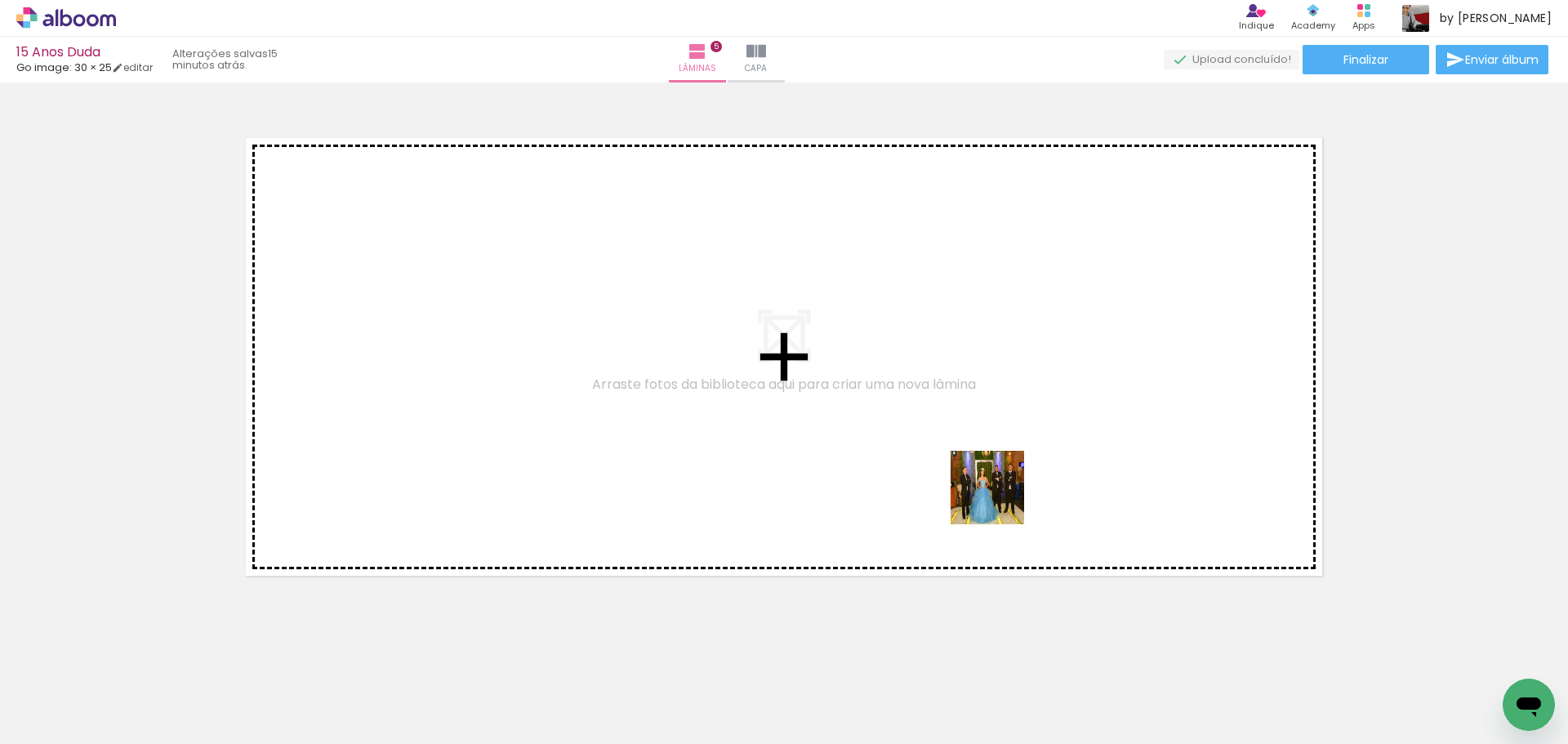
drag, startPoint x: 1248, startPoint y: 697, endPoint x: 1000, endPoint y: 500, distance: 316.7
click at [1000, 500] on quentale-workspace at bounding box center [784, 372] width 1568 height 744
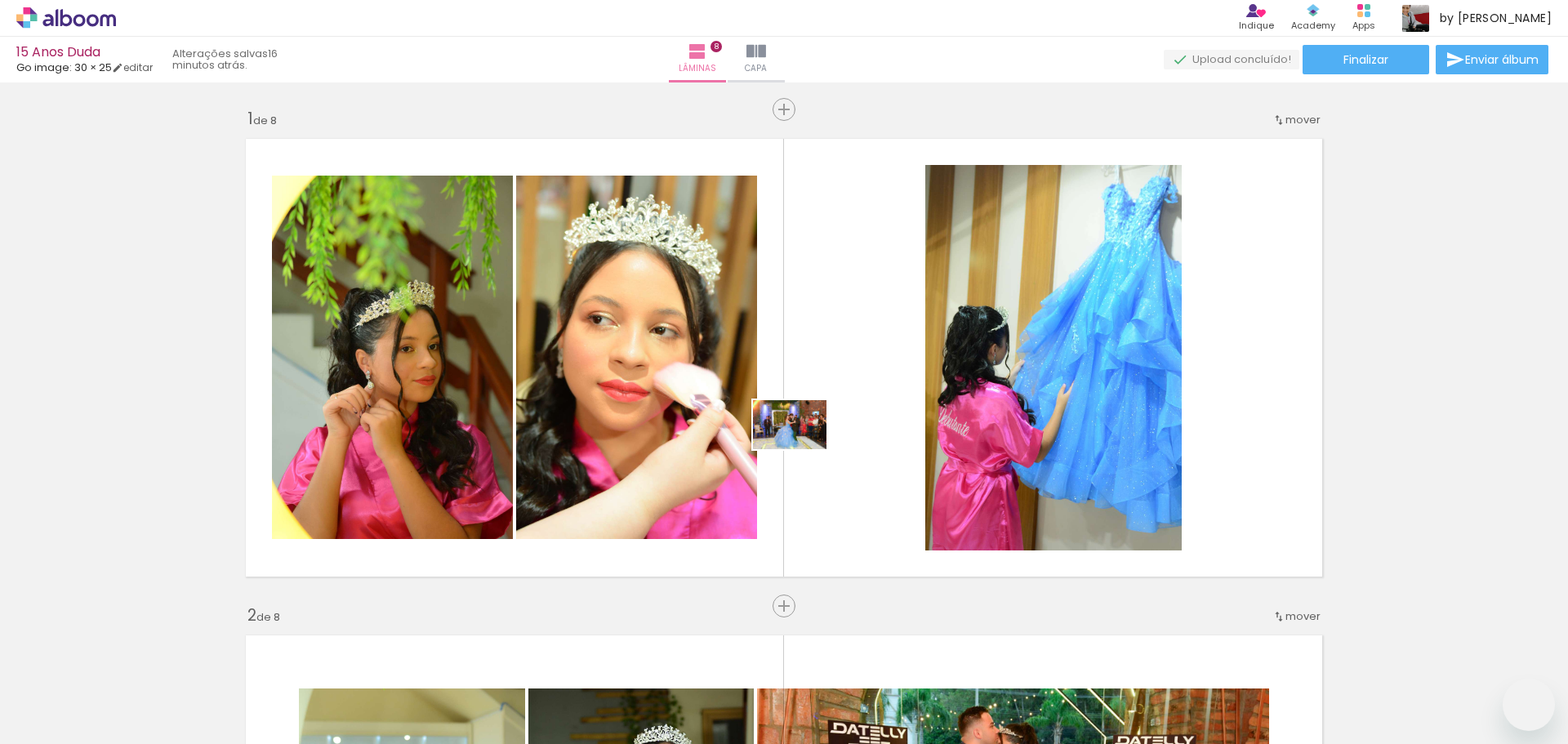
click at [802, 450] on quentale-workspace at bounding box center [784, 372] width 1568 height 744
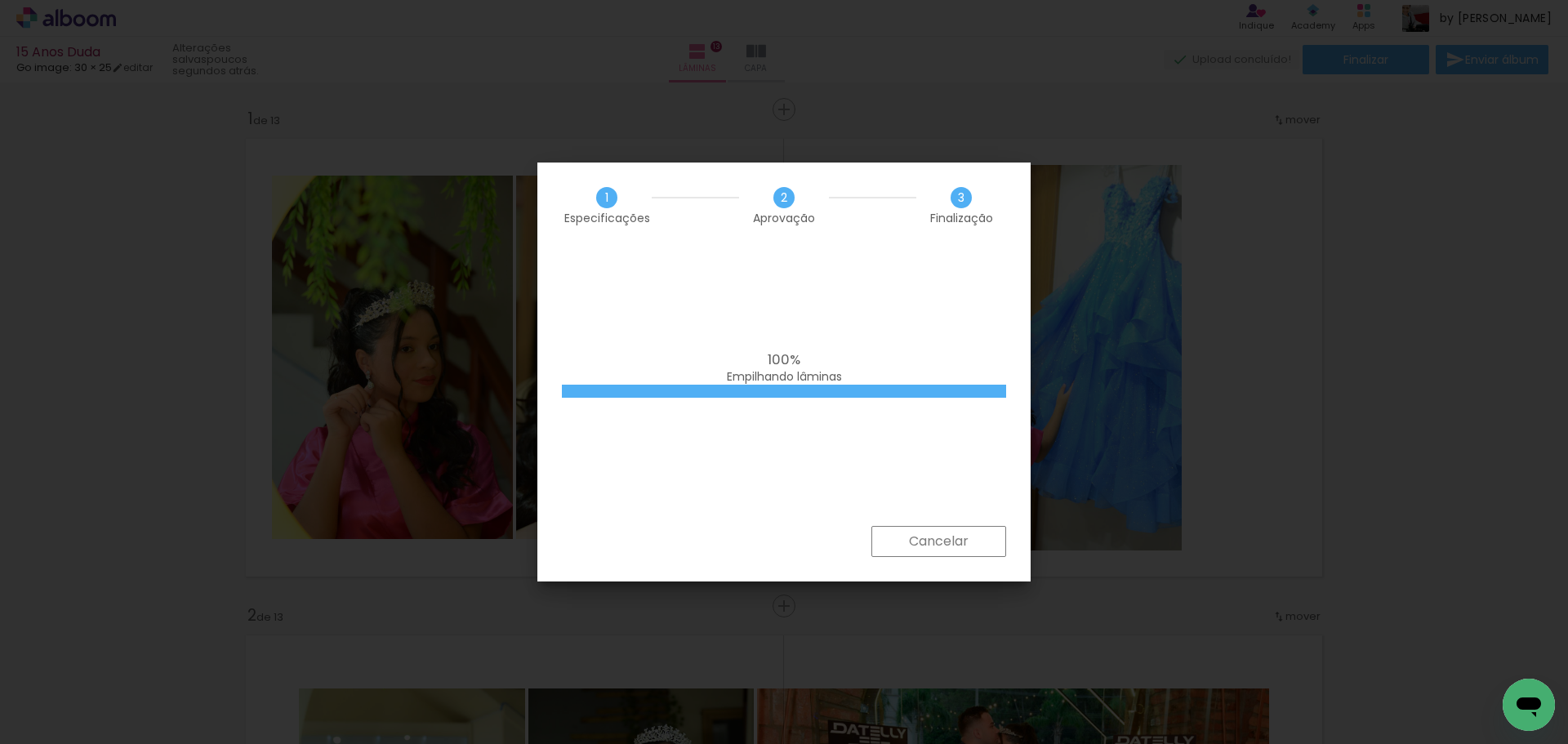
scroll to position [0, 236]
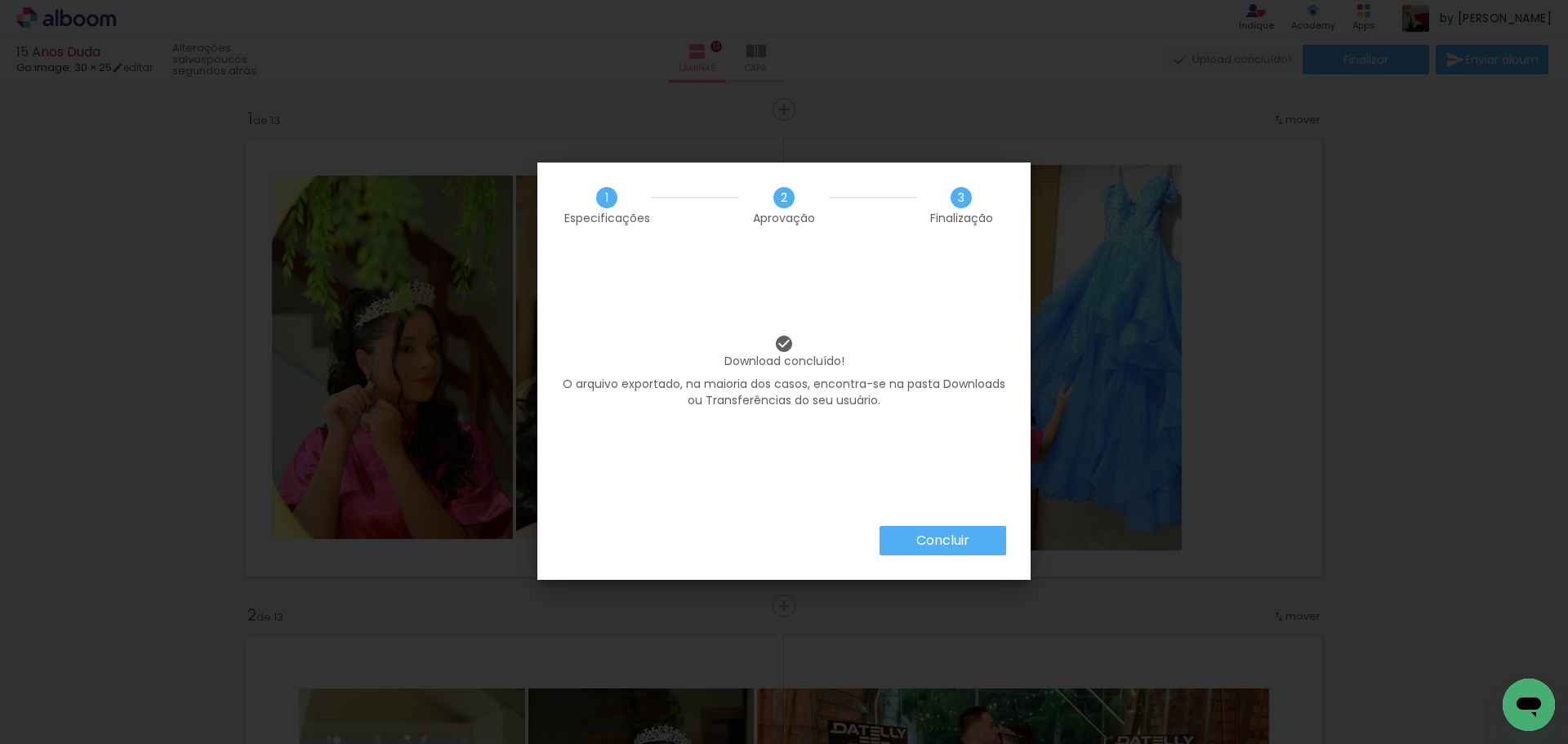
click at [0, 0] on slot "Concluir" at bounding box center [0, 0] width 0 height 0
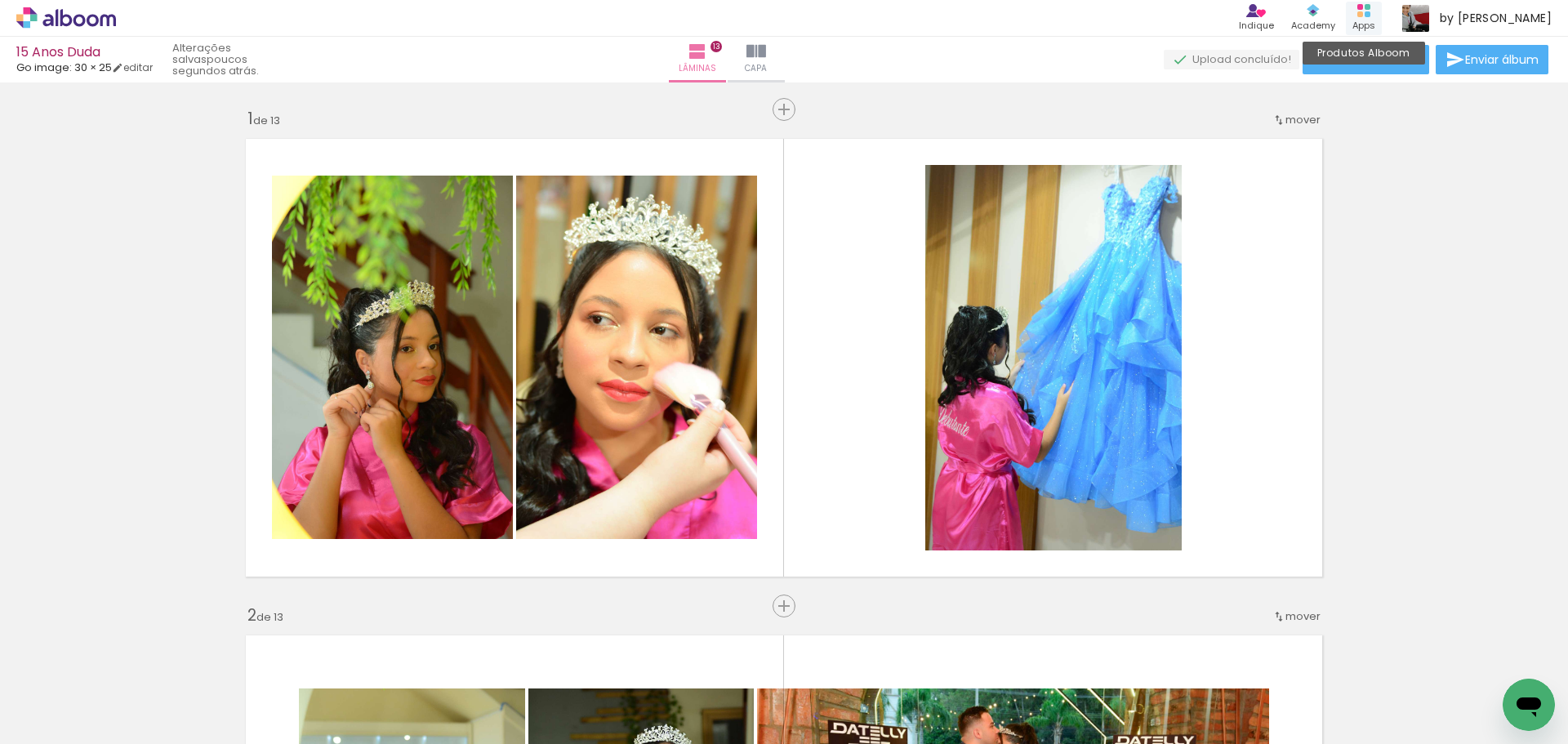
click at [1370, 8] on rect at bounding box center [1367, 7] width 6 height 6
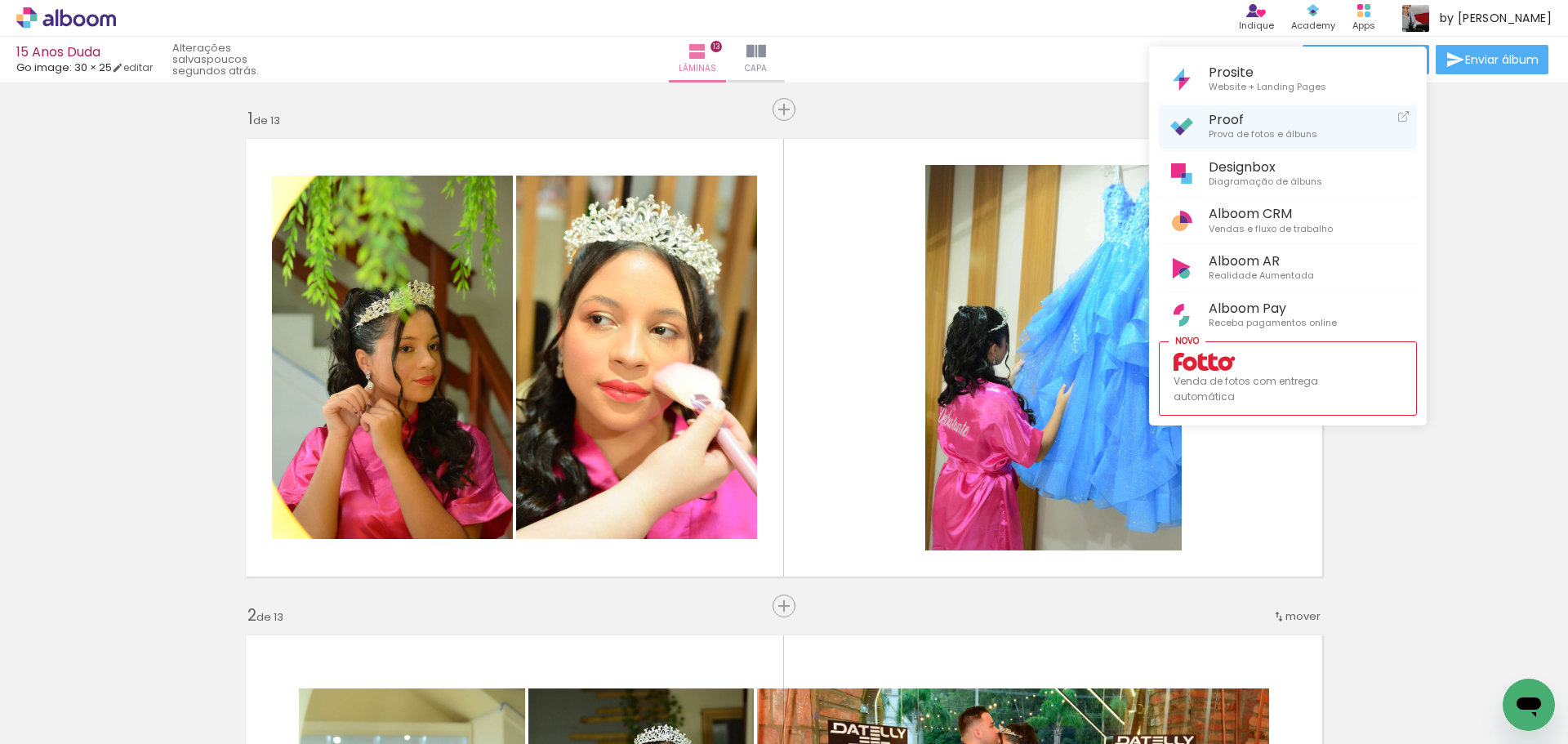
click at [1227, 115] on span "Proof" at bounding box center [1263, 119] width 108 height 16
